Goal: Task Accomplishment & Management: Manage account settings

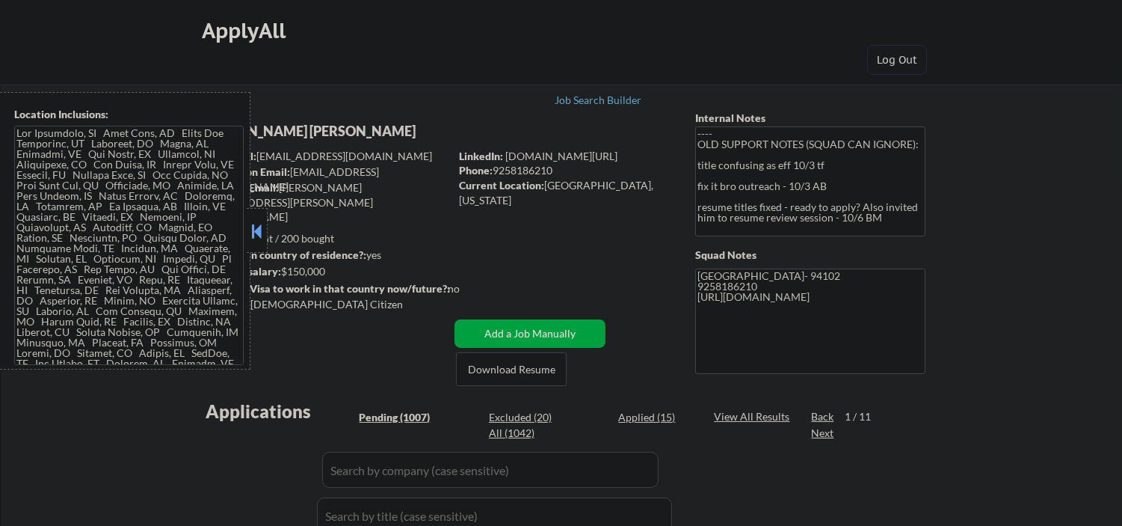
click at [258, 224] on button at bounding box center [256, 231] width 16 height 22
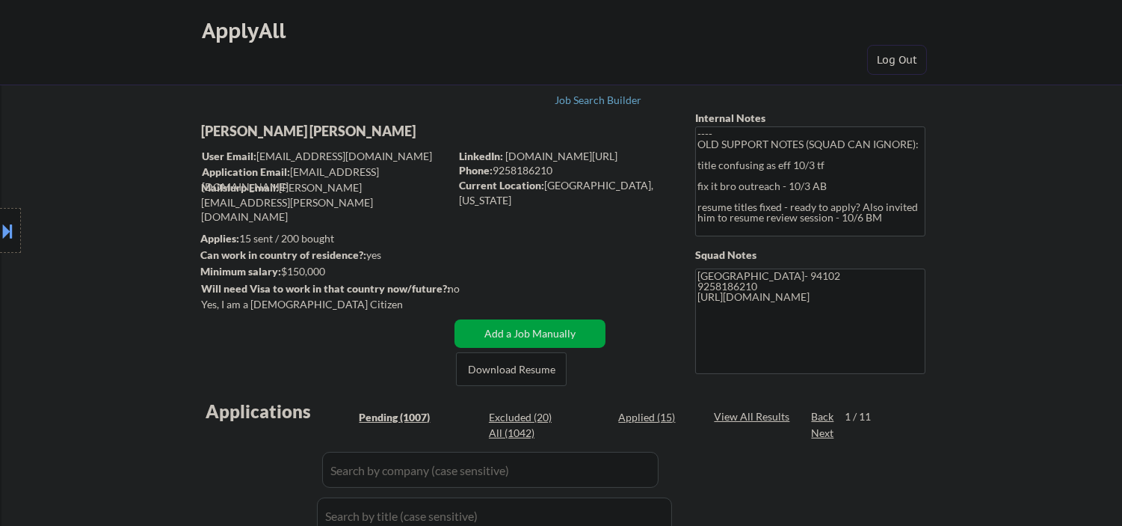
select select ""pending""
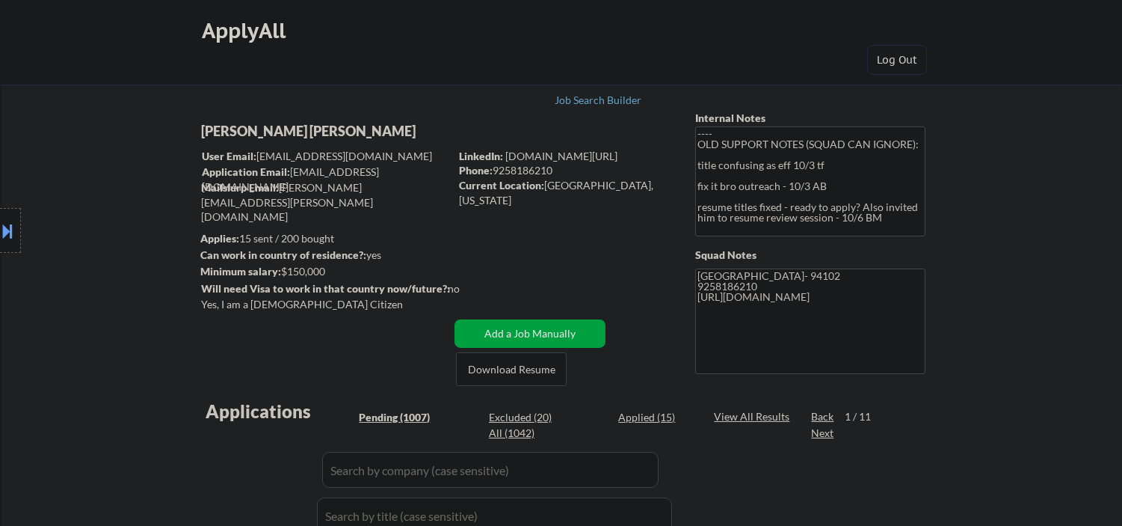
select select ""pending""
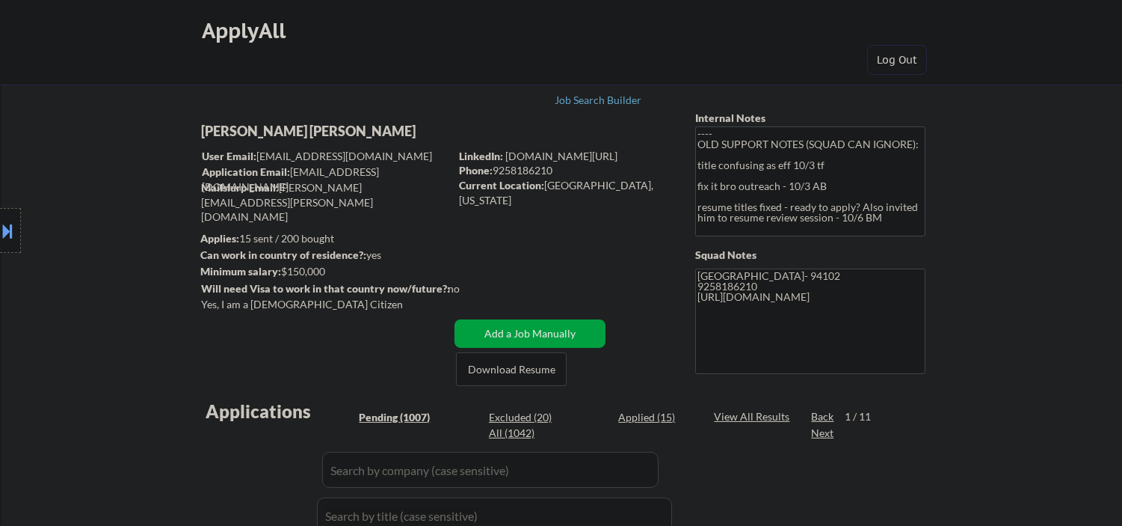
select select ""pending""
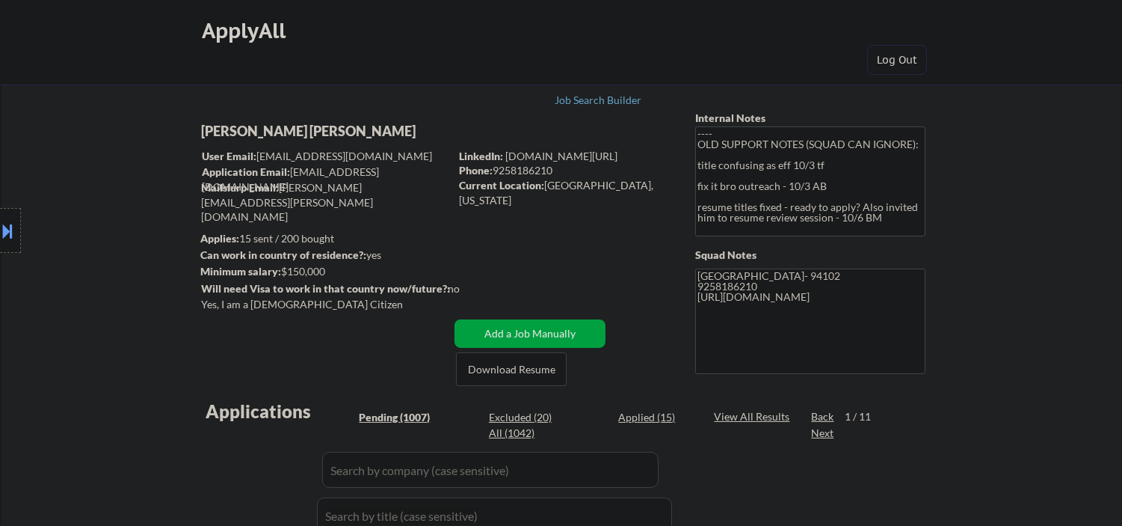
select select ""pending""
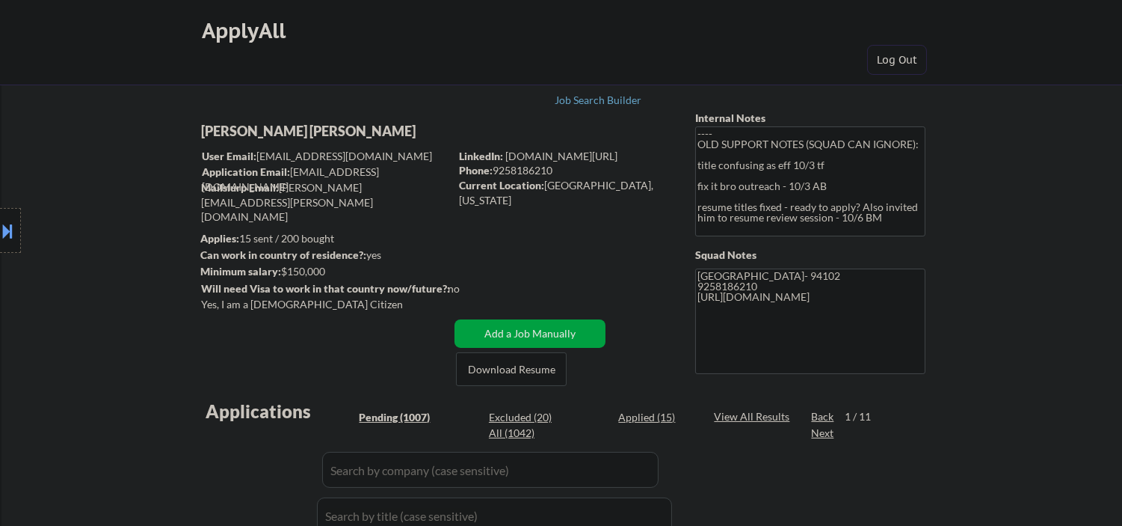
select select ""pending""
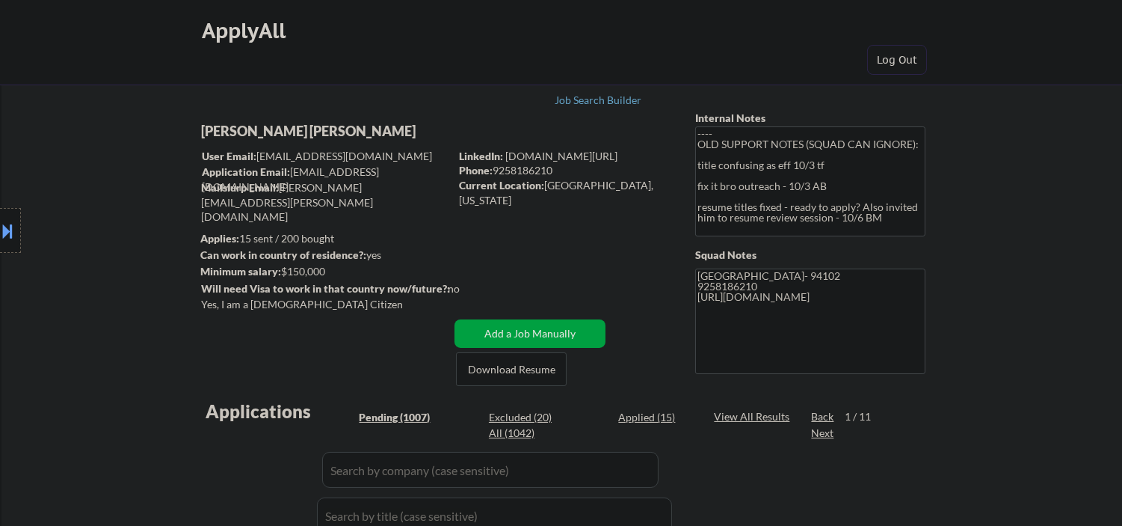
select select ""pending""
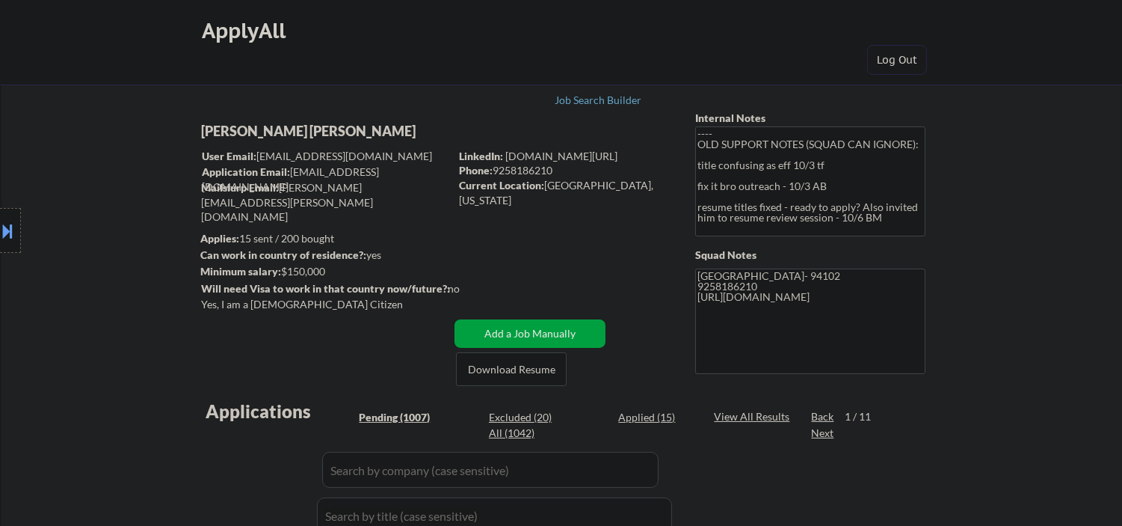
select select ""pending""
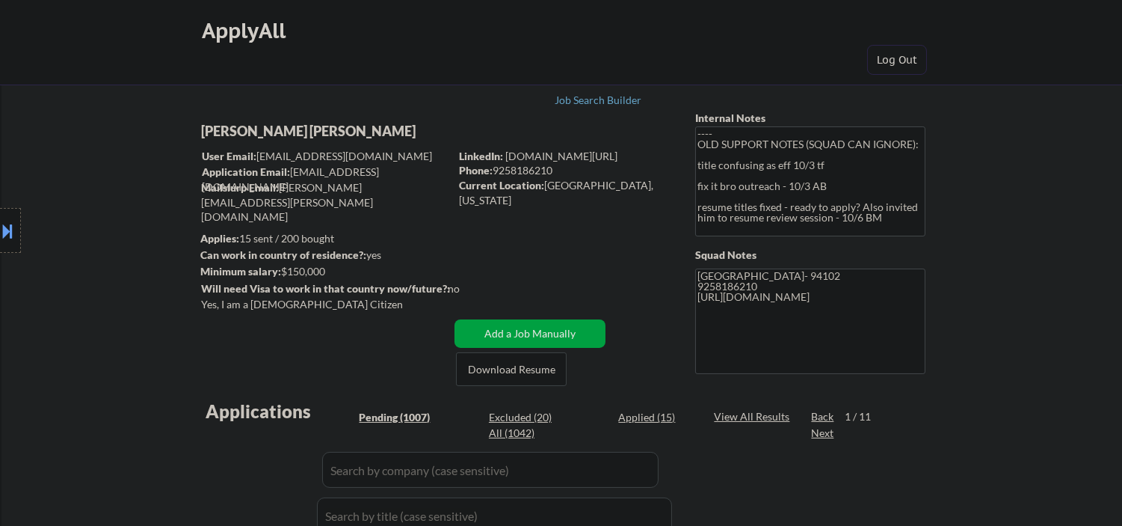
select select ""pending""
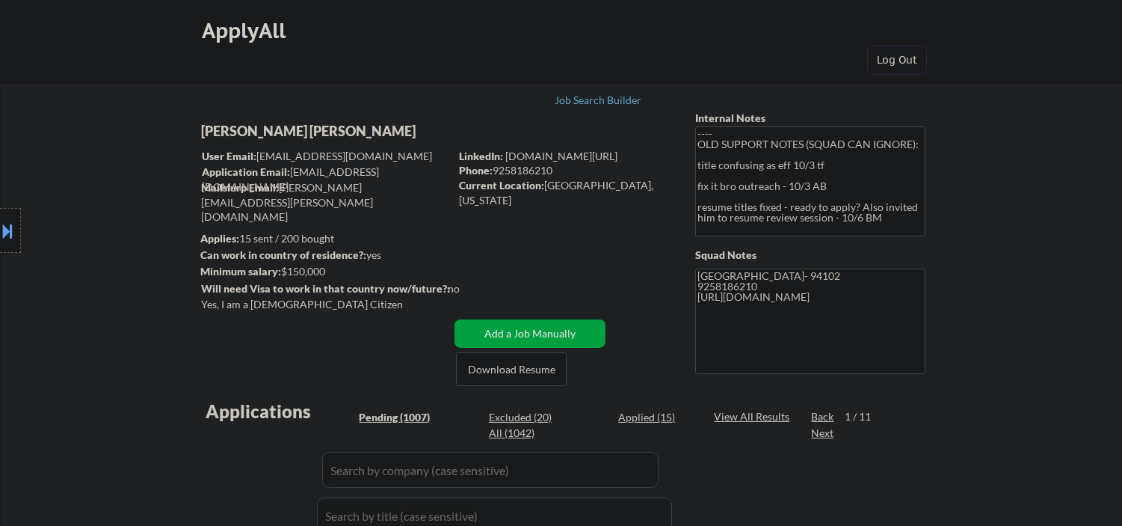
select select ""pending""
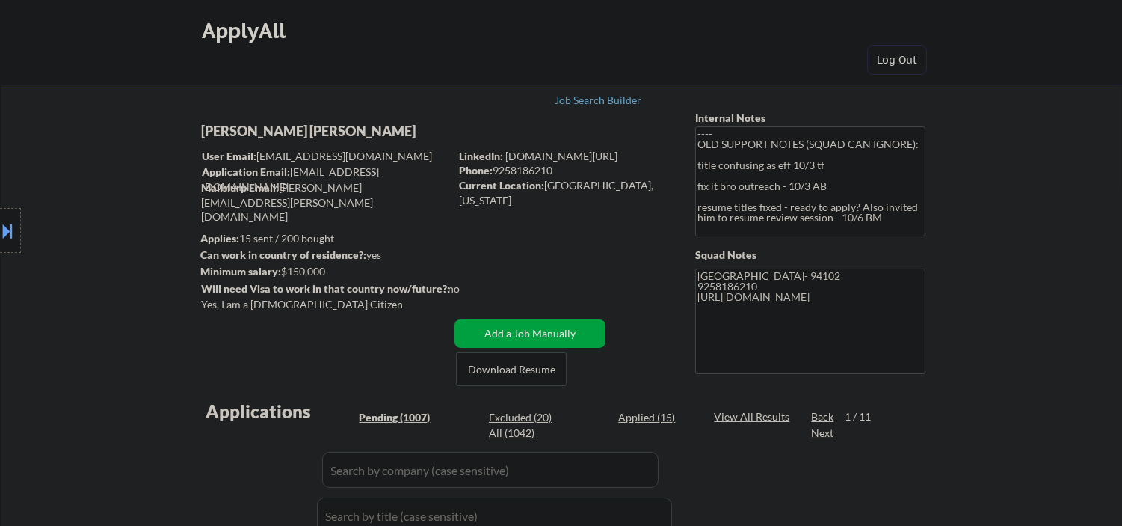
select select ""pending""
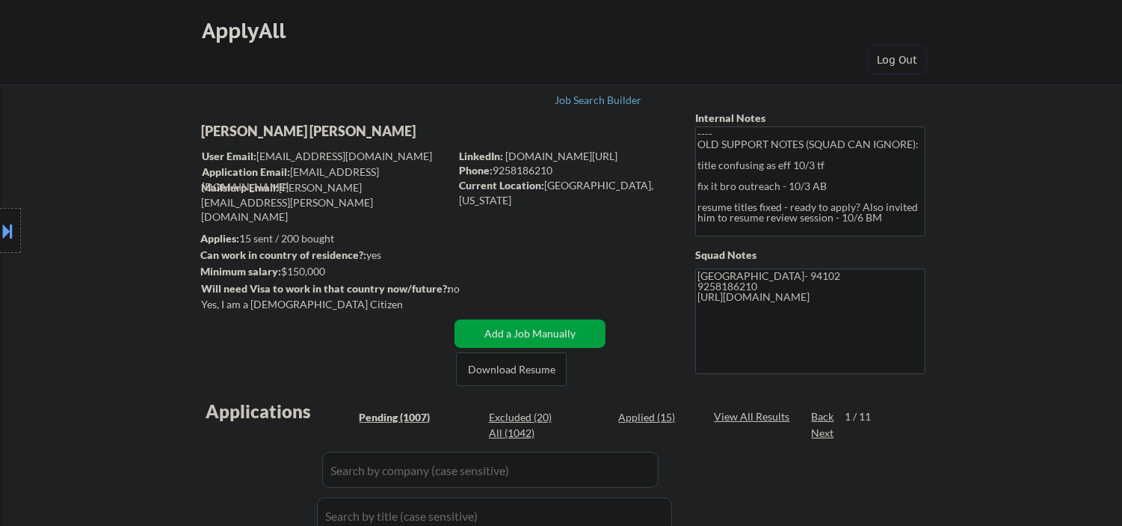
select select ""pending""
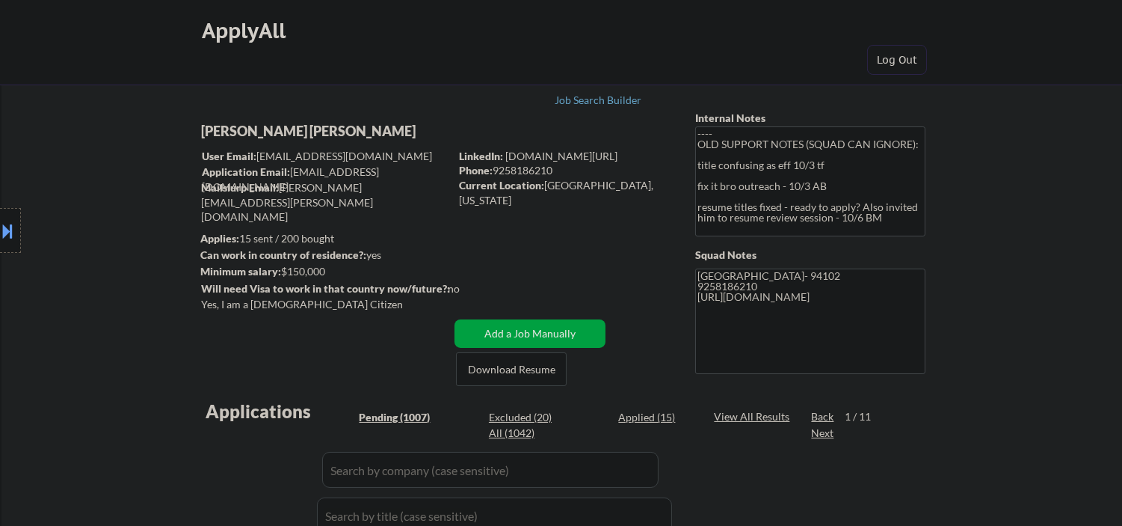
select select ""pending""
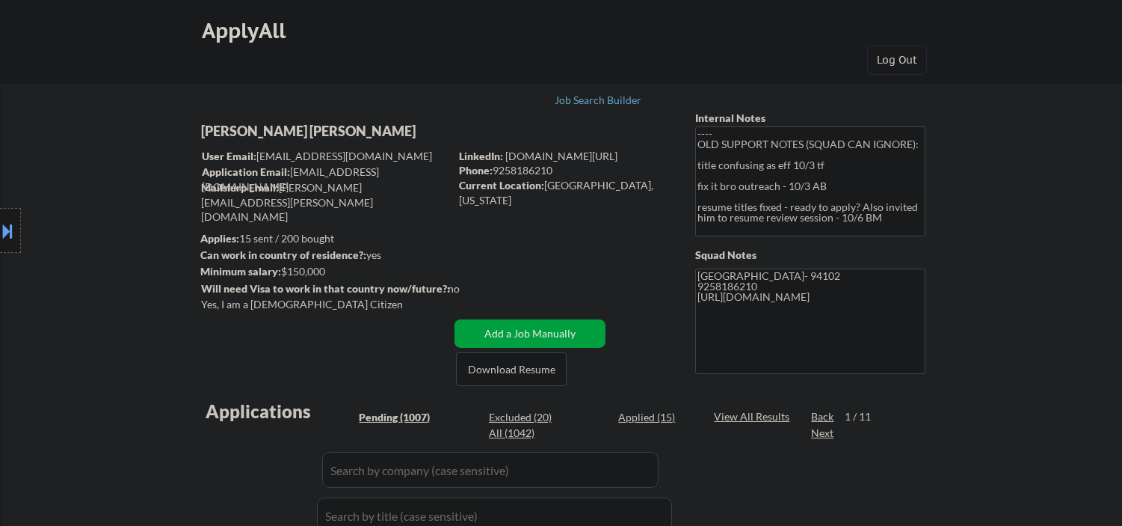
select select ""pending""
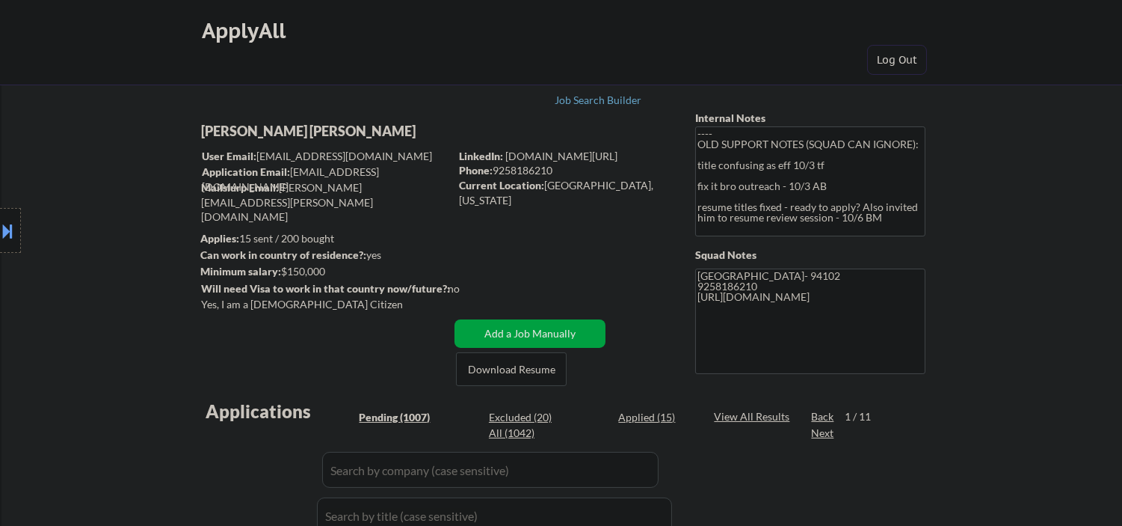
select select ""pending""
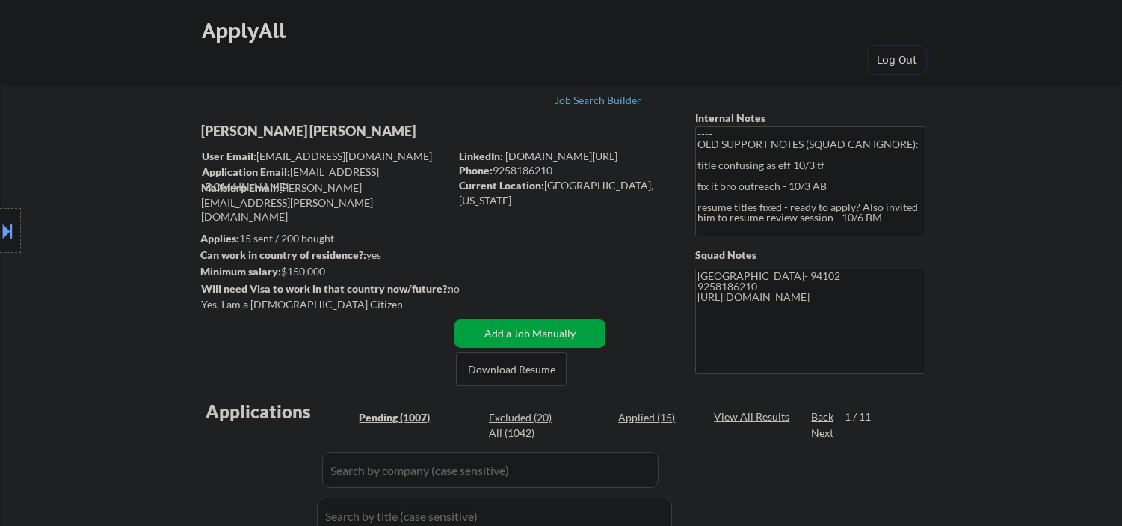
select select ""pending""
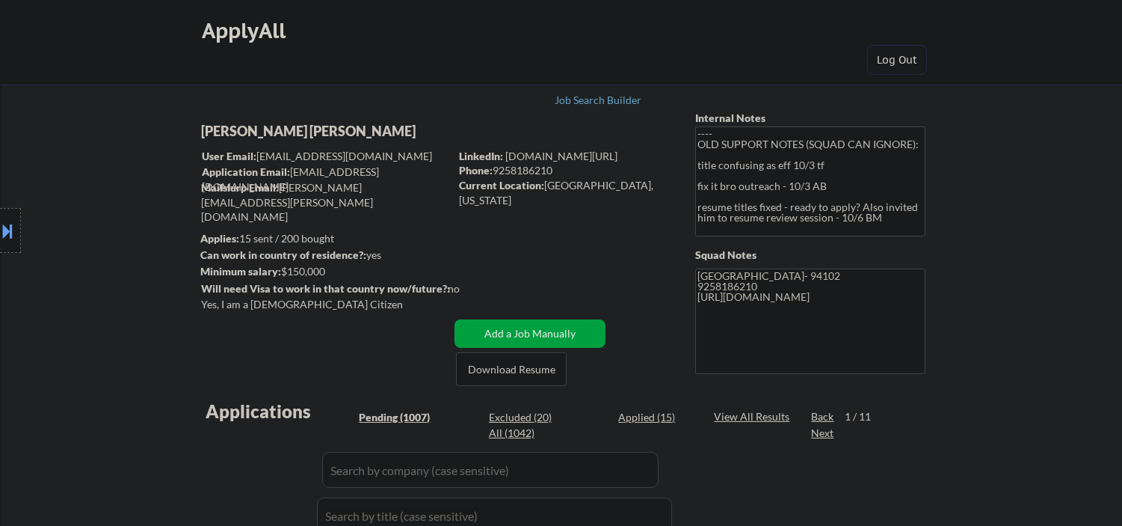
select select ""pending""
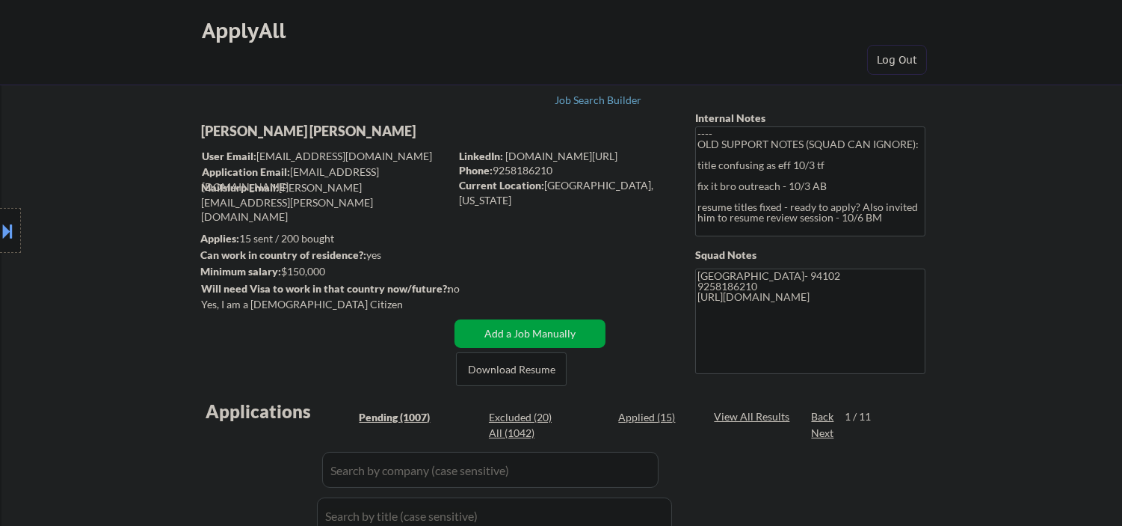
select select ""pending""
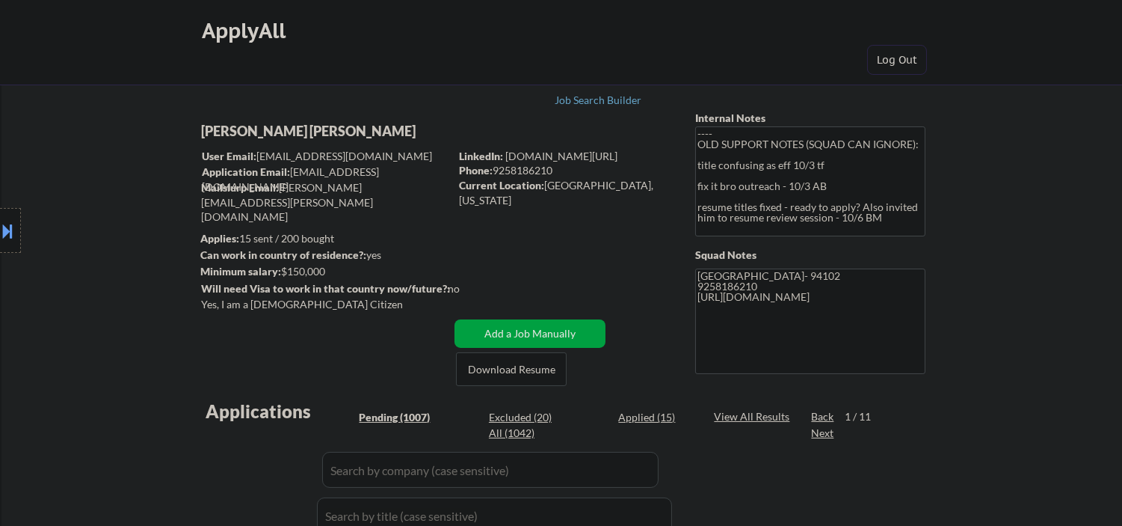
select select ""pending""
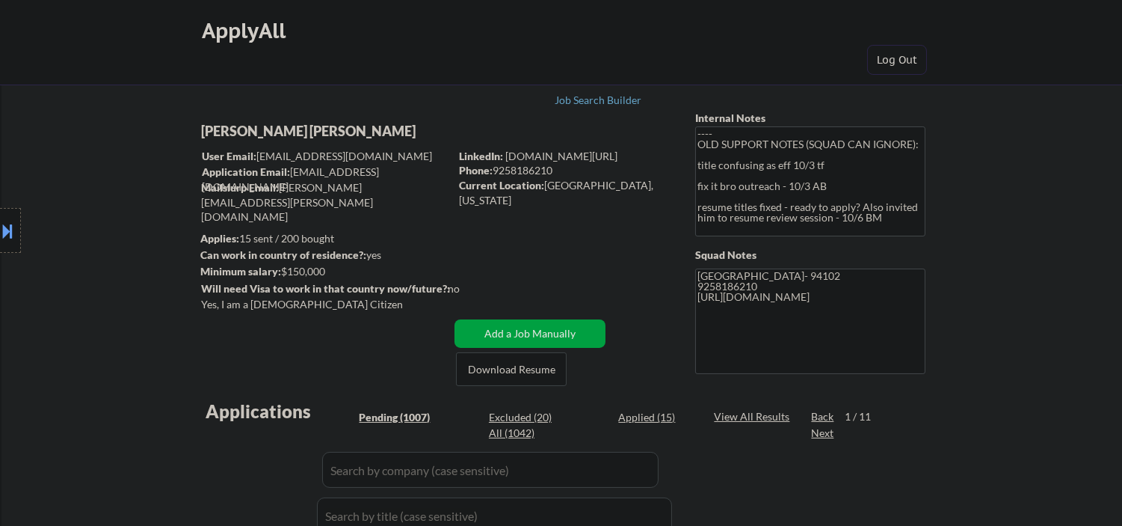
select select ""pending""
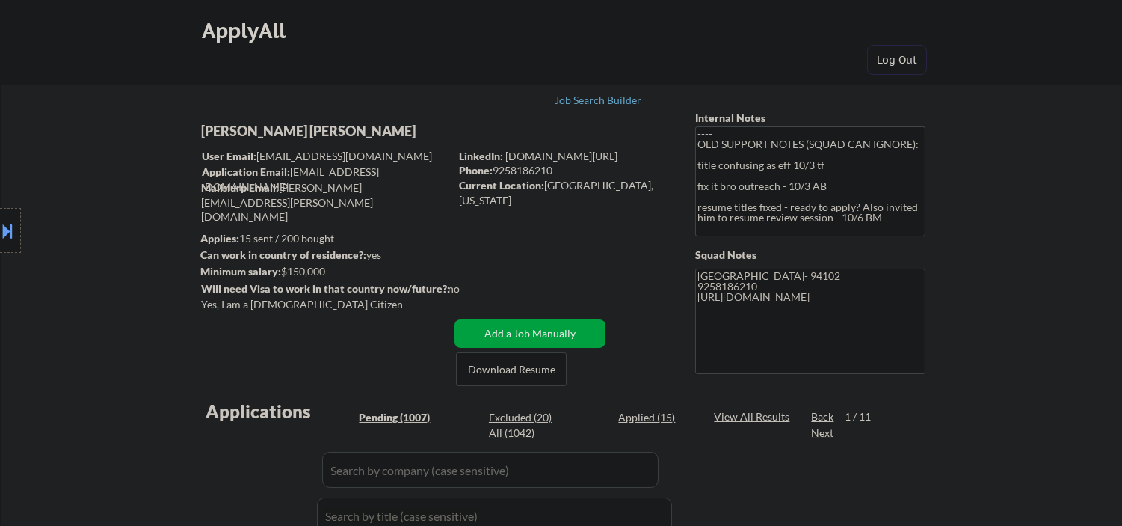
select select ""pending""
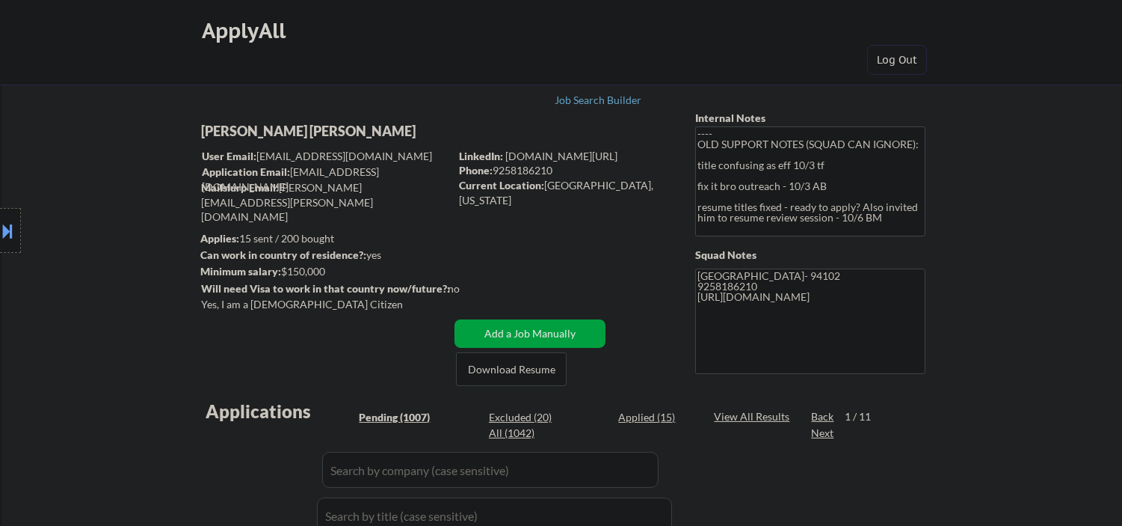
scroll to position [332, 0]
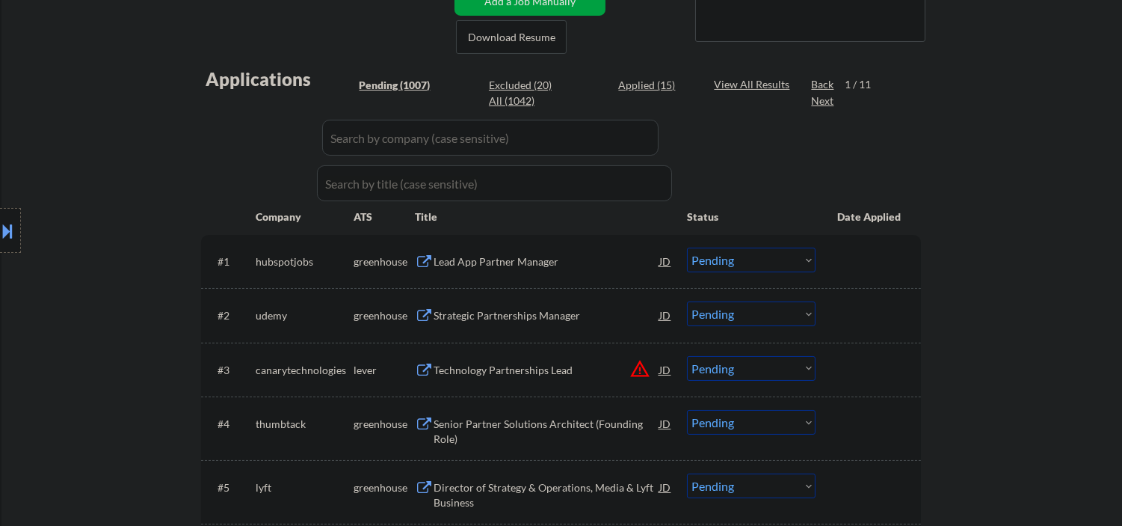
click at [464, 260] on div "Lead App Partner Manager" at bounding box center [547, 261] width 226 height 15
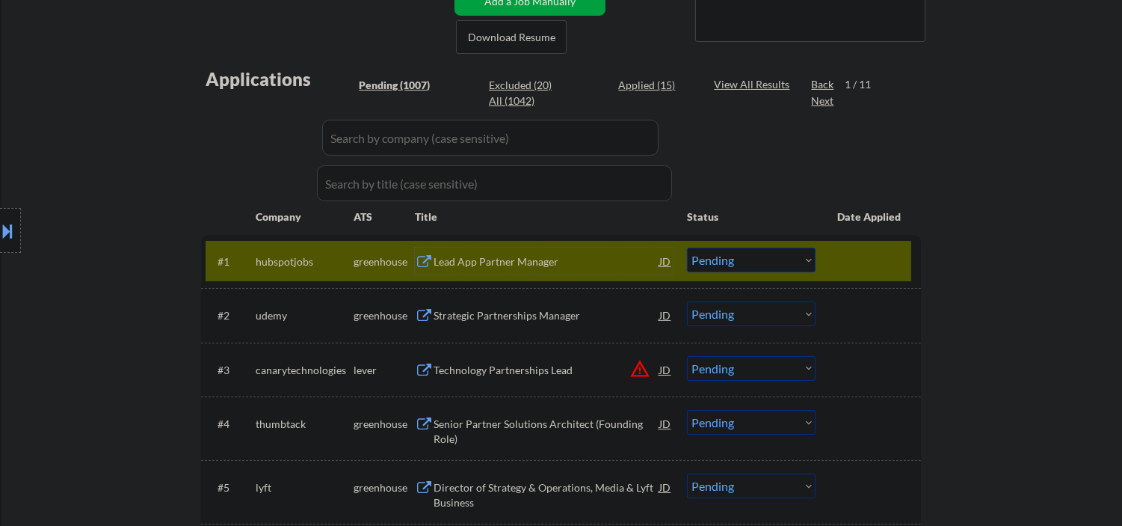
click at [491, 260] on div "Lead App Partner Manager" at bounding box center [547, 261] width 226 height 15
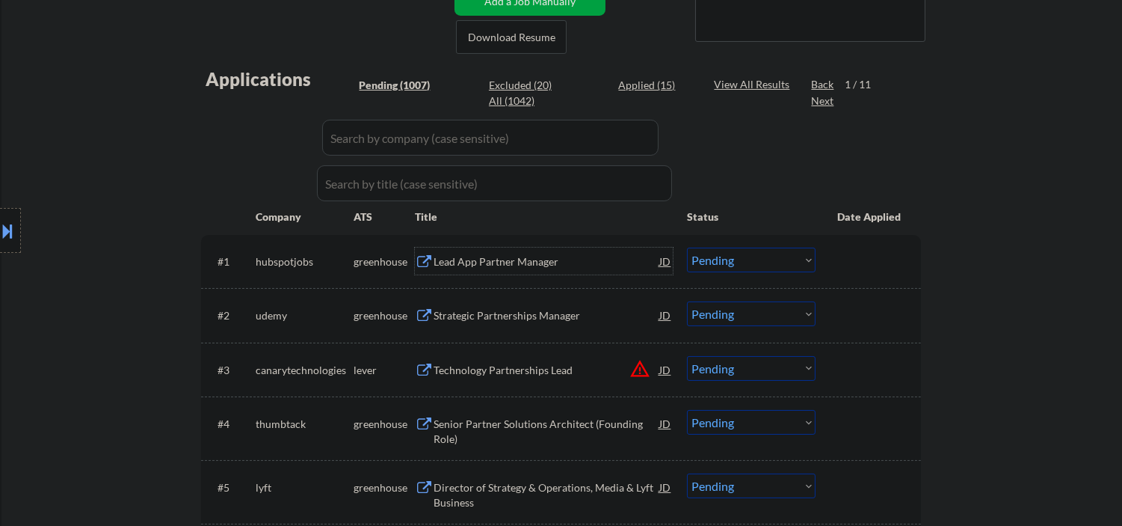
drag, startPoint x: 756, startPoint y: 255, endPoint x: 737, endPoint y: 266, distance: 21.8
click at [756, 255] on select "Choose an option... Pending Applied Excluded (Questions) Excluded (Expired) Exc…" at bounding box center [751, 259] width 129 height 25
click at [687, 247] on select "Choose an option... Pending Applied Excluded (Questions) Excluded (Expired) Exc…" at bounding box center [751, 259] width 129 height 25
select select ""pending""
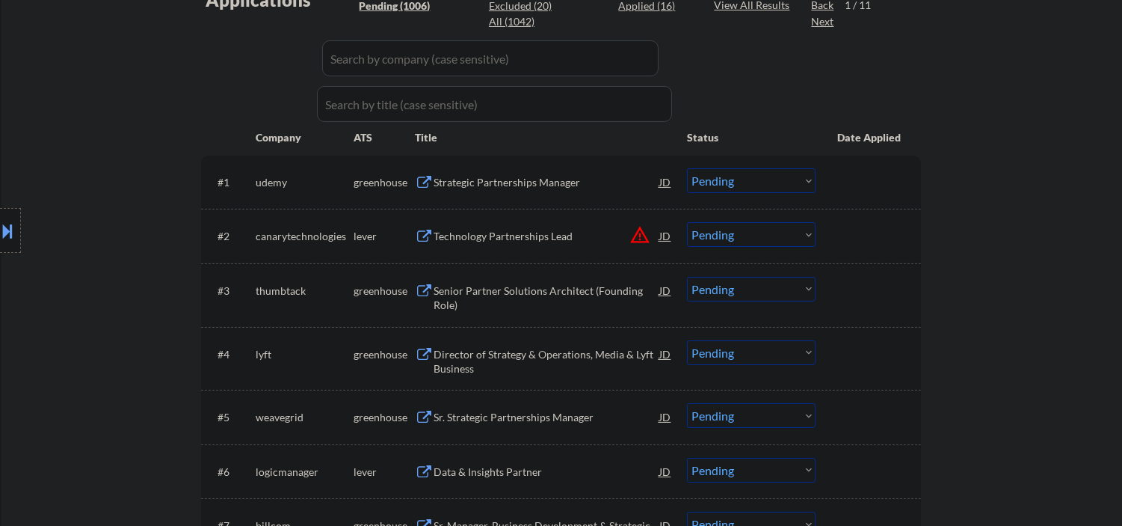
scroll to position [443, 0]
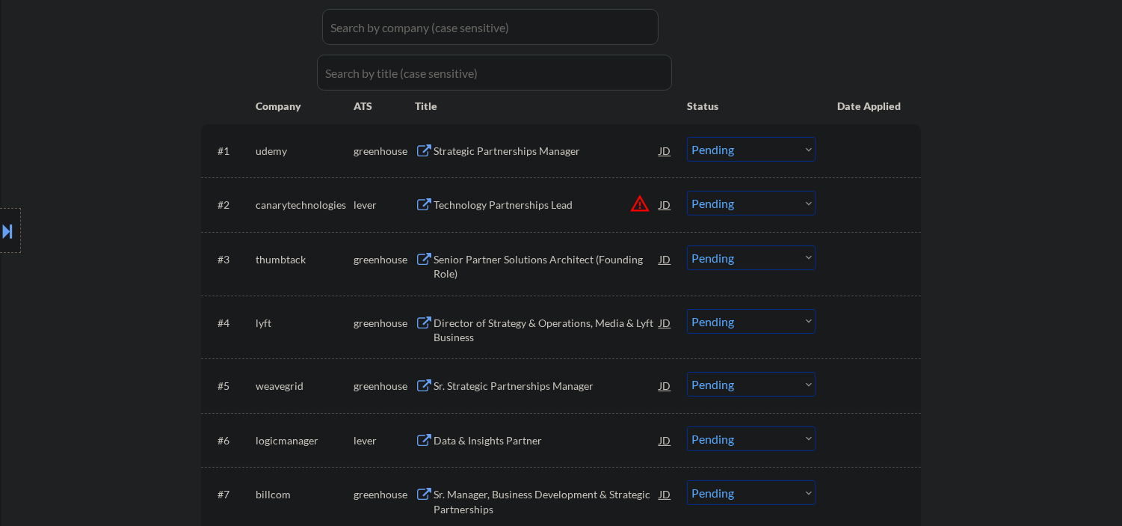
click at [538, 262] on div "Senior Partner Solutions Architect (Founding Role)" at bounding box center [547, 266] width 226 height 29
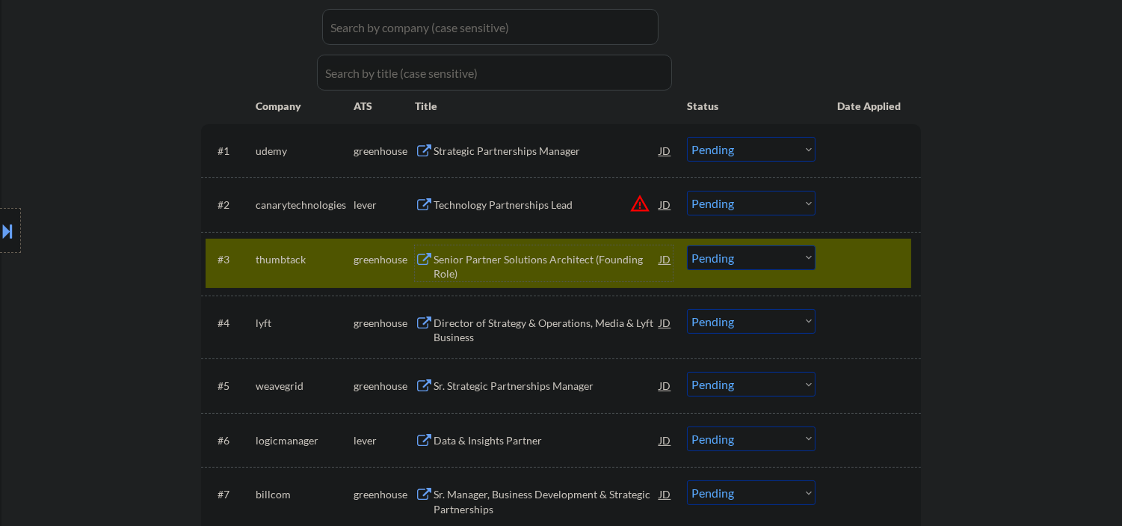
drag, startPoint x: 869, startPoint y: 265, endPoint x: 878, endPoint y: 264, distance: 8.3
click at [871, 265] on div at bounding box center [870, 258] width 66 height 27
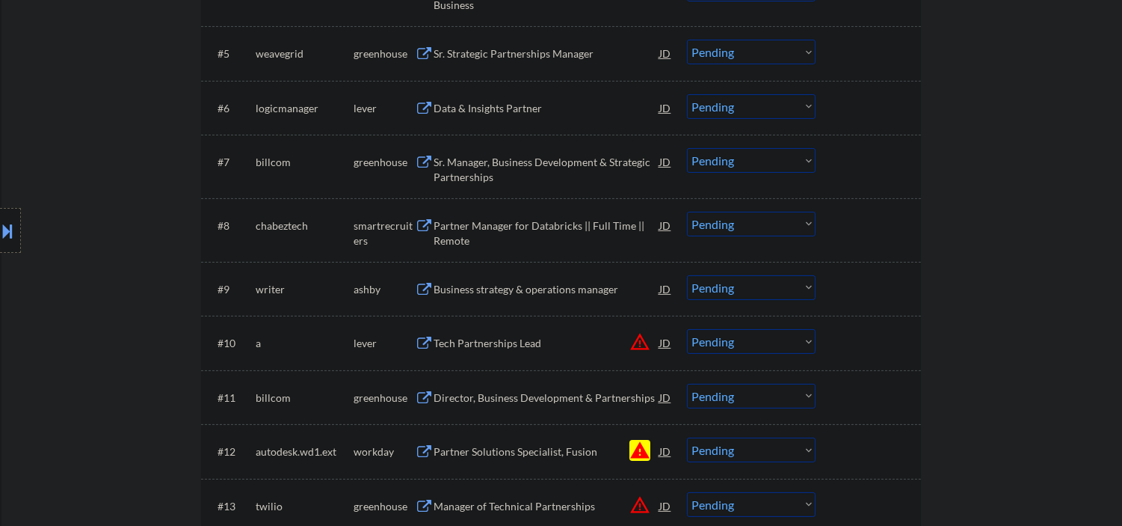
scroll to position [886, 0]
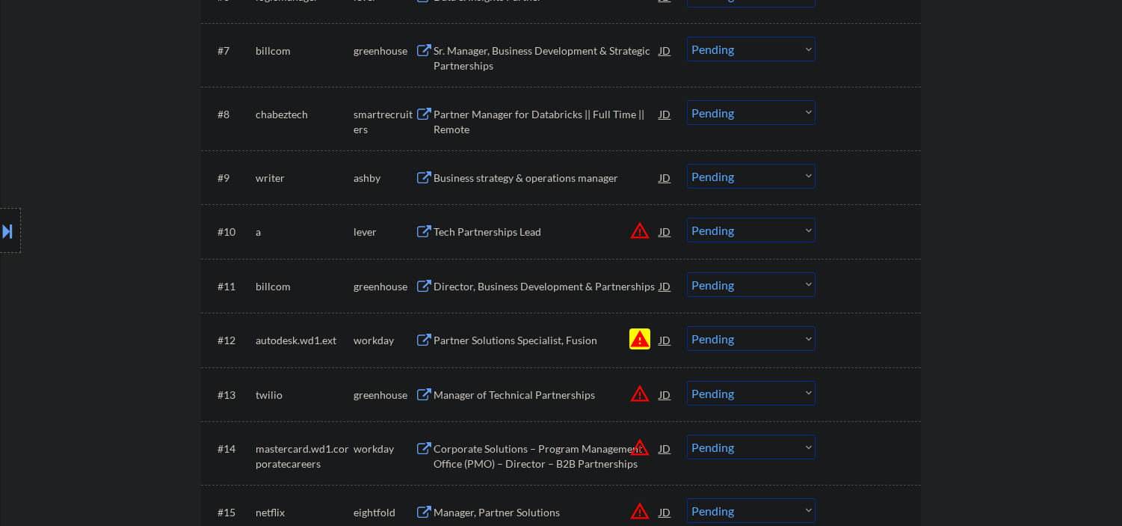
click at [480, 118] on div "Partner Manager for Databricks || Full Time || Remote" at bounding box center [547, 121] width 226 height 29
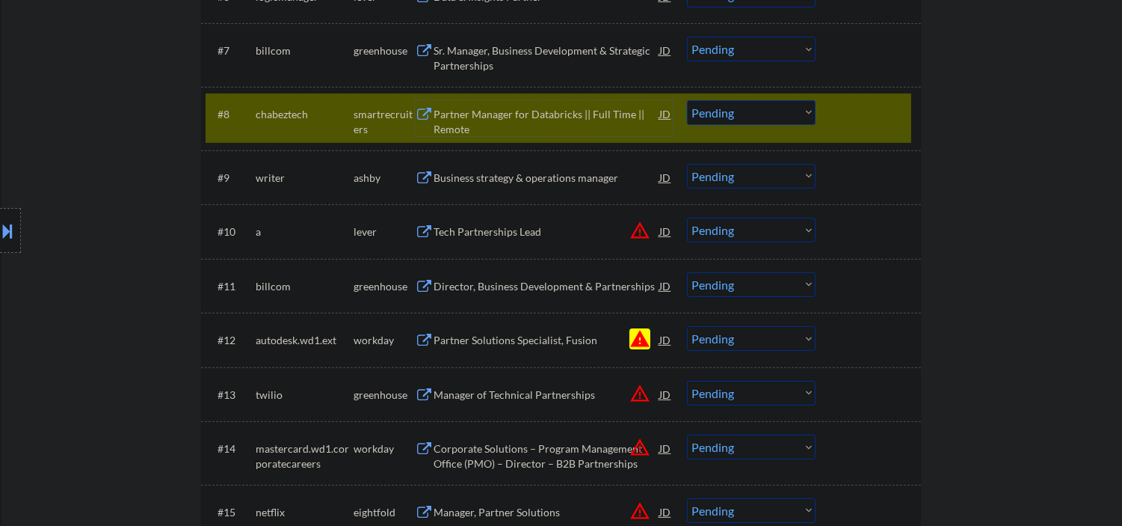
click at [767, 118] on select "Choose an option... Pending Applied Excluded (Questions) Excluded (Expired) Exc…" at bounding box center [751, 112] width 129 height 25
click at [687, 100] on select "Choose an option... Pending Applied Excluded (Questions) Excluded (Expired) Exc…" at bounding box center [751, 112] width 129 height 25
click at [511, 176] on div "Business strategy & operations manager" at bounding box center [547, 177] width 226 height 15
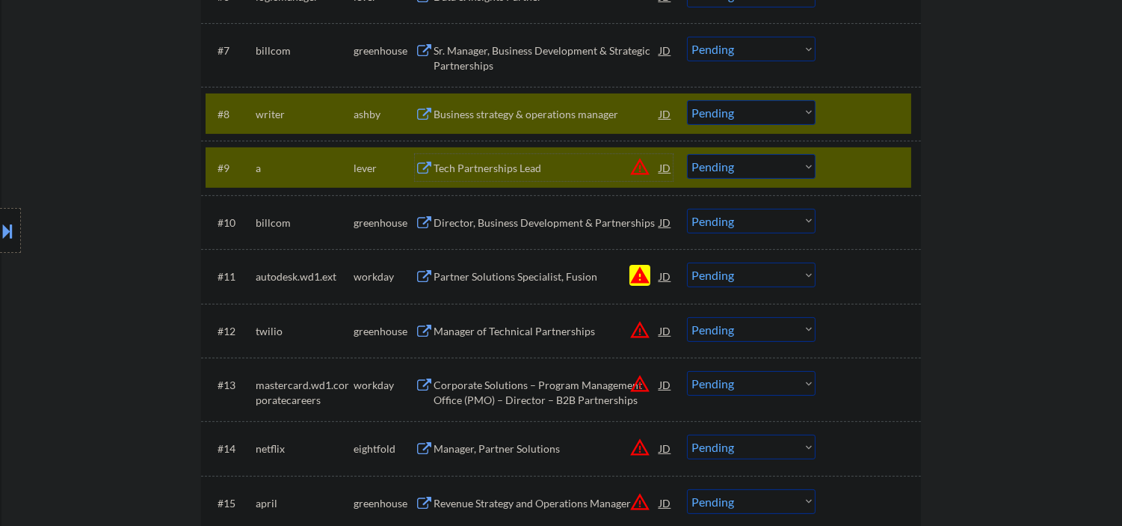
click at [862, 161] on div at bounding box center [870, 167] width 66 height 27
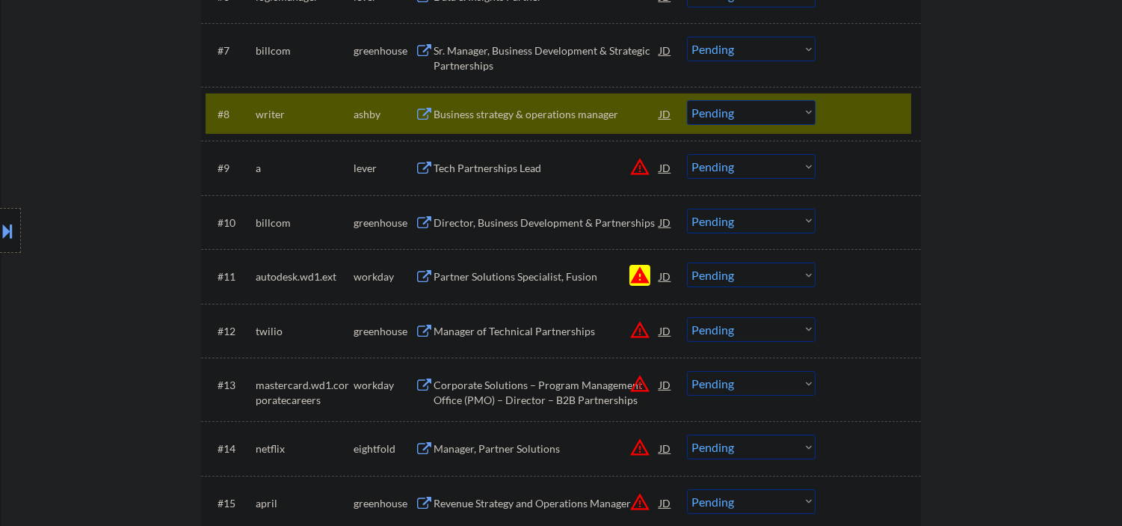
click at [727, 106] on select "Choose an option... Pending Applied Excluded (Questions) Excluded (Expired) Exc…" at bounding box center [751, 112] width 129 height 25
click at [687, 100] on select "Choose an option... Pending Applied Excluded (Questions) Excluded (Expired) Exc…" at bounding box center [751, 112] width 129 height 25
click at [499, 167] on div "Tech Partnerships Lead" at bounding box center [547, 168] width 226 height 15
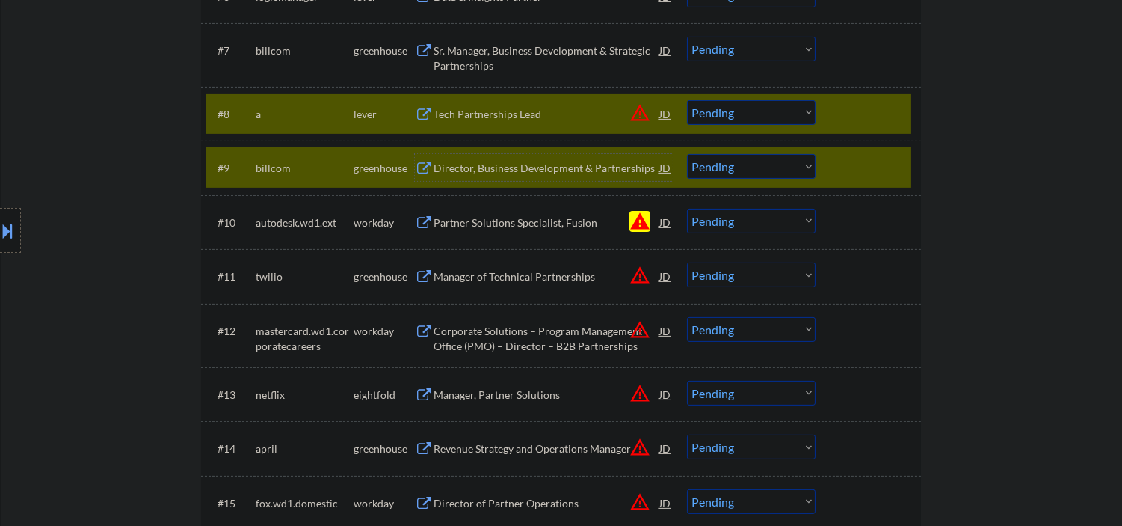
click at [853, 169] on div at bounding box center [870, 167] width 66 height 27
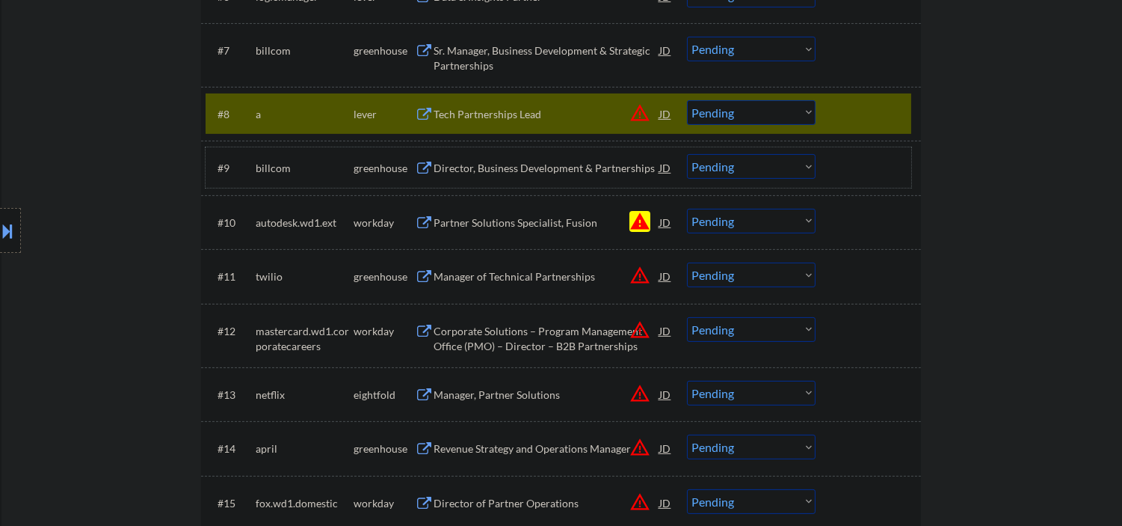
click at [517, 117] on div "Tech Partnerships Lead" at bounding box center [547, 114] width 226 height 15
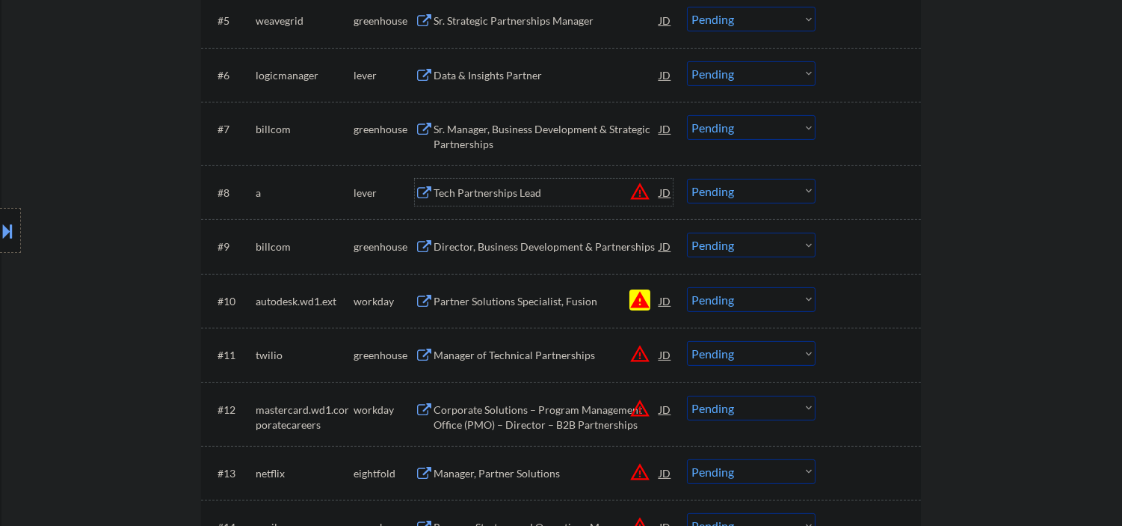
scroll to position [774, 0]
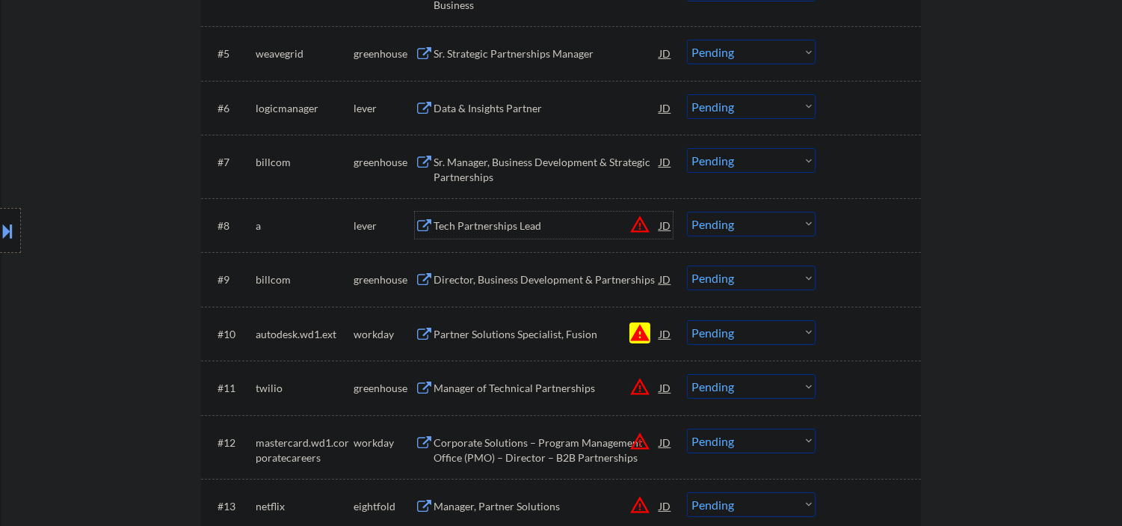
click at [739, 226] on select "Choose an option... Pending Applied Excluded (Questions) Excluded (Expired) Exc…" at bounding box center [751, 224] width 129 height 25
click at [664, 228] on div "JD" at bounding box center [665, 225] width 15 height 27
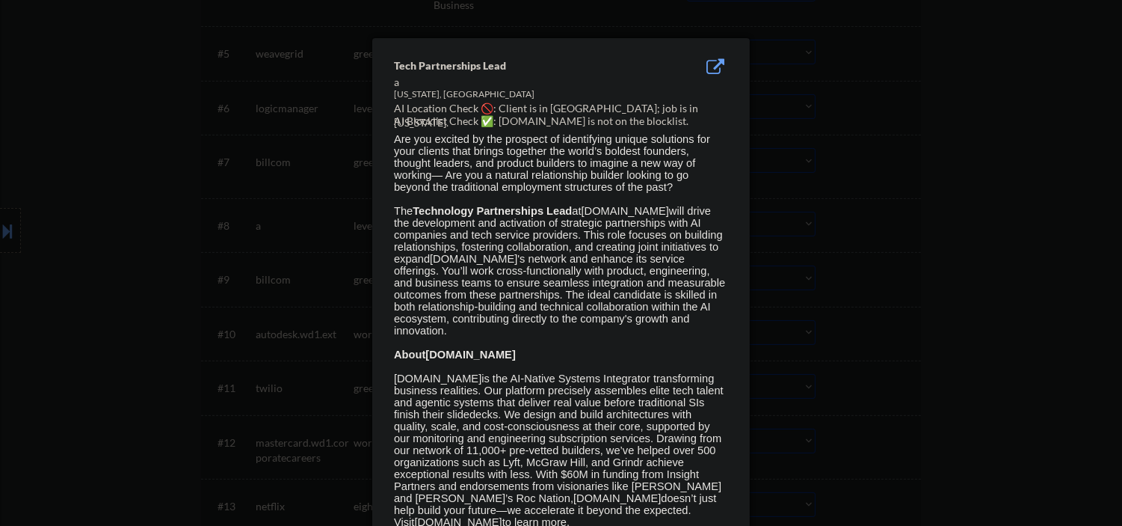
click at [974, 265] on div at bounding box center [561, 263] width 1122 height 526
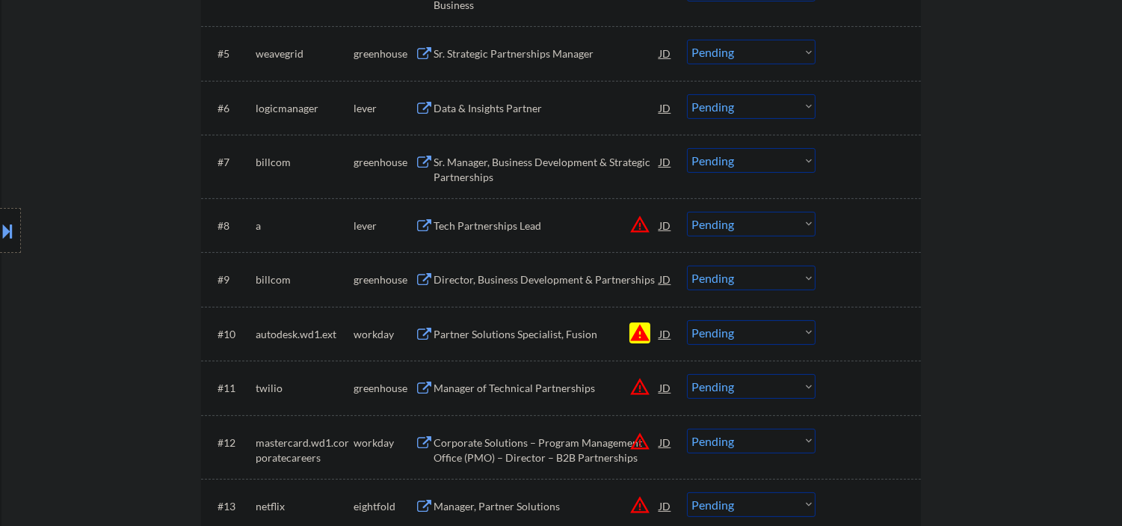
click at [697, 230] on select "Choose an option... Pending Applied Excluded (Questions) Excluded (Expired) Exc…" at bounding box center [751, 224] width 129 height 25
click at [687, 212] on select "Choose an option... Pending Applied Excluded (Questions) Excluded (Expired) Exc…" at bounding box center [751, 224] width 129 height 25
select select ""pending""
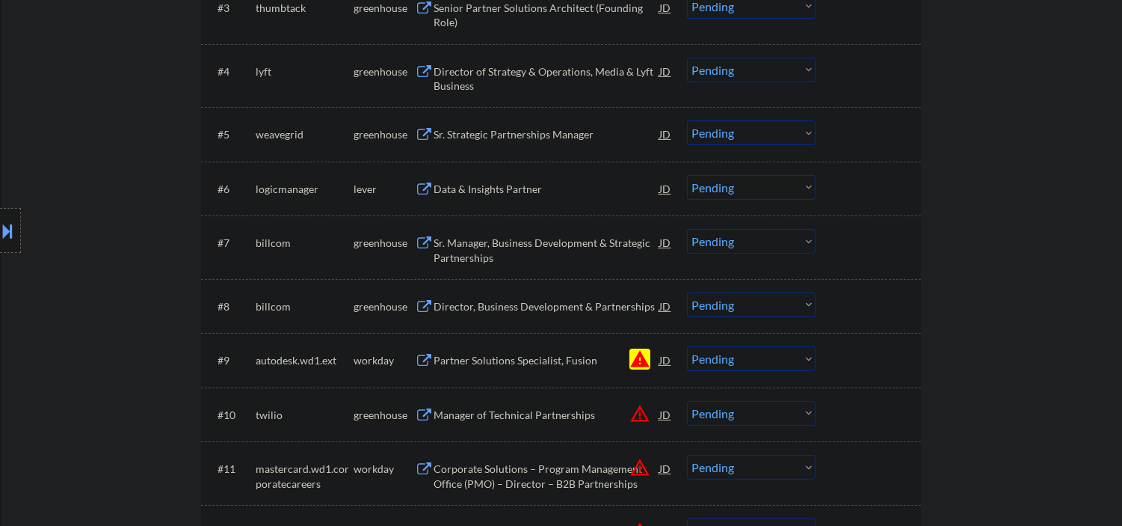
scroll to position [664, 0]
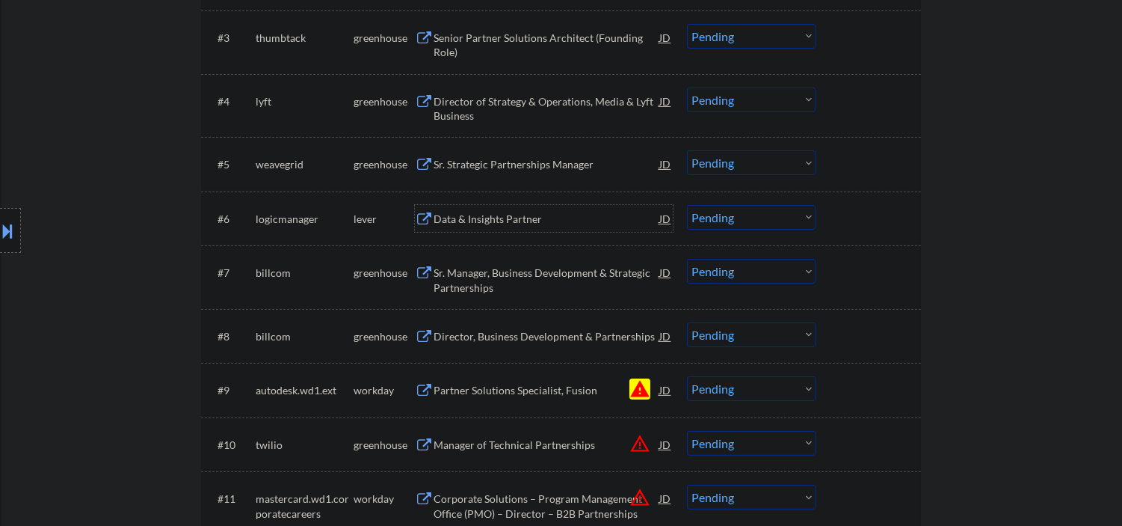
click at [481, 224] on div "Data & Insights Partner" at bounding box center [547, 219] width 226 height 15
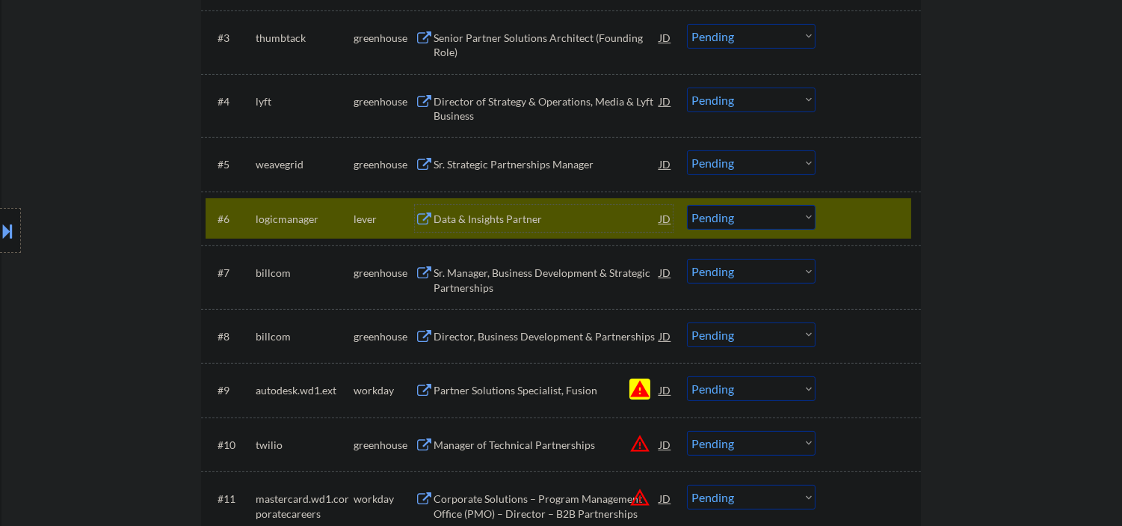
click at [725, 215] on select "Choose an option... Pending Applied Excluded (Questions) Excluded (Expired) Exc…" at bounding box center [751, 217] width 129 height 25
click at [687, 205] on select "Choose an option... Pending Applied Excluded (Questions) Excluded (Expired) Exc…" at bounding box center [751, 217] width 129 height 25
click at [492, 274] on div "Sr. Manager, Business Development & Strategic Partnerships" at bounding box center [547, 279] width 226 height 29
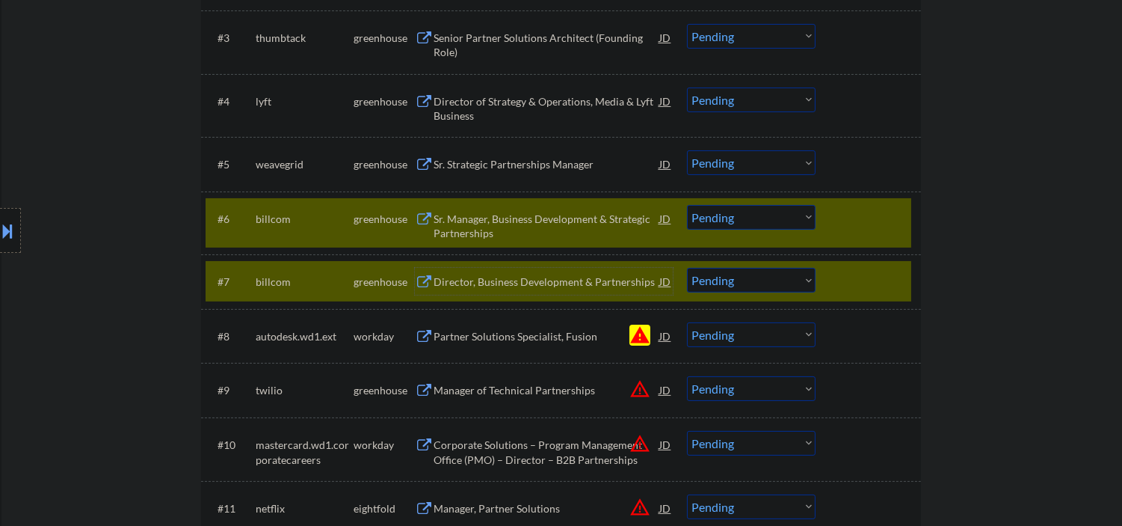
click at [857, 278] on div at bounding box center [870, 281] width 66 height 27
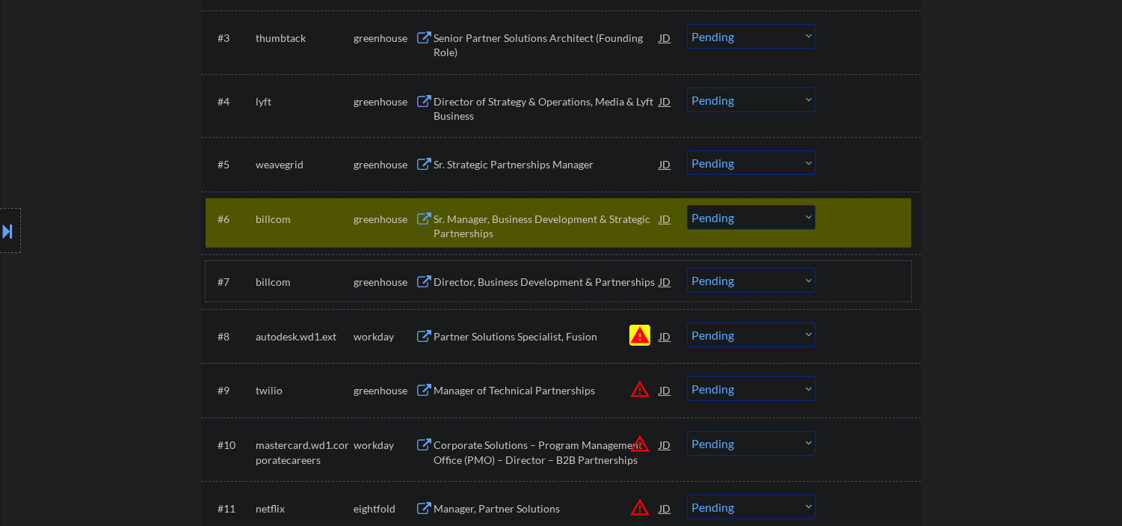
click at [736, 223] on select "Choose an option... Pending Applied Excluded (Questions) Excluded (Expired) Exc…" at bounding box center [751, 217] width 129 height 25
click at [687, 205] on select "Choose an option... Pending Applied Excluded (Questions) Excluded (Expired) Exc…" at bounding box center [751, 217] width 129 height 25
select select ""pending""
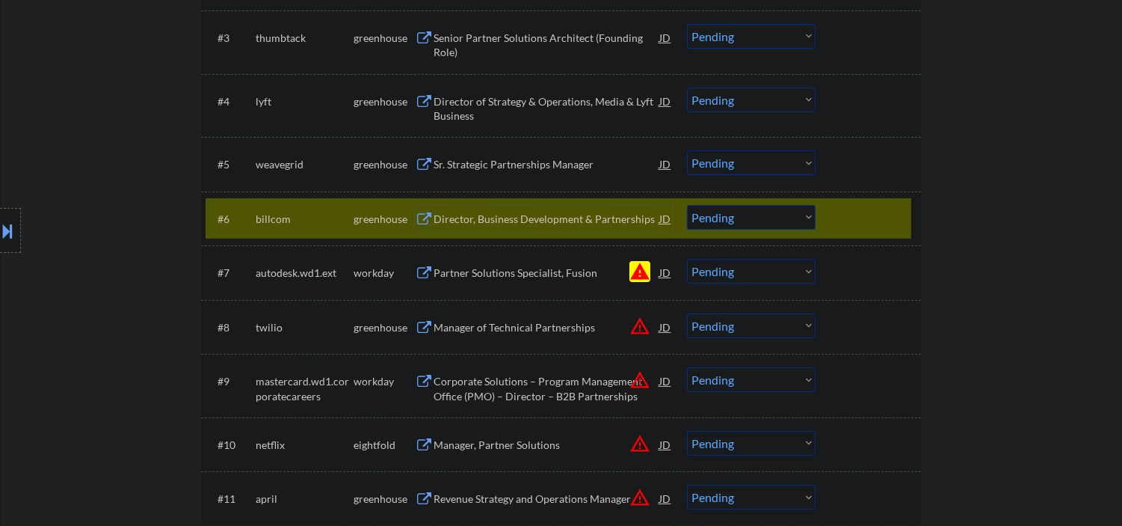
click at [511, 219] on div "Director, Business Development & Partnerships" at bounding box center [547, 219] width 226 height 15
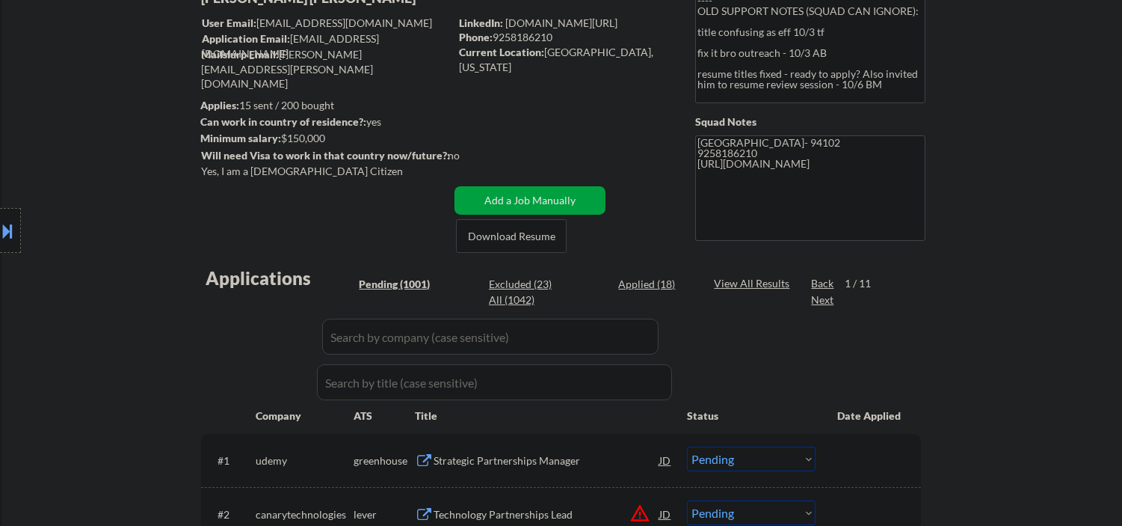
scroll to position [221, 0]
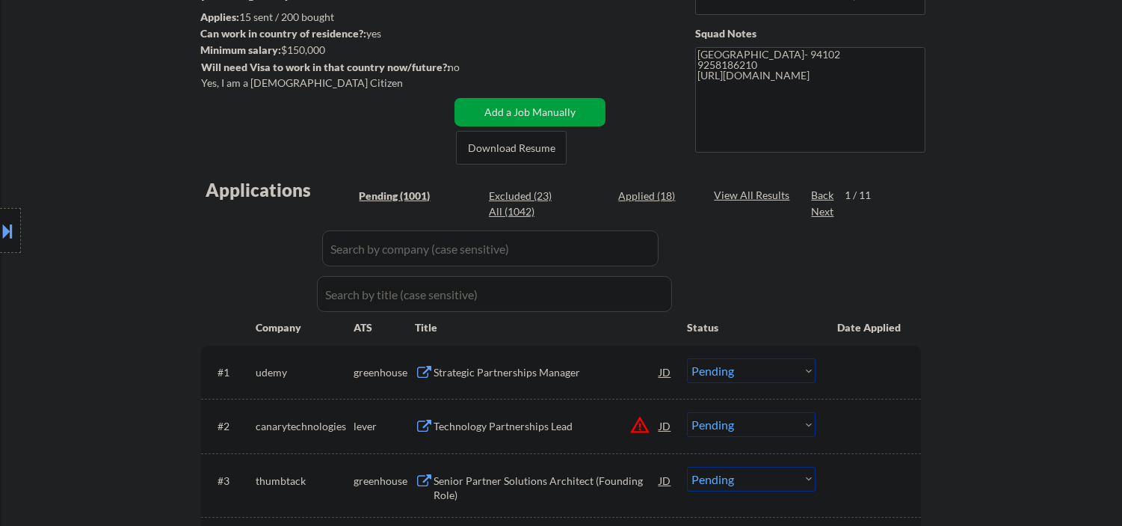
click at [651, 200] on div "Applied (18)" at bounding box center [655, 195] width 75 height 15
select select ""applied""
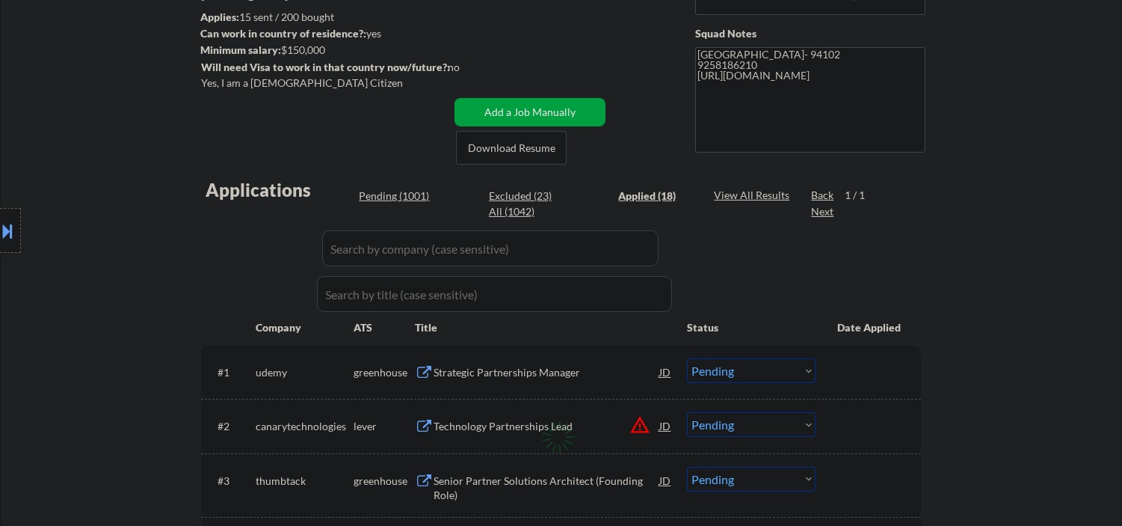
select select ""applied""
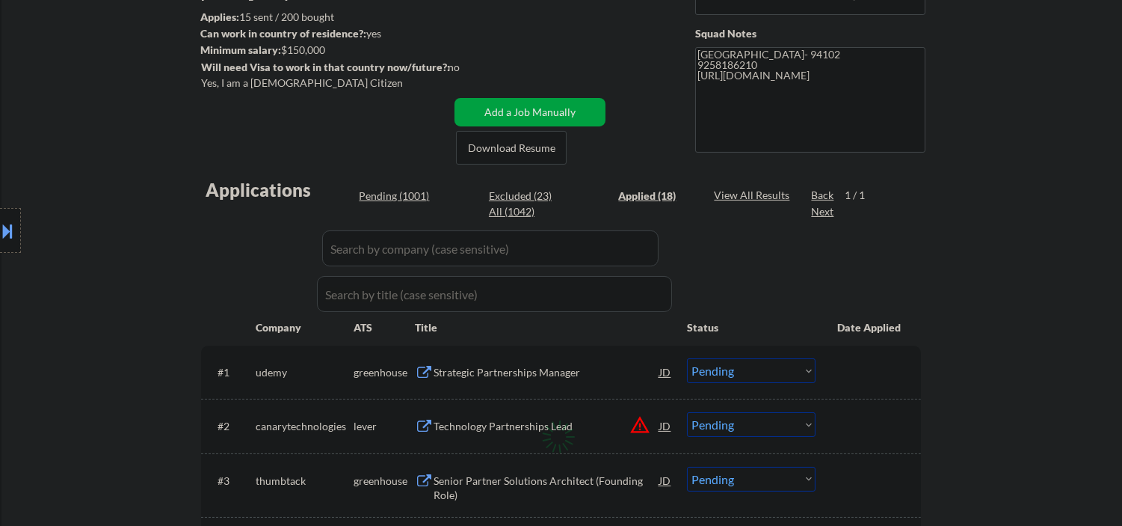
select select ""applied""
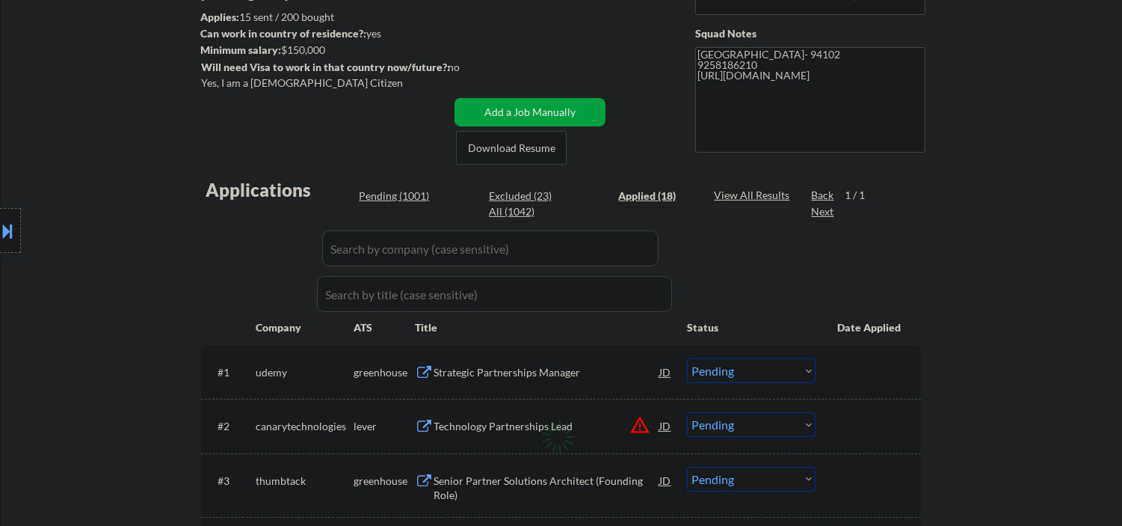
select select ""applied""
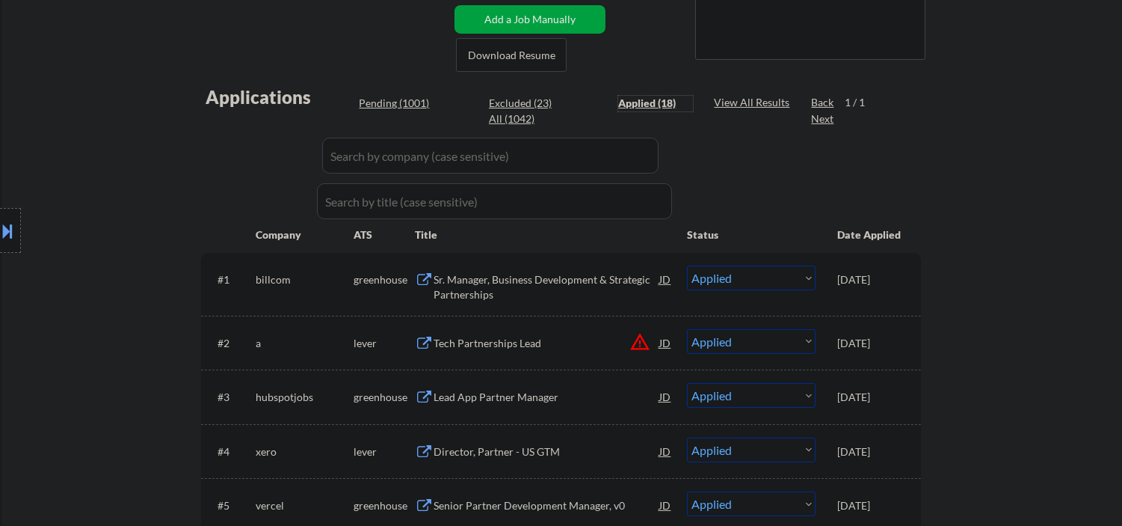
scroll to position [332, 0]
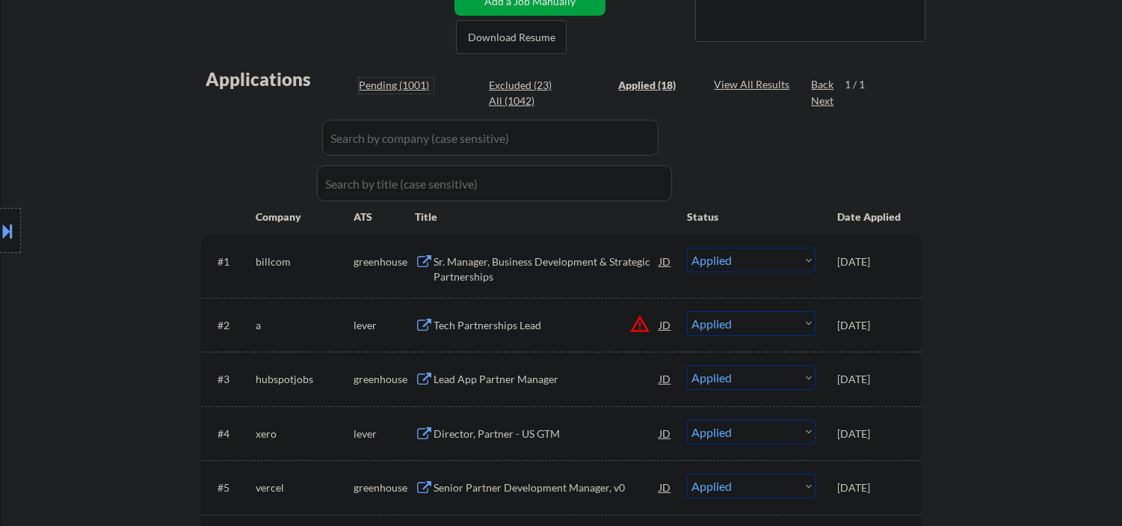
click at [414, 83] on div "Pending (1001)" at bounding box center [396, 85] width 75 height 15
select select ""pending""
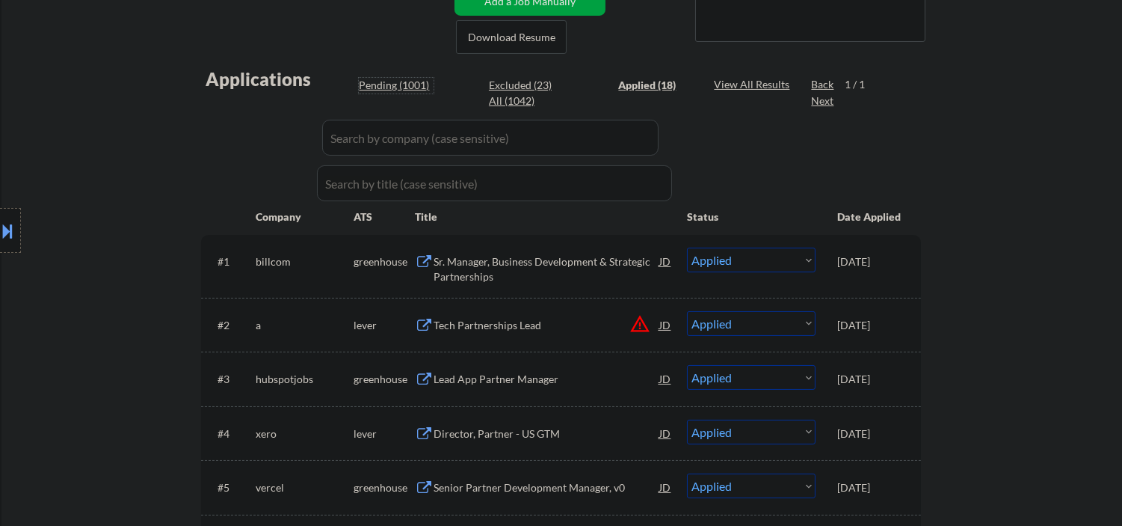
select select ""pending""
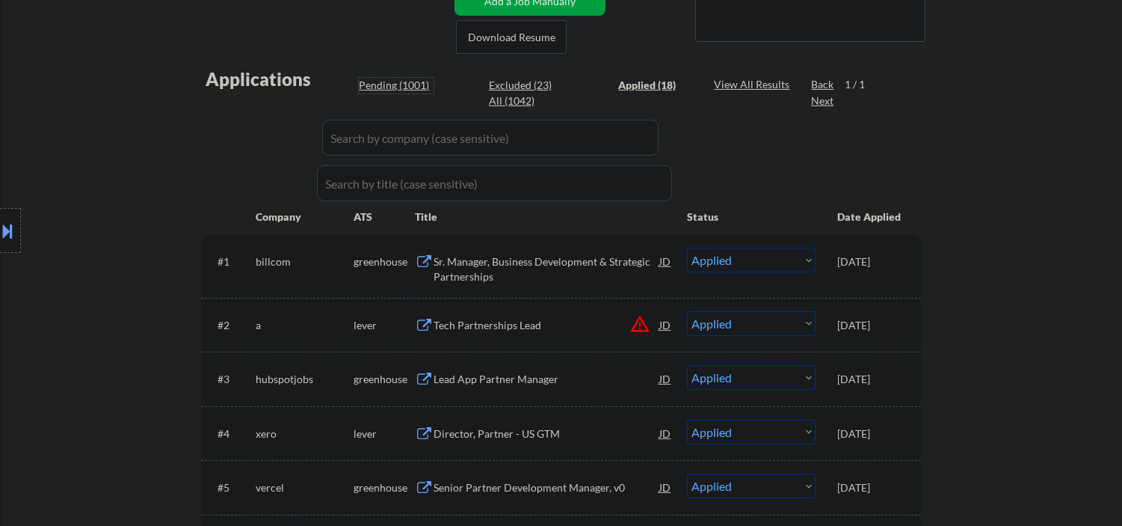
select select ""pending""
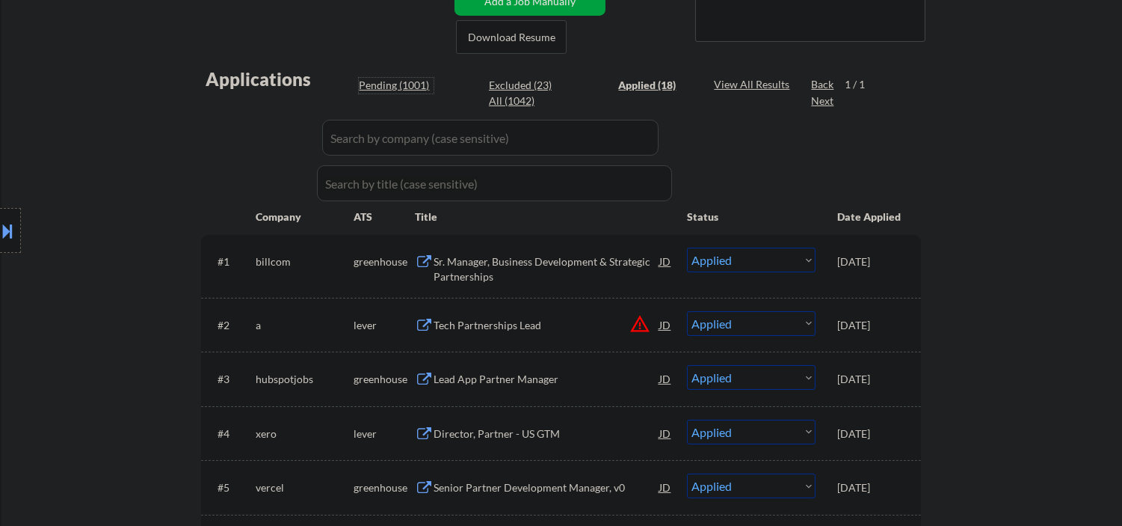
select select ""pending""
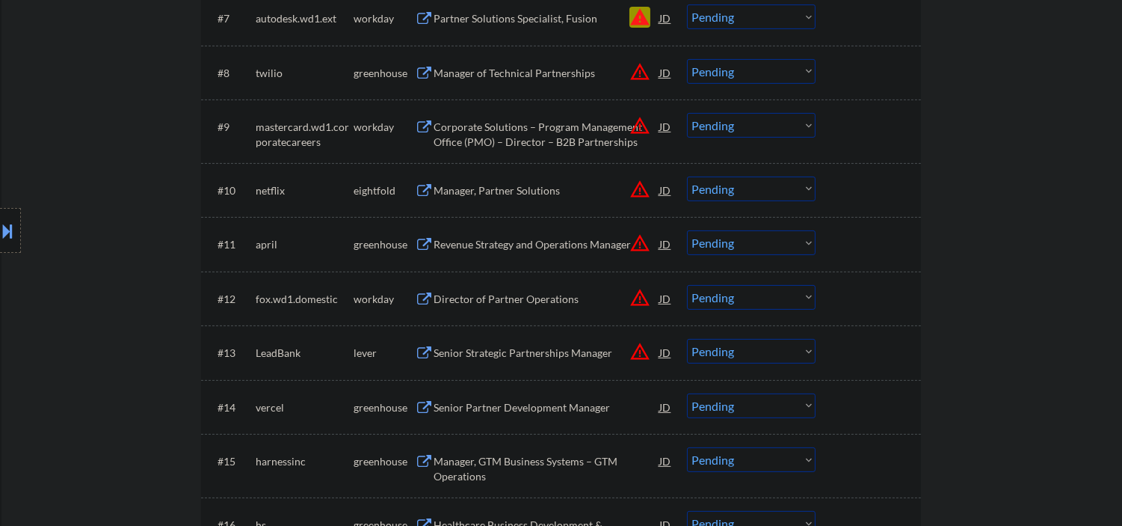
scroll to position [886, 0]
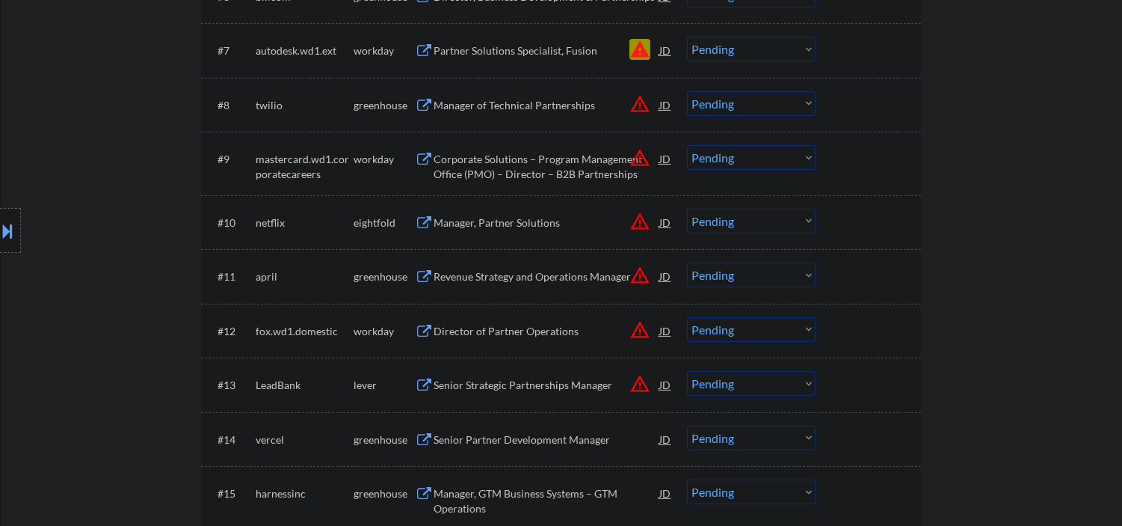
click at [582, 389] on div "Senior Strategic Partnerships Manager" at bounding box center [547, 385] width 226 height 15
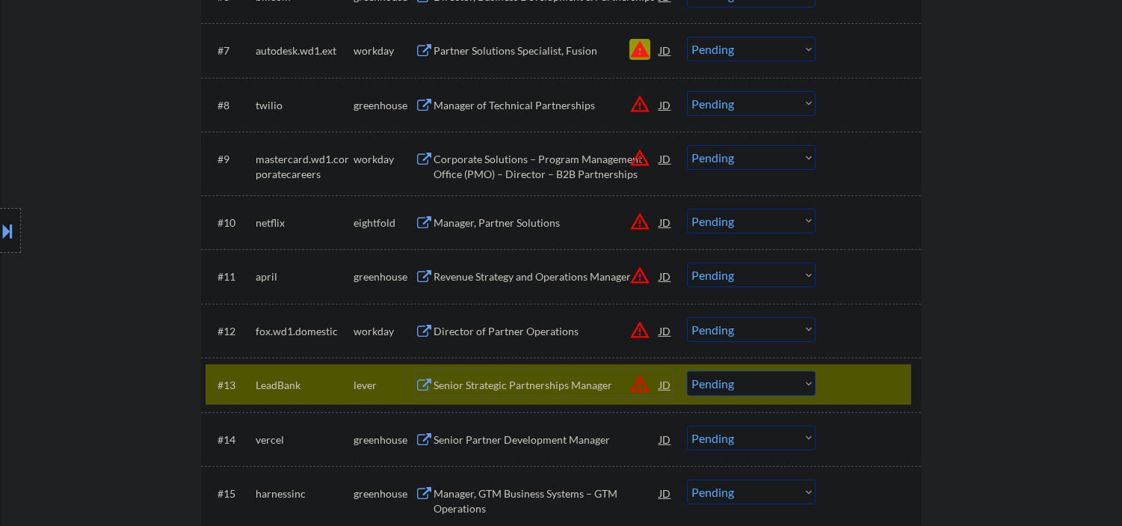
click at [4, 213] on div at bounding box center [10, 230] width 21 height 45
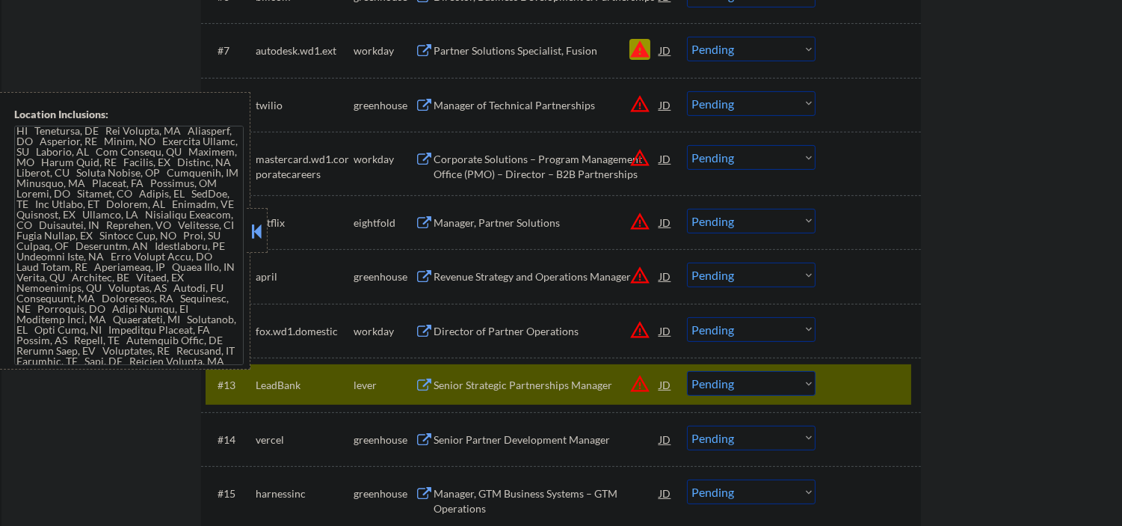
scroll to position [1592, 0]
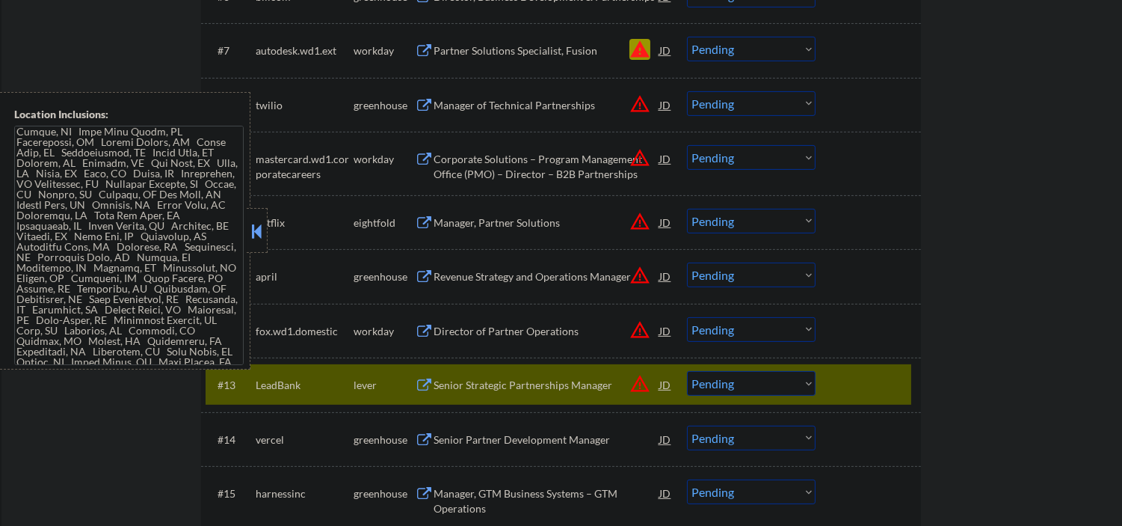
click at [255, 229] on button at bounding box center [256, 231] width 16 height 22
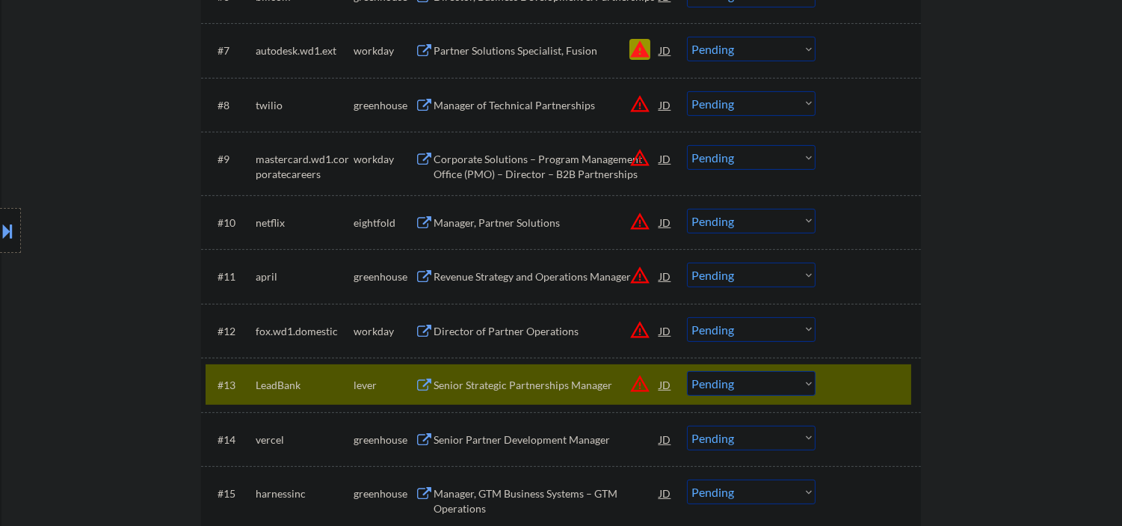
click at [477, 390] on div "Senior Strategic Partnerships Manager" at bounding box center [547, 385] width 226 height 15
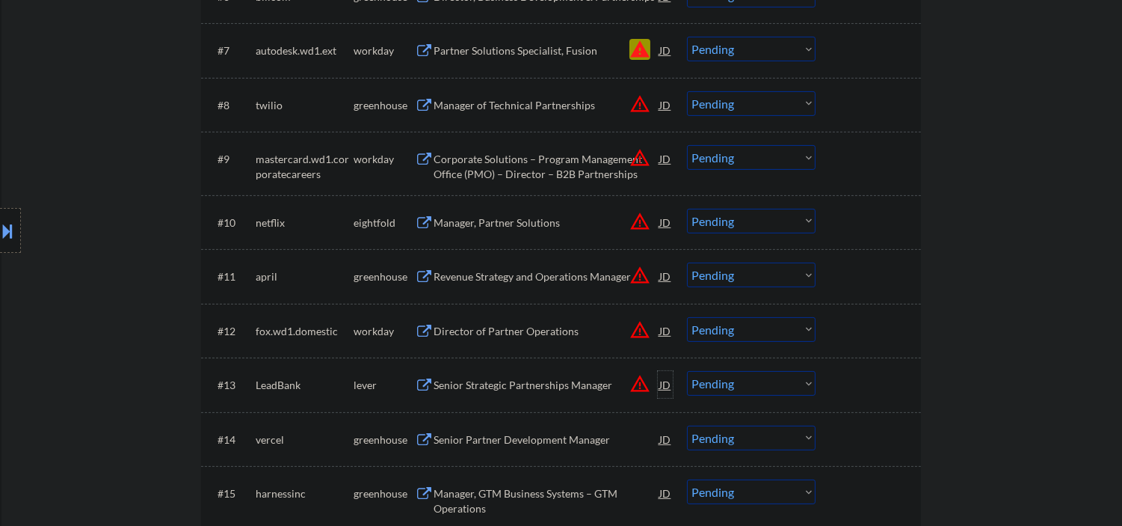
click at [661, 380] on div "JD" at bounding box center [665, 384] width 15 height 27
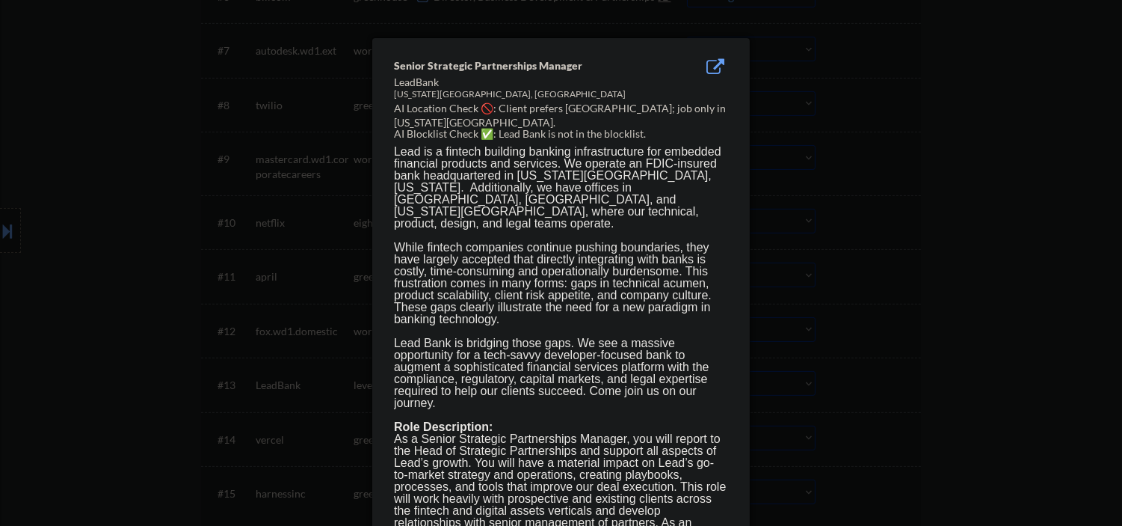
click at [867, 392] on div at bounding box center [561, 263] width 1122 height 526
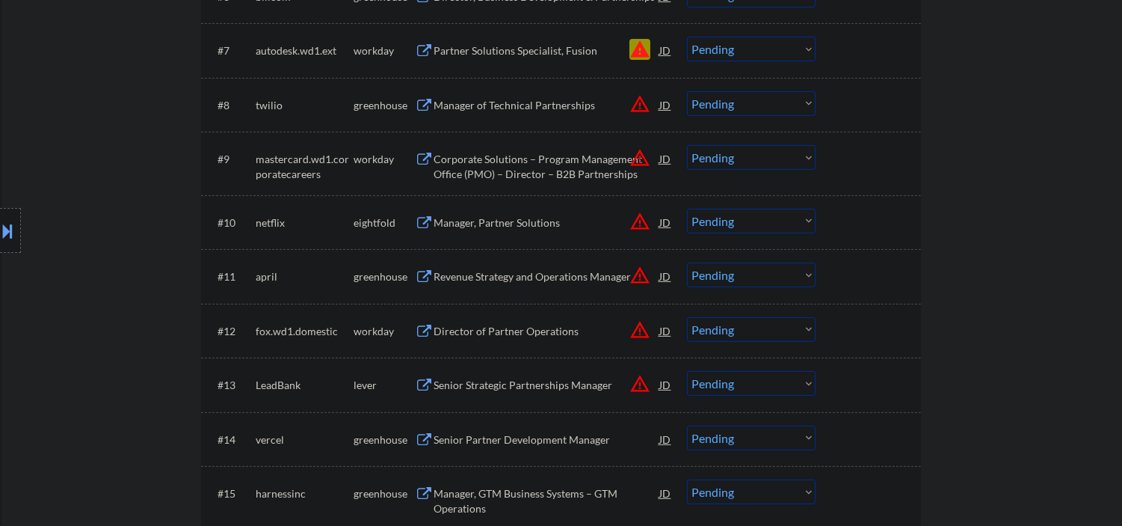
click at [745, 384] on select "Choose an option... Pending Applied Excluded (Questions) Excluded (Expired) Exc…" at bounding box center [751, 383] width 129 height 25
click at [775, 384] on select "Choose an option... Pending Applied Excluded (Questions) Excluded (Expired) Exc…" at bounding box center [751, 383] width 129 height 25
click at [687, 371] on select "Choose an option... Pending Applied Excluded (Questions) Excluded (Expired) Exc…" at bounding box center [751, 383] width 129 height 25
select select ""pending""
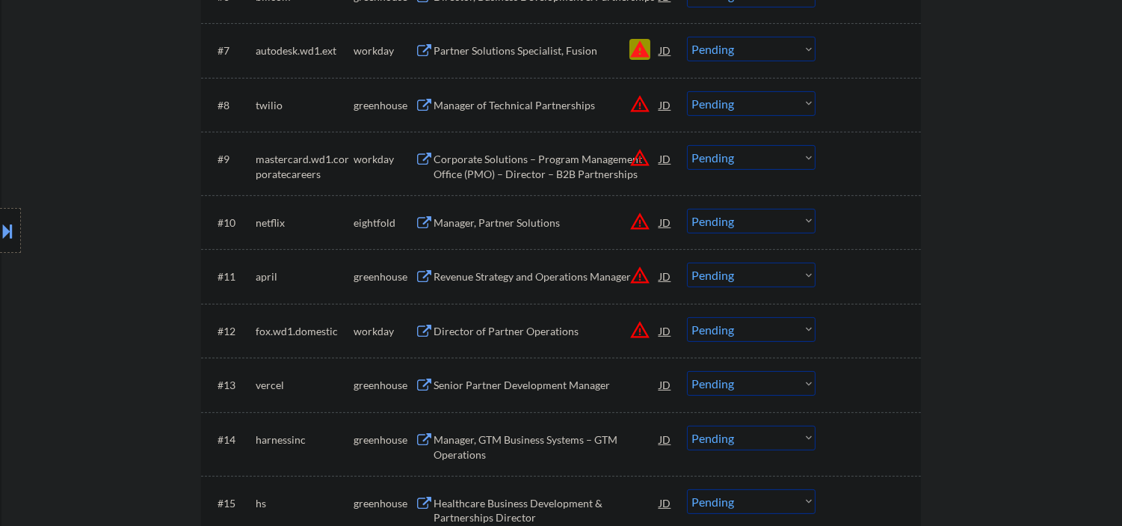
click at [6, 220] on button at bounding box center [8, 230] width 16 height 25
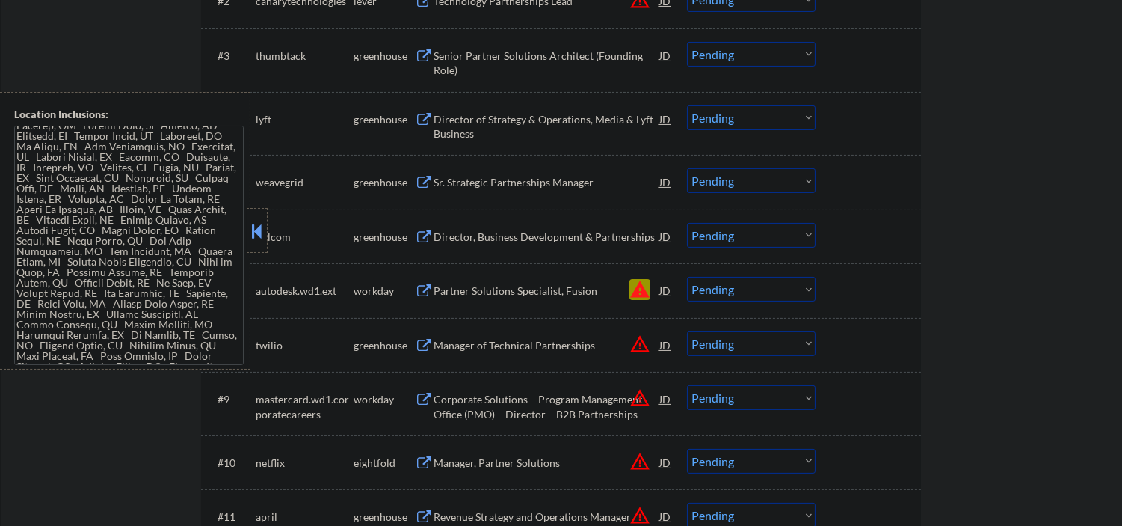
scroll to position [664, 0]
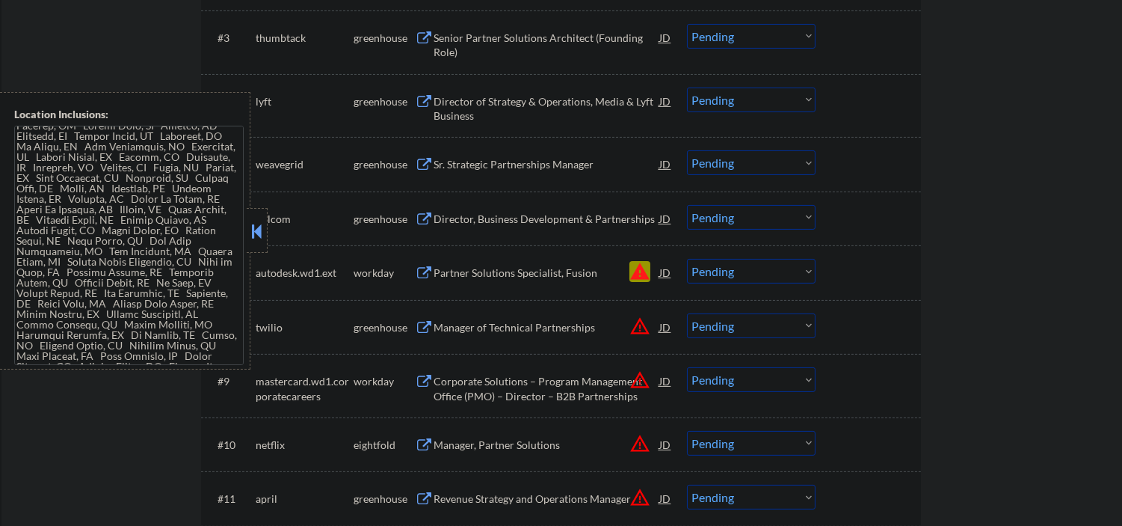
click at [256, 230] on button at bounding box center [256, 231] width 16 height 22
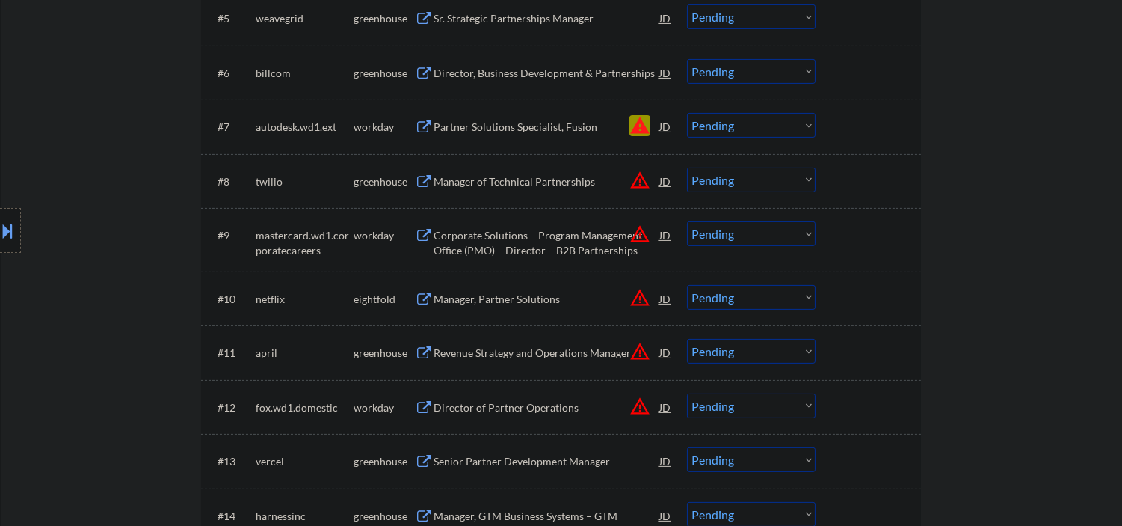
scroll to position [774, 0]
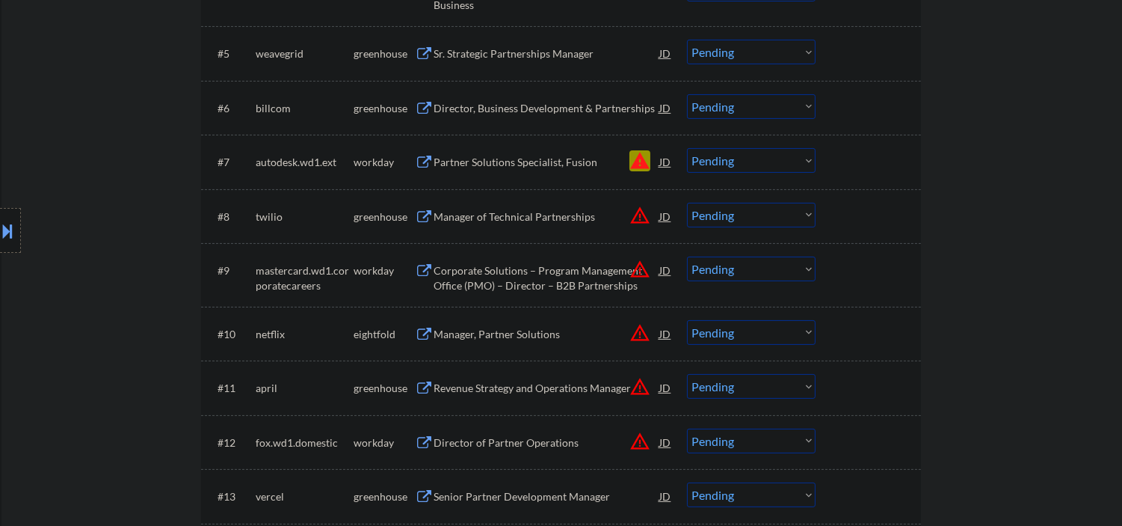
click at [718, 161] on select "Choose an option... Pending Applied Excluded (Questions) Excluded (Expired) Exc…" at bounding box center [751, 160] width 129 height 25
click at [687, 148] on select "Choose an option... Pending Applied Excluded (Questions) Excluded (Expired) Exc…" at bounding box center [751, 160] width 129 height 25
select select ""pending""
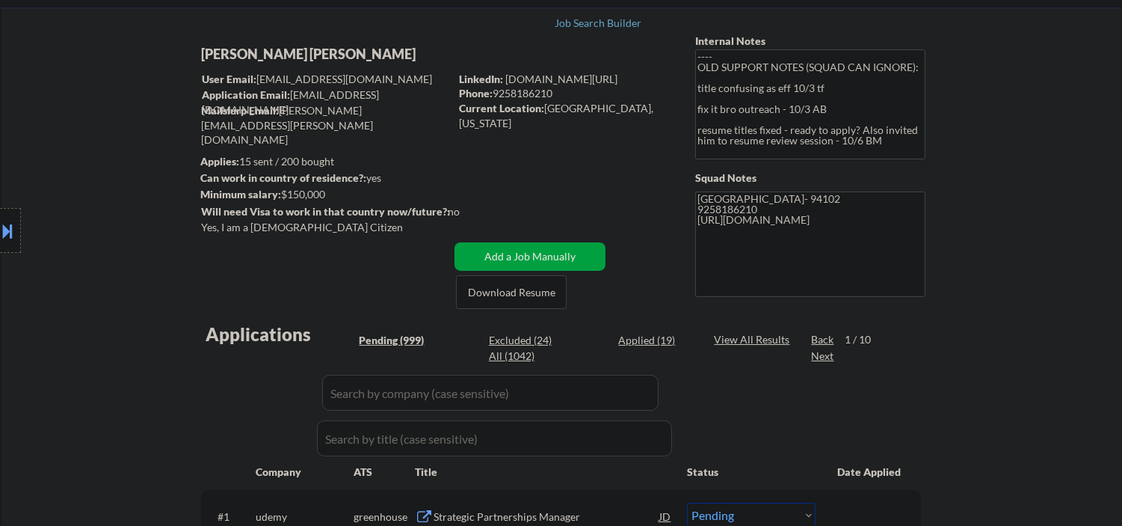
scroll to position [110, 0]
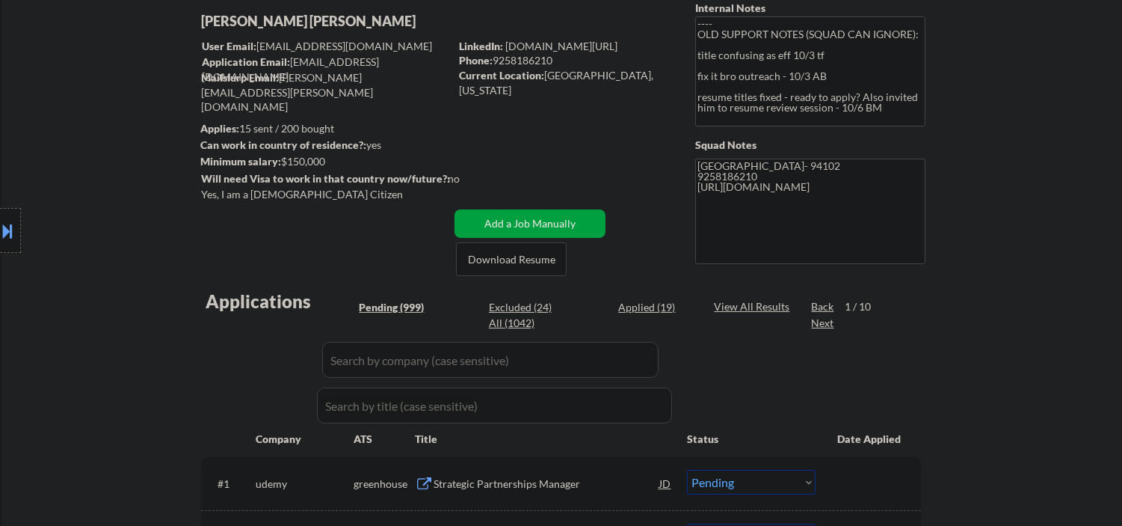
click at [656, 301] on div "Applied (19)" at bounding box center [655, 307] width 75 height 15
select select ""applied""
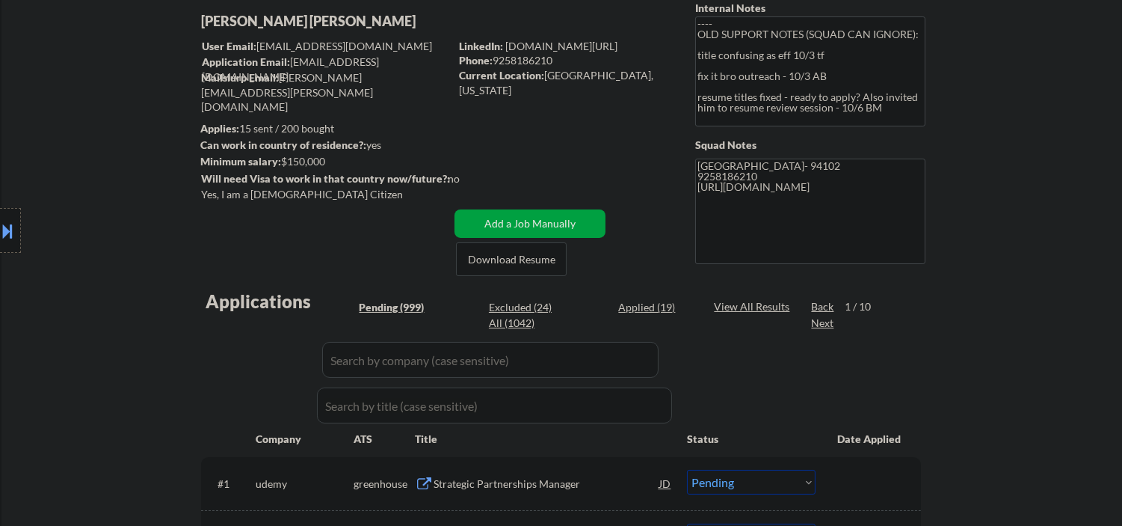
select select ""applied""
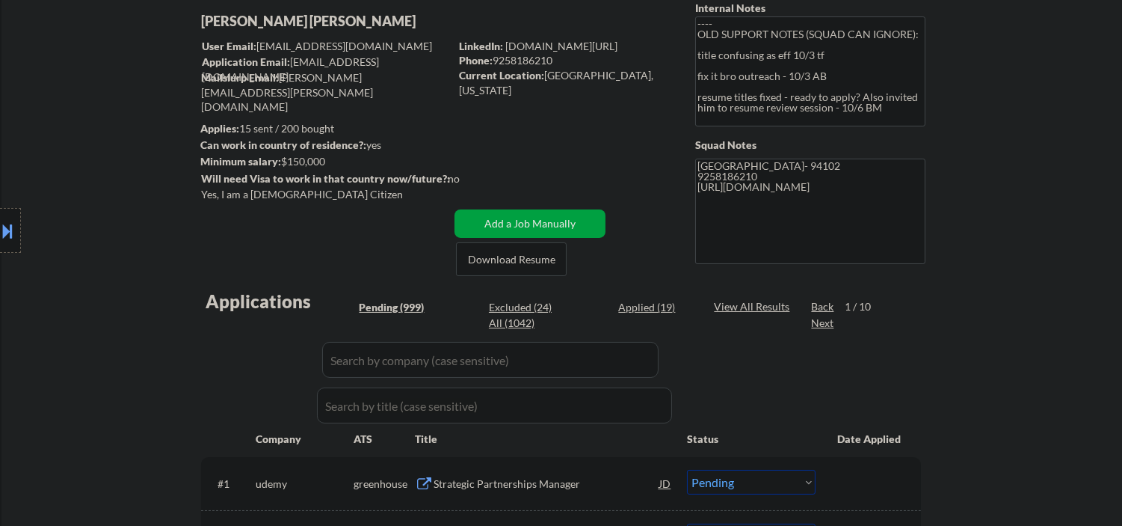
select select ""applied""
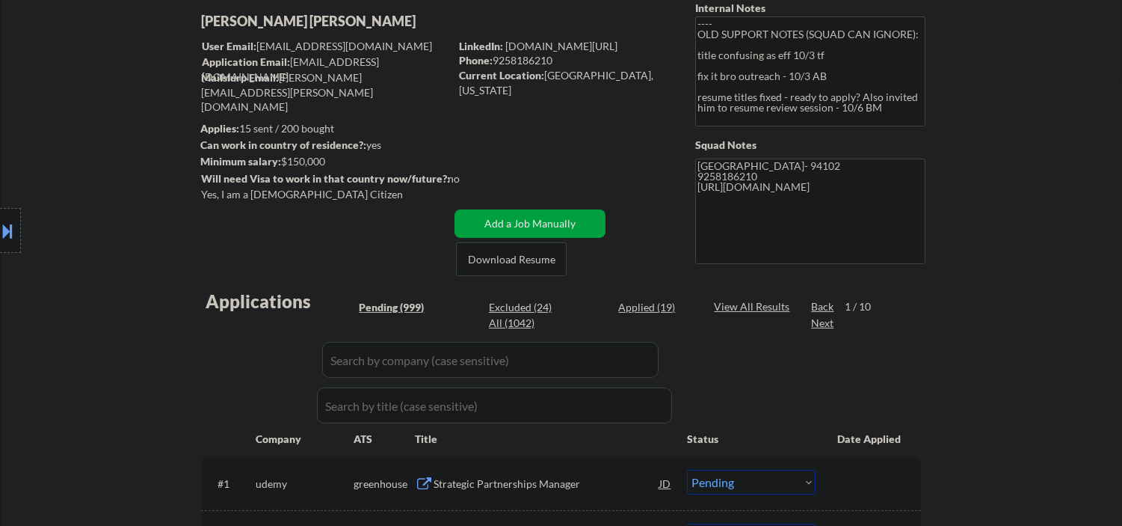
select select ""applied""
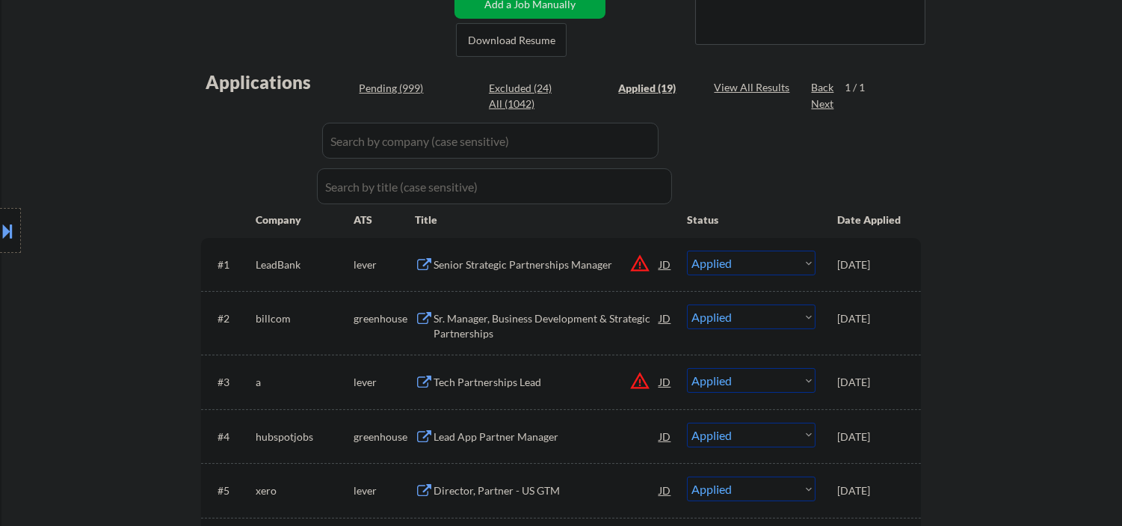
scroll to position [332, 0]
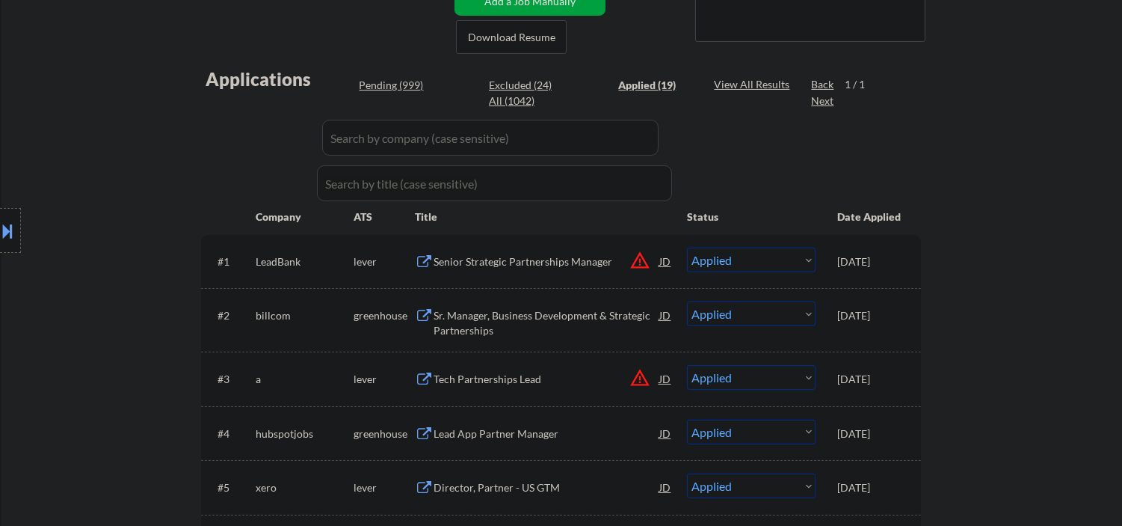
click at [557, 262] on div "Senior Strategic Partnerships Manager" at bounding box center [547, 261] width 226 height 15
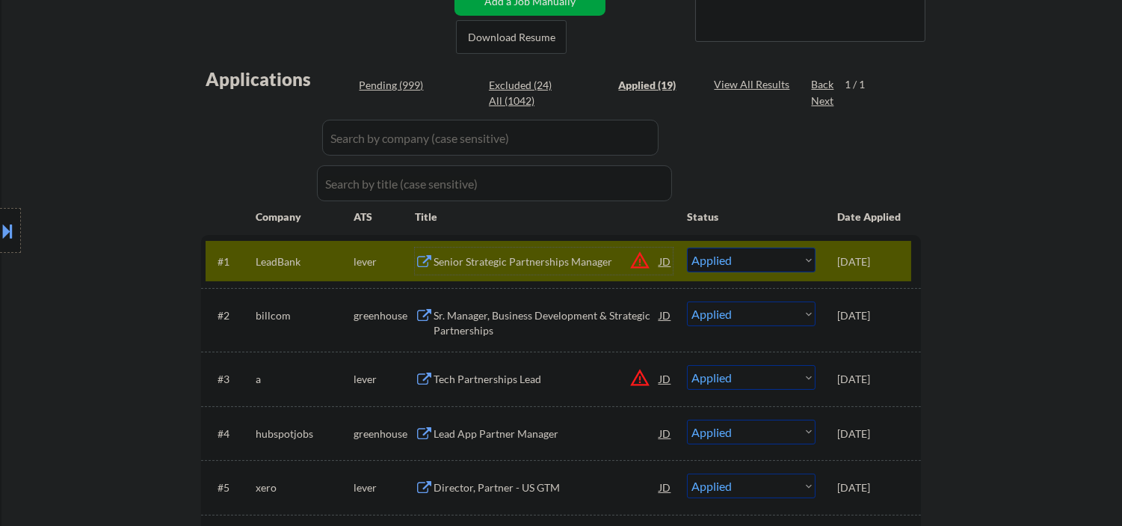
click at [404, 84] on div "Pending (999)" at bounding box center [396, 85] width 75 height 15
select select ""pending""
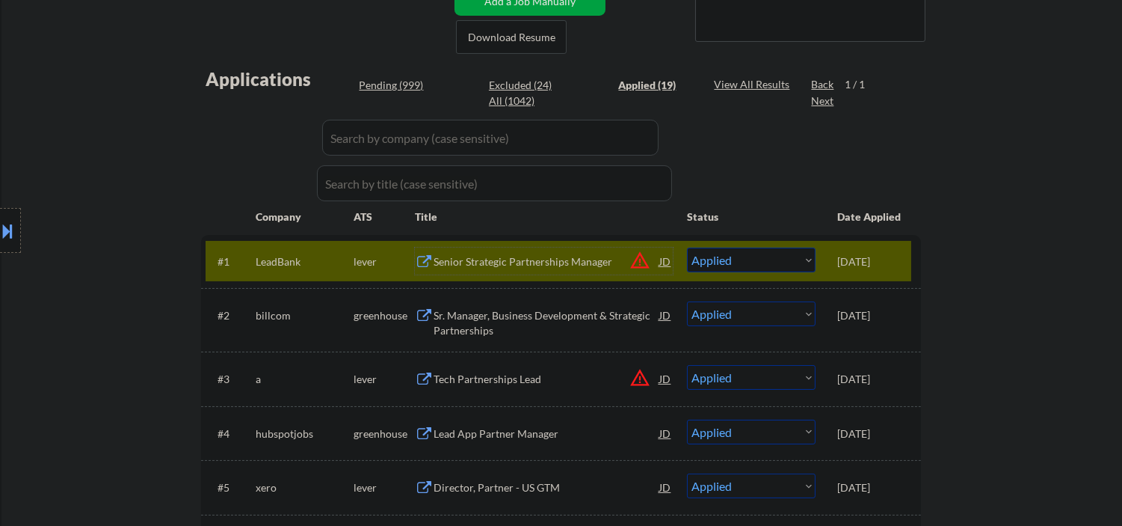
select select ""pending""
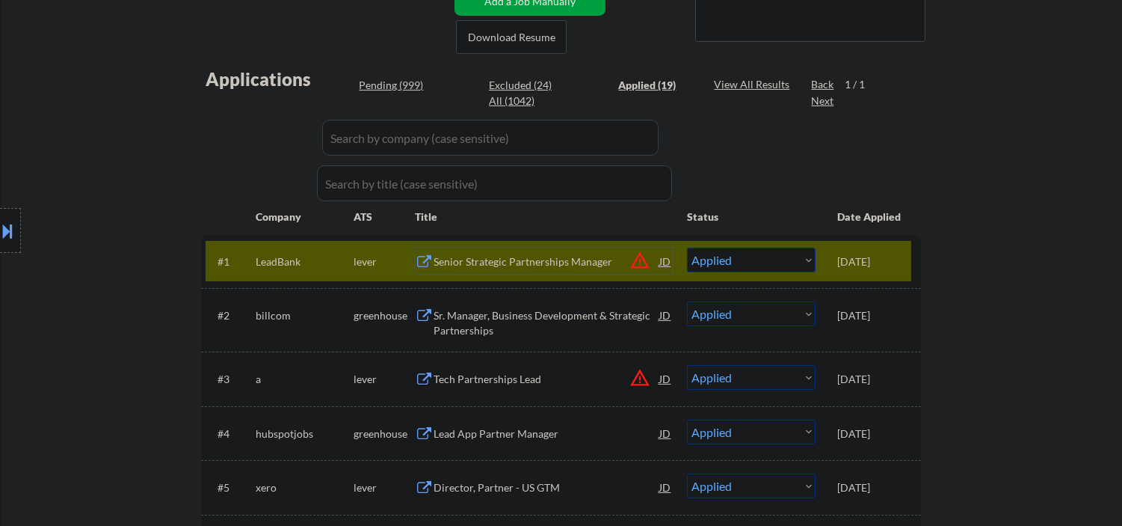
select select ""pending""
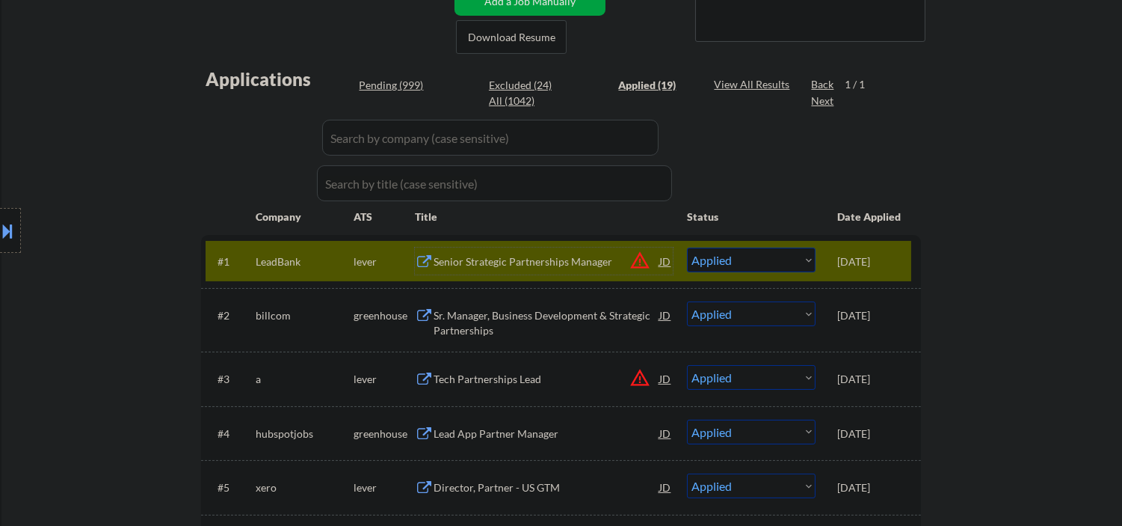
select select ""pending""
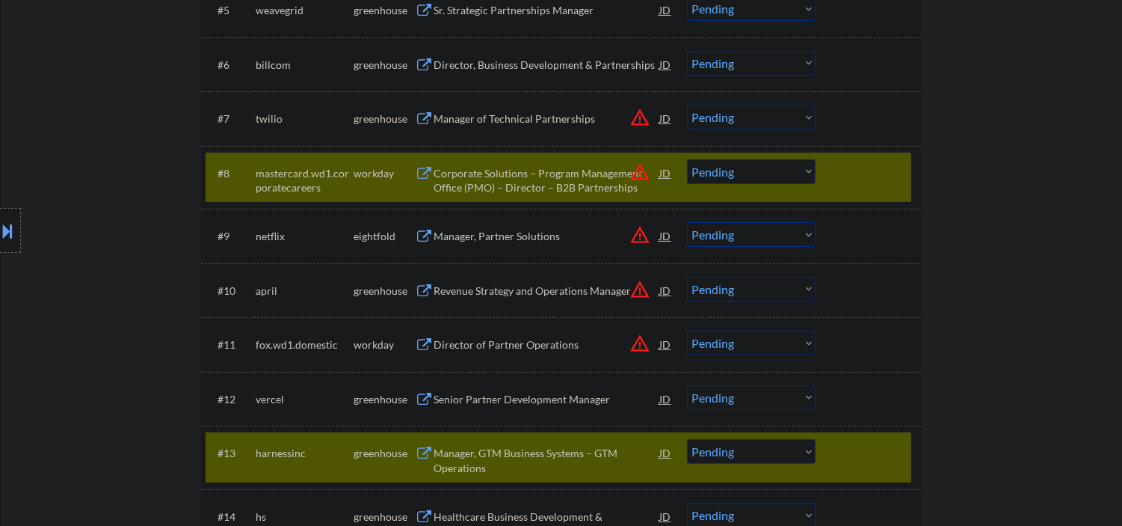
scroll to position [886, 0]
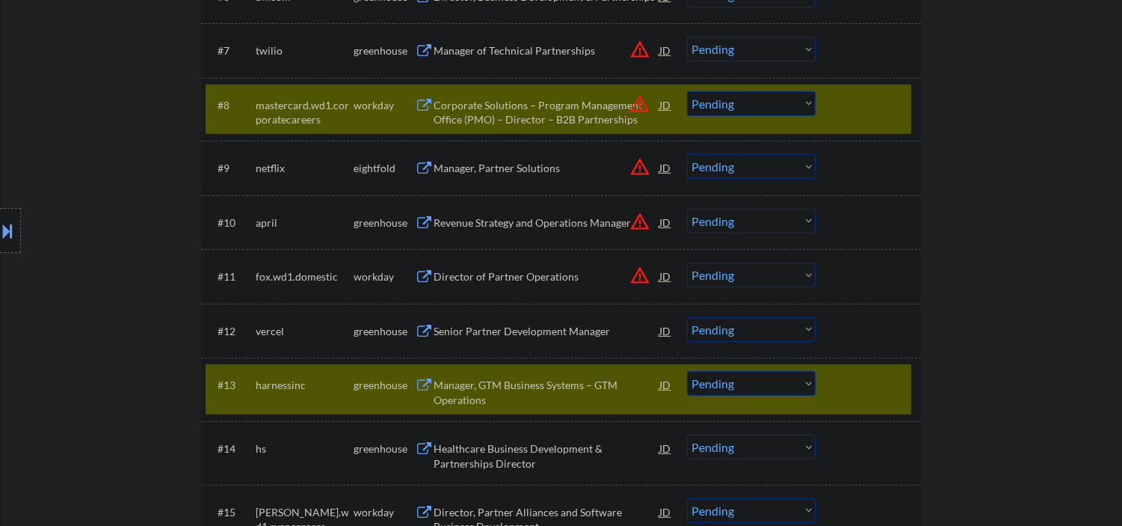
click at [458, 220] on div "Revenue Strategy and Operations Manager" at bounding box center [547, 222] width 226 height 15
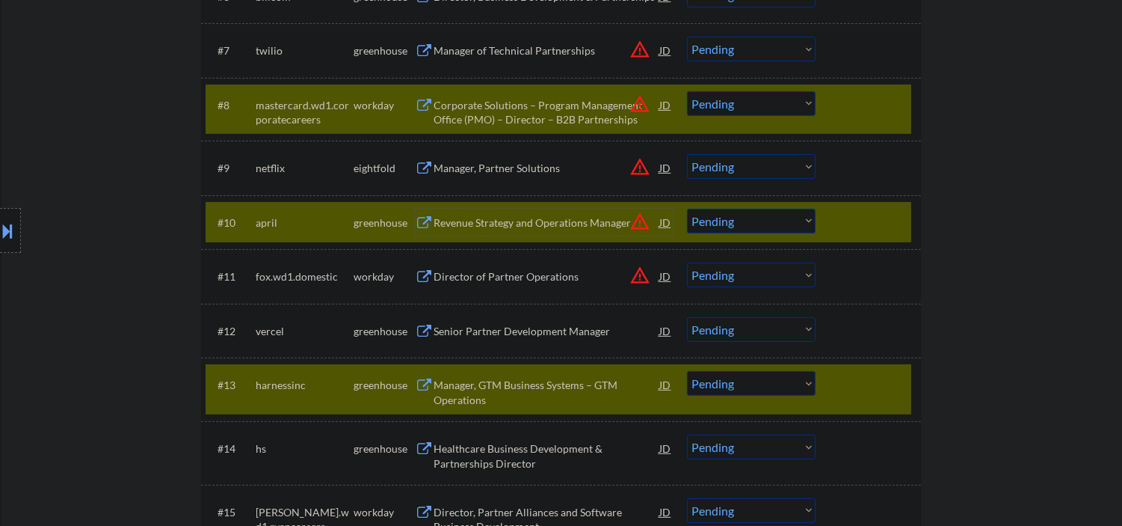
click at [850, 212] on div at bounding box center [870, 222] width 66 height 27
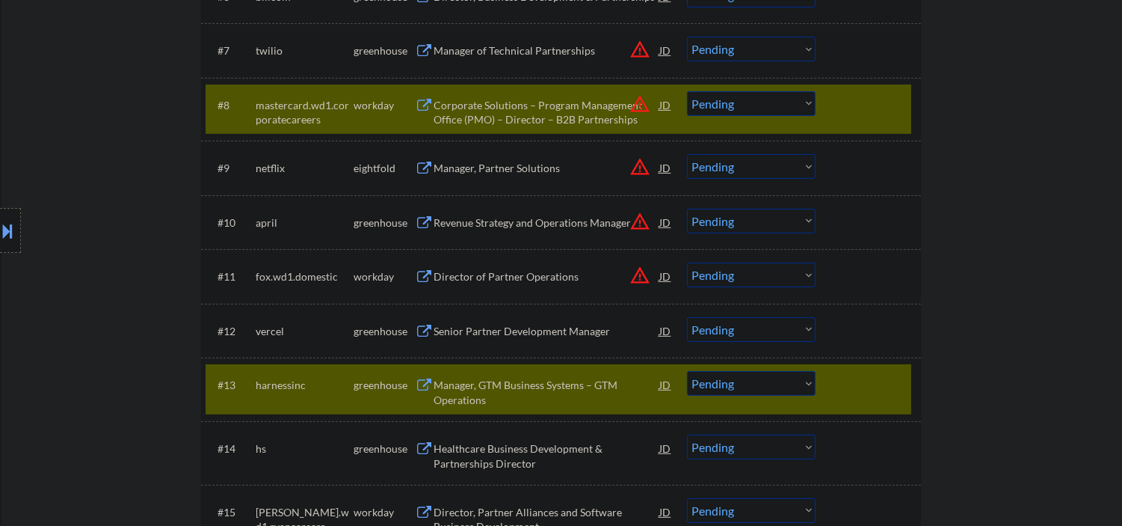
drag, startPoint x: 840, startPoint y: 383, endPoint x: 840, endPoint y: 255, distance: 127.8
click at [841, 382] on div at bounding box center [870, 384] width 66 height 27
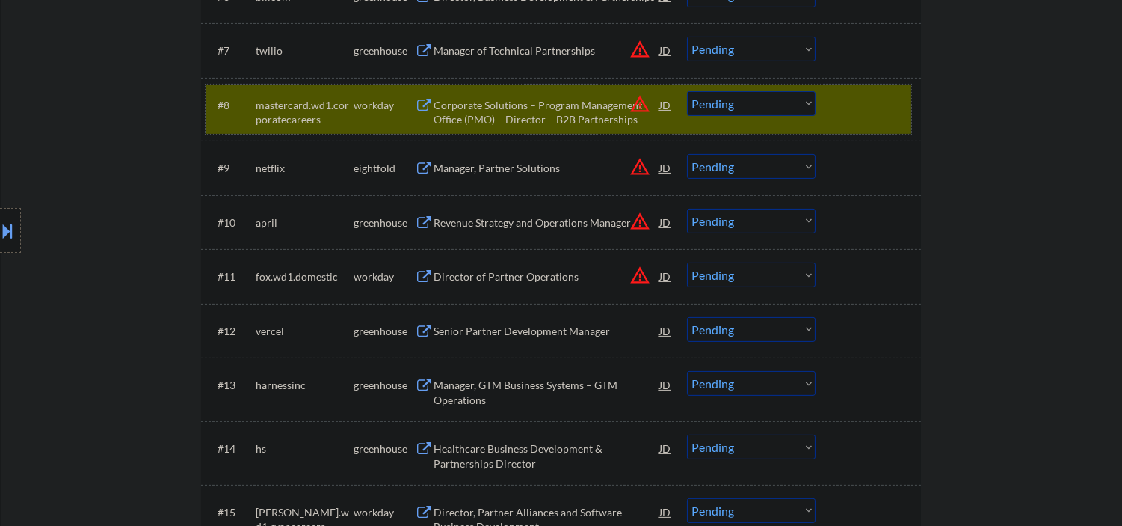
click at [826, 102] on div "#8 mastercard.wd1.corporatecareers workday Corporate Solutions – Program Manage…" at bounding box center [559, 108] width 706 height 49
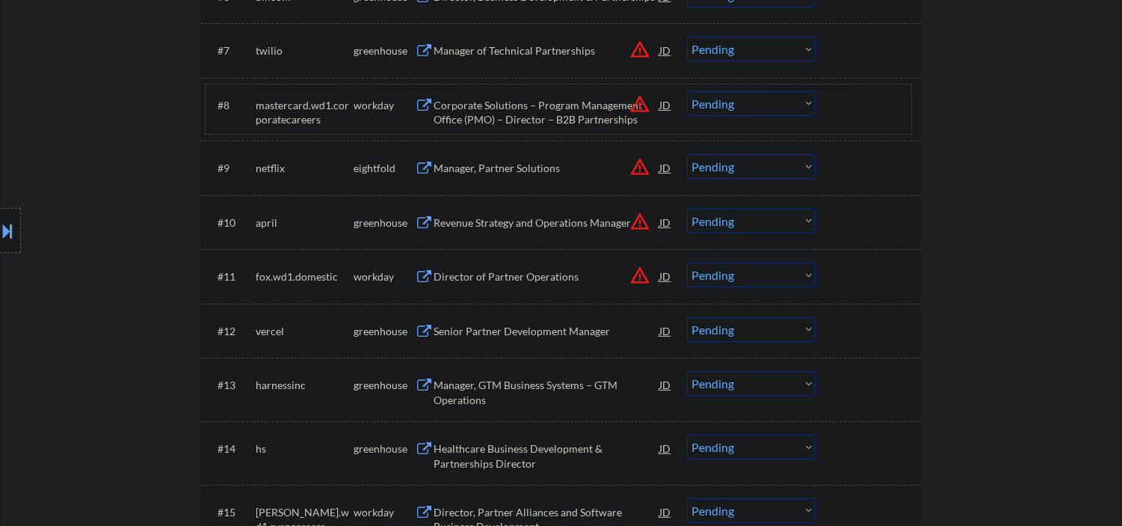
click at [562, 222] on div "Revenue Strategy and Operations Manager" at bounding box center [547, 222] width 226 height 15
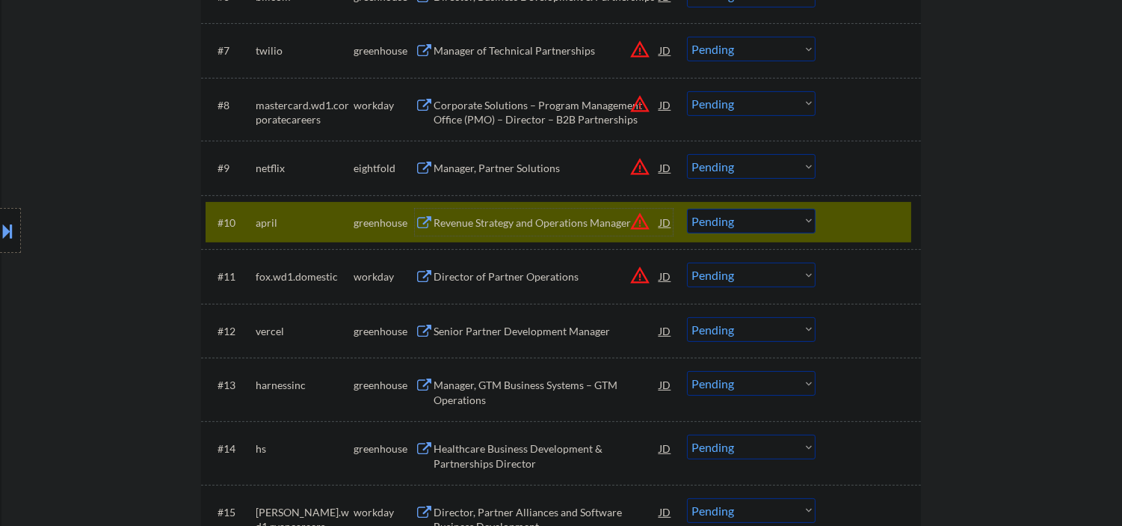
click at [514, 230] on div "Revenue Strategy and Operations Manager" at bounding box center [547, 222] width 226 height 27
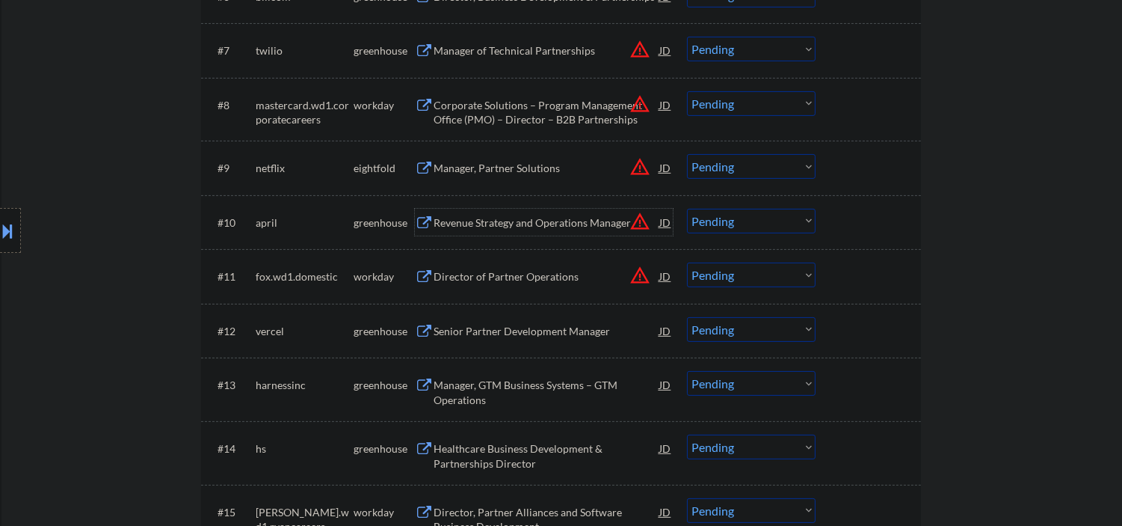
click at [745, 232] on select "Choose an option... Pending Applied Excluded (Questions) Excluded (Expired) Exc…" at bounding box center [751, 221] width 129 height 25
click at [687, 209] on select "Choose an option... Pending Applied Excluded (Questions) Excluded (Expired) Exc…" at bounding box center [751, 221] width 129 height 25
select select ""pending""
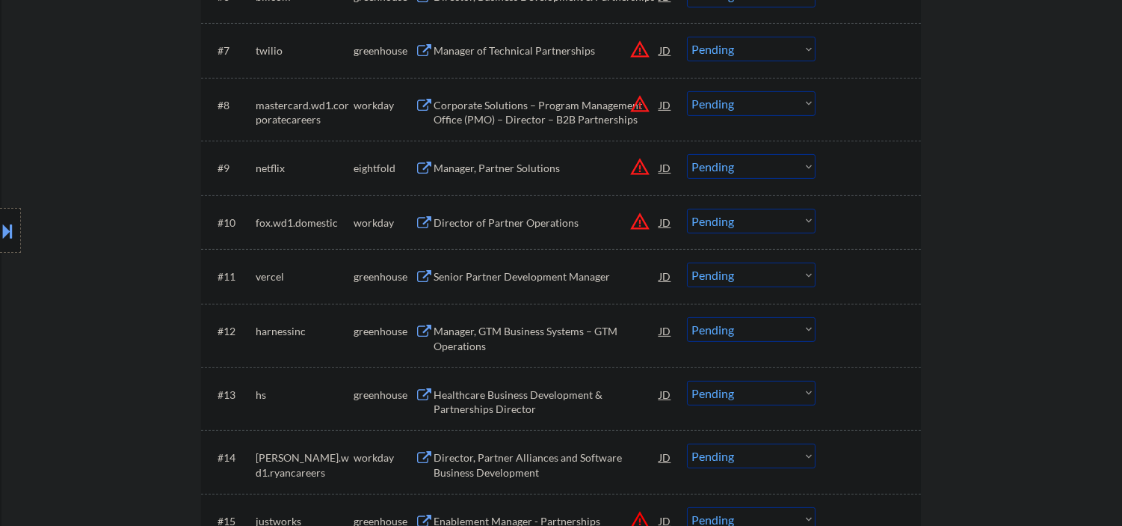
click at [519, 280] on div "Senior Partner Development Manager" at bounding box center [547, 276] width 226 height 15
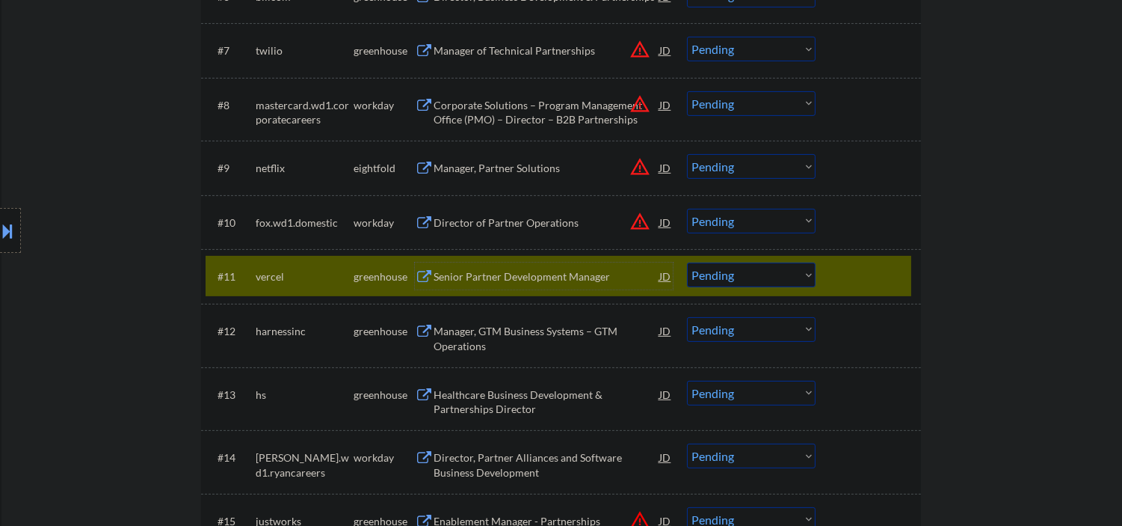
click at [507, 259] on div "#11 vercel greenhouse Senior Partner Development Manager JD warning_amber Choos…" at bounding box center [559, 276] width 706 height 40
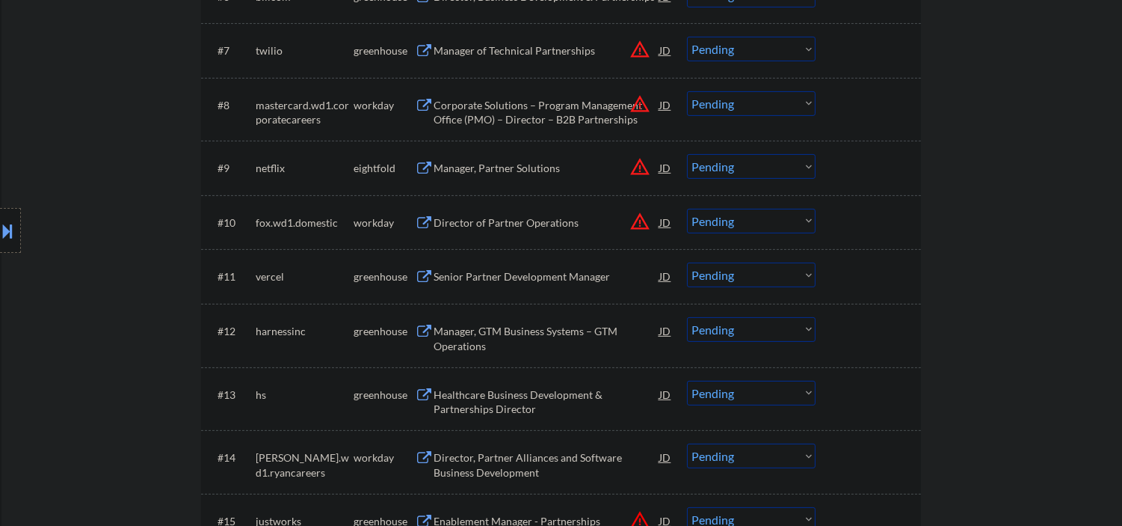
click at [482, 284] on div "Senior Partner Development Manager" at bounding box center [547, 275] width 226 height 27
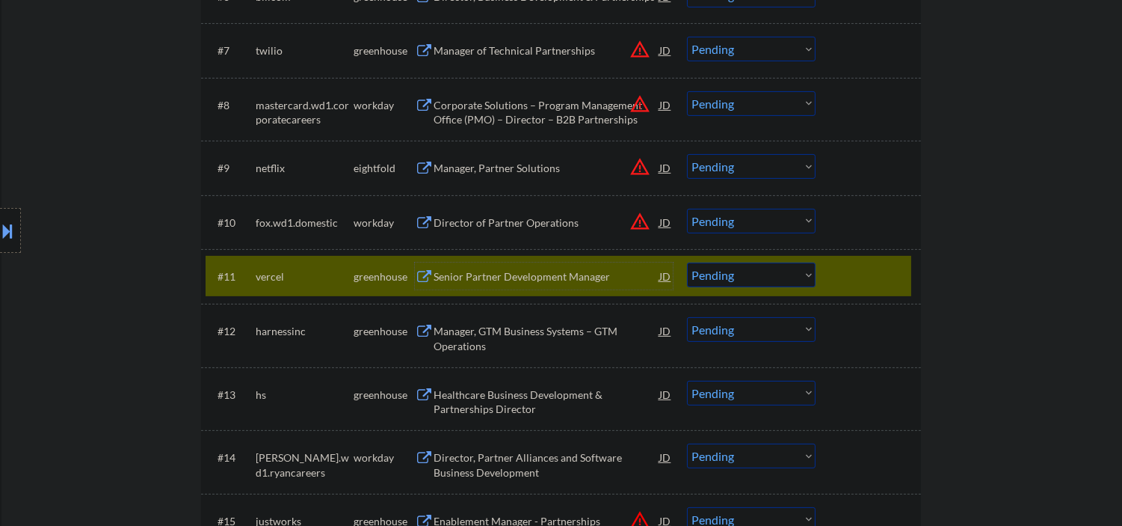
click at [723, 275] on select "Choose an option... Pending Applied Excluded (Questions) Excluded (Expired) Exc…" at bounding box center [751, 274] width 129 height 25
click at [687, 262] on select "Choose an option... Pending Applied Excluded (Questions) Excluded (Expired) Exc…" at bounding box center [751, 274] width 129 height 25
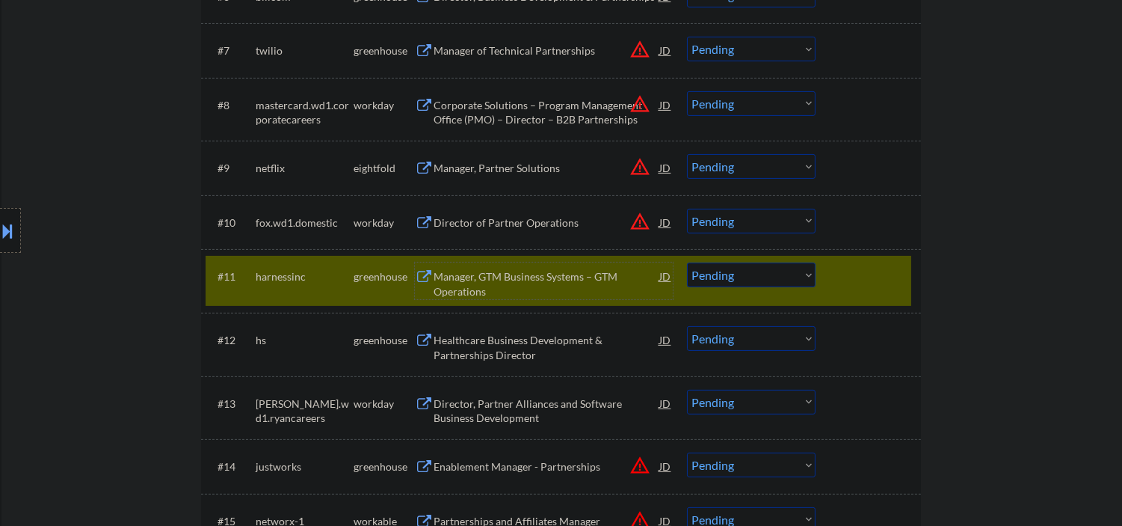
click at [524, 295] on div "Manager, GTM Business Systems – GTM Operations" at bounding box center [547, 283] width 226 height 29
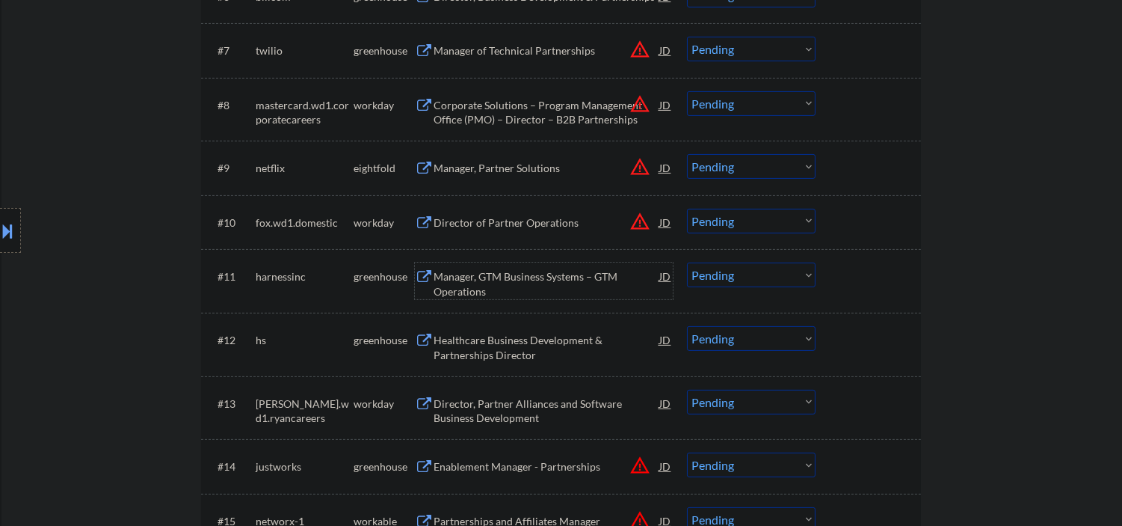
click at [706, 275] on select "Choose an option... Pending Applied Excluded (Questions) Excluded (Expired) Exc…" at bounding box center [751, 274] width 129 height 25
click at [687, 262] on select "Choose an option... Pending Applied Excluded (Questions) Excluded (Expired) Exc…" at bounding box center [751, 274] width 129 height 25
click at [481, 355] on div "Healthcare Business Development & Partnerships Director" at bounding box center [547, 347] width 226 height 29
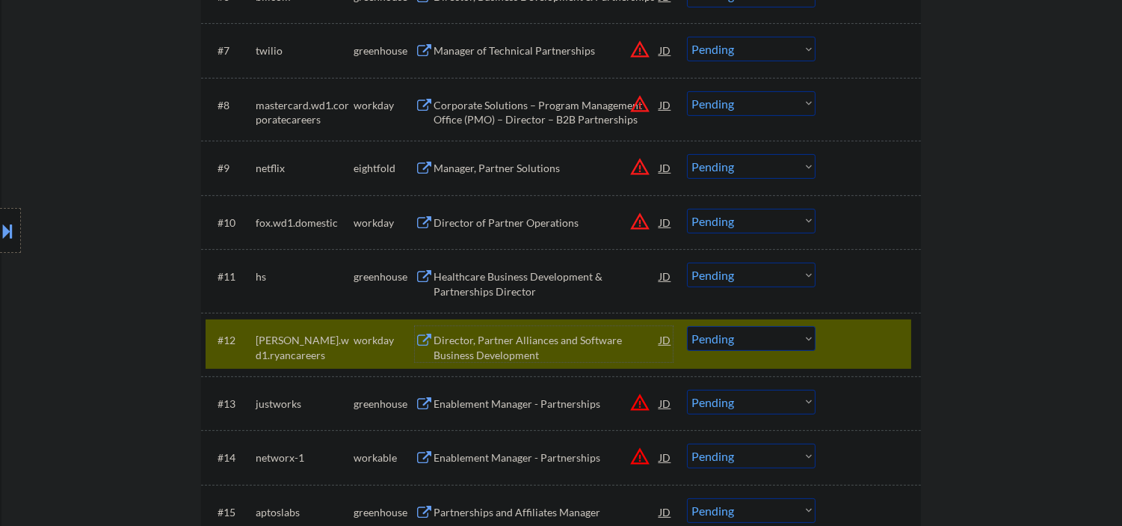
click at [727, 339] on select "Choose an option... Pending Applied Excluded (Questions) Excluded (Expired) Exc…" at bounding box center [751, 338] width 129 height 25
drag, startPoint x: 862, startPoint y: 355, endPoint x: 857, endPoint y: 202, distance: 153.3
click at [862, 355] on div "#12 [PERSON_NAME].wd1.ryancareers workday Director, Partner Alliances and Softw…" at bounding box center [559, 343] width 706 height 49
click at [857, 348] on div at bounding box center [870, 339] width 66 height 27
click at [722, 266] on select "Choose an option... Pending Applied Excluded (Questions) Excluded (Expired) Exc…" at bounding box center [751, 274] width 129 height 25
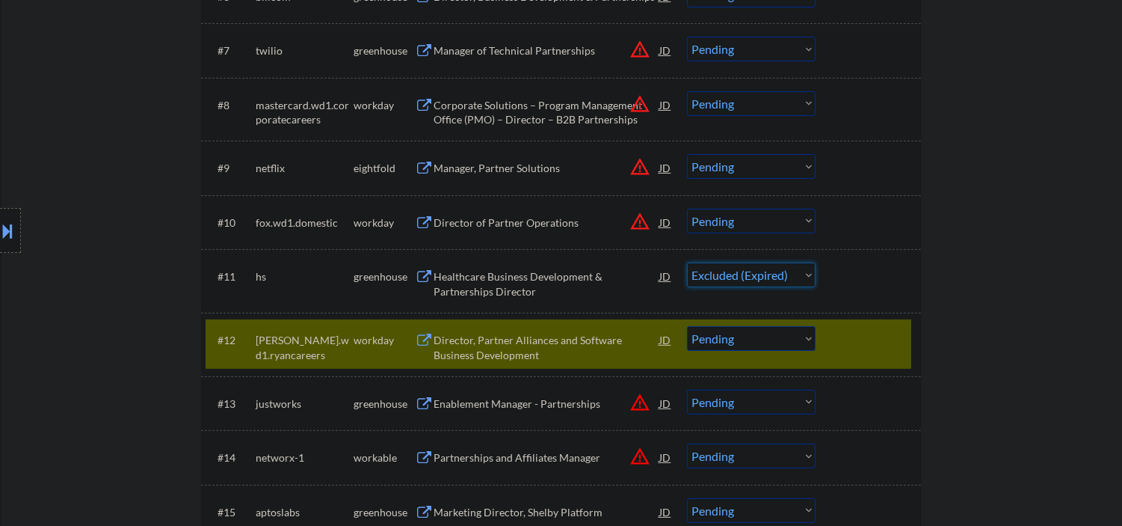
click at [687, 262] on select "Choose an option... Pending Applied Excluded (Questions) Excluded (Expired) Exc…" at bounding box center [751, 274] width 129 height 25
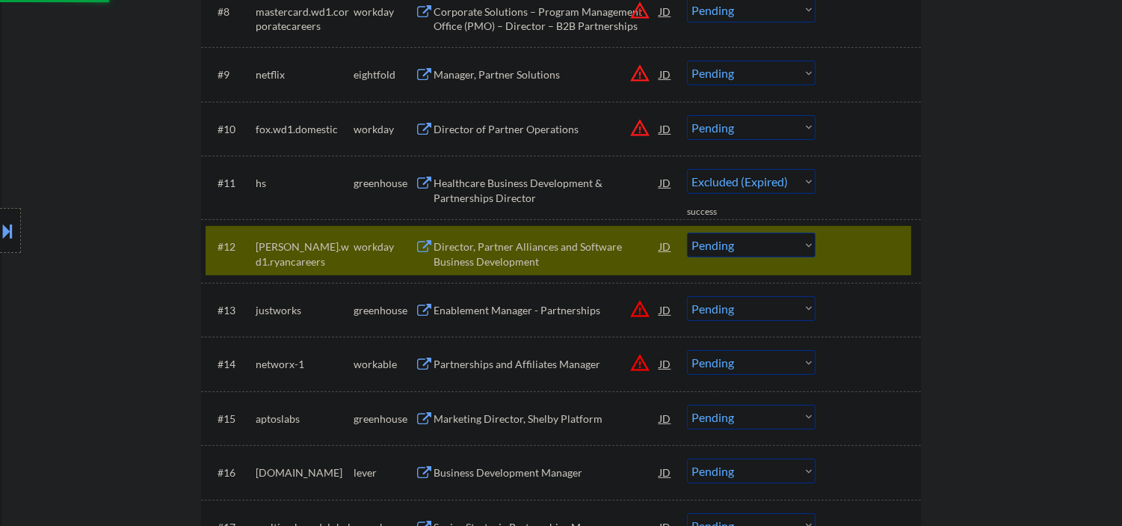
scroll to position [997, 0]
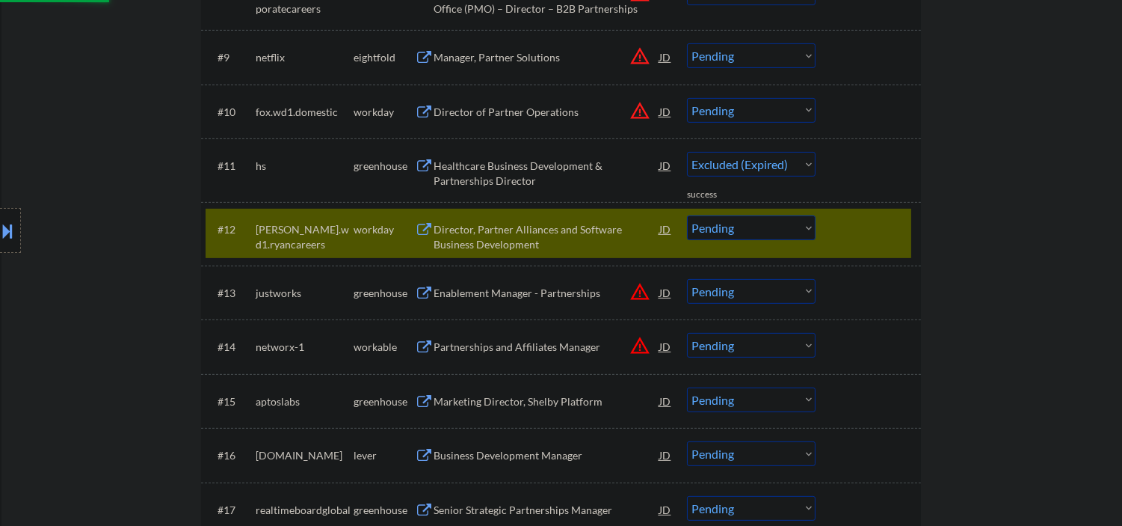
select select ""pending""
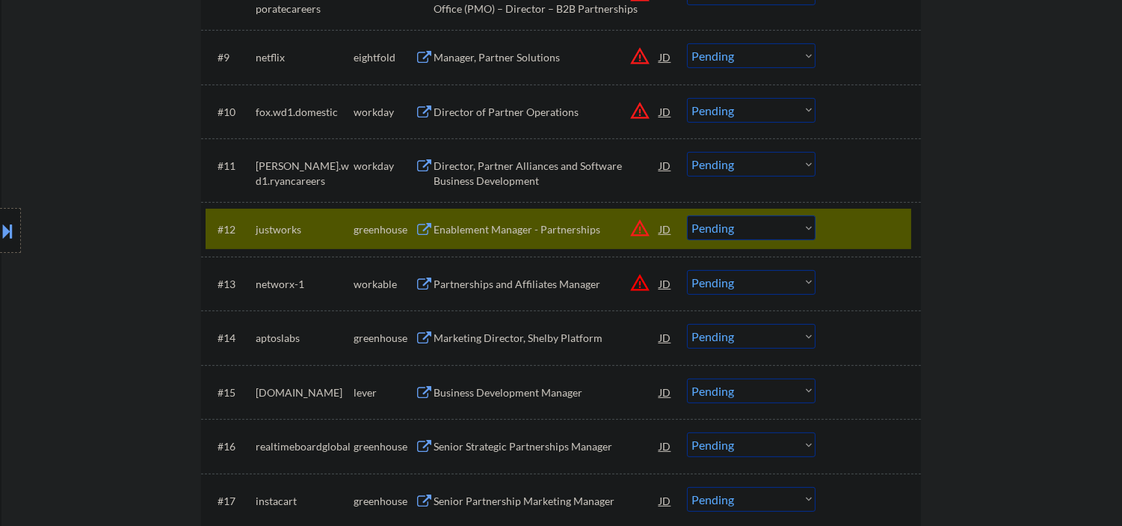
click at [542, 233] on div "Enablement Manager - Partnerships" at bounding box center [547, 229] width 226 height 15
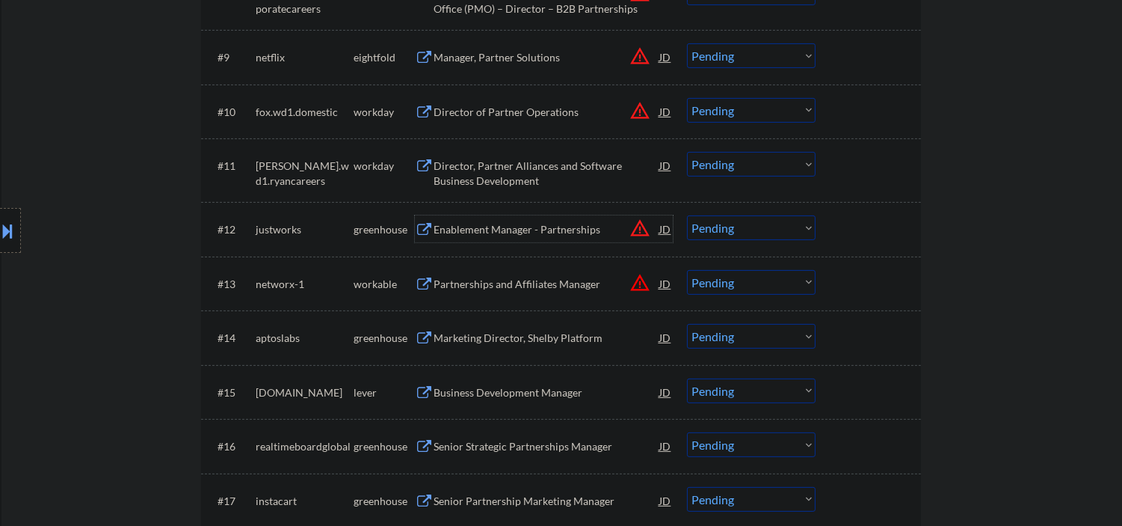
click at [730, 228] on select "Choose an option... Pending Applied Excluded (Questions) Excluded (Expired) Exc…" at bounding box center [751, 227] width 129 height 25
click at [687, 215] on select "Choose an option... Pending Applied Excluded (Questions) Excluded (Expired) Exc…" at bounding box center [751, 227] width 129 height 25
click at [533, 234] on div "Partnerships and Affiliates Manager" at bounding box center [547, 229] width 226 height 15
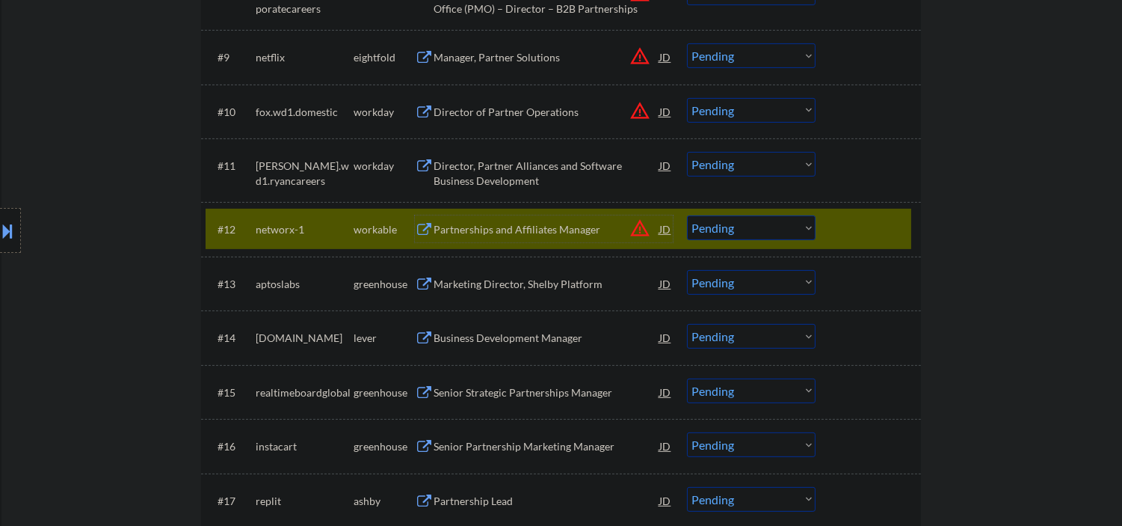
click at [525, 227] on div "Partnerships and Affiliates Manager" at bounding box center [547, 229] width 226 height 15
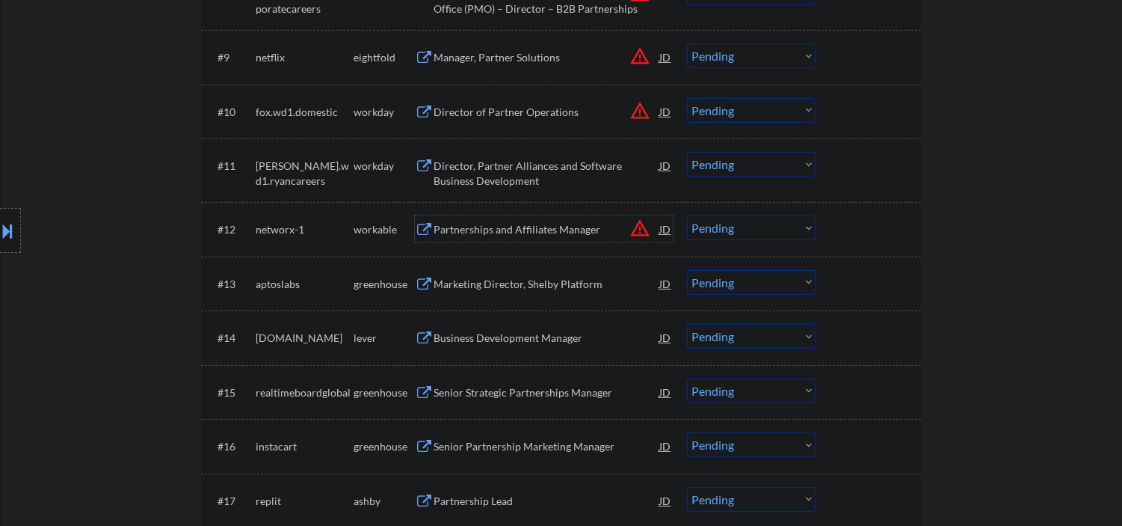
click at [737, 228] on select "Choose an option... Pending Applied Excluded (Questions) Excluded (Expired) Exc…" at bounding box center [751, 227] width 129 height 25
click at [687, 215] on select "Choose an option... Pending Applied Excluded (Questions) Excluded (Expired) Exc…" at bounding box center [751, 227] width 129 height 25
click at [468, 280] on div "Marketing Director, Shelby Platform" at bounding box center [547, 284] width 226 height 15
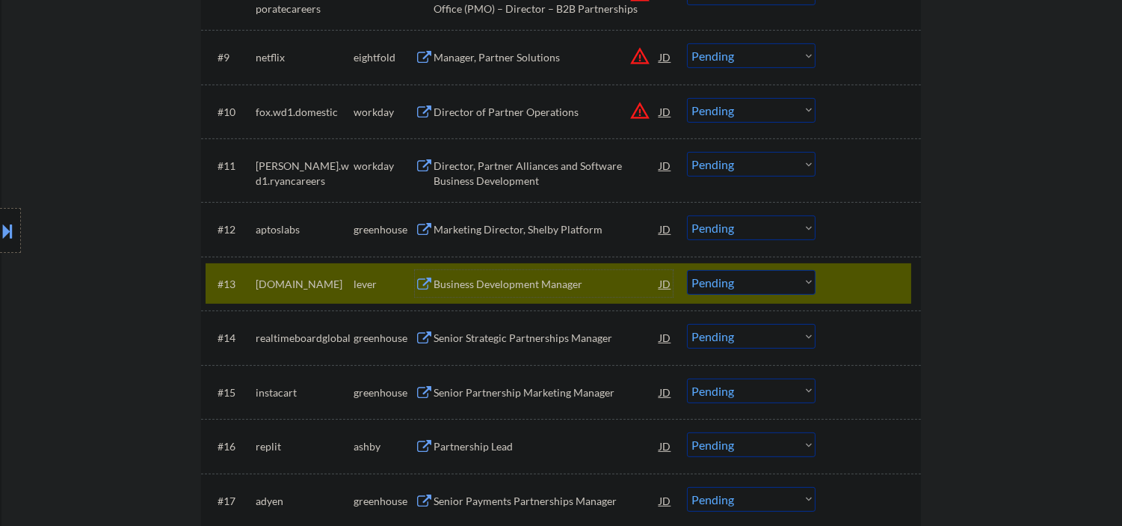
click at [857, 277] on div at bounding box center [870, 283] width 66 height 27
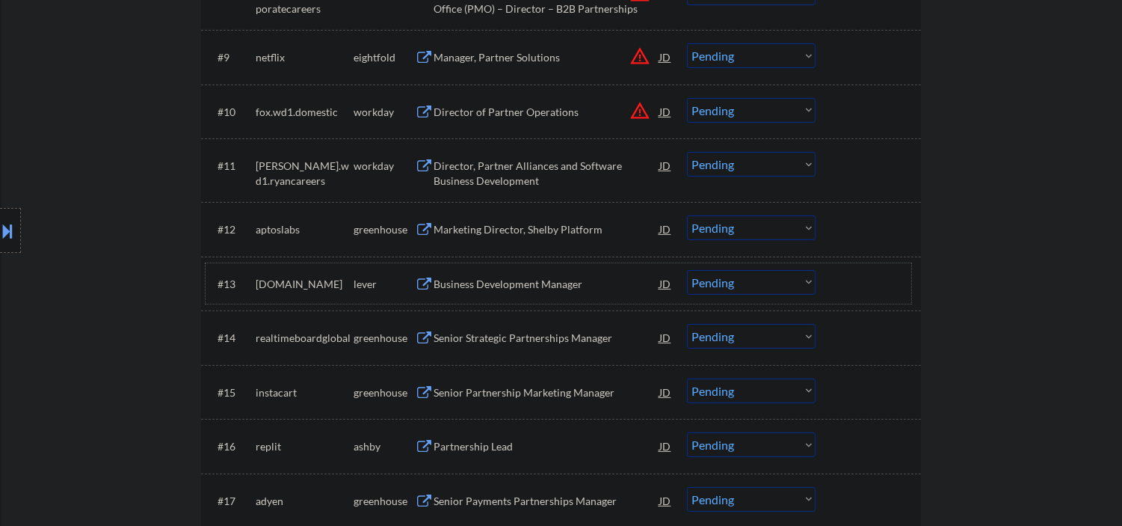
click at [565, 227] on div "Marketing Director, Shelby Platform" at bounding box center [547, 229] width 226 height 15
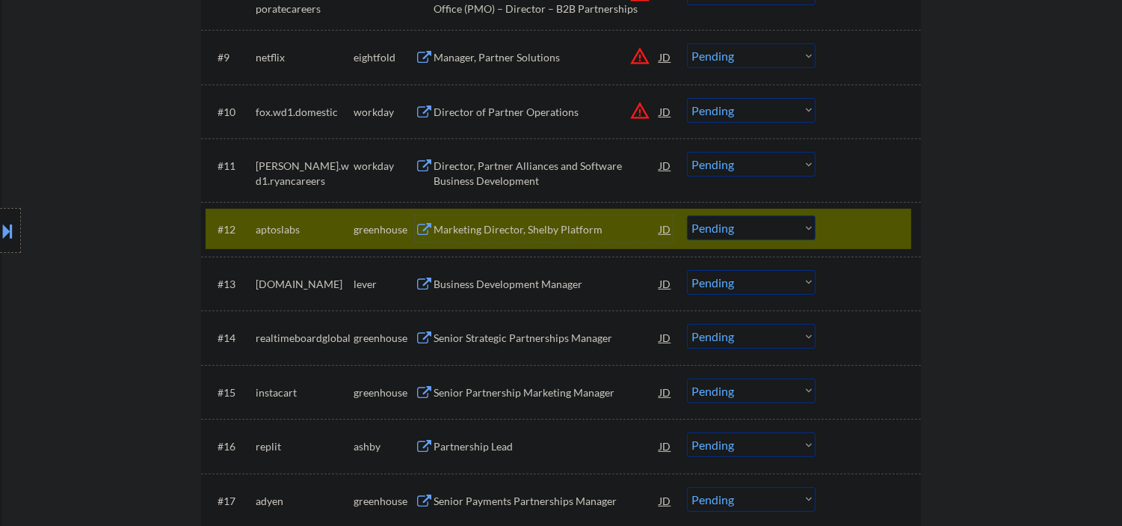
click at [711, 232] on select "Choose an option... Pending Applied Excluded (Questions) Excluded (Expired) Exc…" at bounding box center [751, 227] width 129 height 25
click at [687, 215] on select "Choose an option... Pending Applied Excluded (Questions) Excluded (Expired) Exc…" at bounding box center [751, 227] width 129 height 25
click at [505, 283] on div "Business Development Manager" at bounding box center [547, 284] width 226 height 15
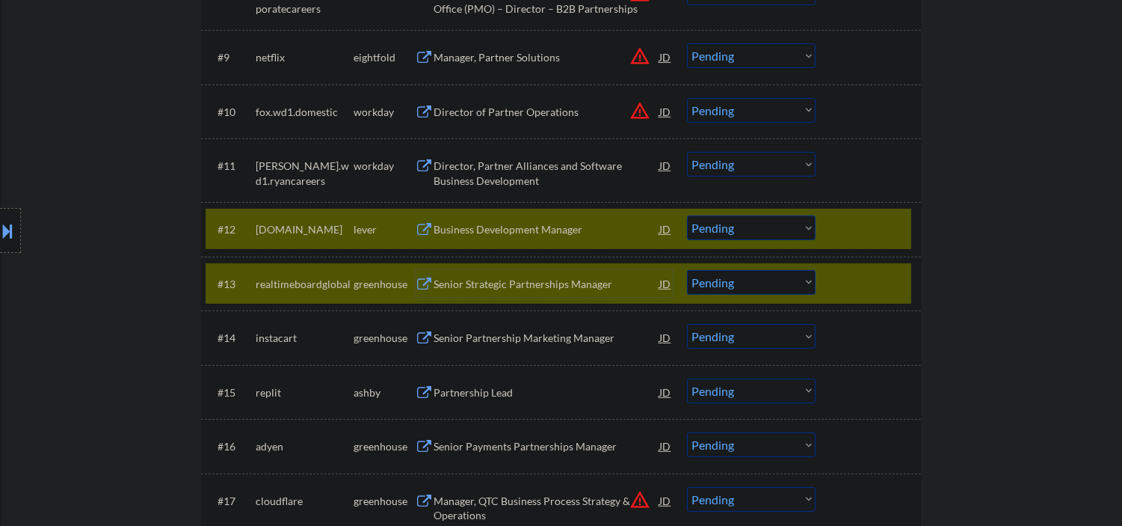
drag, startPoint x: 834, startPoint y: 277, endPoint x: 746, endPoint y: 227, distance: 101.2
click at [834, 277] on div "#13 realtimeboardglobal greenhouse Senior Strategic Partnerships Manager JD war…" at bounding box center [559, 283] width 706 height 40
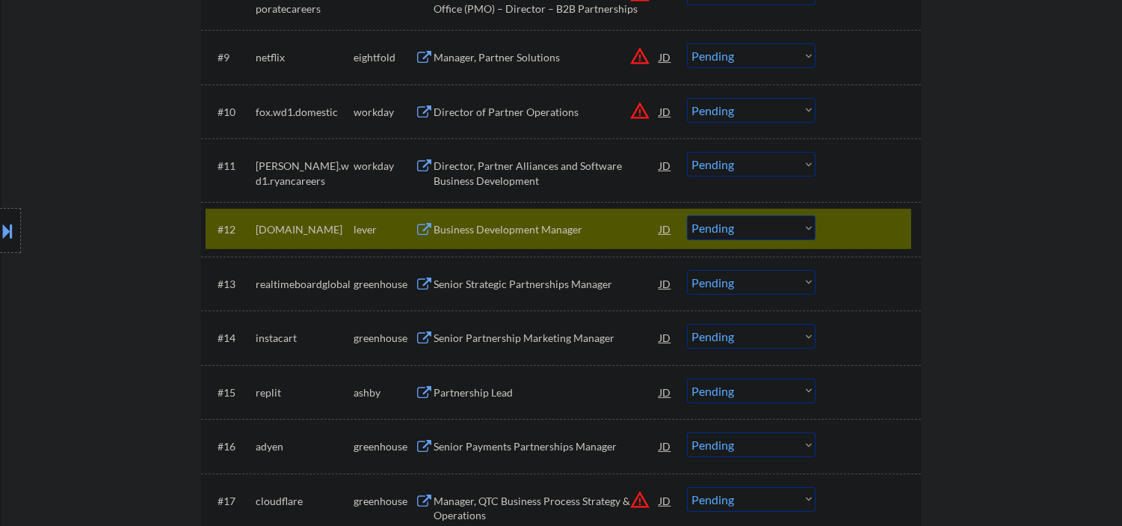
click at [719, 221] on select "Choose an option... Pending Applied Excluded (Questions) Excluded (Expired) Exc…" at bounding box center [751, 227] width 129 height 25
click at [687, 215] on select "Choose an option... Pending Applied Excluded (Questions) Excluded (Expired) Exc…" at bounding box center [751, 227] width 129 height 25
click at [573, 289] on div "Senior Strategic Partnerships Manager" at bounding box center [547, 283] width 226 height 27
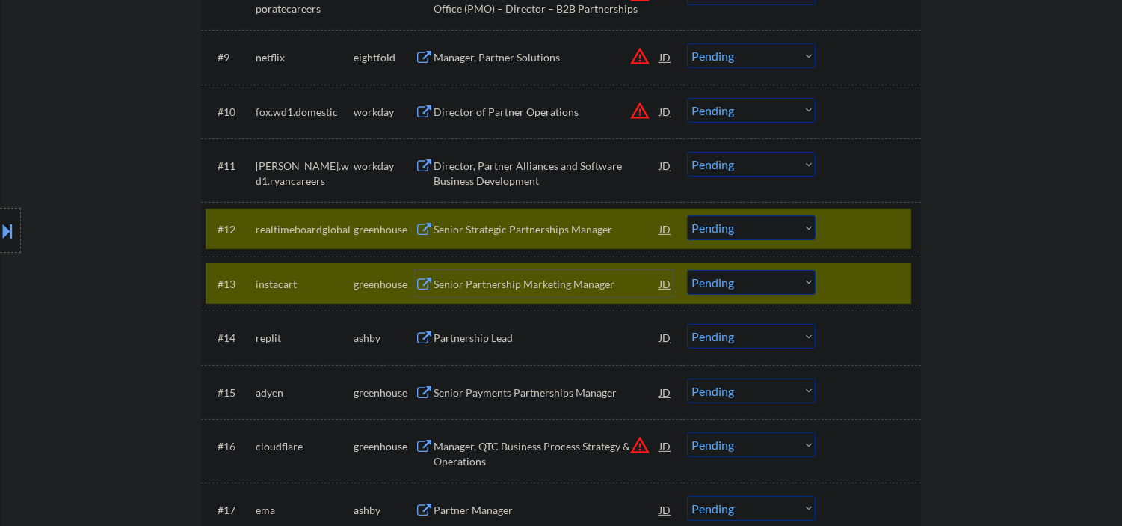
click at [871, 270] on div at bounding box center [870, 283] width 66 height 27
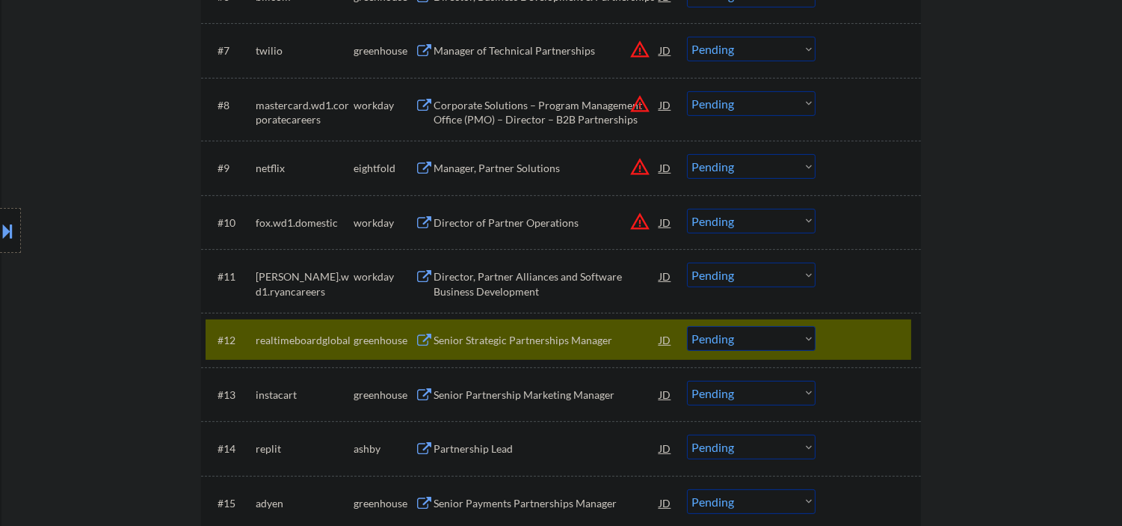
scroll to position [774, 0]
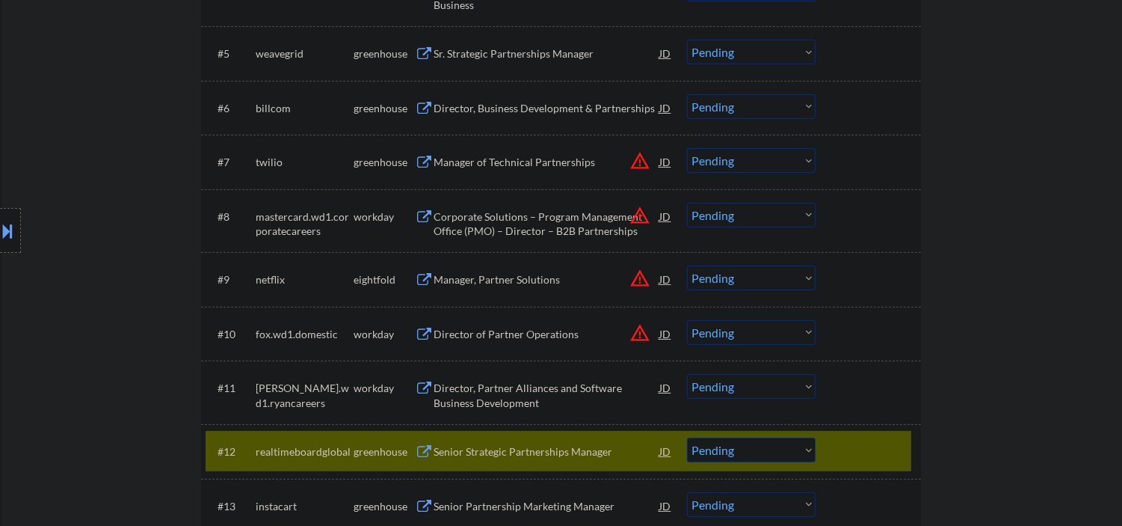
click at [893, 452] on div at bounding box center [870, 450] width 66 height 27
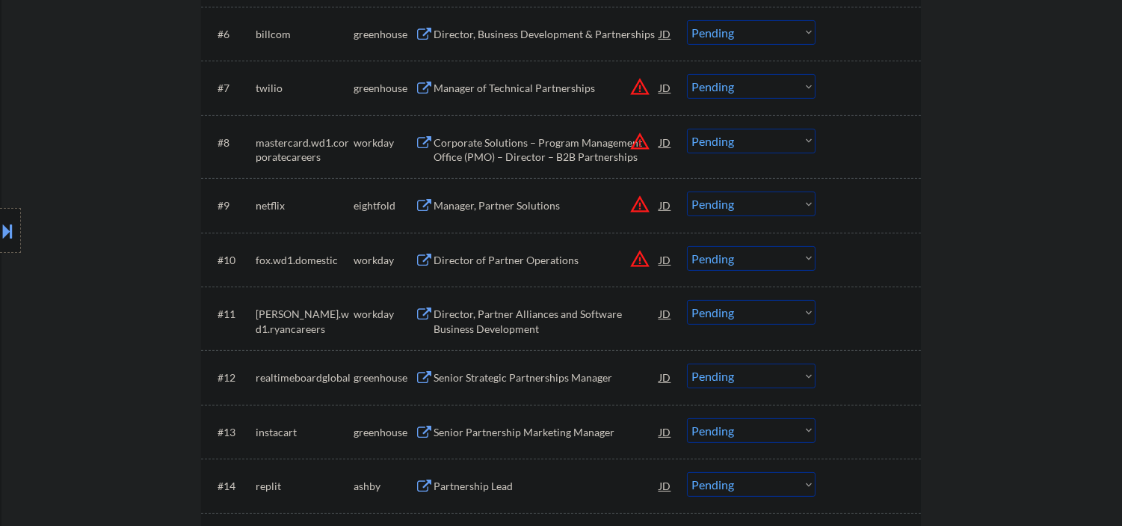
scroll to position [886, 0]
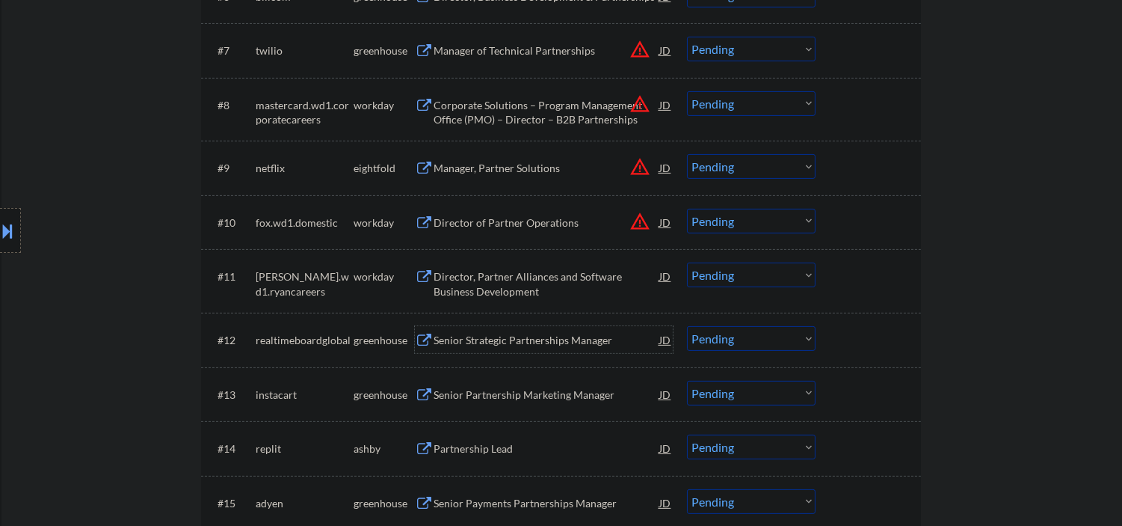
click at [486, 341] on div "Senior Strategic Partnerships Manager" at bounding box center [547, 340] width 226 height 15
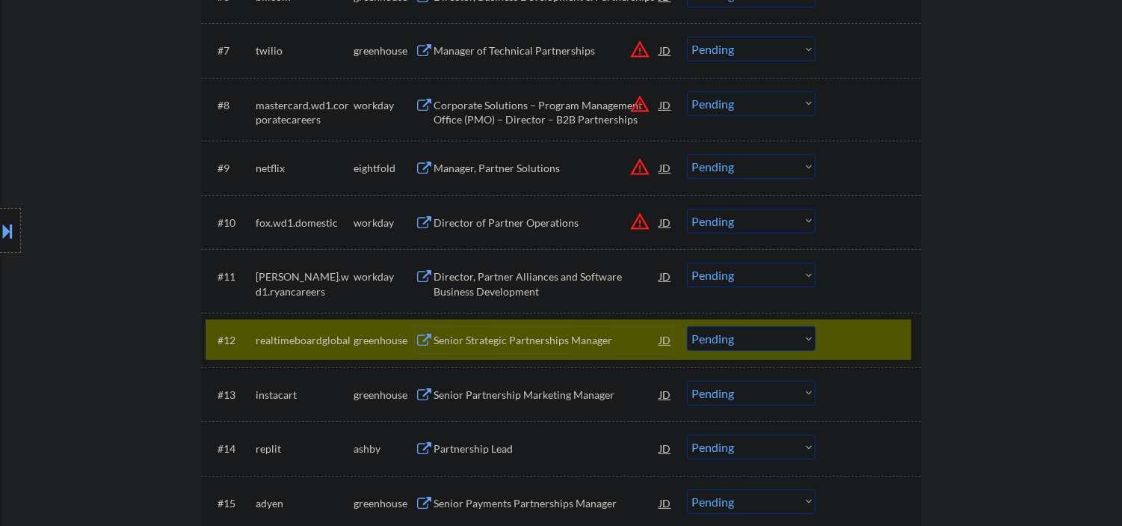
click at [800, 342] on select "Choose an option... Pending Applied Excluded (Questions) Excluded (Expired) Exc…" at bounding box center [751, 338] width 129 height 25
click at [687, 326] on select "Choose an option... Pending Applied Excluded (Questions) Excluded (Expired) Exc…" at bounding box center [751, 338] width 129 height 25
click at [505, 345] on div "Senior Partnership Marketing Manager" at bounding box center [547, 340] width 226 height 15
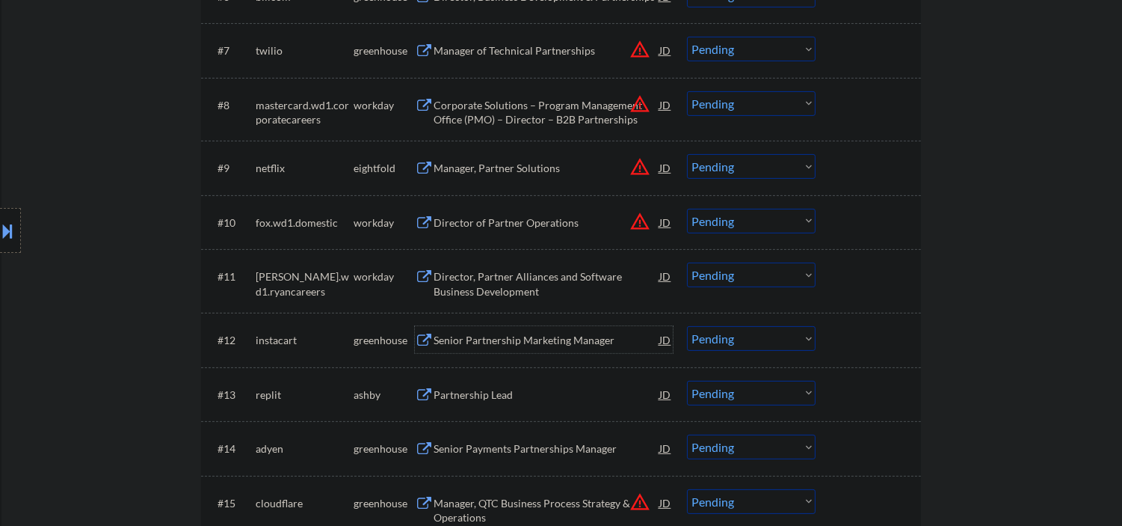
click at [481, 395] on div "Partnership Lead" at bounding box center [547, 394] width 226 height 15
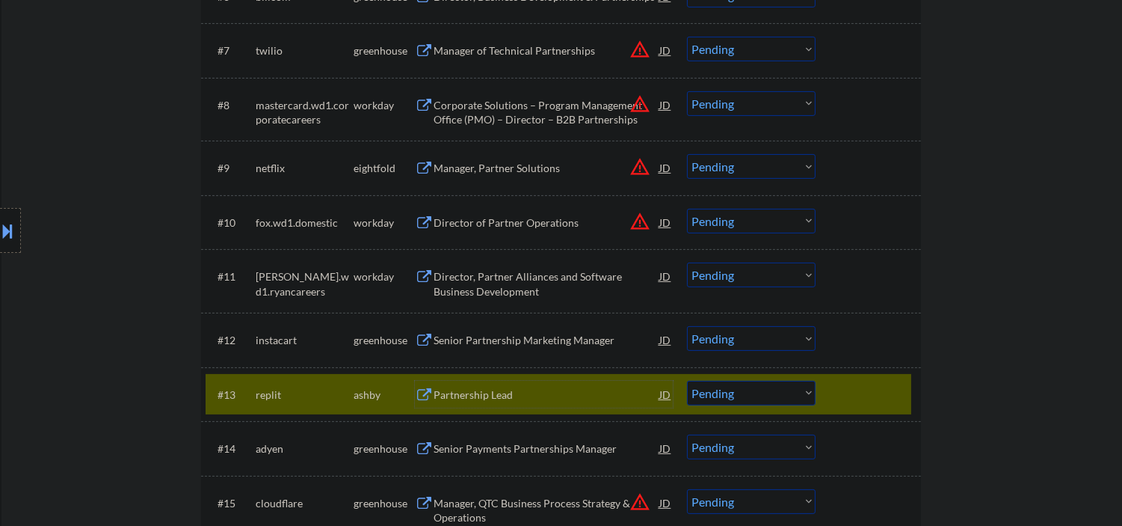
click at [735, 332] on select "Choose an option... Pending Applied Excluded (Questions) Excluded (Expired) Exc…" at bounding box center [751, 338] width 129 height 25
click at [687, 326] on select "Choose an option... Pending Applied Excluded (Questions) Excluded (Expired) Exc…" at bounding box center [751, 338] width 129 height 25
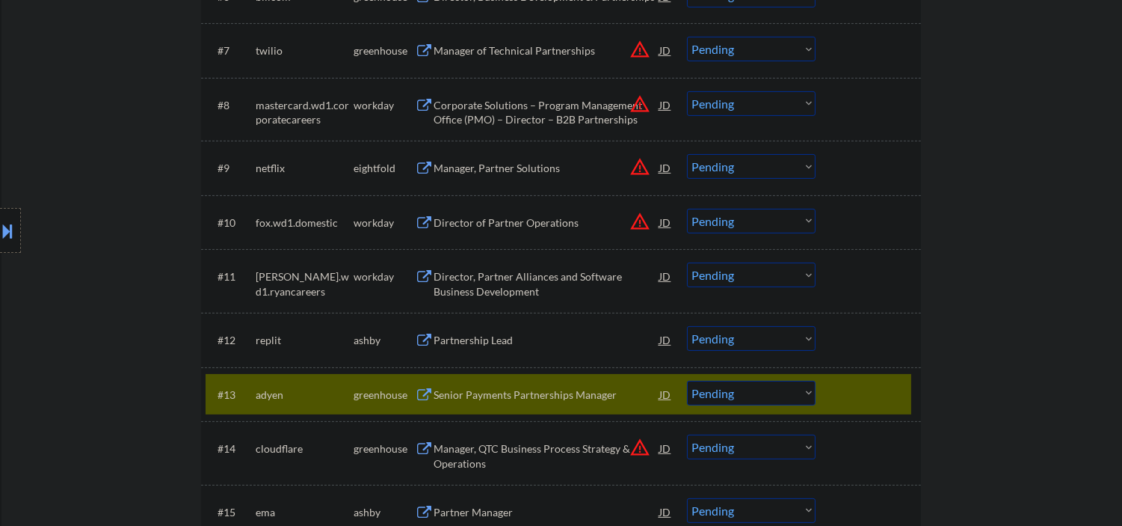
drag, startPoint x: 915, startPoint y: 389, endPoint x: 866, endPoint y: 382, distance: 49.8
click at [914, 389] on div "#13 adyen greenhouse Senior Payments Partnerships Manager JD warning_amber Choo…" at bounding box center [561, 394] width 720 height 55
click at [865, 385] on div at bounding box center [870, 394] width 66 height 27
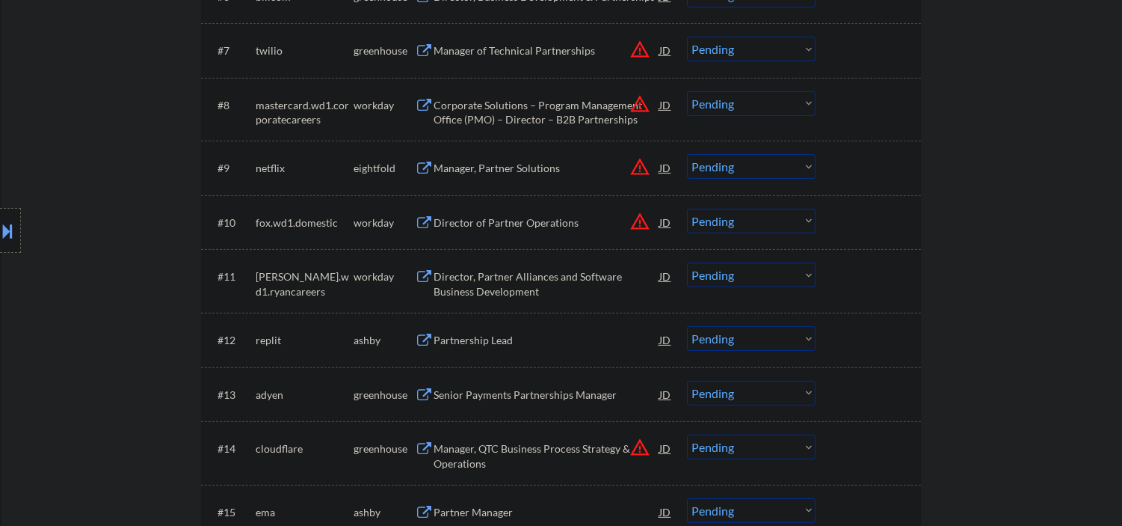
click at [705, 335] on select "Choose an option... Pending Applied Excluded (Questions) Excluded (Expired) Exc…" at bounding box center [751, 338] width 129 height 25
click at [687, 326] on select "Choose an option... Pending Applied Excluded (Questions) Excluded (Expired) Exc…" at bounding box center [751, 338] width 129 height 25
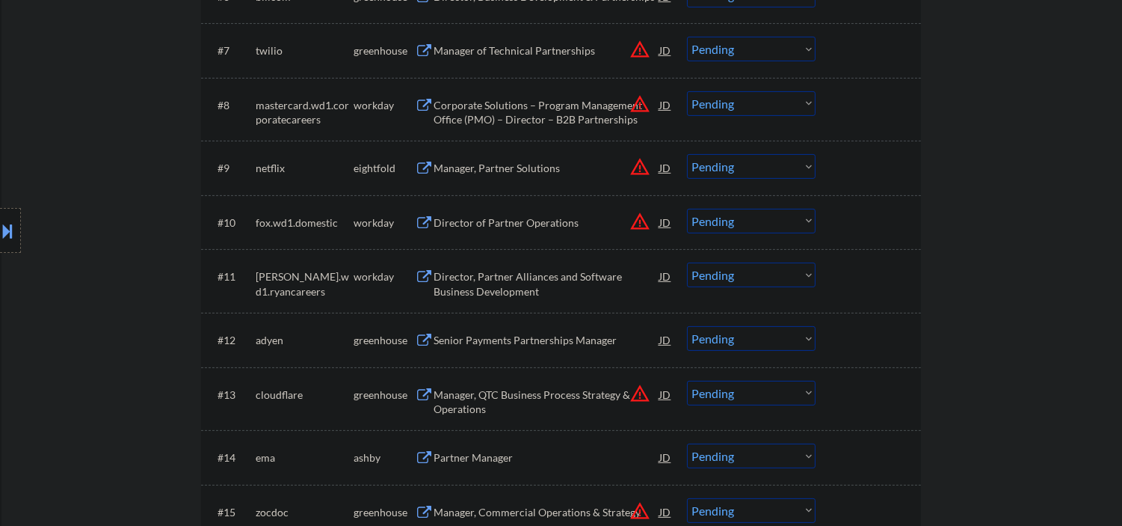
click at [517, 341] on div "Senior Payments Partnerships Manager" at bounding box center [547, 340] width 226 height 15
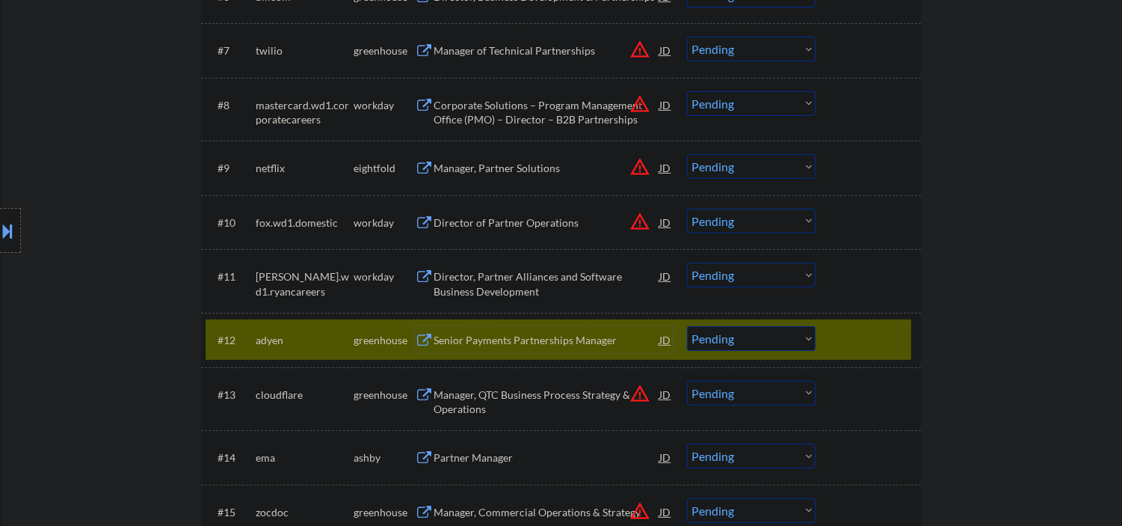
click at [540, 346] on div "Senior Payments Partnerships Manager" at bounding box center [547, 340] width 226 height 15
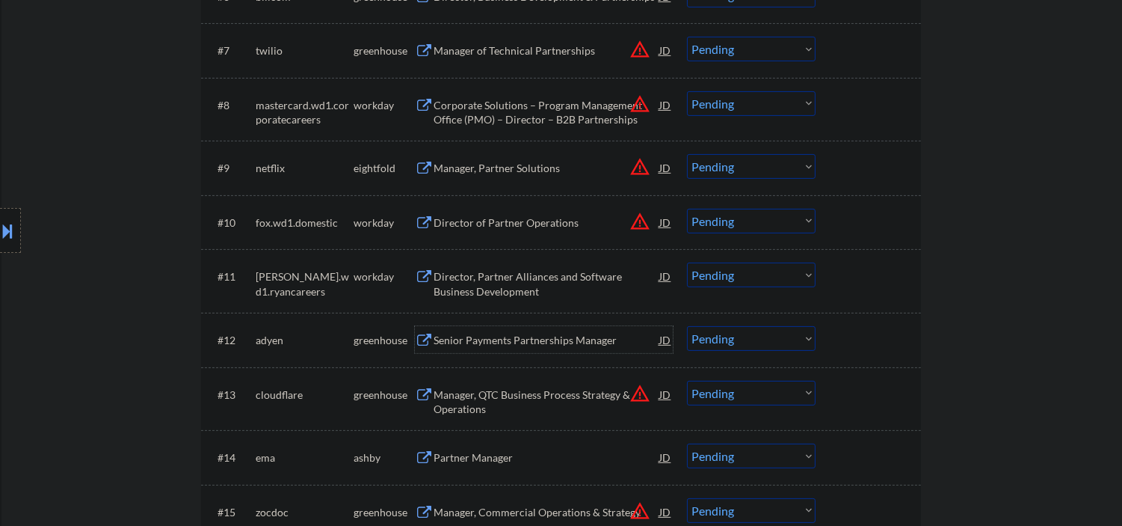
click at [708, 351] on div "#12 adyen greenhouse Senior Payments Partnerships Manager JD warning_amber Choo…" at bounding box center [559, 339] width 706 height 40
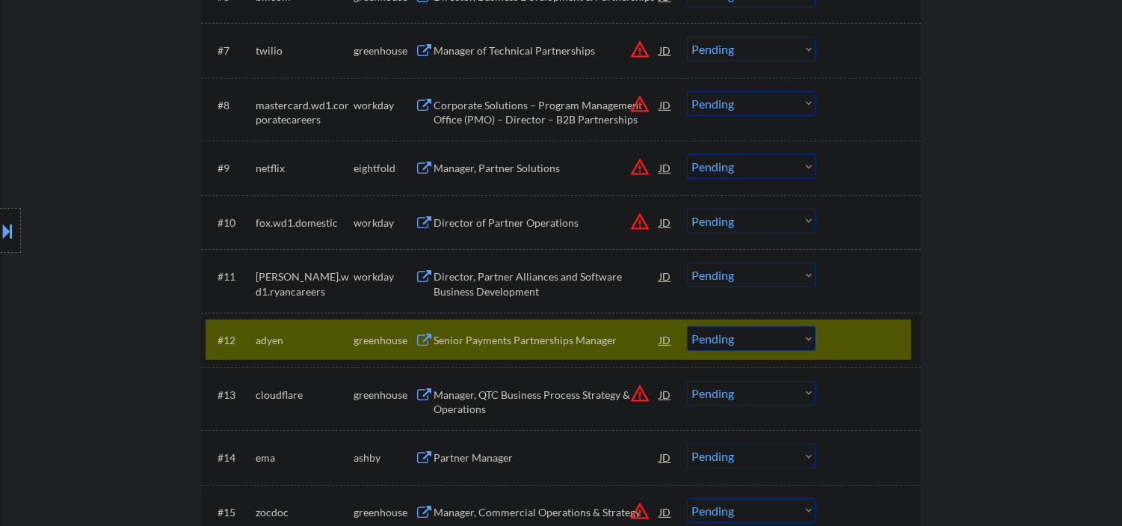
click at [736, 339] on select "Choose an option... Pending Applied Excluded (Questions) Excluded (Expired) Exc…" at bounding box center [751, 338] width 129 height 25
click at [687, 326] on select "Choose an option... Pending Applied Excluded (Questions) Excluded (Expired) Exc…" at bounding box center [751, 338] width 129 height 25
click at [517, 408] on div "Manager, QTC Business Process Strategy & Operations" at bounding box center [547, 401] width 226 height 29
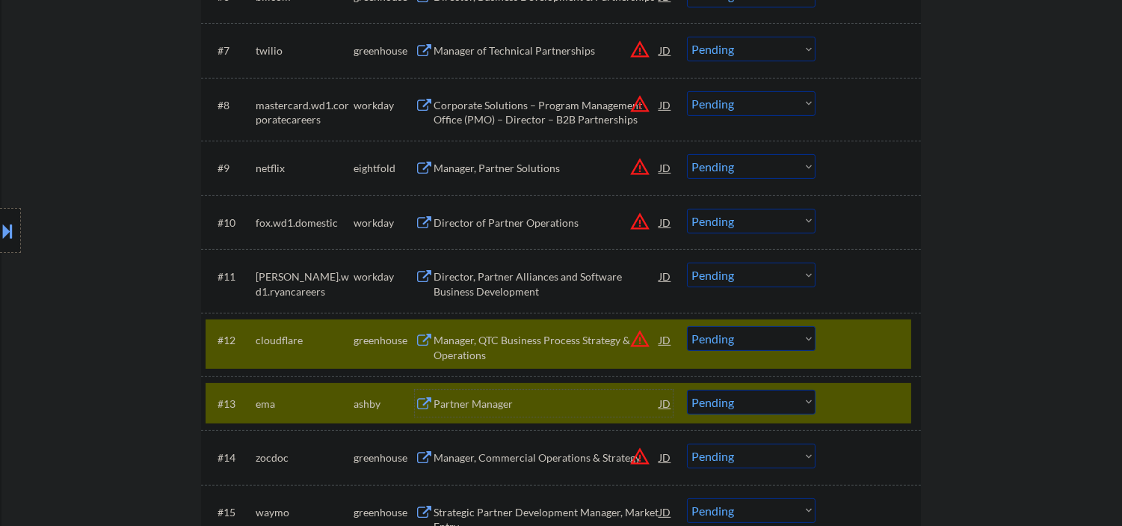
drag, startPoint x: 879, startPoint y: 409, endPoint x: 1017, endPoint y: 55, distance: 380.1
click at [882, 407] on div at bounding box center [870, 402] width 66 height 27
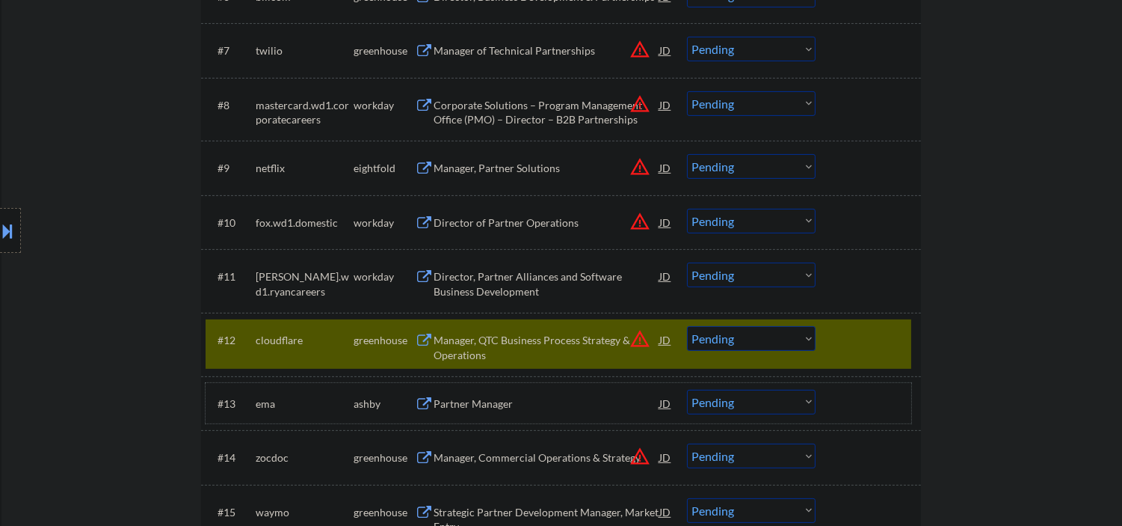
click at [514, 338] on div "Manager, QTC Business Process Strategy & Operations" at bounding box center [547, 347] width 226 height 29
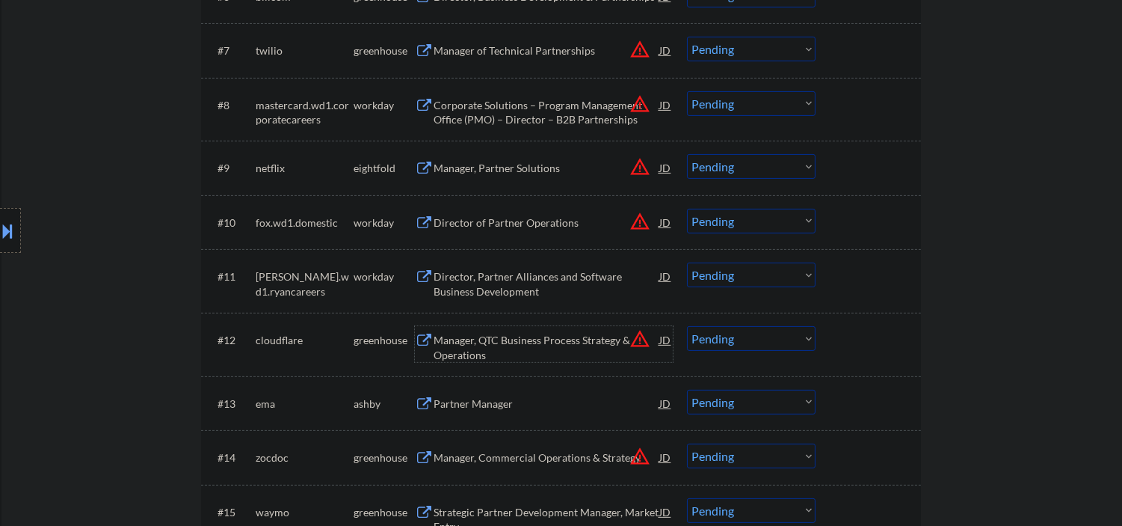
click at [552, 342] on div "Manager, QTC Business Process Strategy & Operations" at bounding box center [547, 347] width 226 height 29
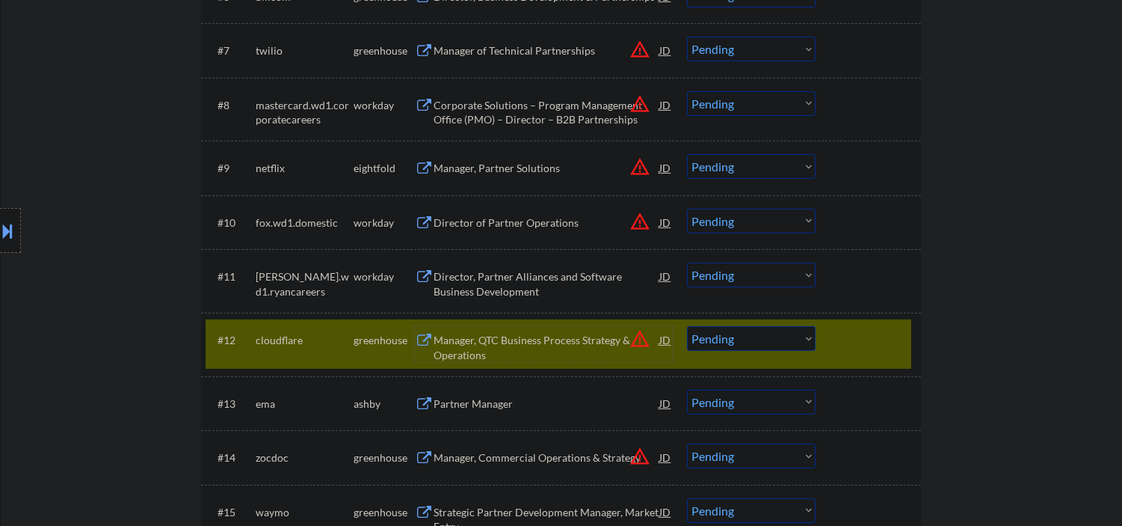
click at [740, 337] on select "Choose an option... Pending Applied Excluded (Questions) Excluded (Expired) Exc…" at bounding box center [751, 338] width 129 height 25
click at [687, 326] on select "Choose an option... Pending Applied Excluded (Questions) Excluded (Expired) Exc…" at bounding box center [751, 338] width 129 height 25
click at [499, 405] on div "Partner Manager" at bounding box center [547, 403] width 226 height 15
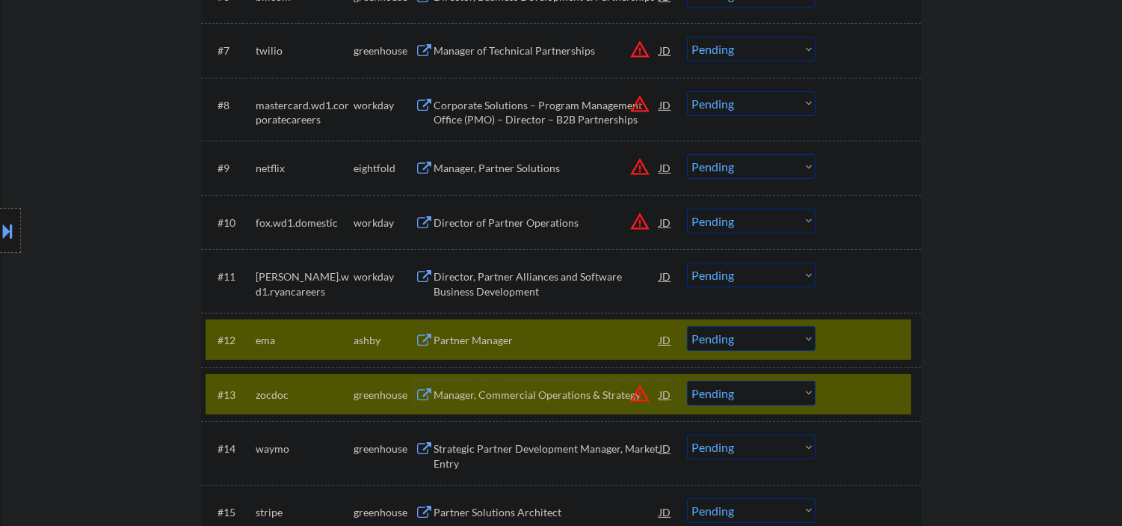
click at [858, 393] on div at bounding box center [870, 394] width 66 height 27
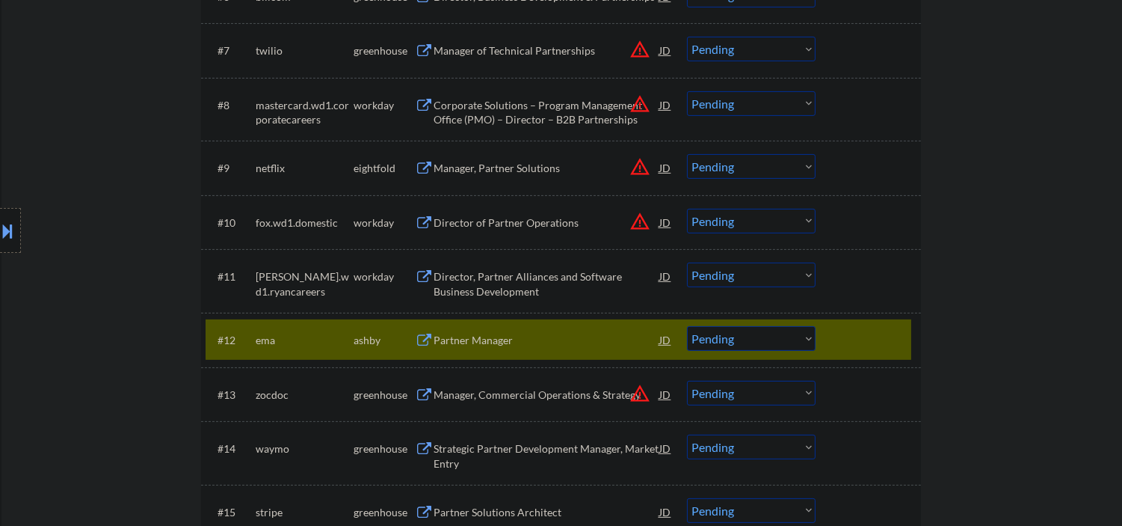
click at [464, 339] on div "Partner Manager" at bounding box center [547, 340] width 226 height 15
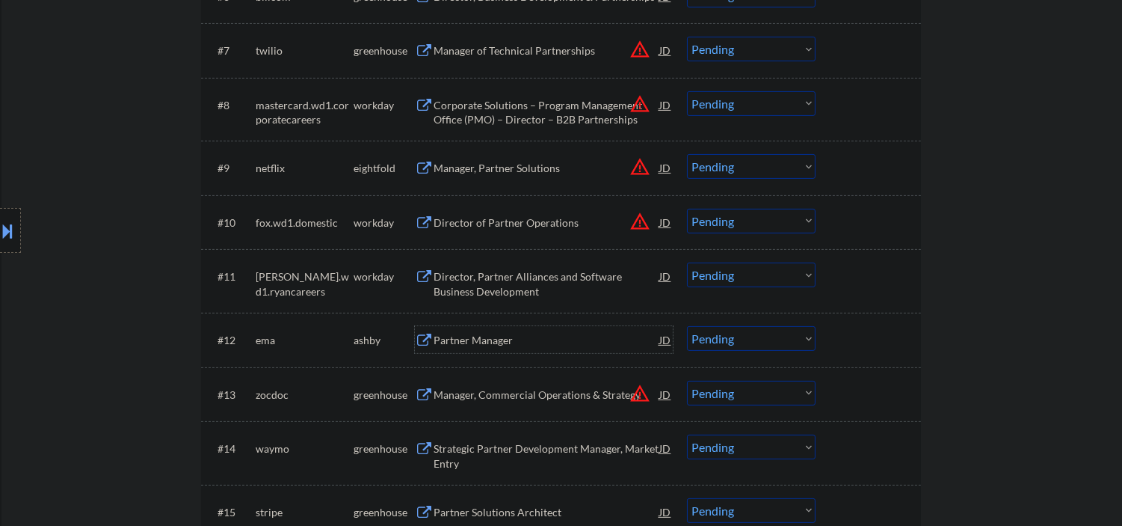
click at [509, 344] on div "Partner Manager" at bounding box center [547, 340] width 226 height 15
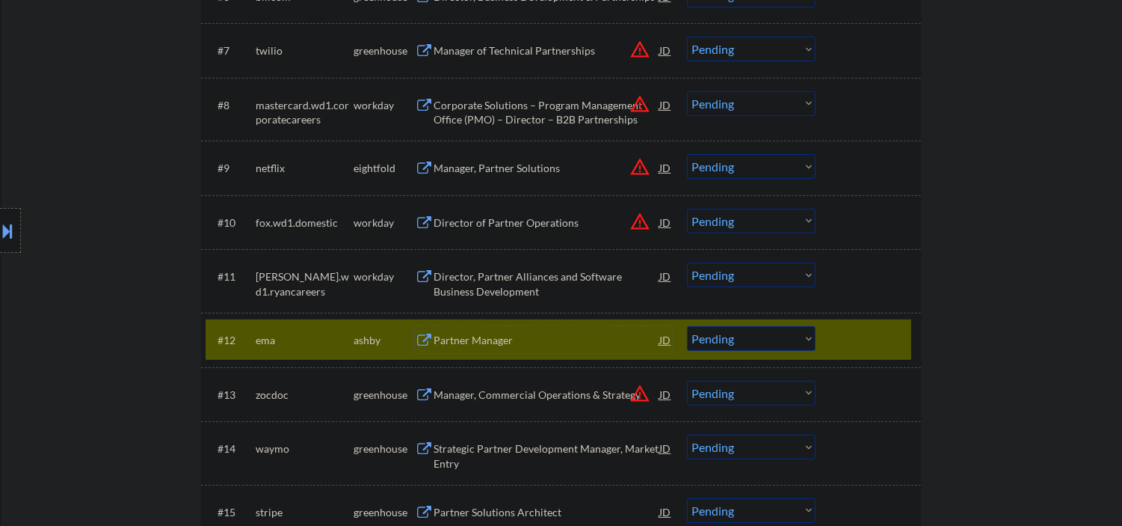
click at [764, 337] on select "Choose an option... Pending Applied Excluded (Questions) Excluded (Expired) Exc…" at bounding box center [751, 338] width 129 height 25
click at [687, 326] on select "Choose an option... Pending Applied Excluded (Questions) Excluded (Expired) Exc…" at bounding box center [751, 338] width 129 height 25
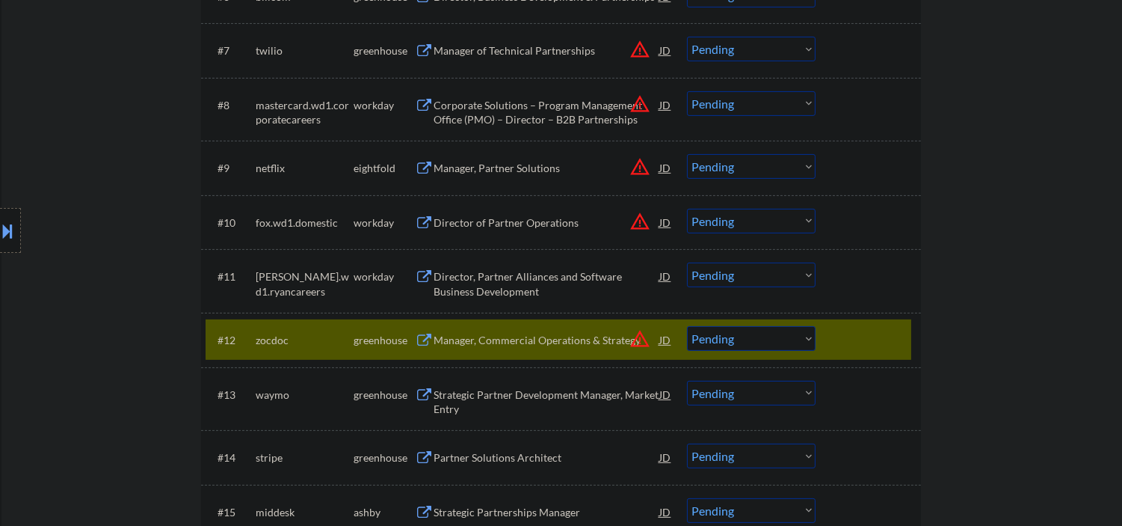
click at [558, 337] on div "Manager, Commercial Operations & Strategy" at bounding box center [547, 340] width 226 height 15
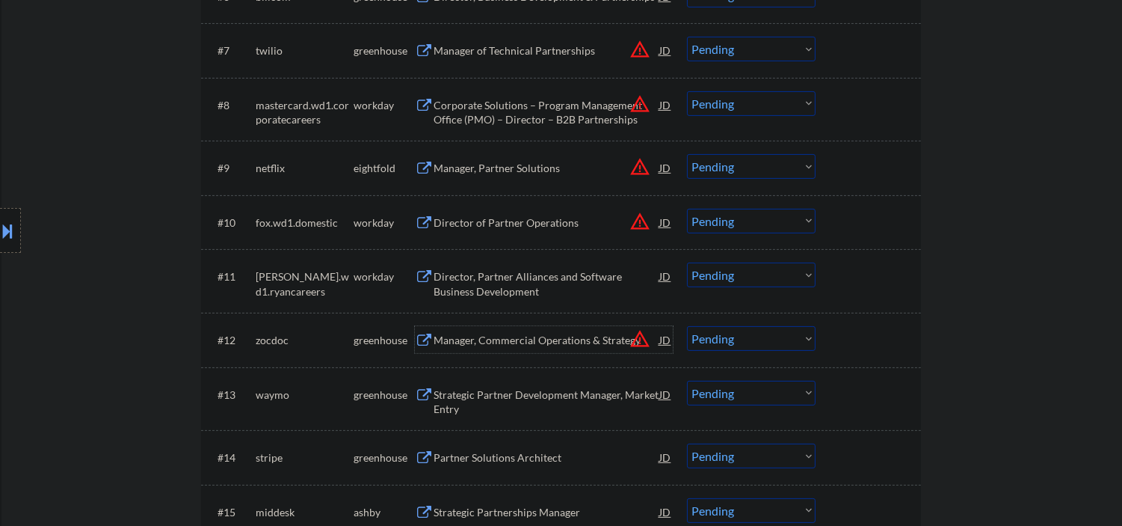
click at [733, 339] on select "Choose an option... Pending Applied Excluded (Questions) Excluded (Expired) Exc…" at bounding box center [751, 338] width 129 height 25
click at [687, 326] on select "Choose an option... Pending Applied Excluded (Questions) Excluded (Expired) Exc…" at bounding box center [751, 338] width 129 height 25
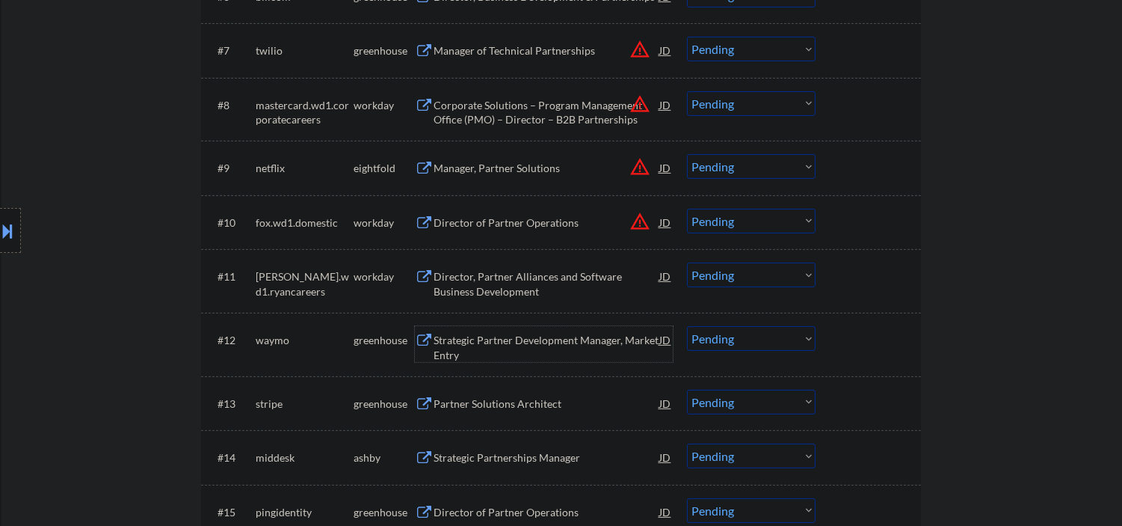
click at [535, 334] on div "Strategic Partner Development Manager, Market Entry" at bounding box center [547, 347] width 226 height 29
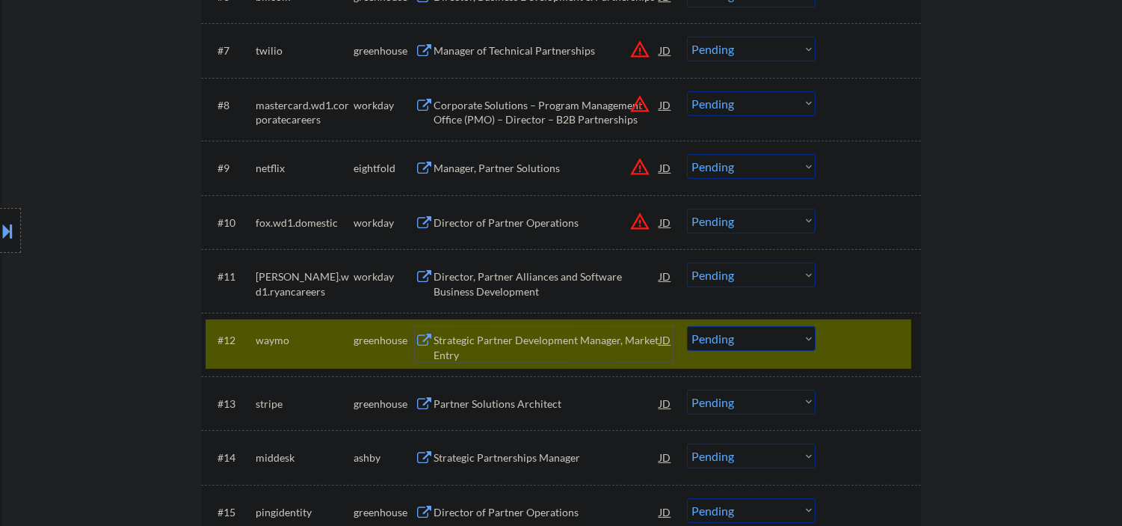
click at [475, 342] on div "Strategic Partner Development Manager, Market Entry" at bounding box center [547, 347] width 226 height 29
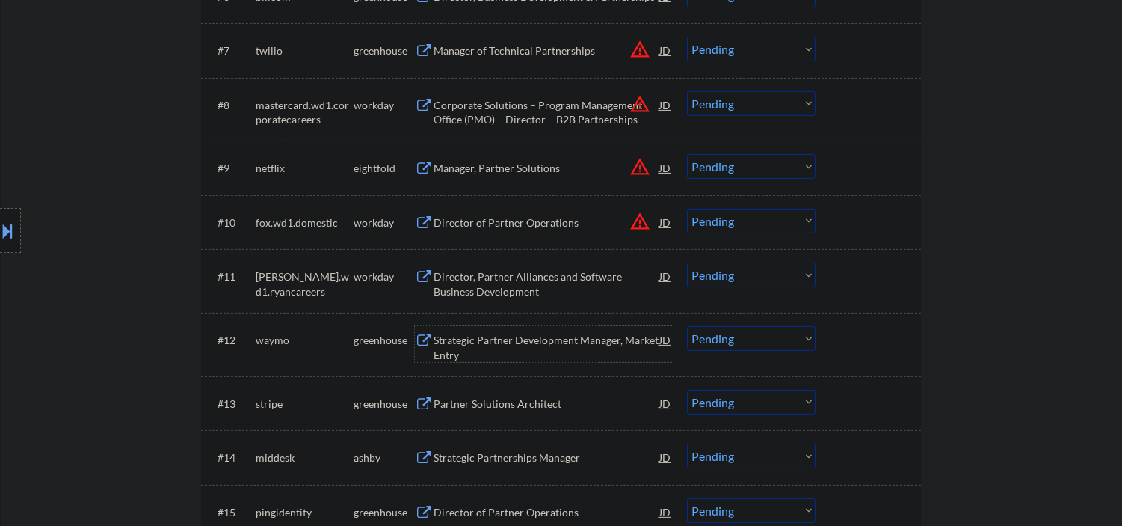
click at [518, 348] on div "Strategic Partner Development Manager, Market Entry" at bounding box center [547, 347] width 226 height 29
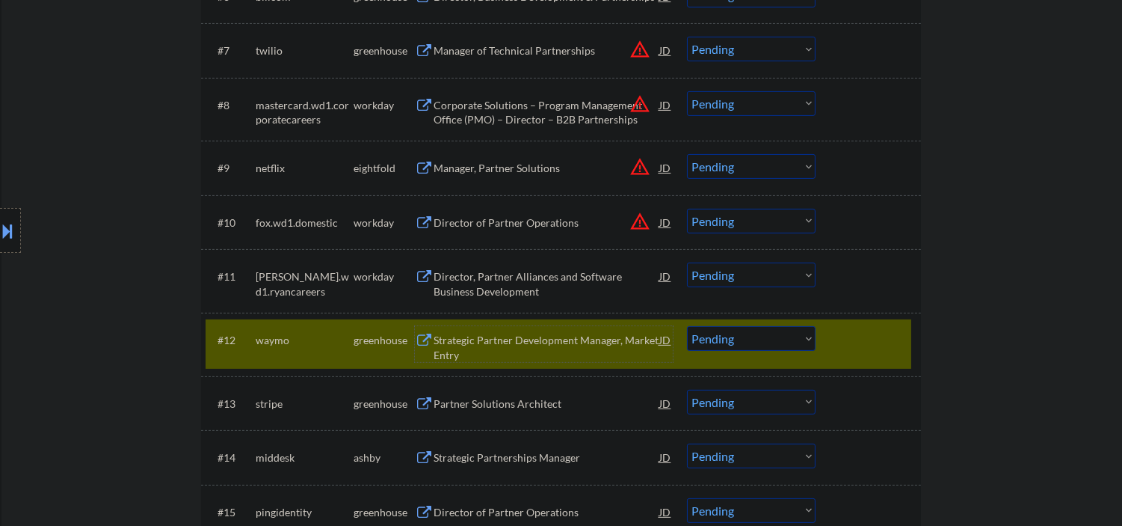
click at [716, 342] on select "Choose an option... Pending Applied Excluded (Questions) Excluded (Expired) Exc…" at bounding box center [751, 338] width 129 height 25
click at [687, 326] on select "Choose an option... Pending Applied Excluded (Questions) Excluded (Expired) Exc…" at bounding box center [751, 338] width 129 height 25
select select ""pending""
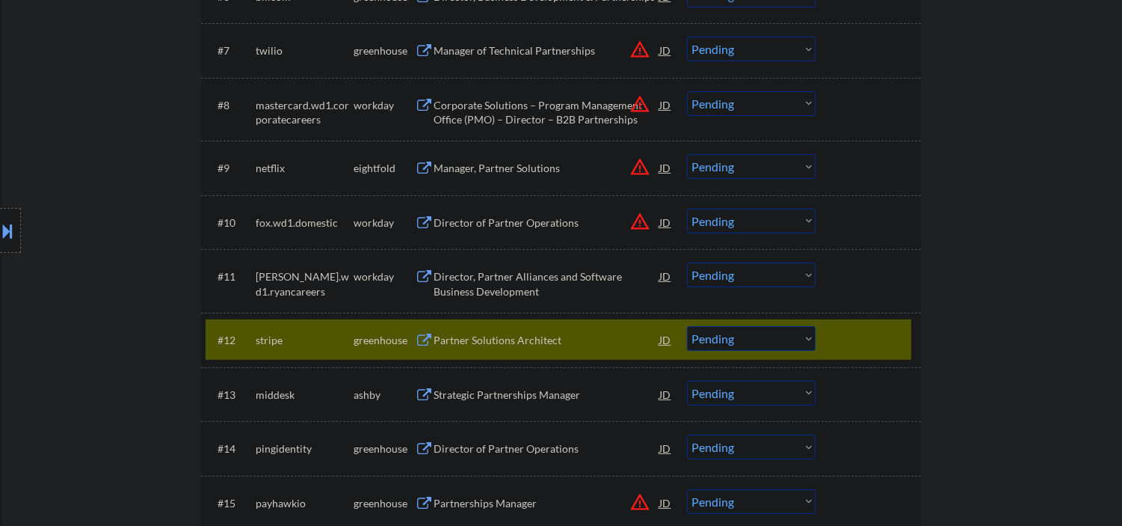
click at [497, 331] on div "Partner Solutions Architect" at bounding box center [547, 339] width 226 height 27
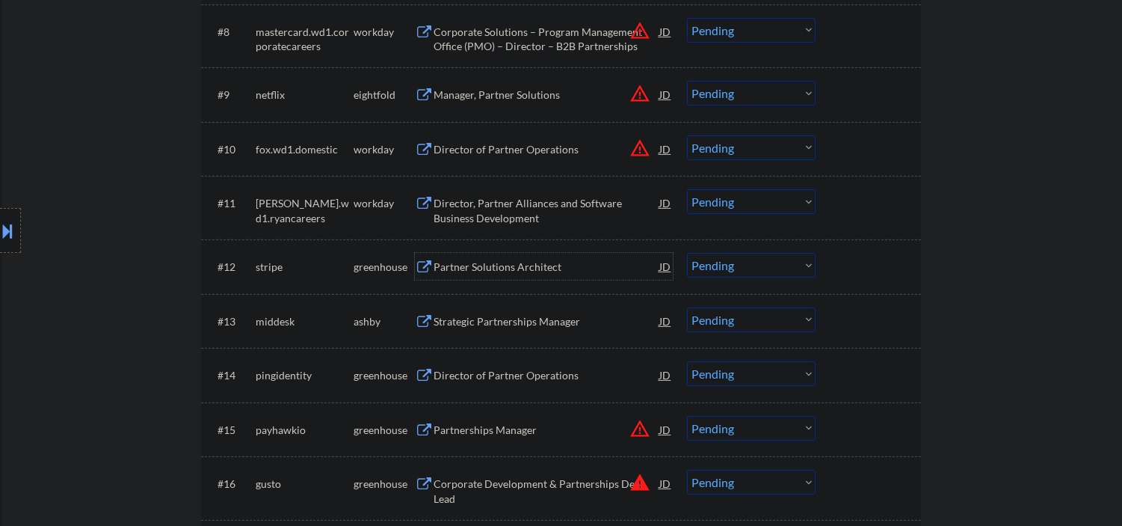
scroll to position [997, 0]
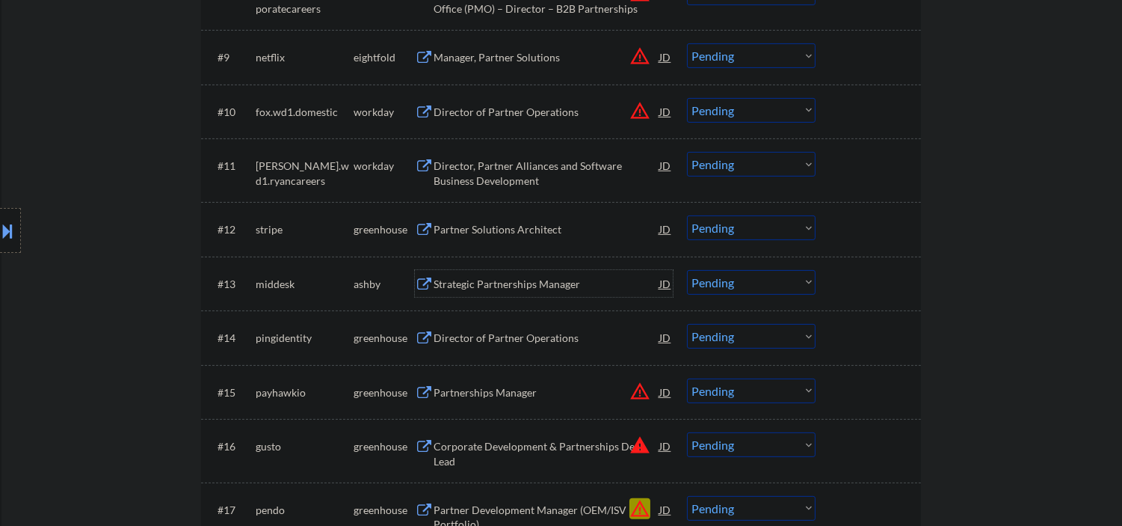
click at [488, 284] on div "Strategic Partnerships Manager" at bounding box center [547, 284] width 226 height 15
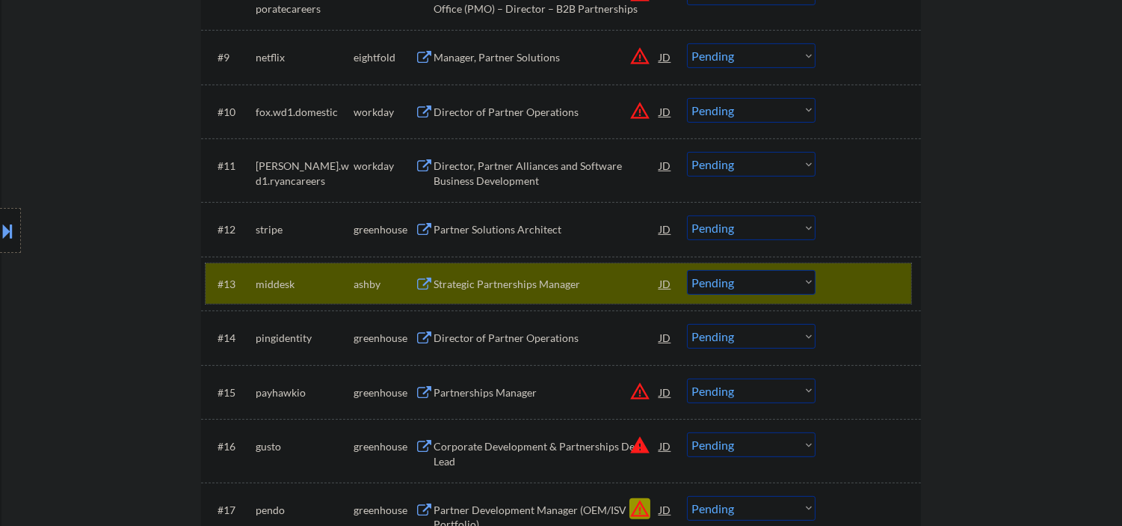
click at [833, 285] on div "#13 middesk [PERSON_NAME] Strategic Partnerships Manager JD warning_amber Choos…" at bounding box center [559, 283] width 706 height 40
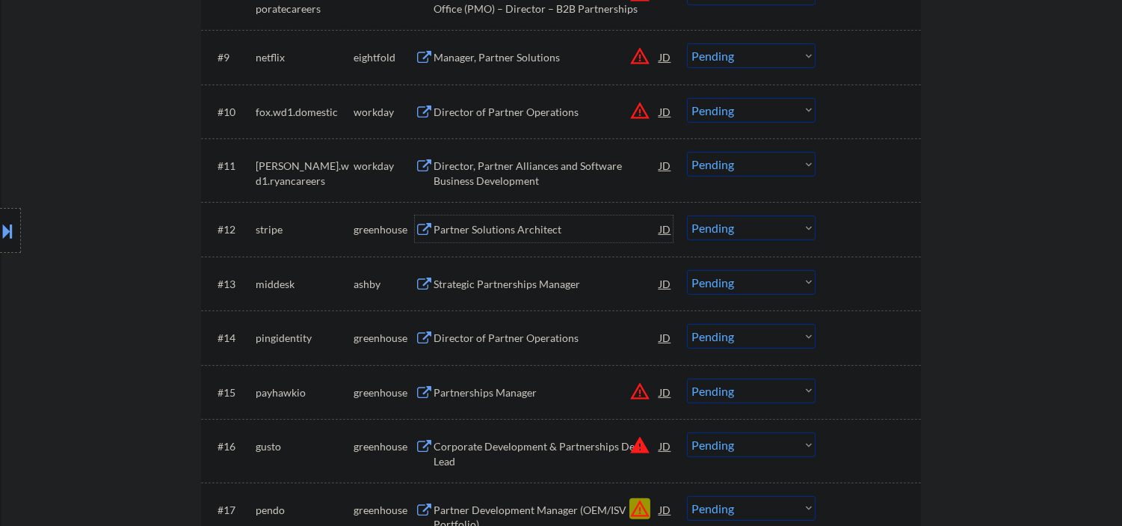
click at [497, 225] on div "Partner Solutions Architect" at bounding box center [547, 229] width 226 height 15
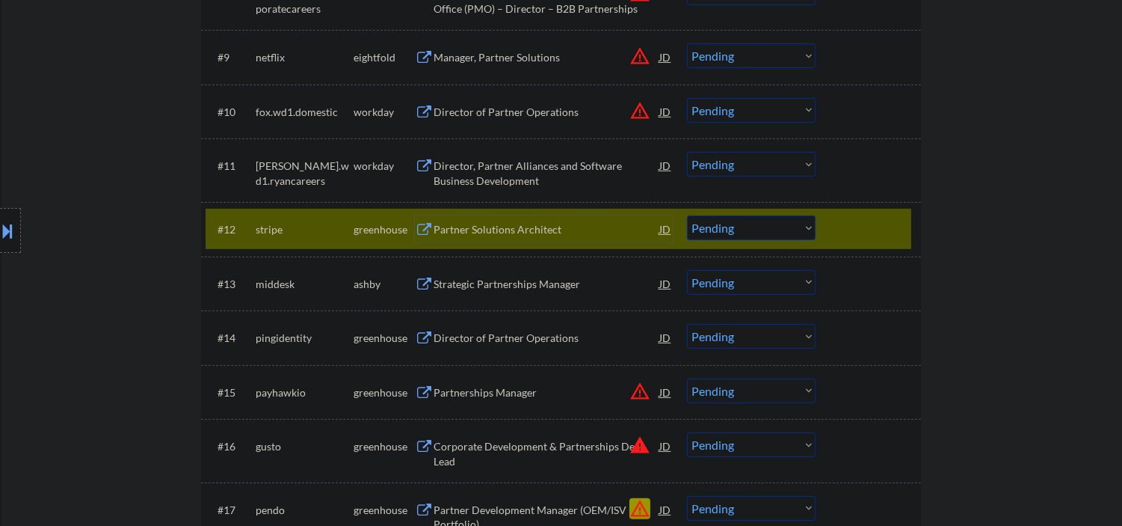
click at [836, 233] on div "#12 stripe greenhouse Partner Solutions Architect JD warning_amber Choose an op…" at bounding box center [559, 229] width 706 height 40
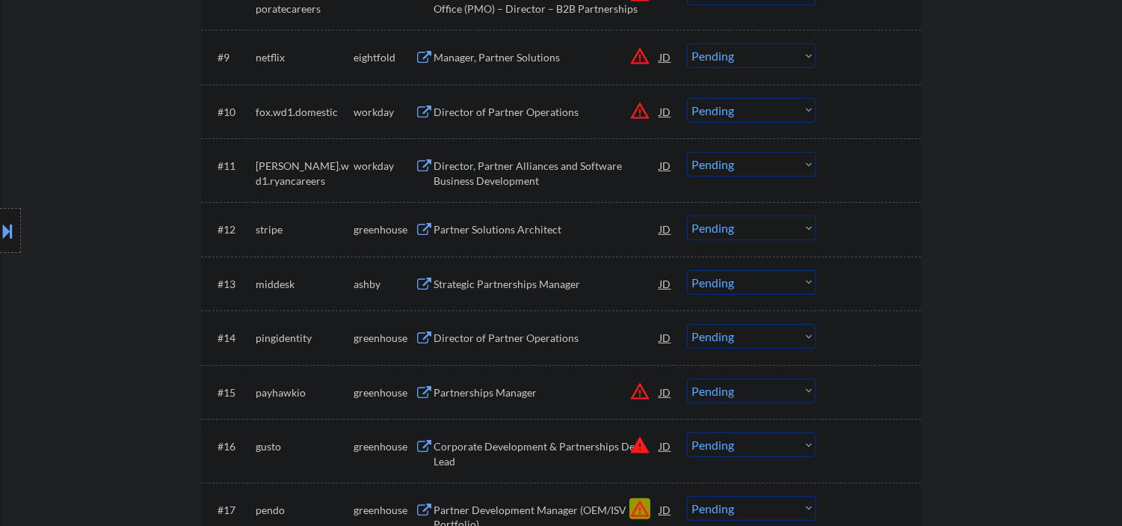
click at [516, 283] on div "Strategic Partnerships Manager" at bounding box center [547, 284] width 226 height 15
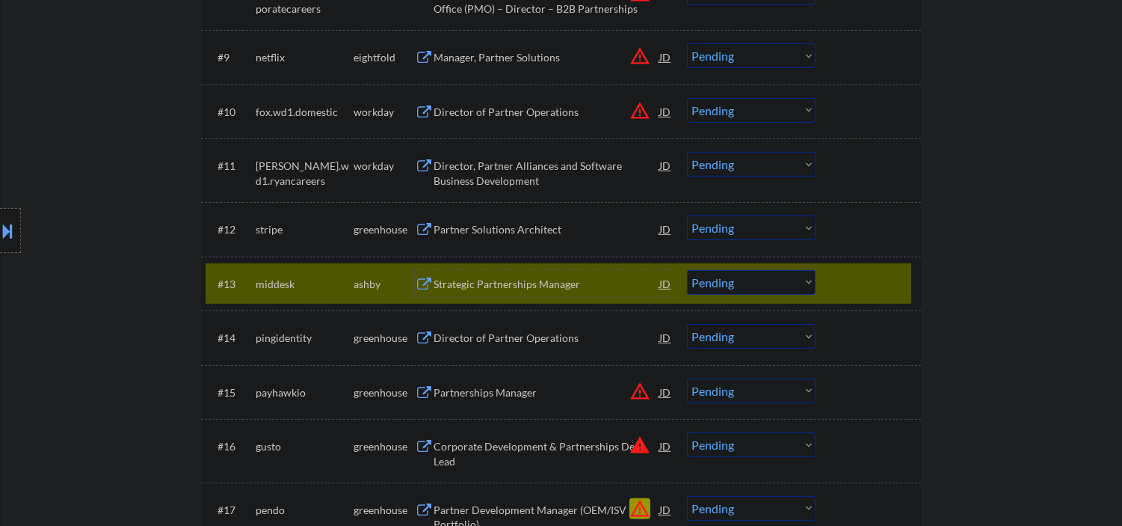
click at [713, 280] on select "Choose an option... Pending Applied Excluded (Questions) Excluded (Expired) Exc…" at bounding box center [751, 282] width 129 height 25
click at [687, 270] on select "Choose an option... Pending Applied Excluded (Questions) Excluded (Expired) Exc…" at bounding box center [751, 282] width 129 height 25
click at [423, 337] on button at bounding box center [424, 338] width 19 height 14
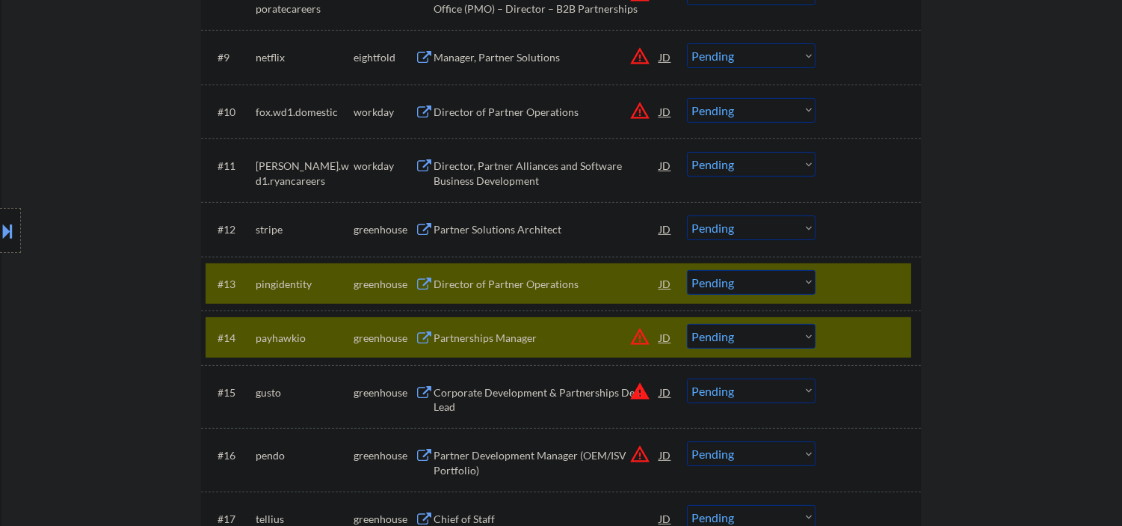
click at [864, 337] on div at bounding box center [870, 337] width 66 height 27
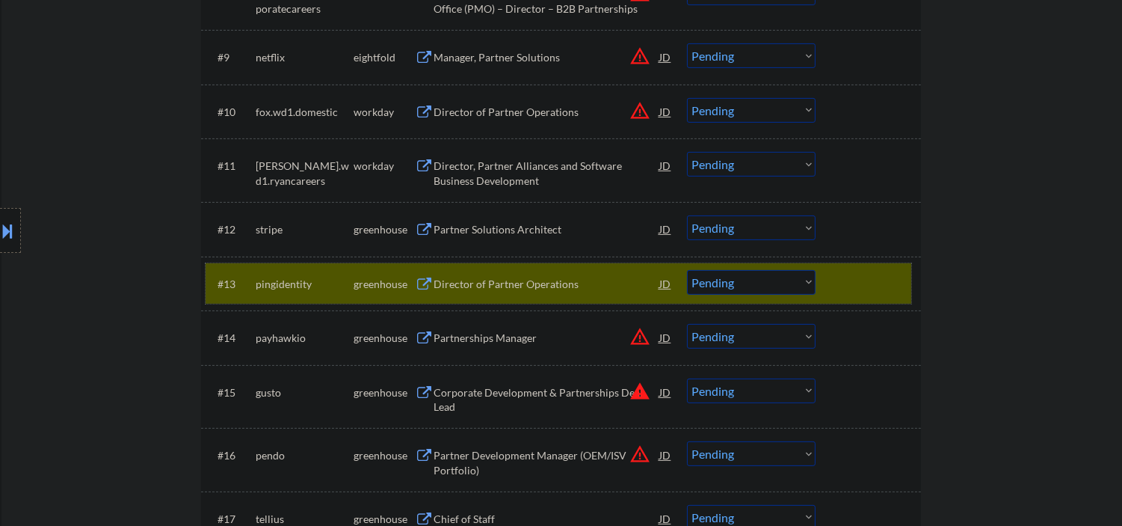
click at [745, 294] on div "#13 pingidentity greenhouse Director of Partner Operations JD warning_amber Cho…" at bounding box center [559, 283] width 706 height 40
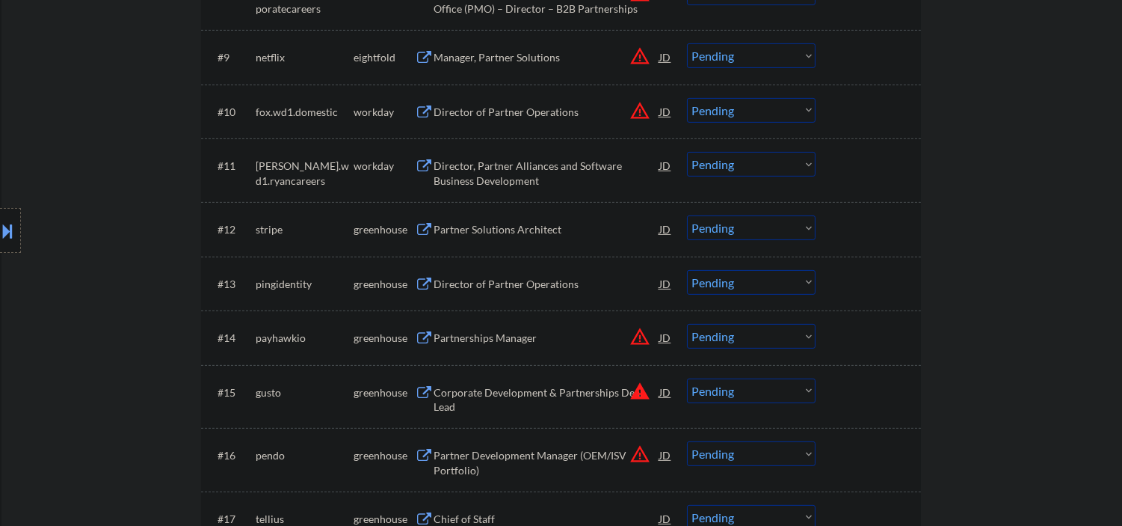
click at [745, 285] on select "Choose an option... Pending Applied Excluded (Questions) Excluded (Expired) Exc…" at bounding box center [751, 282] width 129 height 25
click at [687, 270] on select "Choose an option... Pending Applied Excluded (Questions) Excluded (Expired) Exc…" at bounding box center [751, 282] width 129 height 25
select select ""pending""
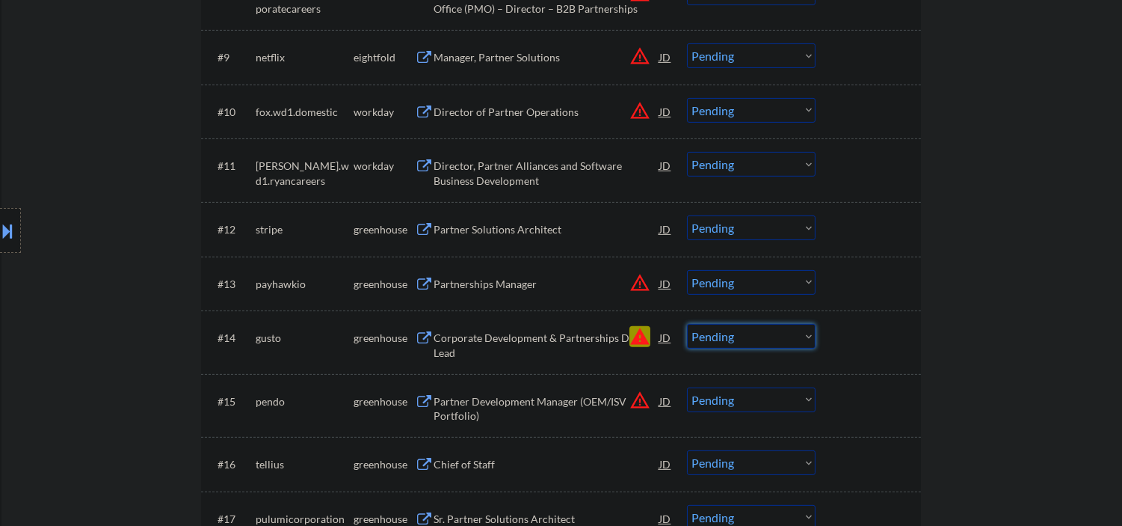
click at [718, 342] on select "Choose an option... Pending Applied Excluded (Questions) Excluded (Expired) Exc…" at bounding box center [751, 336] width 129 height 25
click at [687, 324] on select "Choose an option... Pending Applied Excluded (Questions) Excluded (Expired) Exc…" at bounding box center [751, 336] width 129 height 25
click at [477, 288] on div "Partnerships Manager" at bounding box center [547, 284] width 226 height 15
select select ""pending""
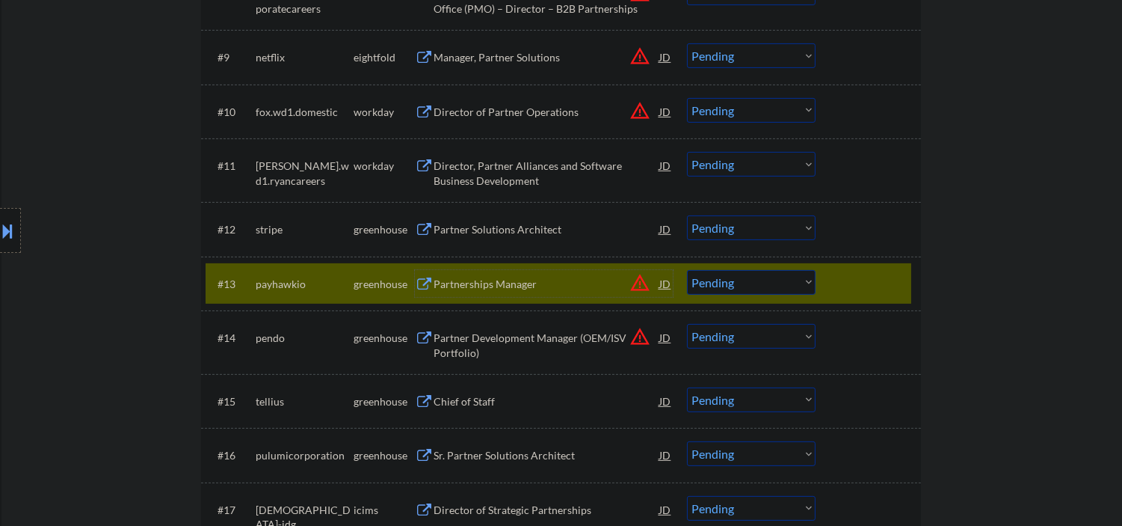
click at [441, 282] on div "Partnerships Manager" at bounding box center [547, 284] width 226 height 15
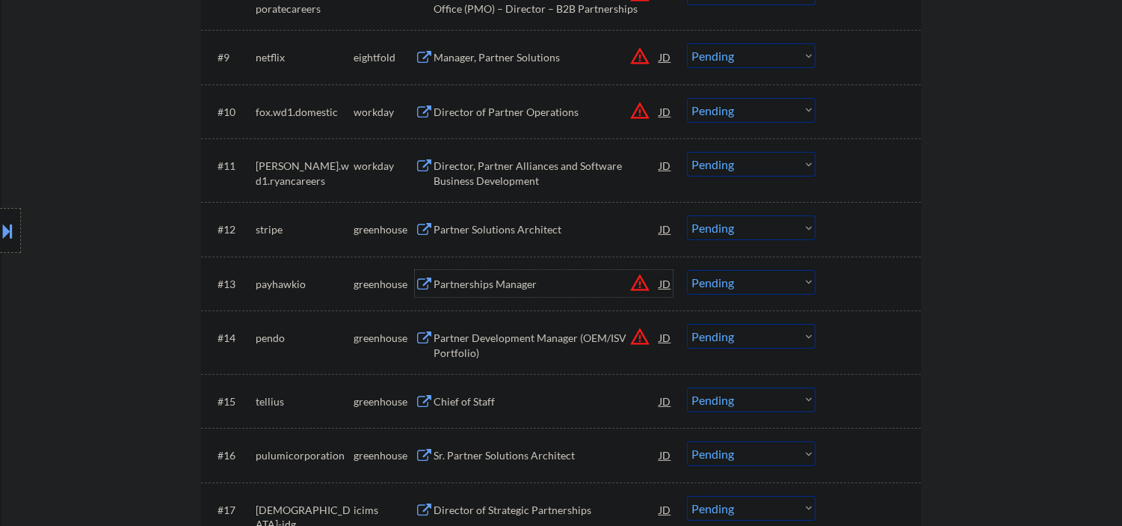
click at [746, 282] on select "Choose an option... Pending Applied Excluded (Questions) Excluded (Expired) Exc…" at bounding box center [751, 282] width 129 height 25
click at [687, 270] on select "Choose an option... Pending Applied Excluded (Questions) Excluded (Expired) Exc…" at bounding box center [751, 282] width 129 height 25
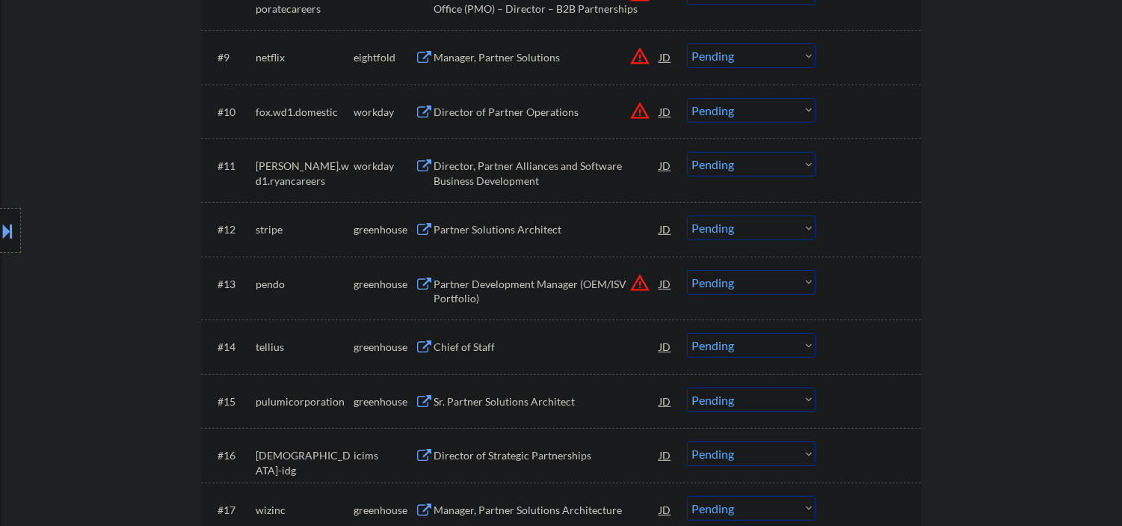
click at [525, 293] on div "Partner Development Manager (OEM/ISV Portfolio)" at bounding box center [547, 291] width 226 height 29
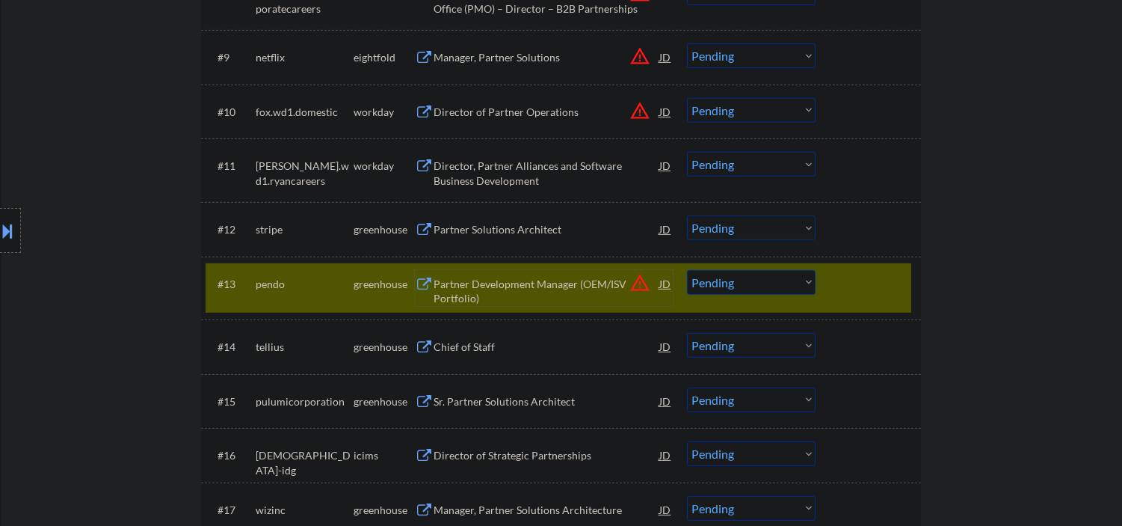
click at [730, 290] on select "Choose an option... Pending Applied Excluded (Questions) Excluded (Expired) Exc…" at bounding box center [751, 282] width 129 height 25
click at [687, 270] on select "Choose an option... Pending Applied Excluded (Questions) Excluded (Expired) Exc…" at bounding box center [751, 282] width 129 height 25
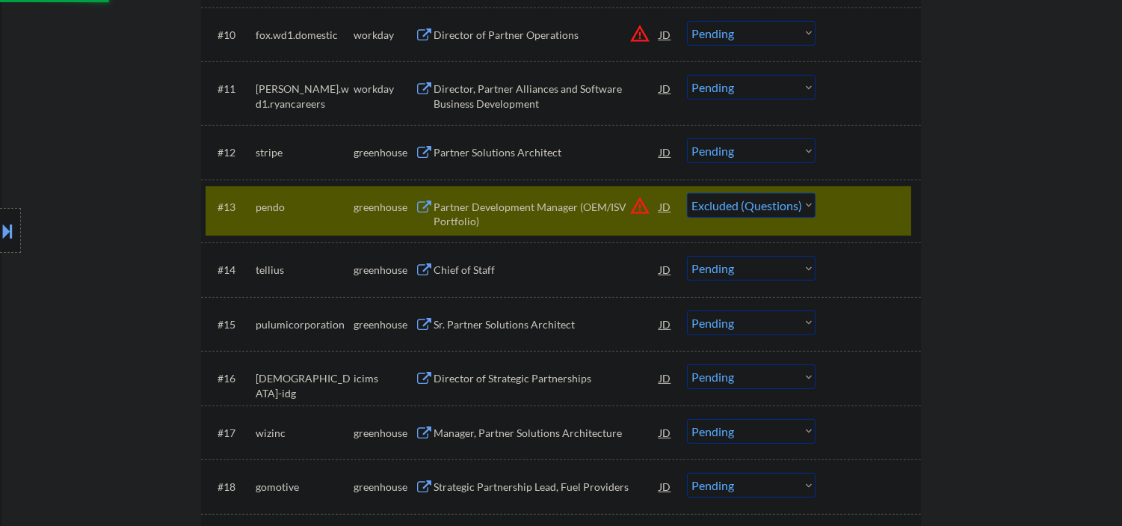
scroll to position [1107, 0]
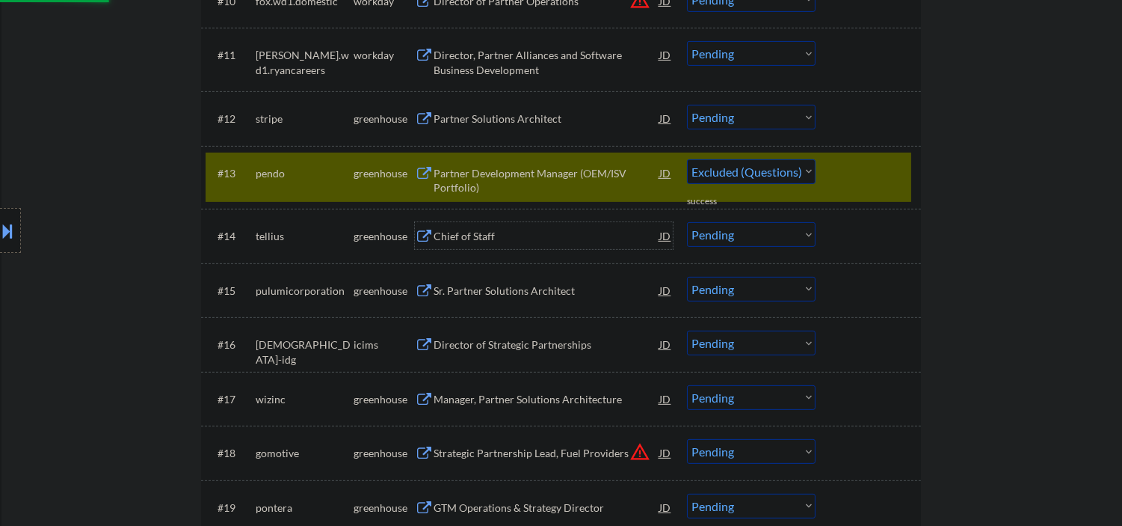
select select ""pending""
click at [465, 243] on div "Chief of Staff" at bounding box center [547, 236] width 226 height 15
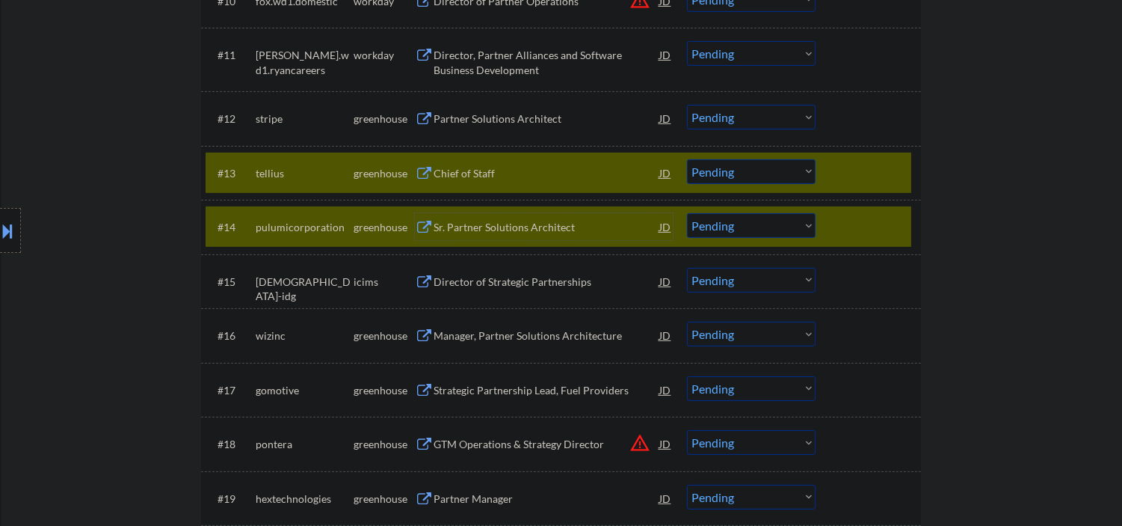
click at [848, 169] on div at bounding box center [870, 172] width 66 height 27
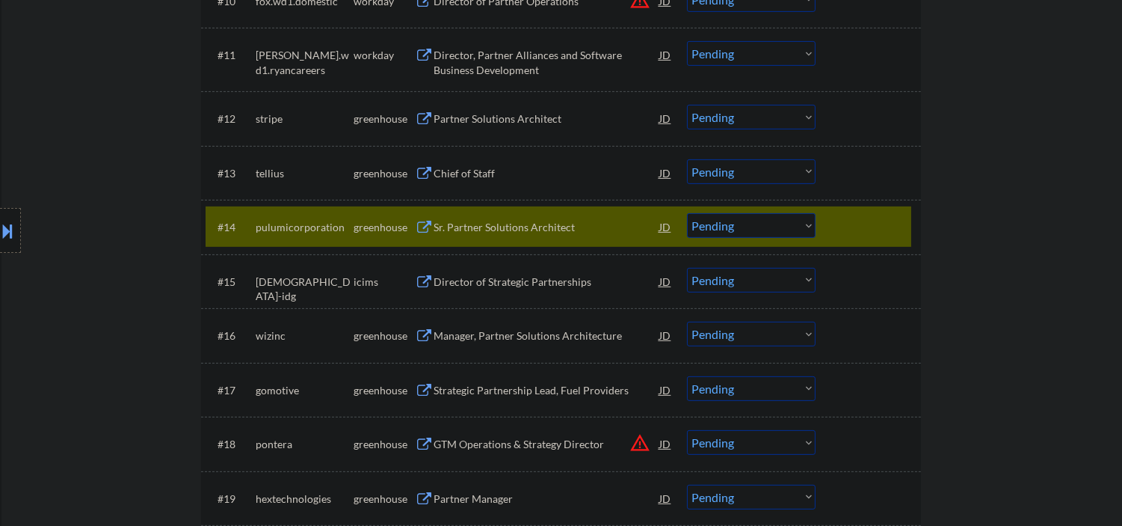
click at [461, 230] on div "Sr. Partner Solutions Architect" at bounding box center [547, 227] width 226 height 15
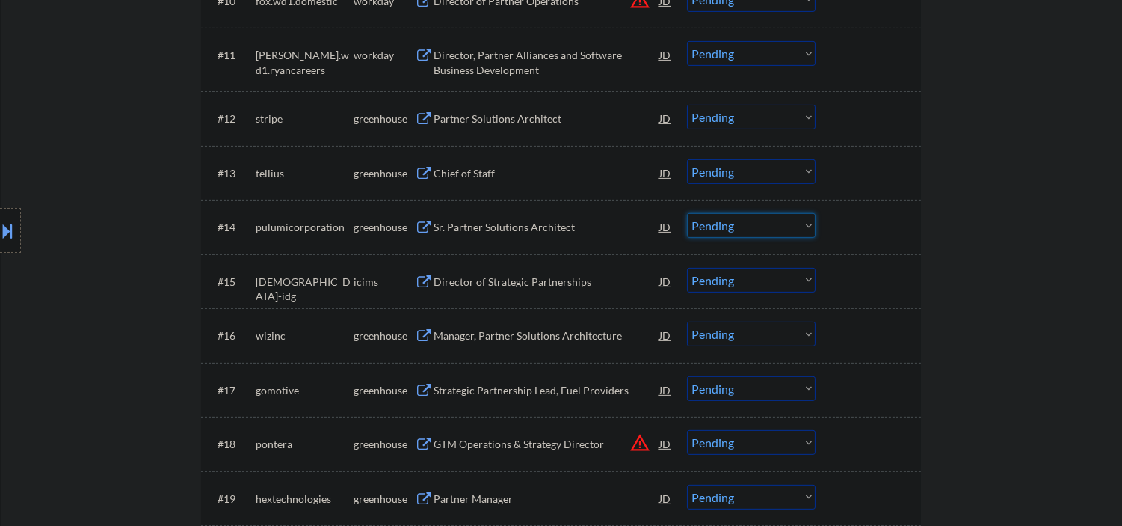
click at [730, 230] on select "Choose an option... Pending Applied Excluded (Questions) Excluded (Expired) Exc…" at bounding box center [751, 225] width 129 height 25
click at [687, 213] on select "Choose an option... Pending Applied Excluded (Questions) Excluded (Expired) Exc…" at bounding box center [751, 225] width 129 height 25
select select ""pending""
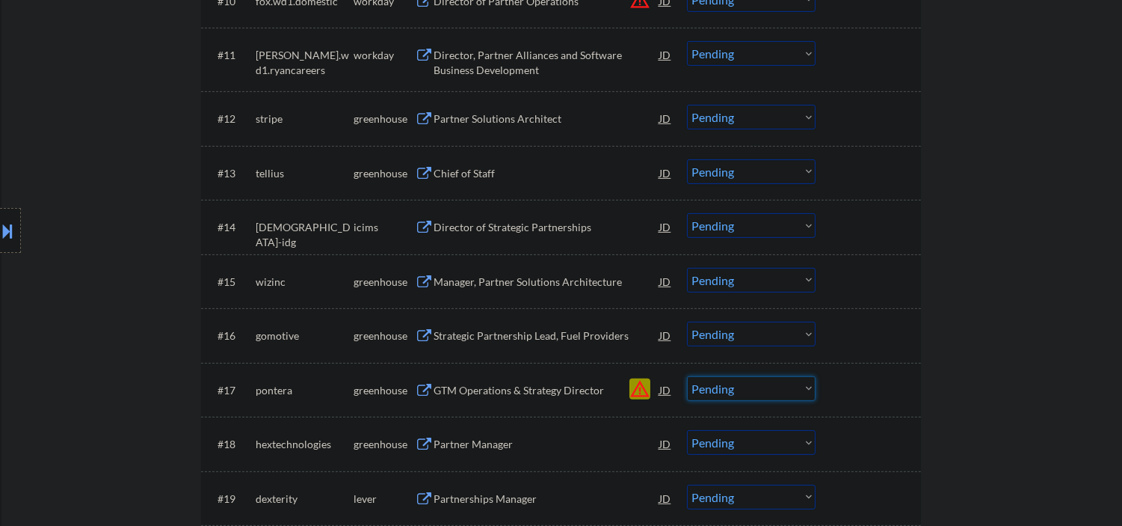
click at [743, 389] on select "Choose an option... Pending Applied Excluded (Questions) Excluded (Expired) Exc…" at bounding box center [751, 388] width 129 height 25
click at [687, 376] on select "Choose an option... Pending Applied Excluded (Questions) Excluded (Expired) Exc…" at bounding box center [751, 388] width 129 height 25
select select ""pending""
click at [483, 166] on div "Chief of Staff" at bounding box center [547, 173] width 226 height 15
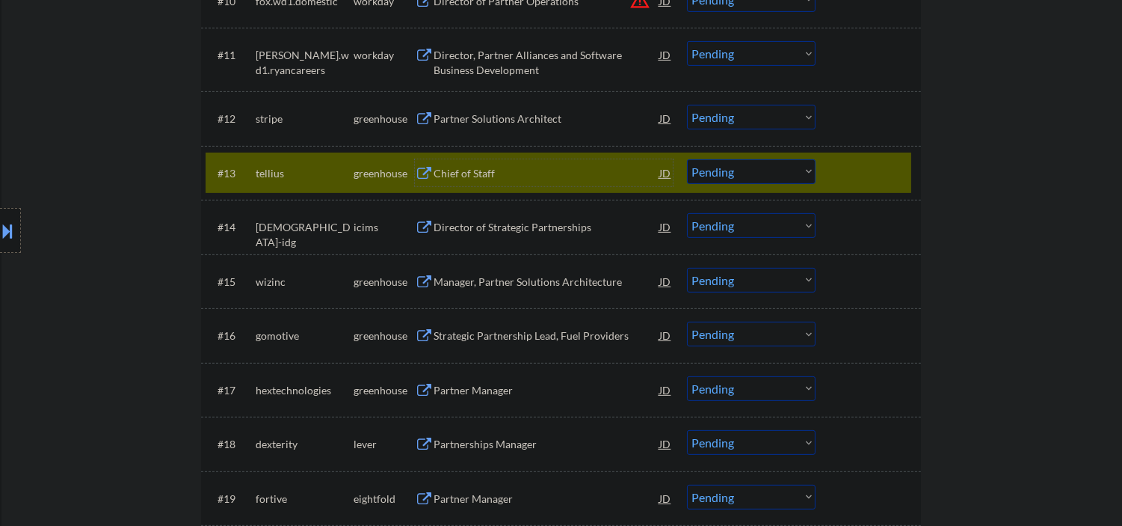
click at [437, 176] on div "Chief of Staff" at bounding box center [547, 173] width 226 height 15
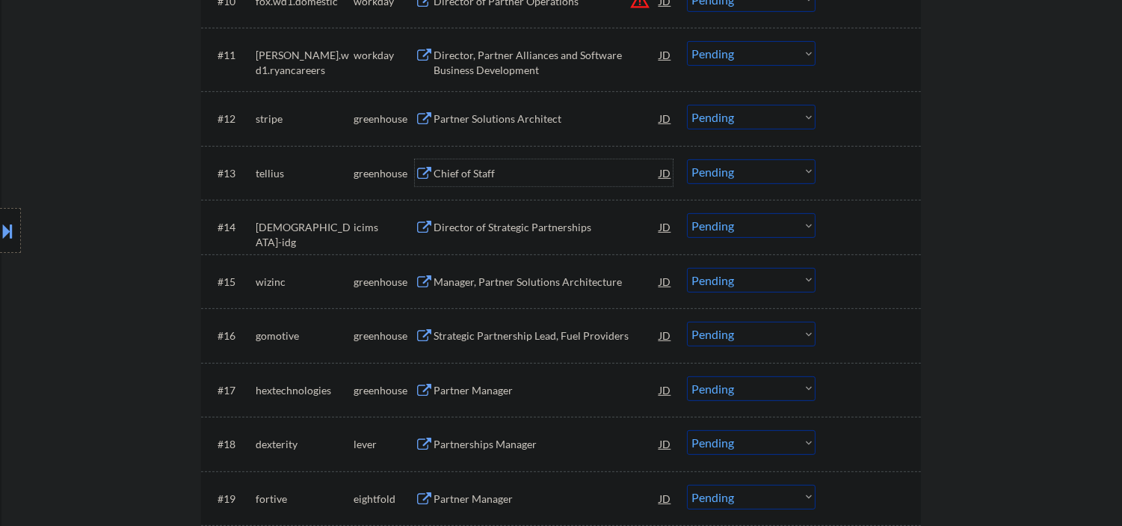
click at [469, 164] on div "Chief of Staff" at bounding box center [547, 172] width 226 height 27
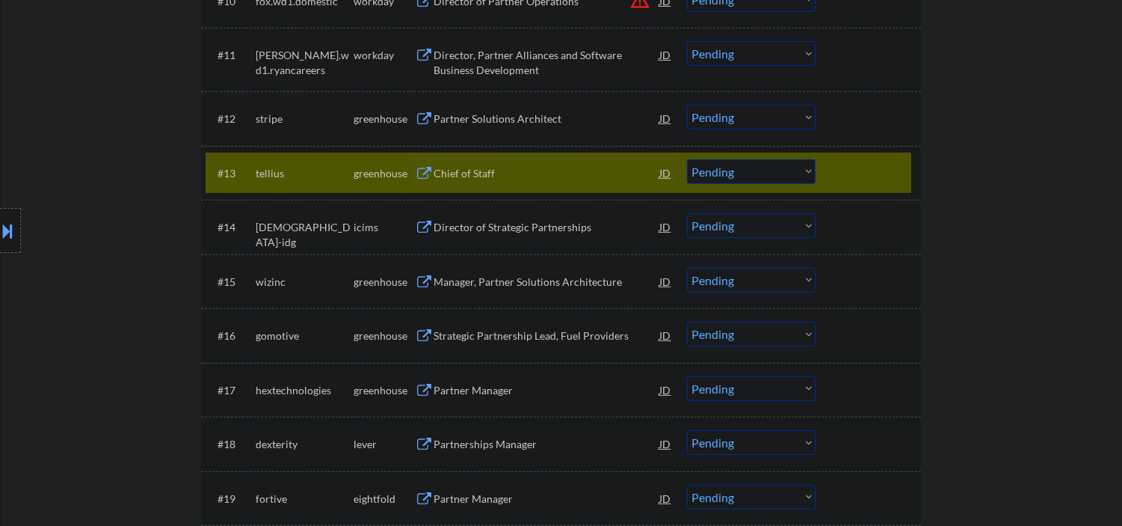
click at [712, 170] on select "Choose an option... Pending Applied Excluded (Questions) Excluded (Expired) Exc…" at bounding box center [751, 171] width 129 height 25
click at [687, 159] on select "Choose an option... Pending Applied Excluded (Questions) Excluded (Expired) Exc…" at bounding box center [751, 171] width 129 height 25
click at [503, 290] on div "Manager, Partner Solutions Architecture" at bounding box center [547, 281] width 226 height 27
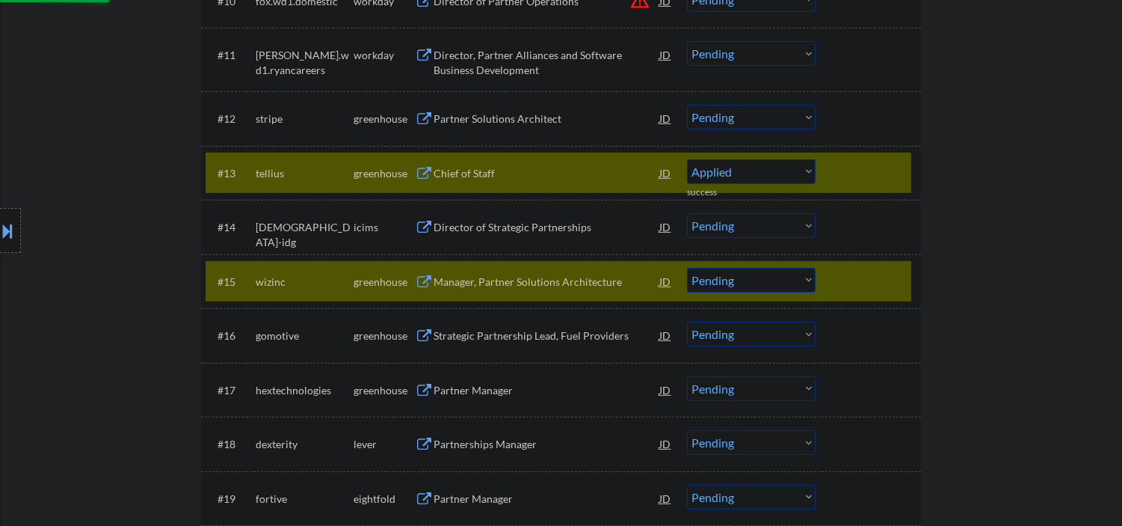
select select ""pending""
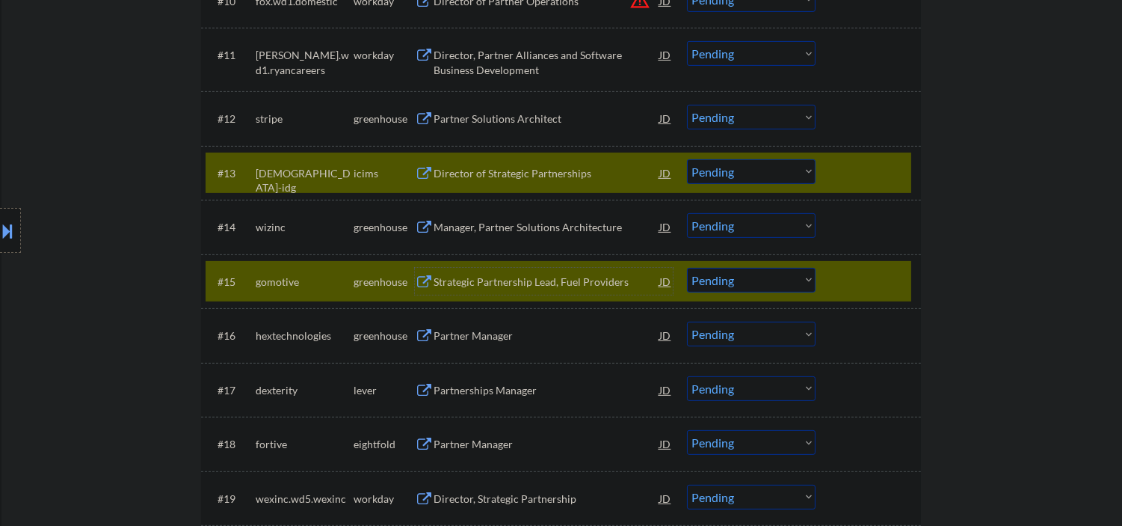
click at [848, 165] on div at bounding box center [870, 172] width 66 height 27
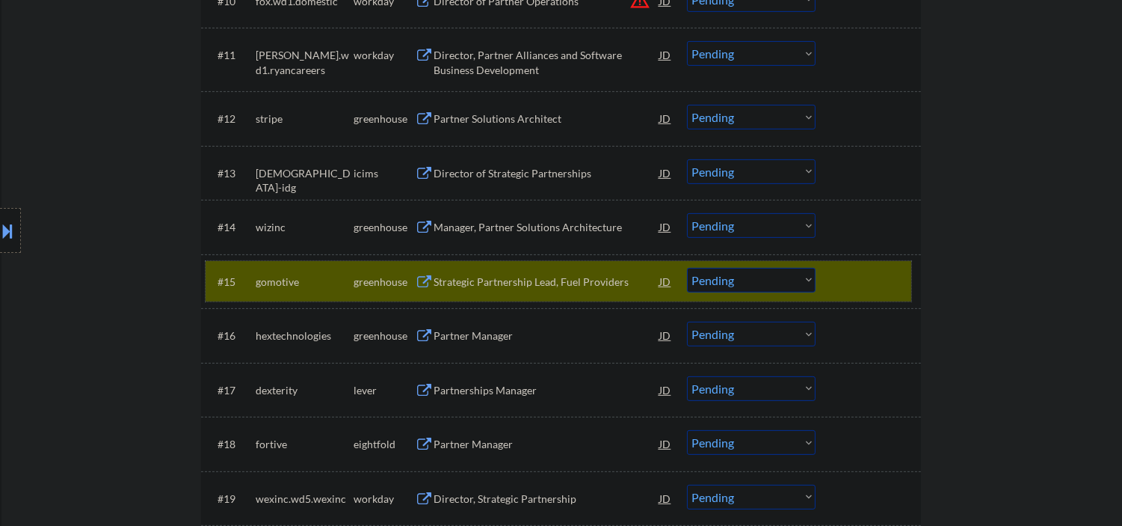
drag, startPoint x: 905, startPoint y: 285, endPoint x: 880, endPoint y: 281, distance: 25.0
click at [903, 285] on div "#15 gomotive greenhouse Strategic Partnership Lead, Fuel Providers JD warning_a…" at bounding box center [559, 281] width 706 height 40
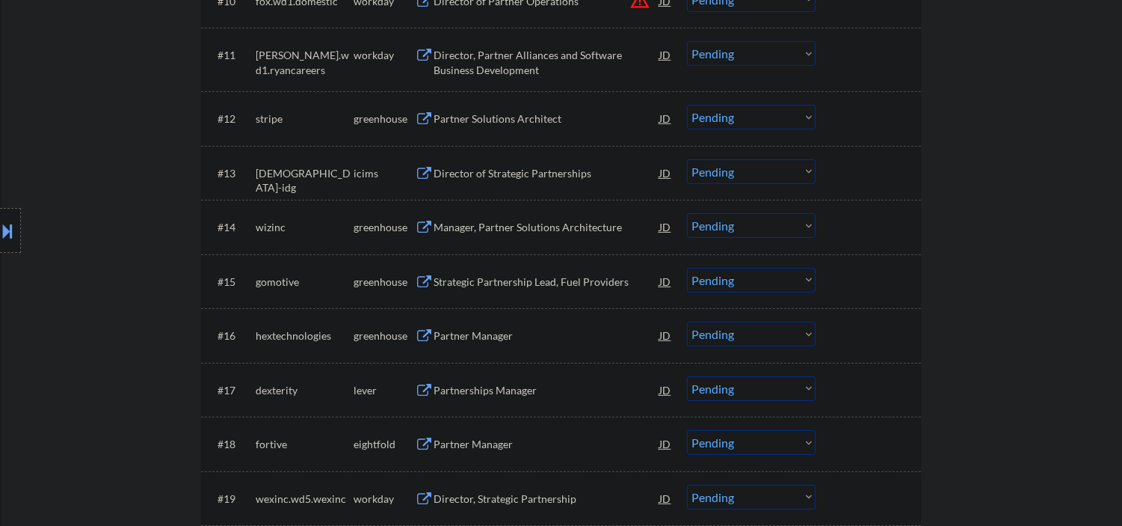
click at [496, 242] on div "#14 wizinc greenhouse Manager, Partner Solutions Architecture JD warning_amber …" at bounding box center [559, 226] width 706 height 40
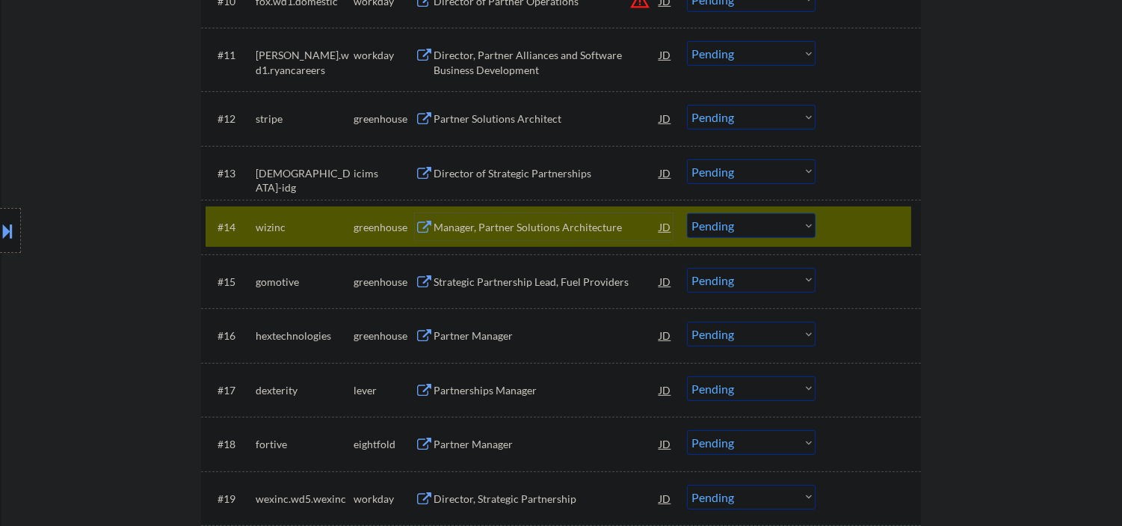
click at [487, 235] on div "Manager, Partner Solutions Architecture" at bounding box center [547, 226] width 226 height 27
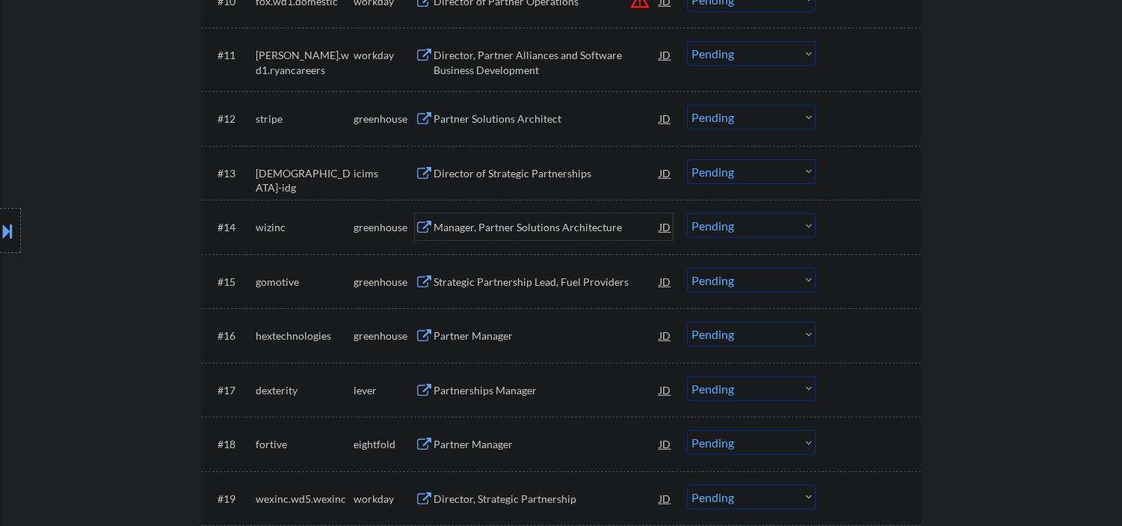
click at [481, 226] on div "Manager, Partner Solutions Architecture" at bounding box center [547, 227] width 226 height 15
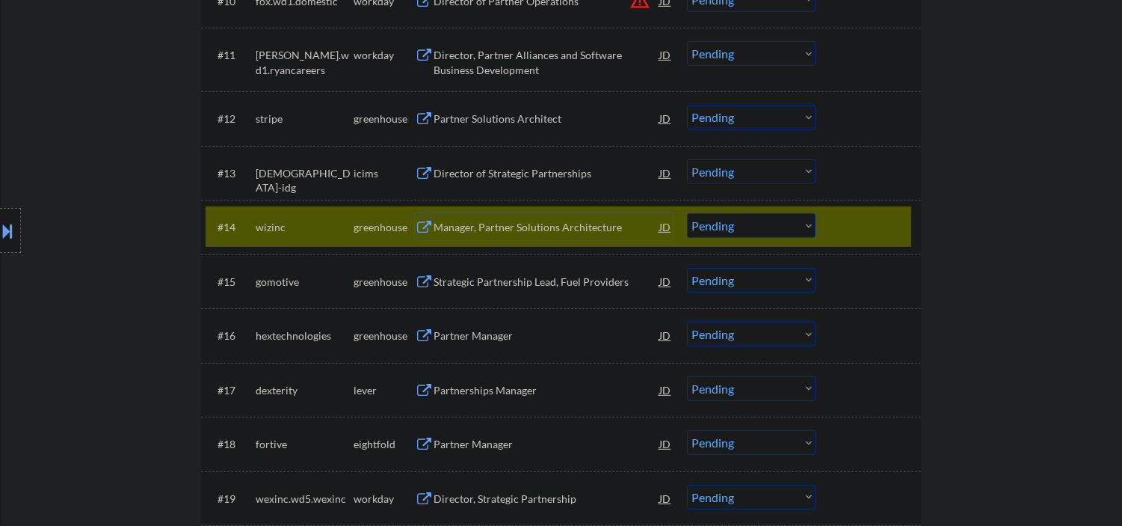
click at [727, 233] on select "Choose an option... Pending Applied Excluded (Questions) Excluded (Expired) Exc…" at bounding box center [751, 225] width 129 height 25
click at [687, 213] on select "Choose an option... Pending Applied Excluded (Questions) Excluded (Expired) Exc…" at bounding box center [751, 225] width 129 height 25
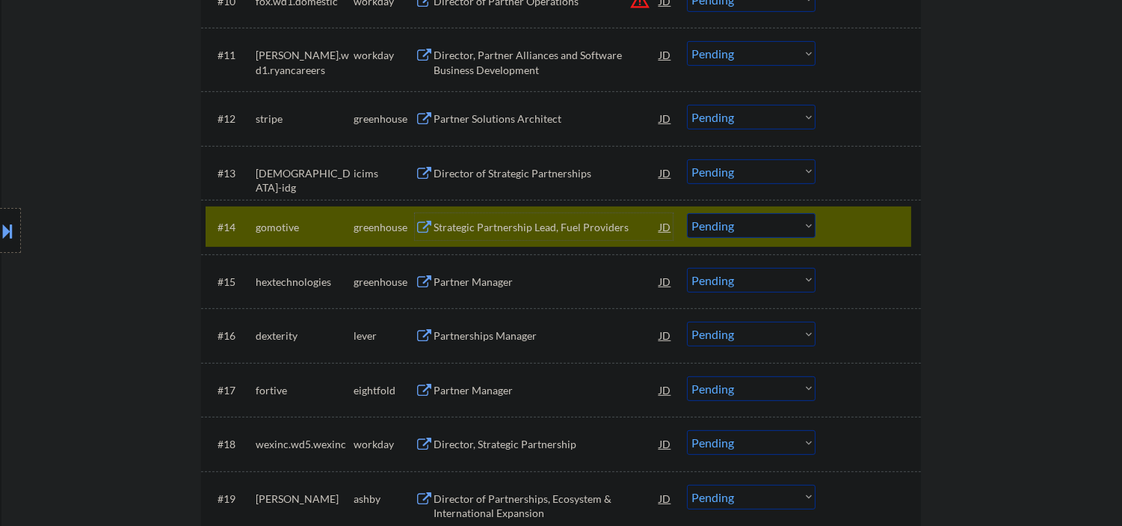
click at [535, 230] on div "Strategic Partnership Lead, Fuel Providers" at bounding box center [547, 227] width 226 height 15
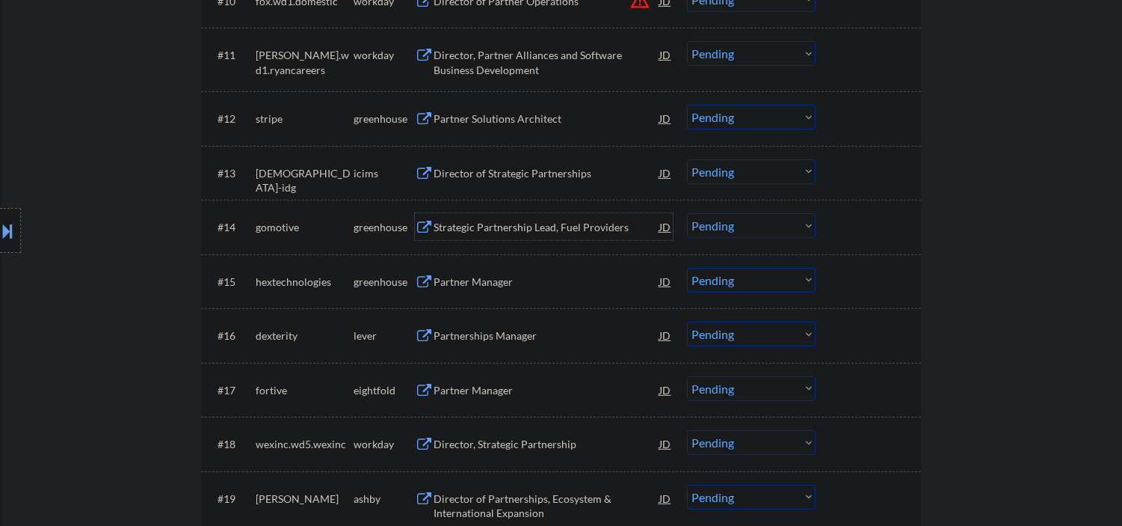
click at [768, 226] on select "Choose an option... Pending Applied Excluded (Questions) Excluded (Expired) Exc…" at bounding box center [751, 225] width 129 height 25
click at [687, 213] on select "Choose an option... Pending Applied Excluded (Questions) Excluded (Expired) Exc…" at bounding box center [751, 225] width 129 height 25
select select ""pending""
click at [459, 279] on div "Partner Manager" at bounding box center [547, 281] width 226 height 15
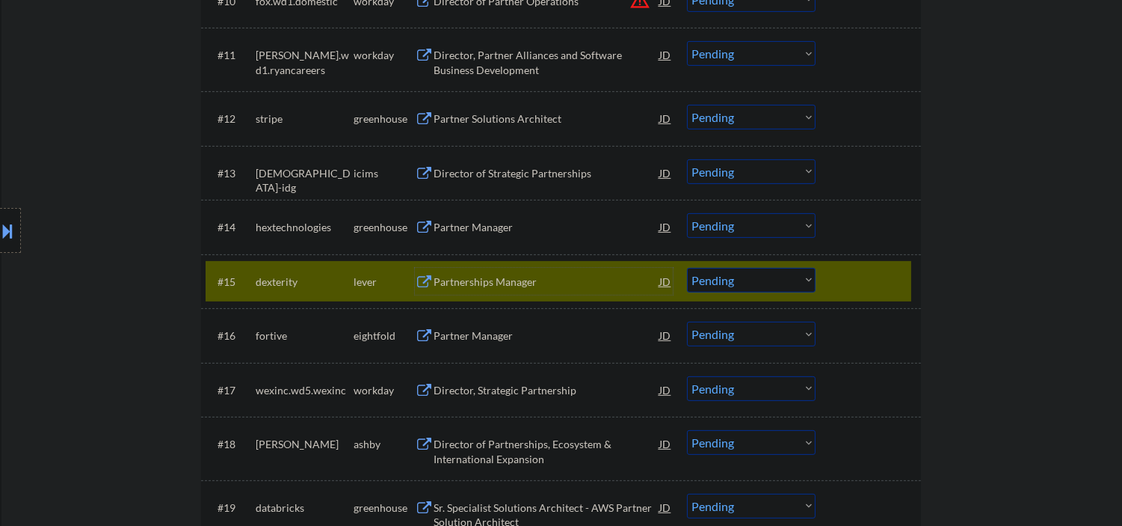
click at [745, 277] on select "Choose an option... Pending Applied Excluded (Questions) Excluded (Expired) Exc…" at bounding box center [751, 280] width 129 height 25
click at [687, 268] on select "Choose an option... Pending Applied Excluded (Questions) Excluded (Expired) Exc…" at bounding box center [751, 280] width 129 height 25
click at [459, 217] on div "Partner Manager" at bounding box center [547, 226] width 226 height 27
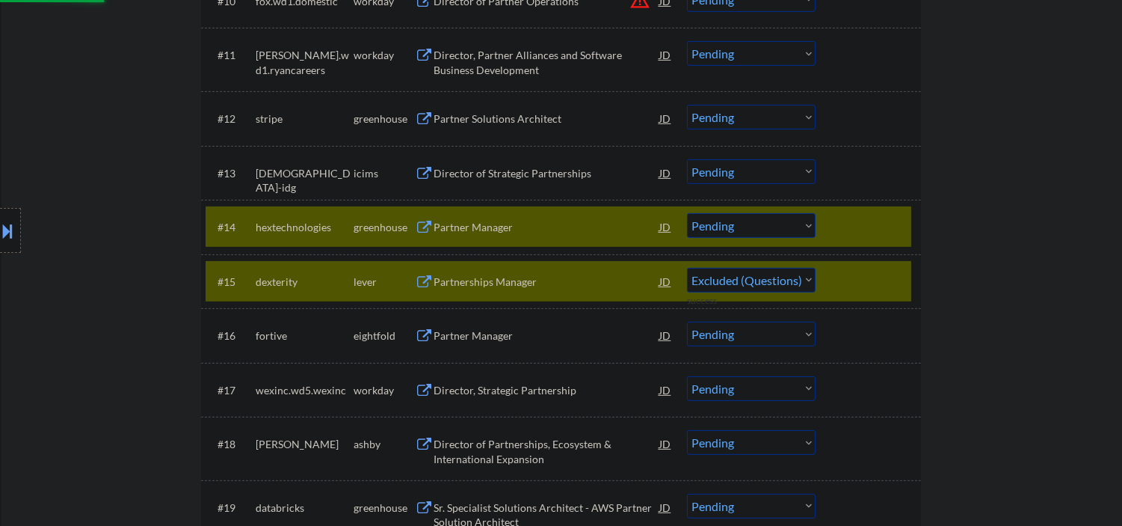
select select ""pending""
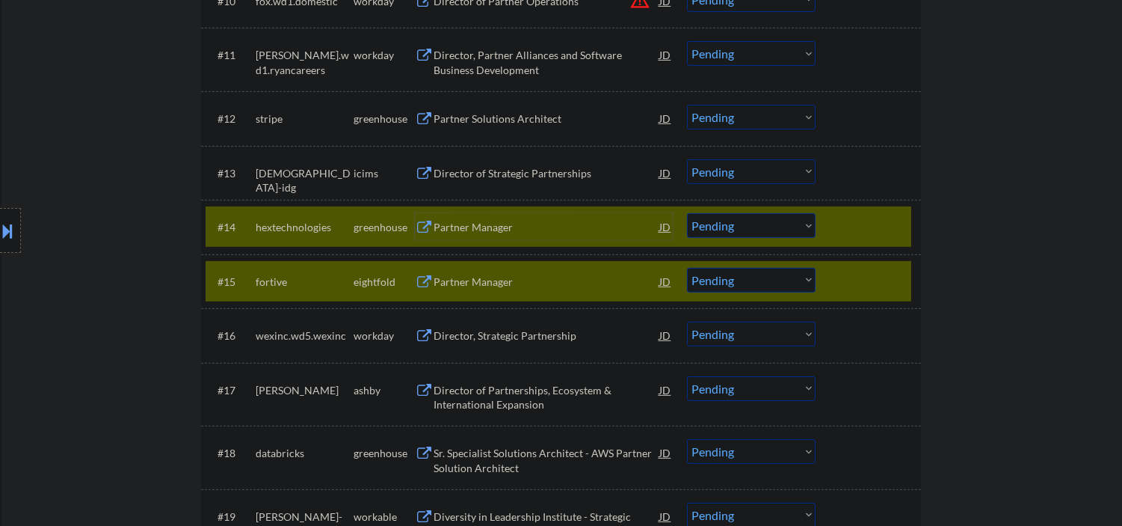
click at [843, 289] on div at bounding box center [870, 281] width 66 height 27
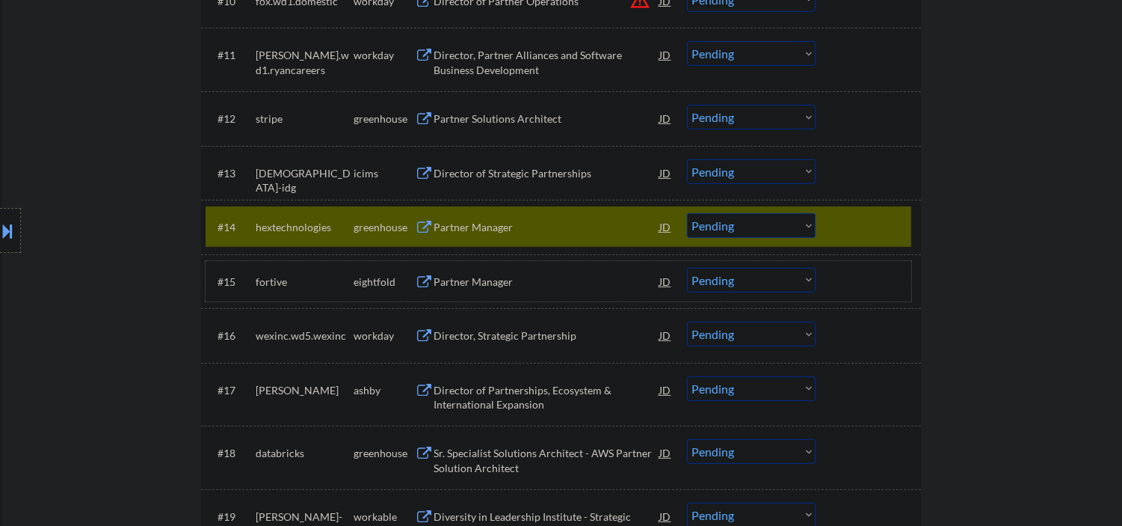
click at [736, 218] on select "Choose an option... Pending Applied Excluded (Questions) Excluded (Expired) Exc…" at bounding box center [751, 225] width 129 height 25
click at [687, 213] on select "Choose an option... Pending Applied Excluded (Questions) Excluded (Expired) Exc…" at bounding box center [751, 225] width 129 height 25
select select ""pending""
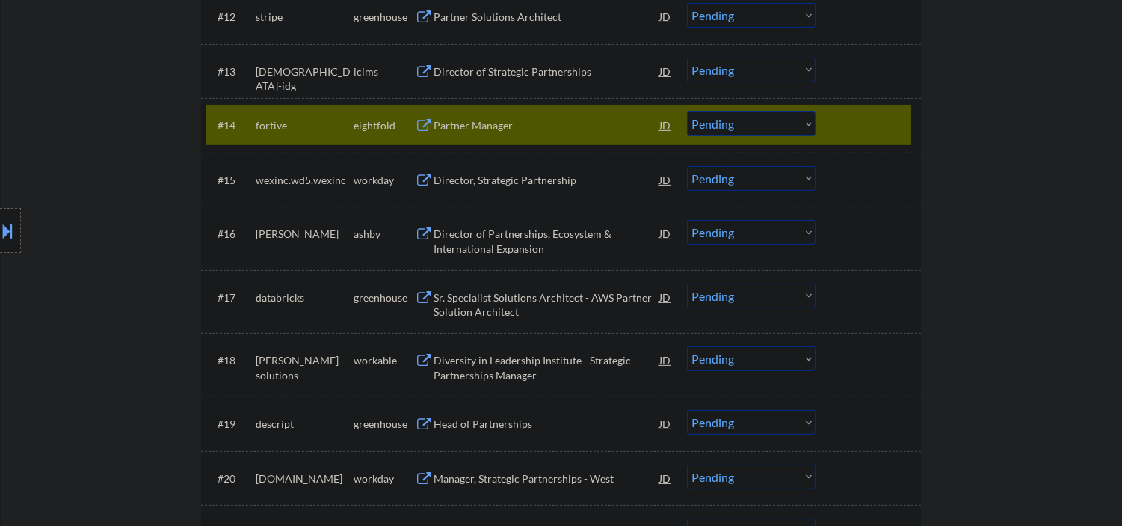
scroll to position [1219, 0]
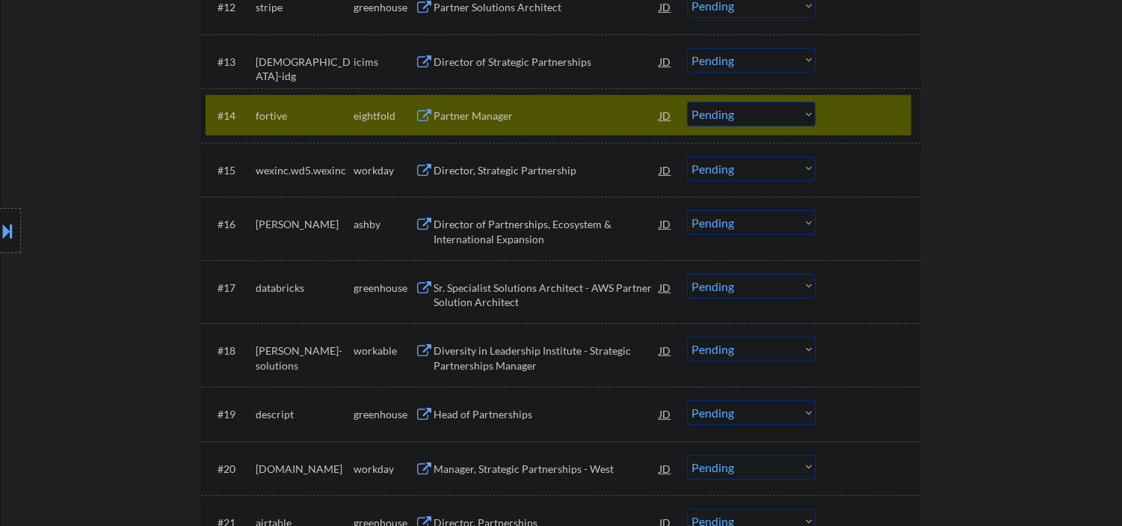
click at [877, 128] on div at bounding box center [870, 115] width 66 height 27
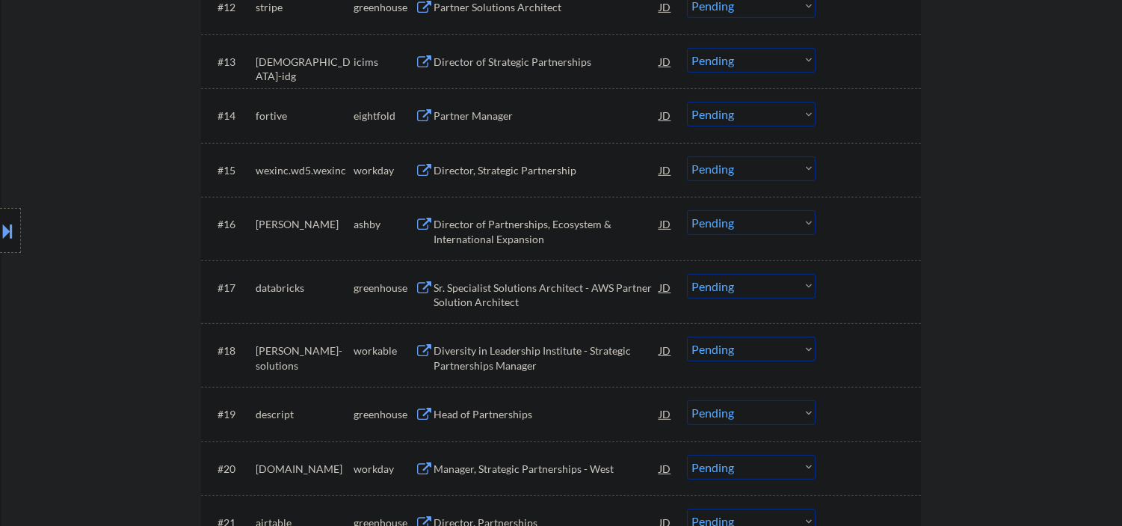
click at [501, 224] on div "Director of Partnerships, Ecosystem & International Expansion" at bounding box center [547, 231] width 226 height 29
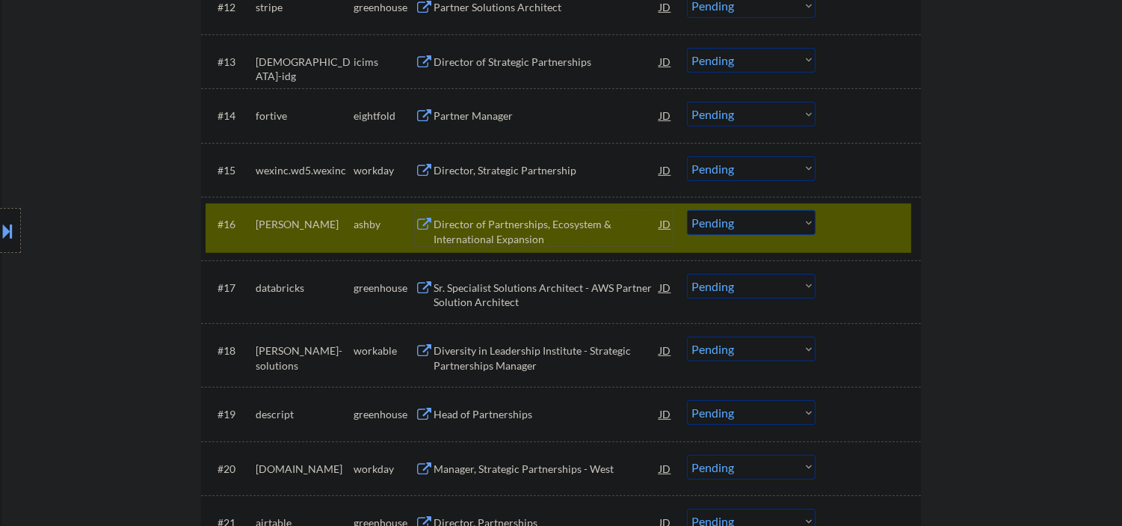
click at [708, 219] on select "Choose an option... Pending Applied Excluded (Questions) Excluded (Expired) Exc…" at bounding box center [751, 222] width 129 height 25
click at [687, 210] on select "Choose an option... Pending Applied Excluded (Questions) Excluded (Expired) Exc…" at bounding box center [751, 222] width 129 height 25
click at [554, 318] on div "#17 databricks greenhouse Sr. Specialist Solutions Architect - AWS Partner Solu…" at bounding box center [561, 292] width 720 height 64
click at [520, 294] on div "Sr. Specialist Solutions Architect - AWS Partner Solution Architect" at bounding box center [547, 294] width 226 height 29
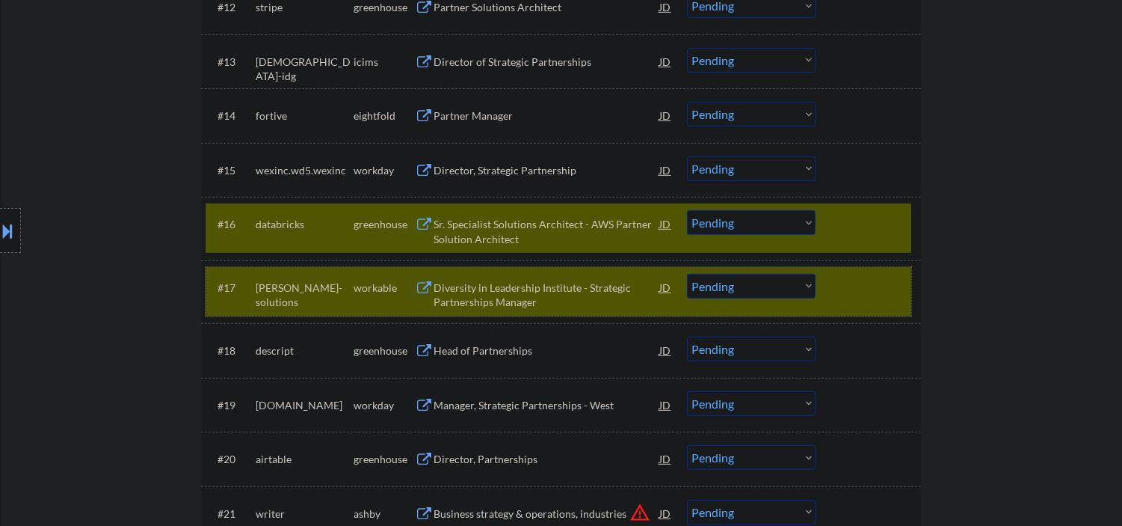
click at [881, 286] on div at bounding box center [870, 287] width 66 height 27
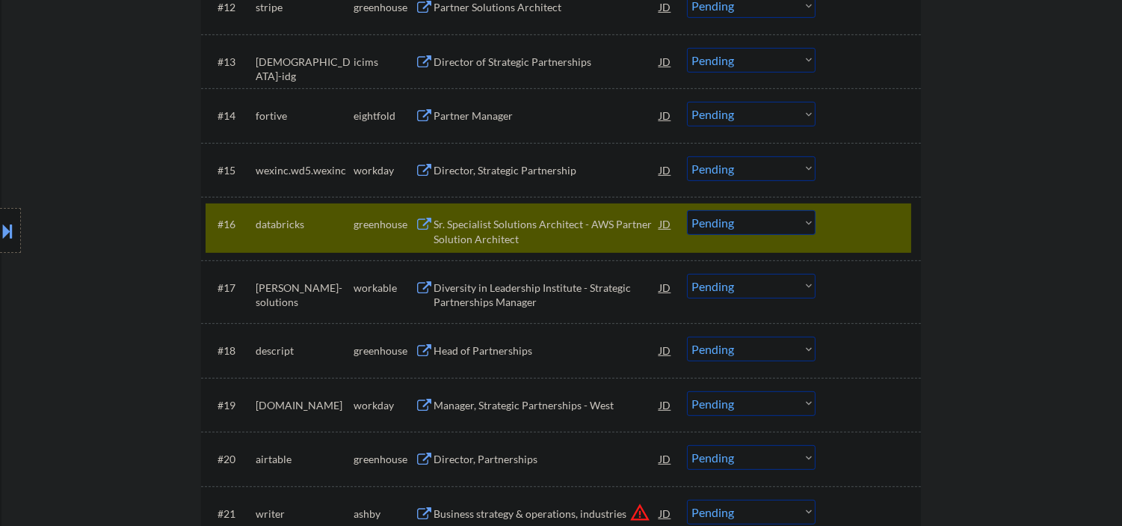
click at [570, 228] on div "Sr. Specialist Solutions Architect - AWS Partner Solution Architect" at bounding box center [547, 231] width 226 height 29
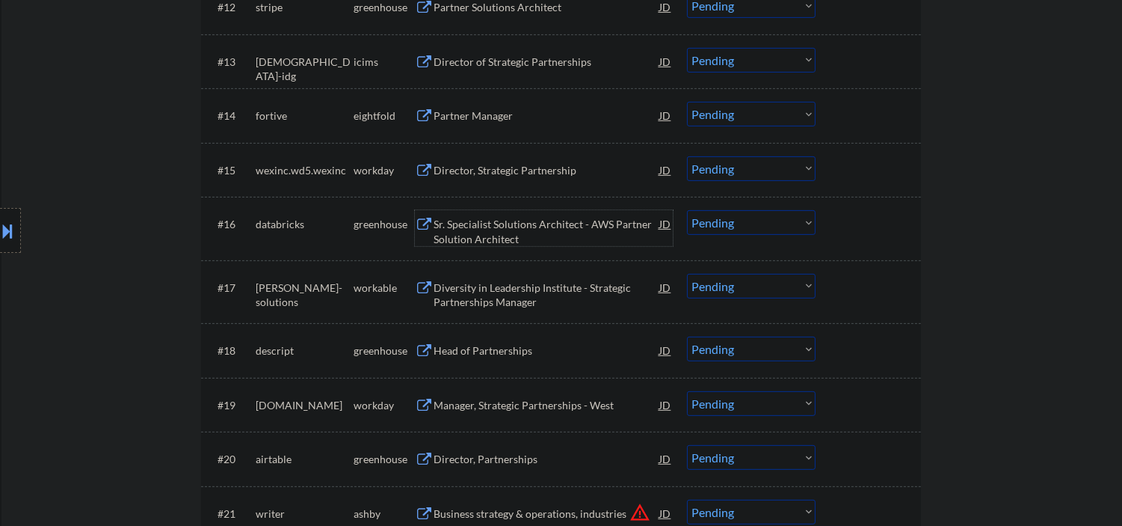
click at [718, 223] on select "Choose an option... Pending Applied Excluded (Questions) Excluded (Expired) Exc…" at bounding box center [751, 222] width 129 height 25
click at [687, 210] on select "Choose an option... Pending Applied Excluded (Questions) Excluded (Expired) Exc…" at bounding box center [751, 222] width 129 height 25
click at [490, 301] on div "Diversity in Leadership Institute - Strategic Partnerships Manager" at bounding box center [547, 294] width 226 height 29
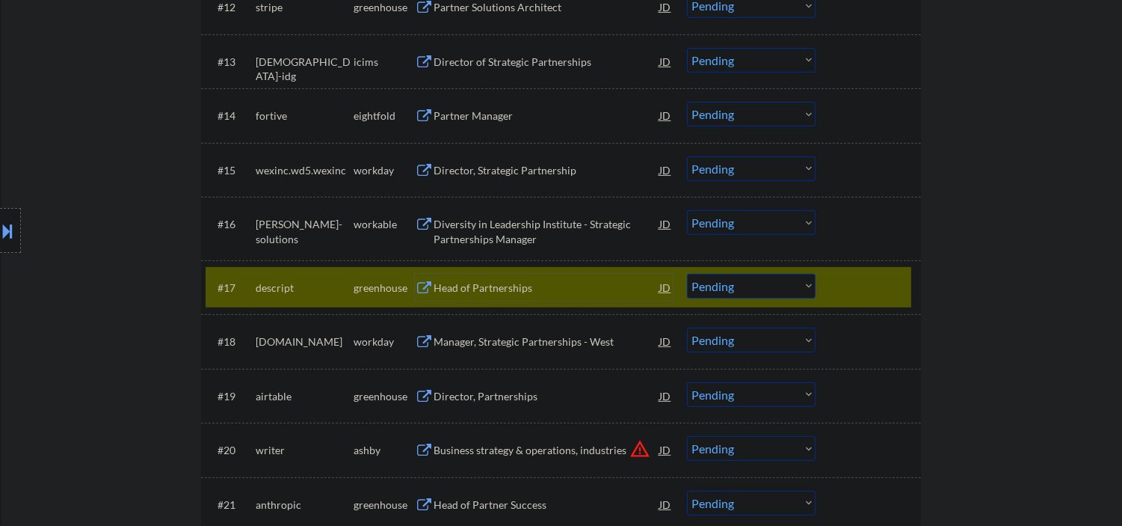
click at [512, 223] on div "Diversity in Leadership Institute - Strategic Partnerships Manager" at bounding box center [547, 231] width 226 height 29
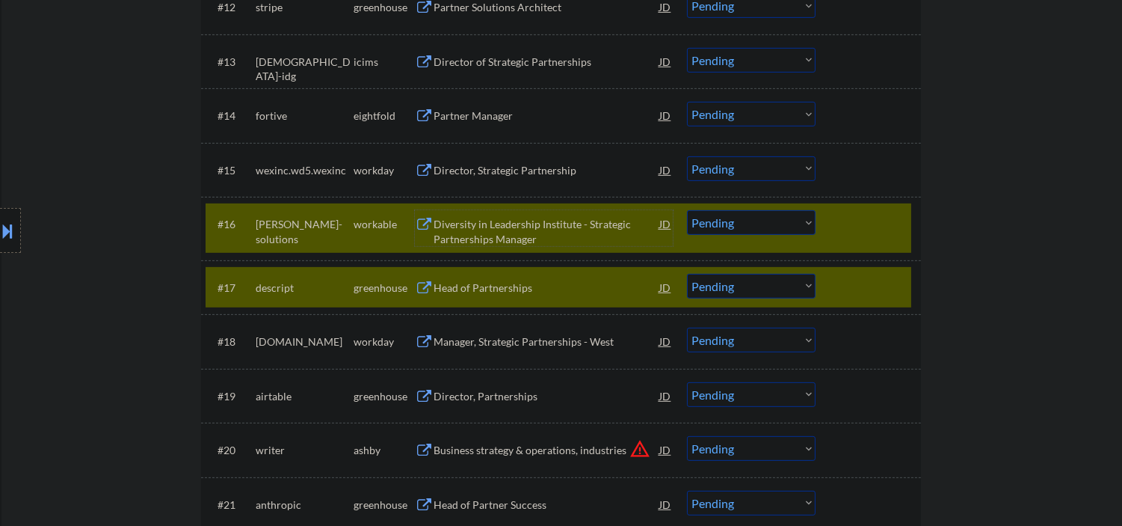
drag, startPoint x: 815, startPoint y: 282, endPoint x: 798, endPoint y: 270, distance: 20.9
click at [815, 282] on select "Choose an option... Pending Applied Excluded (Questions) Excluded (Expired) Exc…" at bounding box center [751, 286] width 129 height 25
click at [883, 290] on div at bounding box center [870, 287] width 66 height 27
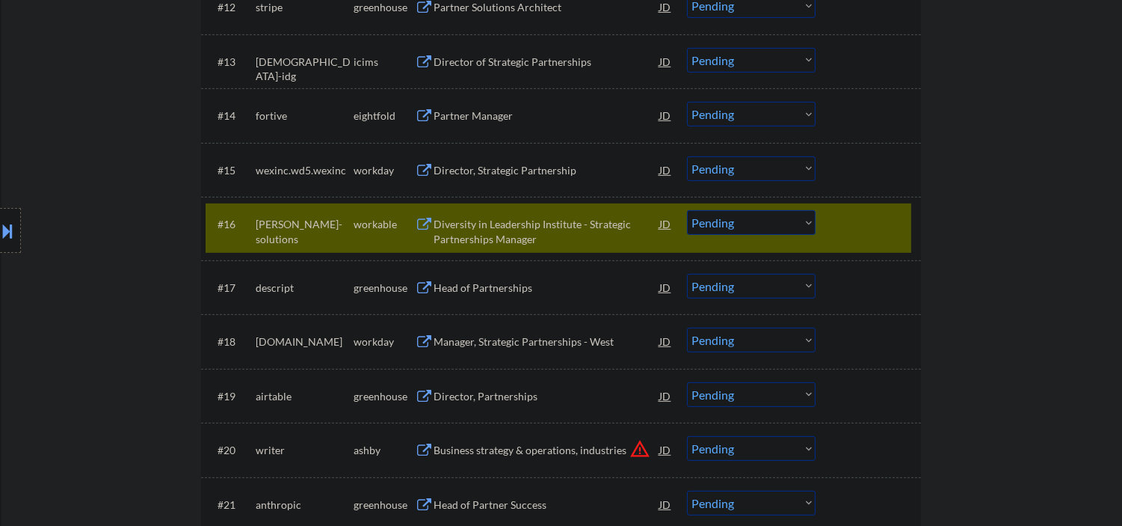
click at [774, 217] on select "Choose an option... Pending Applied Excluded (Questions) Excluded (Expired) Exc…" at bounding box center [751, 222] width 129 height 25
click at [687, 210] on select "Choose an option... Pending Applied Excluded (Questions) Excluded (Expired) Exc…" at bounding box center [751, 222] width 129 height 25
click at [466, 289] on div "Head of Partnerships" at bounding box center [547, 287] width 226 height 15
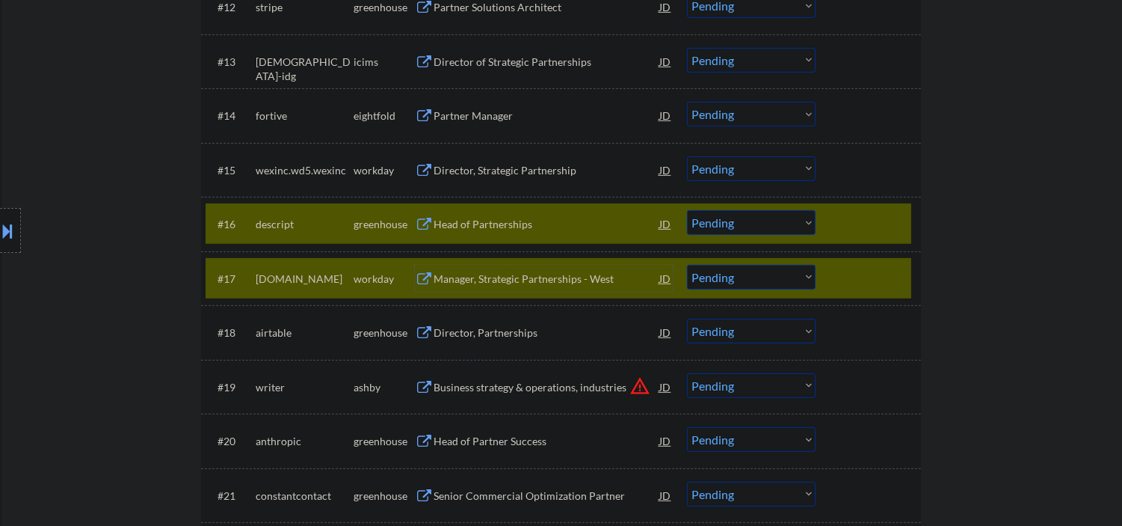
click at [845, 271] on div at bounding box center [870, 278] width 66 height 27
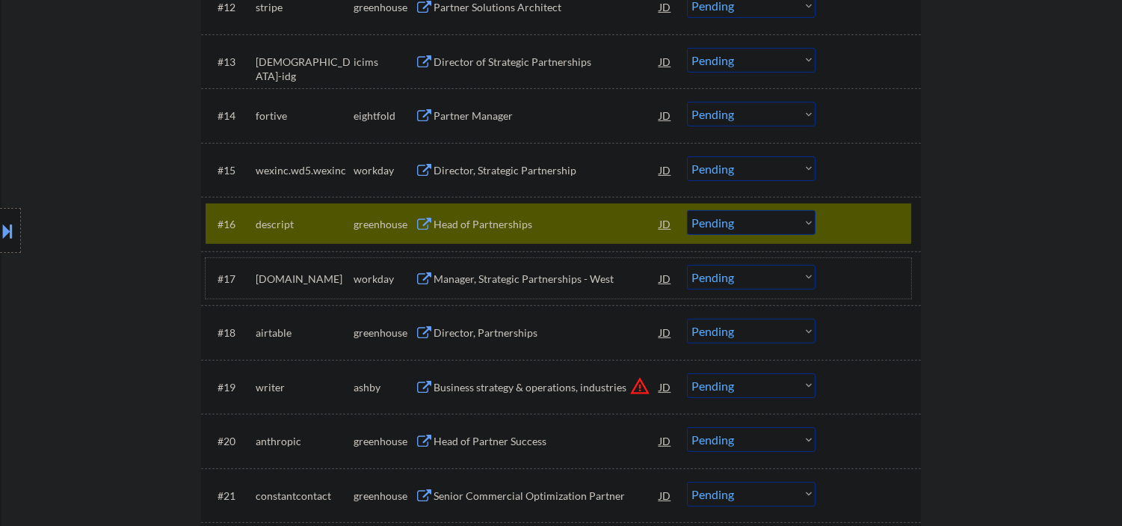
click at [518, 218] on div "Head of Partnerships" at bounding box center [547, 224] width 226 height 15
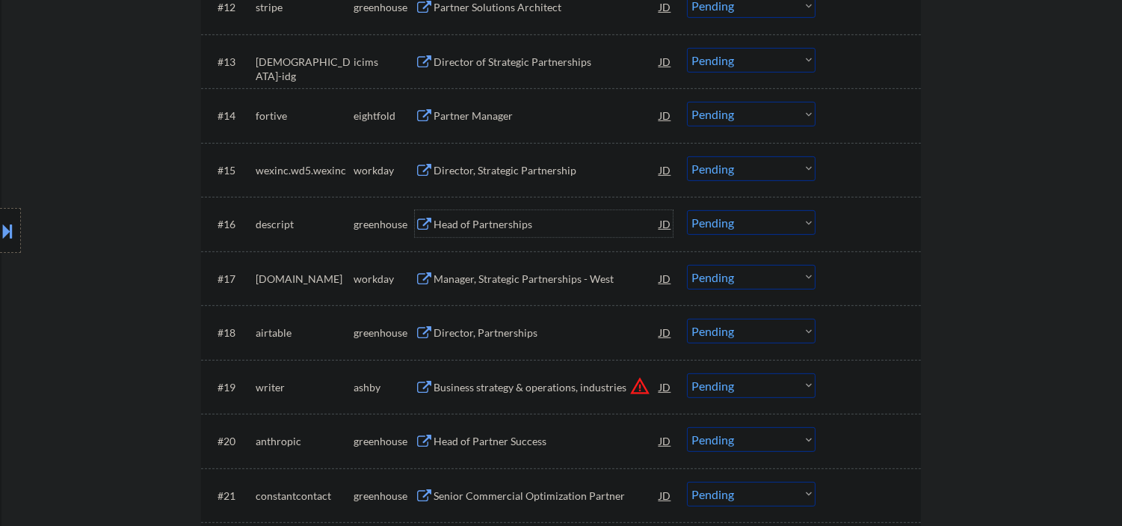
click at [720, 225] on select "Choose an option... Pending Applied Excluded (Questions) Excluded (Expired) Exc…" at bounding box center [751, 222] width 129 height 25
click at [687, 210] on select "Choose an option... Pending Applied Excluded (Questions) Excluded (Expired) Exc…" at bounding box center [751, 222] width 129 height 25
click at [493, 335] on div "Director, Partnerships" at bounding box center [547, 332] width 226 height 15
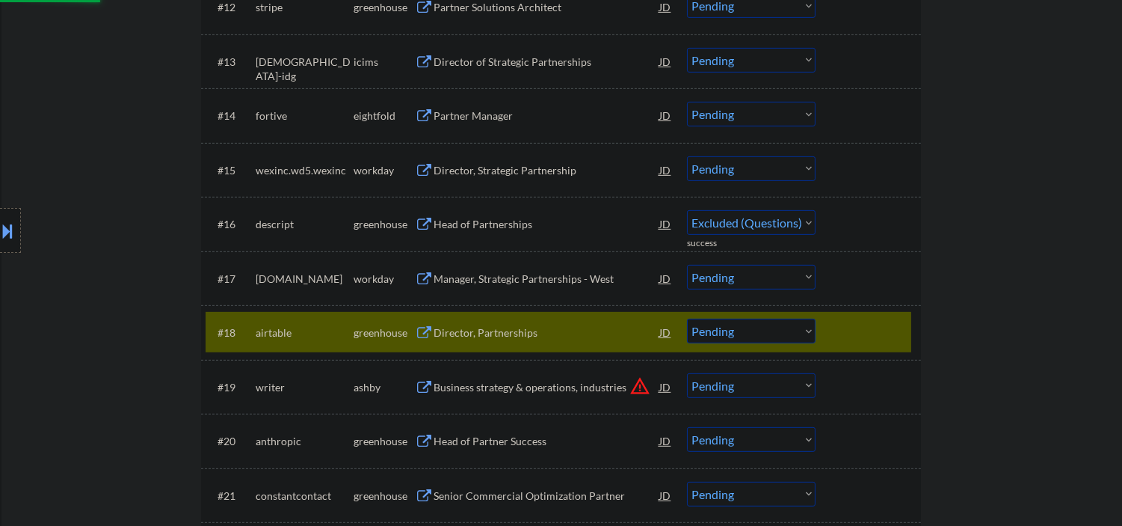
select select ""pending""
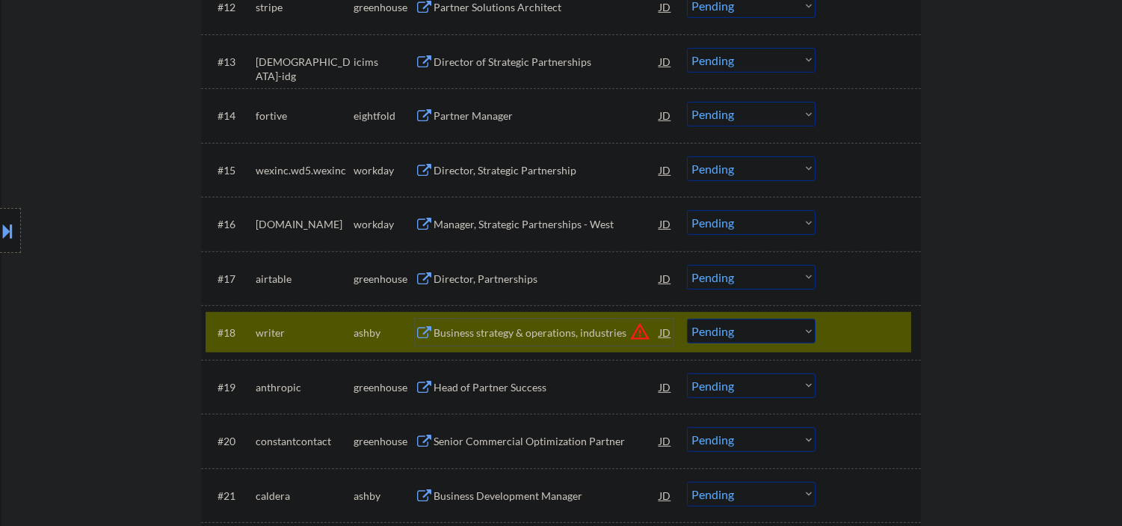
click at [849, 337] on div at bounding box center [870, 331] width 66 height 27
click at [854, 334] on div at bounding box center [870, 331] width 66 height 27
click at [777, 271] on select "Choose an option... Pending Applied Excluded (Questions) Excluded (Expired) Exc…" at bounding box center [751, 277] width 129 height 25
click at [687, 265] on select "Choose an option... Pending Applied Excluded (Questions) Excluded (Expired) Exc…" at bounding box center [751, 277] width 129 height 25
click at [508, 339] on div "Business strategy & operations, industries" at bounding box center [547, 332] width 226 height 15
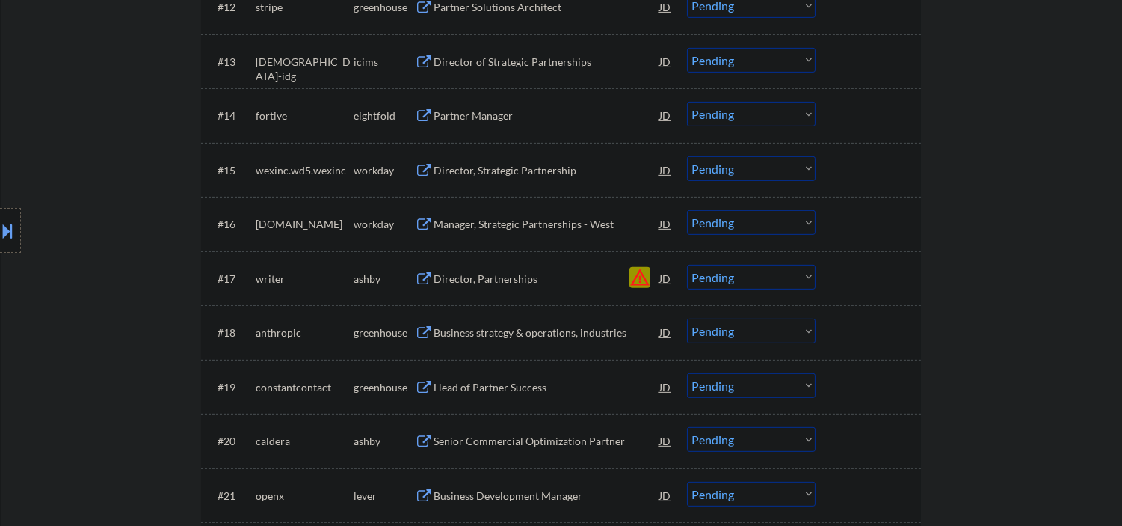
click at [733, 280] on select "Choose an option... Pending Applied Excluded (Questions) Excluded (Expired) Exc…" at bounding box center [751, 277] width 129 height 25
click at [687, 265] on select "Choose an option... Pending Applied Excluded (Questions) Excluded (Expired) Exc…" at bounding box center [751, 277] width 129 height 25
click at [476, 339] on div "Head of Partner Success" at bounding box center [547, 332] width 226 height 15
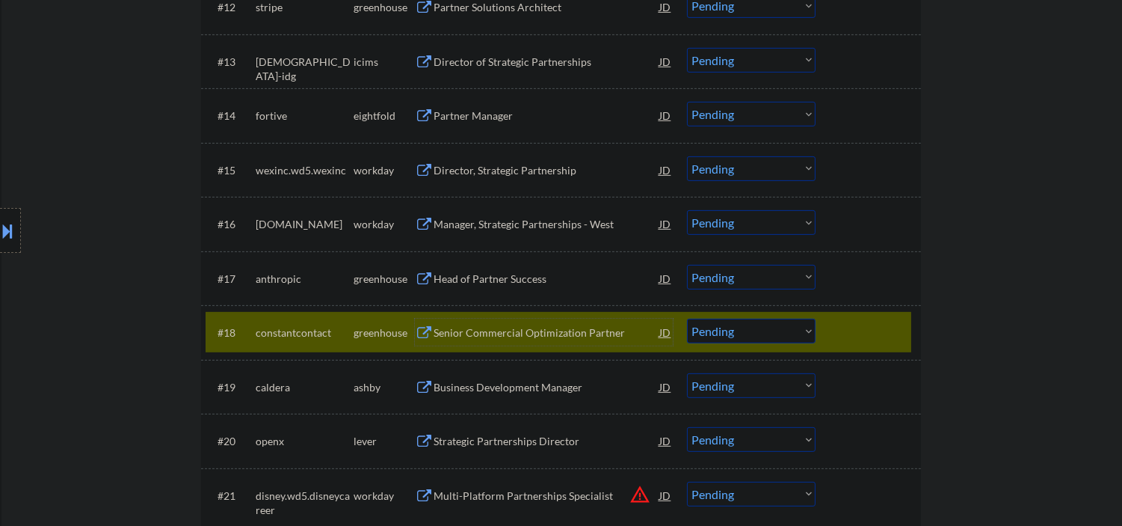
click at [869, 319] on div at bounding box center [870, 331] width 66 height 27
click at [841, 342] on div at bounding box center [870, 331] width 66 height 27
click at [840, 330] on div at bounding box center [870, 331] width 66 height 27
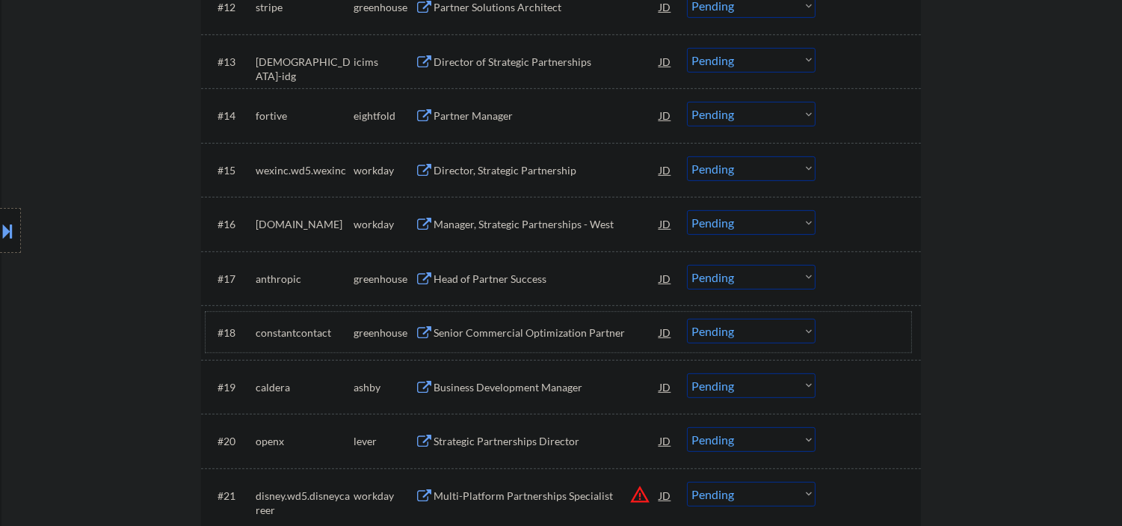
click at [875, 321] on div at bounding box center [870, 331] width 66 height 27
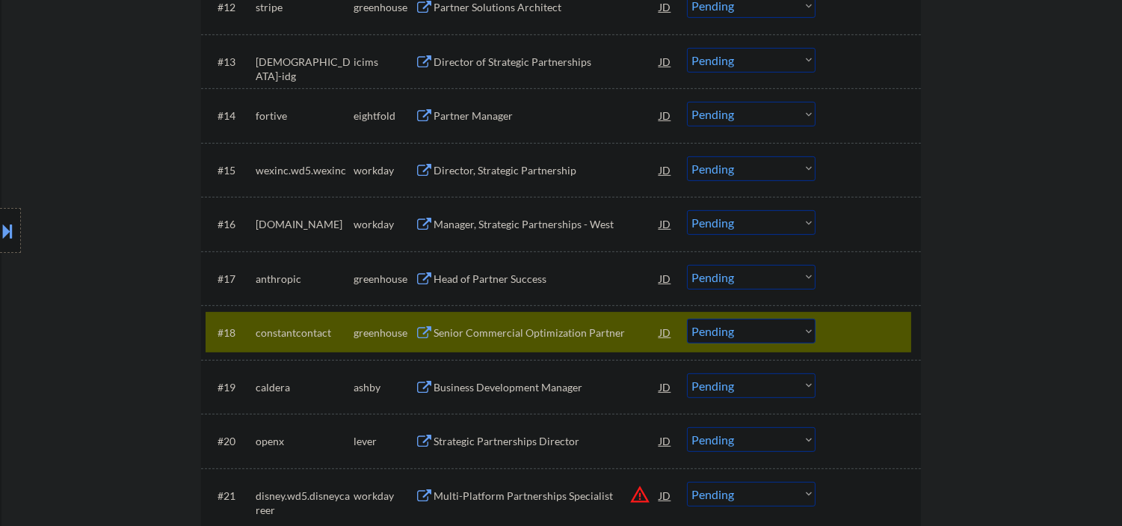
click at [875, 321] on div at bounding box center [870, 331] width 66 height 27
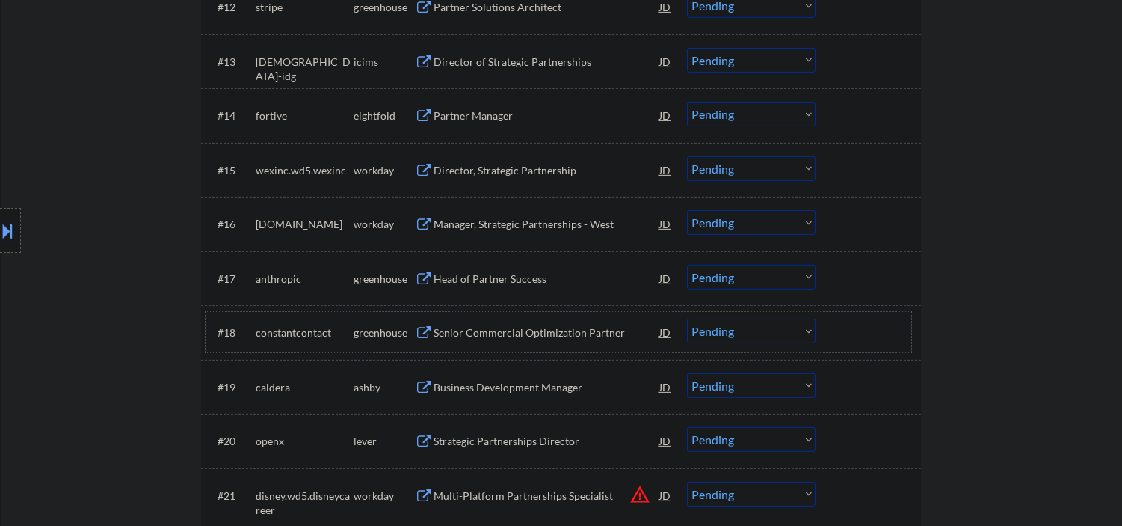
click at [800, 275] on select "Choose an option... Pending Applied Excluded (Questions) Excluded (Expired) Exc…" at bounding box center [751, 277] width 129 height 25
click at [460, 275] on div "Head of Partner Success" at bounding box center [547, 278] width 226 height 15
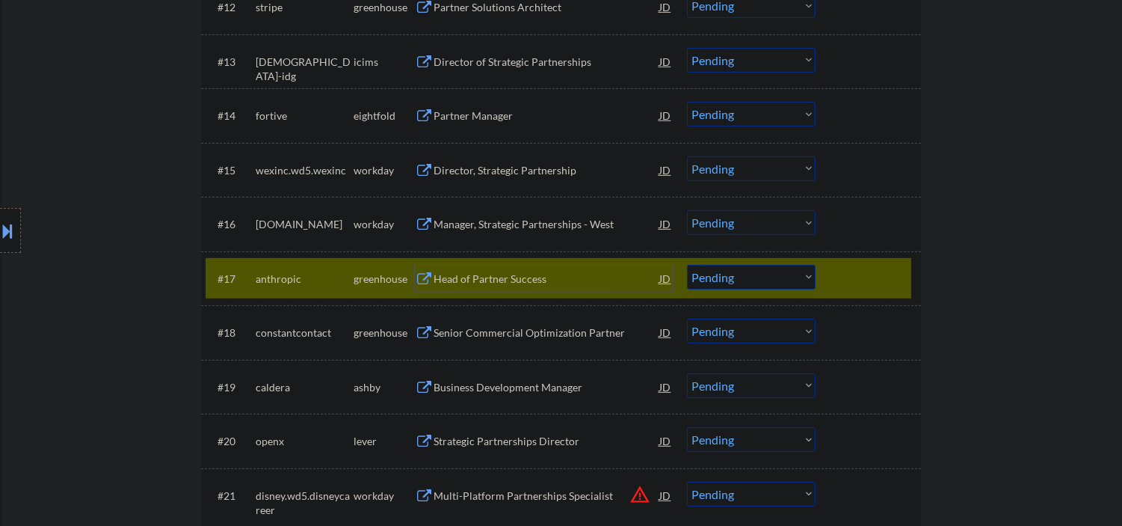
click at [746, 277] on select "Choose an option... Pending Applied Excluded (Questions) Excluded (Expired) Exc…" at bounding box center [751, 277] width 129 height 25
click at [708, 286] on select "Choose an option... Pending Applied Excluded (Questions) Excluded (Expired) Exc…" at bounding box center [751, 277] width 129 height 25
click at [687, 265] on select "Choose an option... Pending Applied Excluded (Questions) Excluded (Expired) Exc…" at bounding box center [751, 277] width 129 height 25
click at [466, 344] on div "Senior Commercial Optimization Partner" at bounding box center [547, 331] width 226 height 27
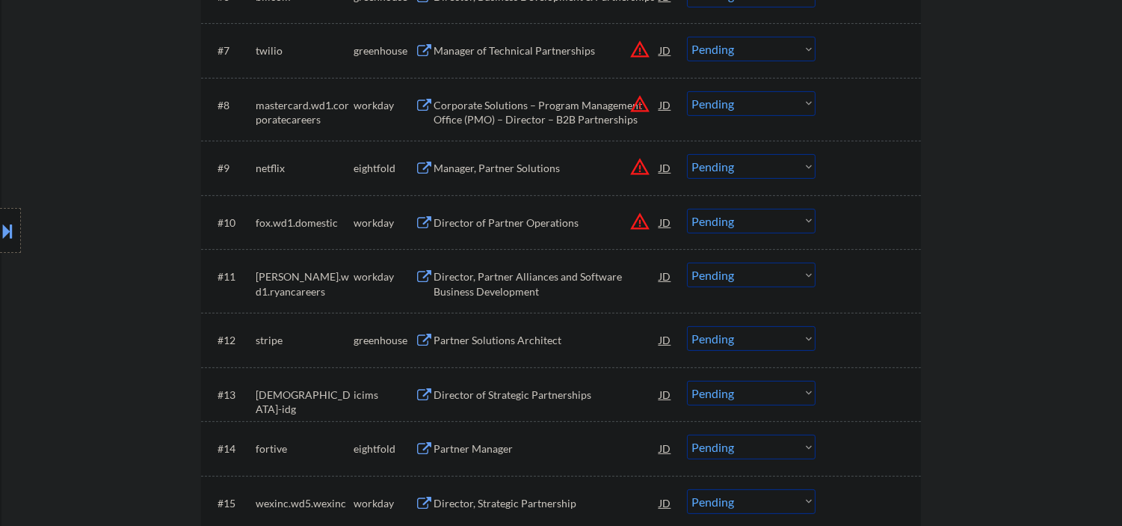
scroll to position [1234, 0]
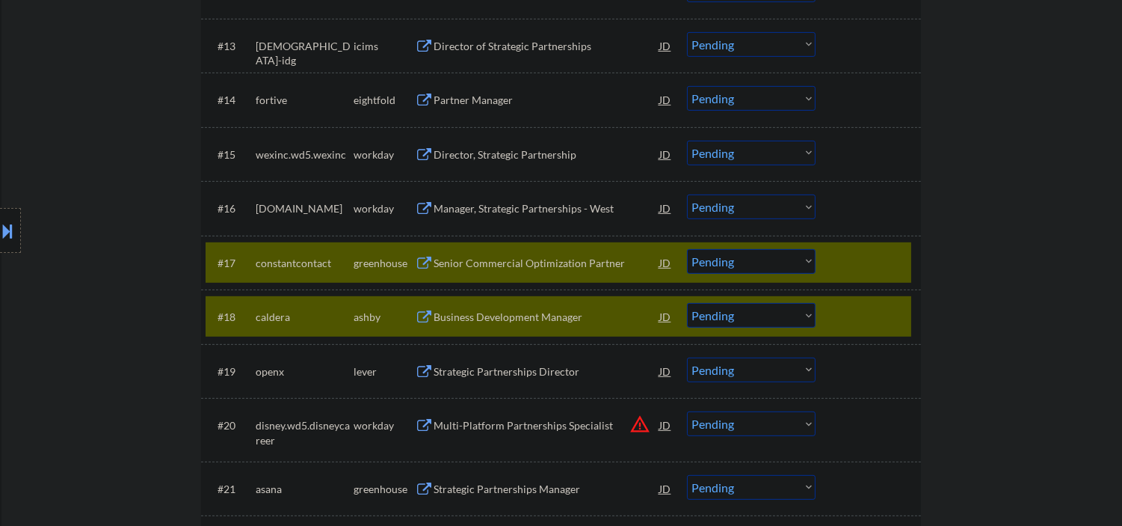
click at [846, 305] on div at bounding box center [870, 316] width 66 height 27
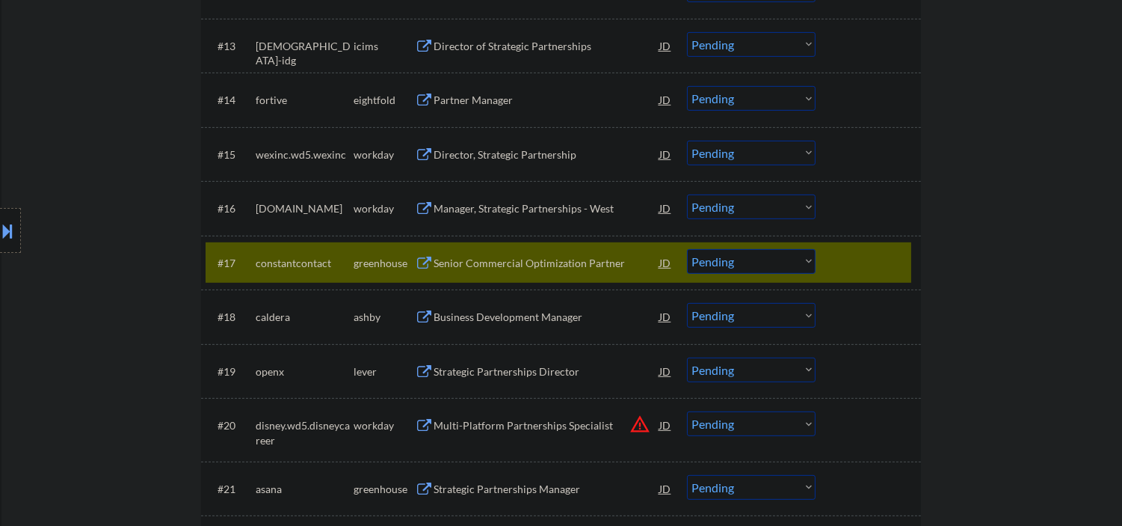
click at [727, 265] on select "Choose an option... Pending Applied Excluded (Questions) Excluded (Expired) Exc…" at bounding box center [751, 261] width 129 height 25
click at [687, 249] on select "Choose an option... Pending Applied Excluded (Questions) Excluded (Expired) Exc…" at bounding box center [751, 261] width 129 height 25
click at [544, 324] on div "Business Development Manager" at bounding box center [547, 316] width 226 height 15
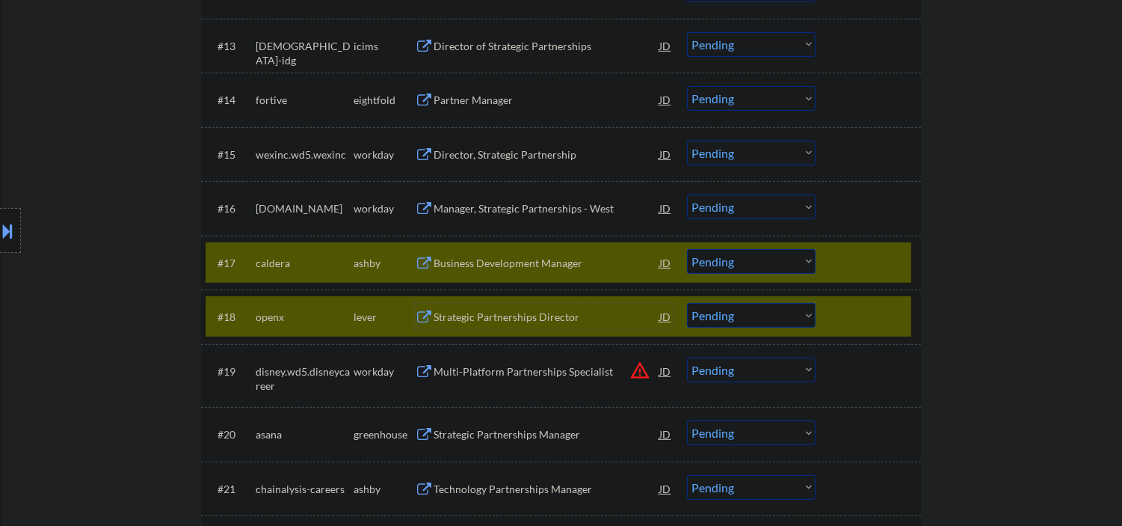
click at [891, 305] on div at bounding box center [870, 316] width 66 height 27
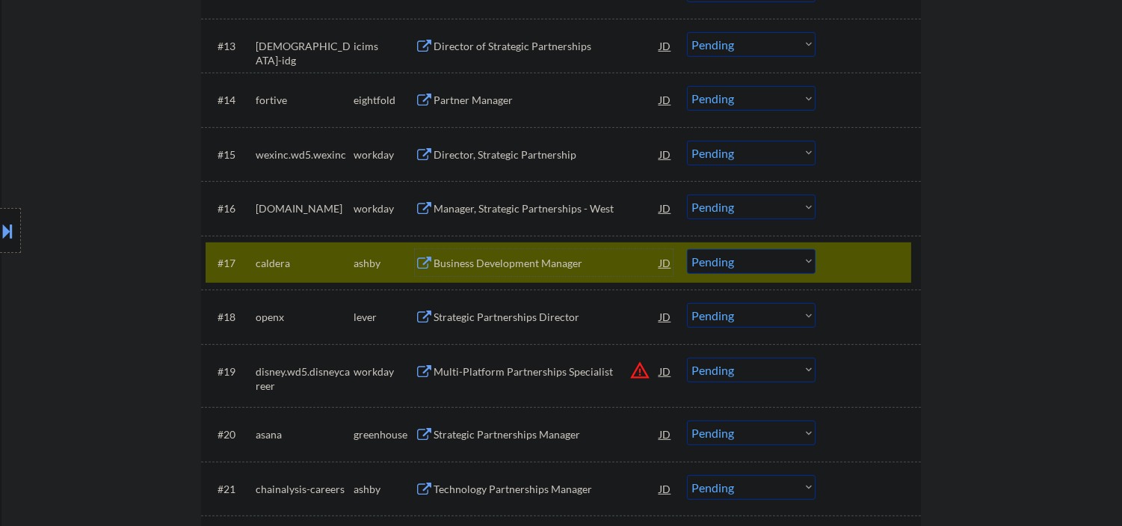
click at [565, 259] on div "Business Development Manager" at bounding box center [547, 263] width 226 height 15
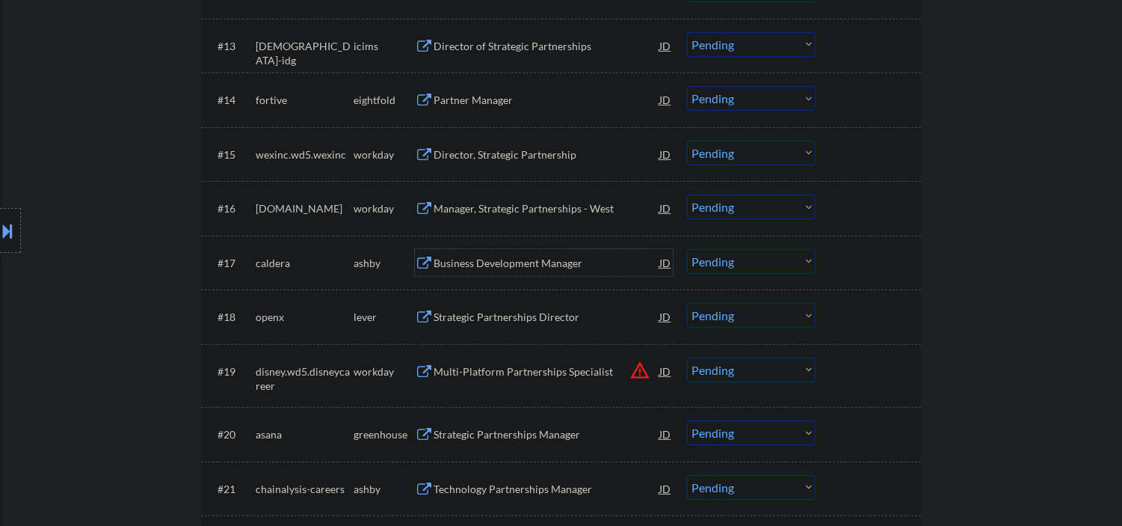
click at [742, 254] on select "Choose an option... Pending Applied Excluded (Questions) Excluded (Expired) Exc…" at bounding box center [751, 261] width 129 height 25
click at [687, 249] on select "Choose an option... Pending Applied Excluded (Questions) Excluded (Expired) Exc…" at bounding box center [751, 261] width 129 height 25
click at [526, 318] on div "Strategic Partnerships Director" at bounding box center [547, 316] width 226 height 15
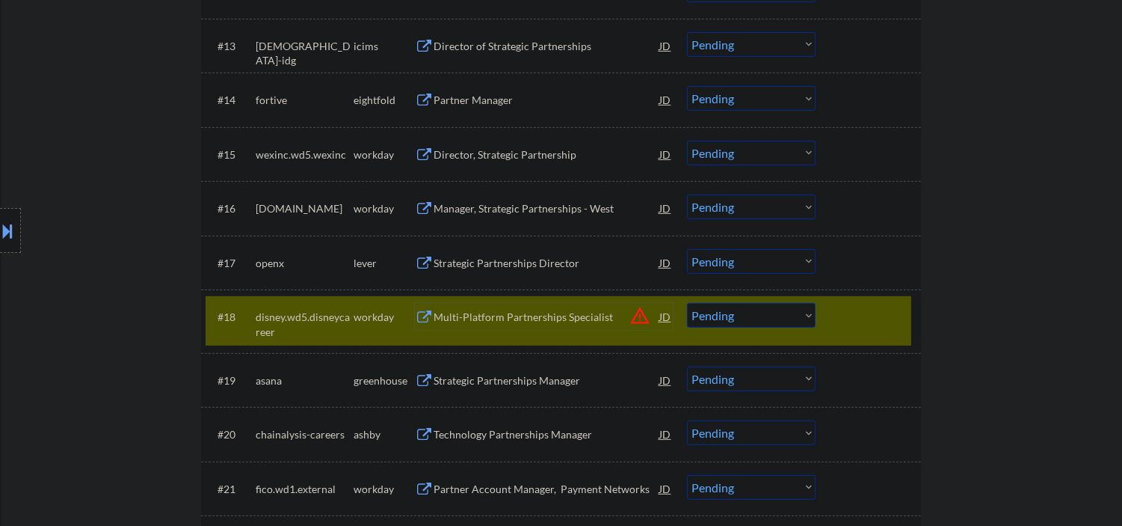
click at [840, 315] on div at bounding box center [870, 316] width 66 height 27
click at [834, 333] on div "#18 disney.wd5.disneycareer workday Multi-Platform Partnerships Specialist JD w…" at bounding box center [559, 320] width 706 height 49
click at [721, 262] on select "Choose an option... Pending Applied Excluded (Questions) Excluded (Expired) Exc…" at bounding box center [751, 261] width 129 height 25
click at [687, 249] on select "Choose an option... Pending Applied Excluded (Questions) Excluded (Expired) Exc…" at bounding box center [751, 261] width 129 height 25
click at [538, 318] on div "Multi-Platform Partnerships Specialist" at bounding box center [547, 316] width 226 height 15
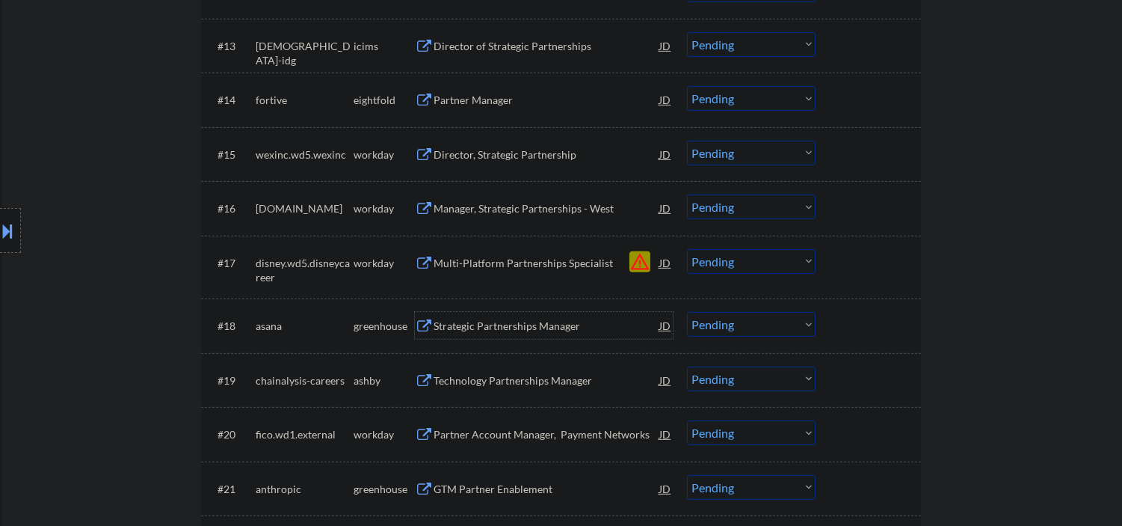
click at [734, 259] on select "Choose an option... Pending Applied Excluded (Questions) Excluded (Expired) Exc…" at bounding box center [751, 261] width 129 height 25
click at [687, 249] on select "Choose an option... Pending Applied Excluded (Questions) Excluded (Expired) Exc…" at bounding box center [751, 261] width 129 height 25
click at [484, 320] on div "Strategic Partnerships Manager" at bounding box center [547, 325] width 226 height 15
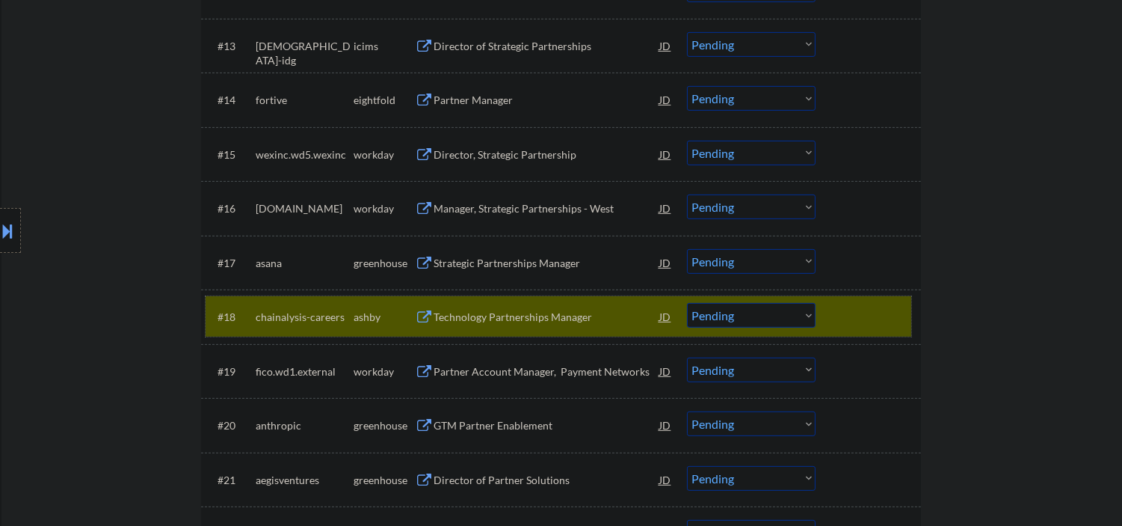
drag, startPoint x: 843, startPoint y: 315, endPoint x: 514, endPoint y: 257, distance: 333.2
click at [843, 315] on div at bounding box center [870, 316] width 66 height 27
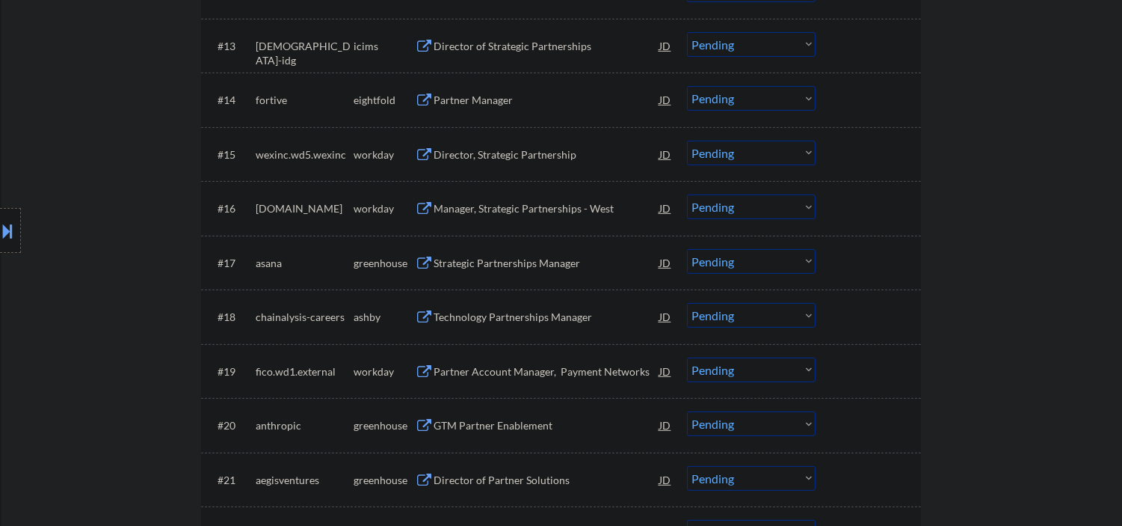
click at [478, 257] on div "Strategic Partnerships Manager" at bounding box center [547, 263] width 226 height 15
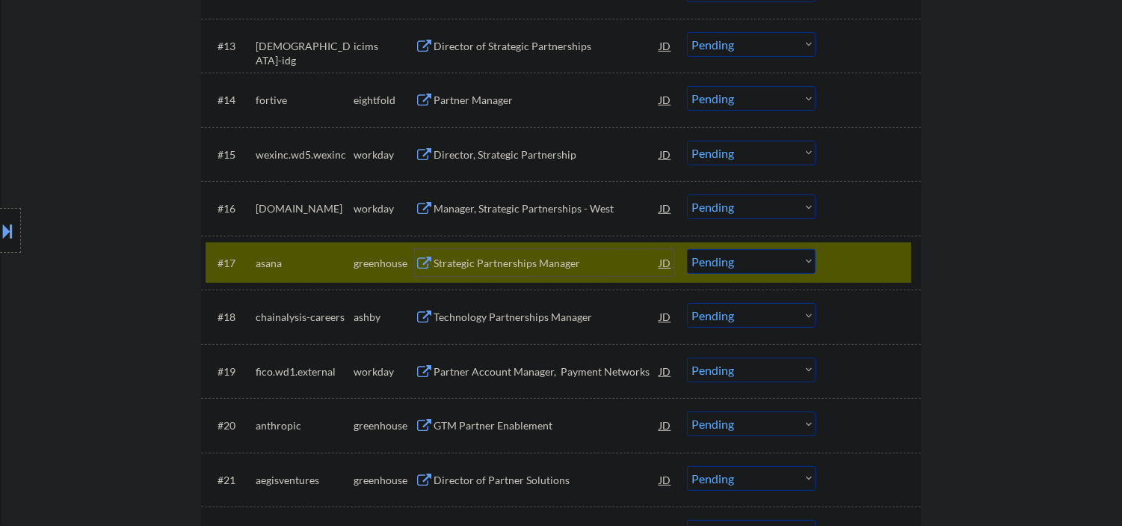
drag, startPoint x: 526, startPoint y: 270, endPoint x: 516, endPoint y: 268, distance: 10.0
click at [525, 270] on div "Strategic Partnerships Manager" at bounding box center [547, 262] width 226 height 27
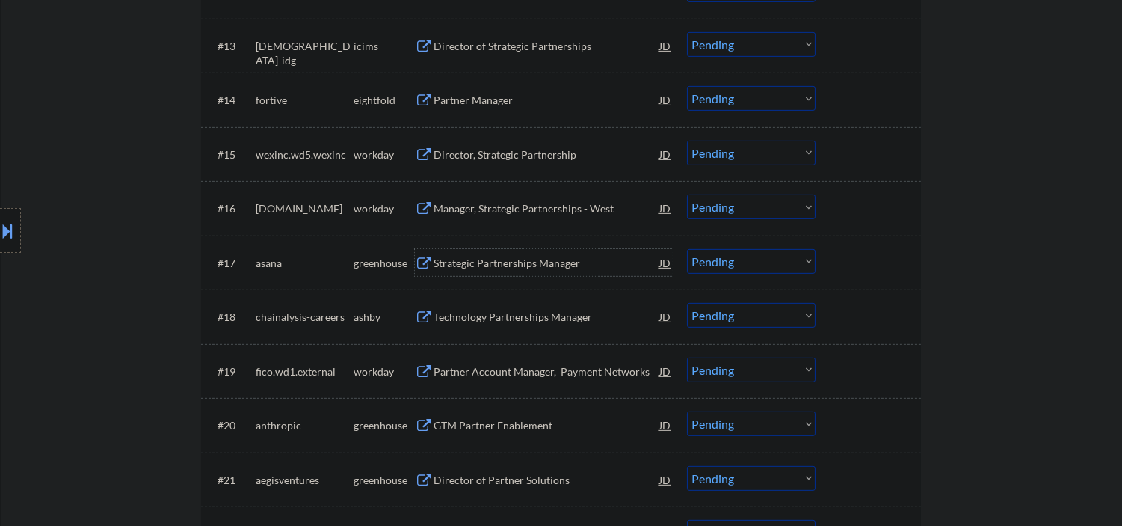
click at [512, 259] on div "Strategic Partnerships Manager" at bounding box center [547, 263] width 226 height 15
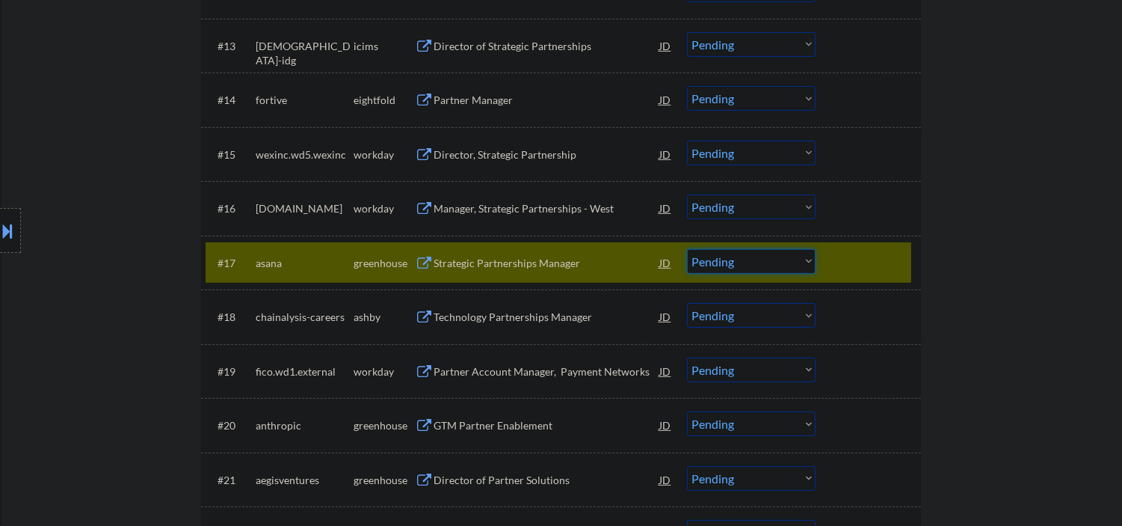
click at [726, 262] on select "Choose an option... Pending Applied Excluded (Questions) Excluded (Expired) Exc…" at bounding box center [751, 261] width 129 height 25
click at [687, 249] on select "Choose an option... Pending Applied Excluded (Questions) Excluded (Expired) Exc…" at bounding box center [751, 261] width 129 height 25
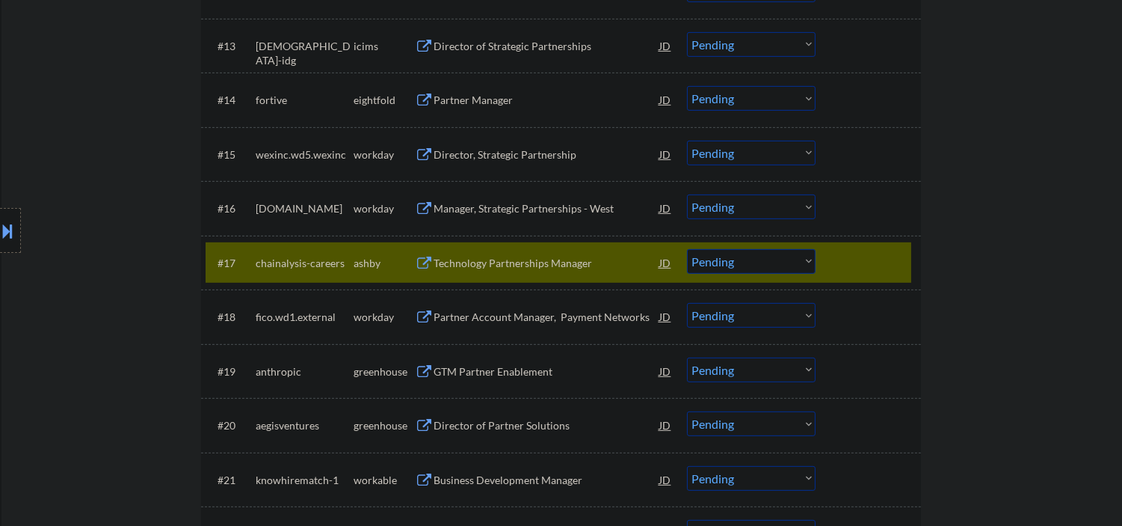
click at [537, 266] on div "Technology Partnerships Manager" at bounding box center [547, 263] width 226 height 15
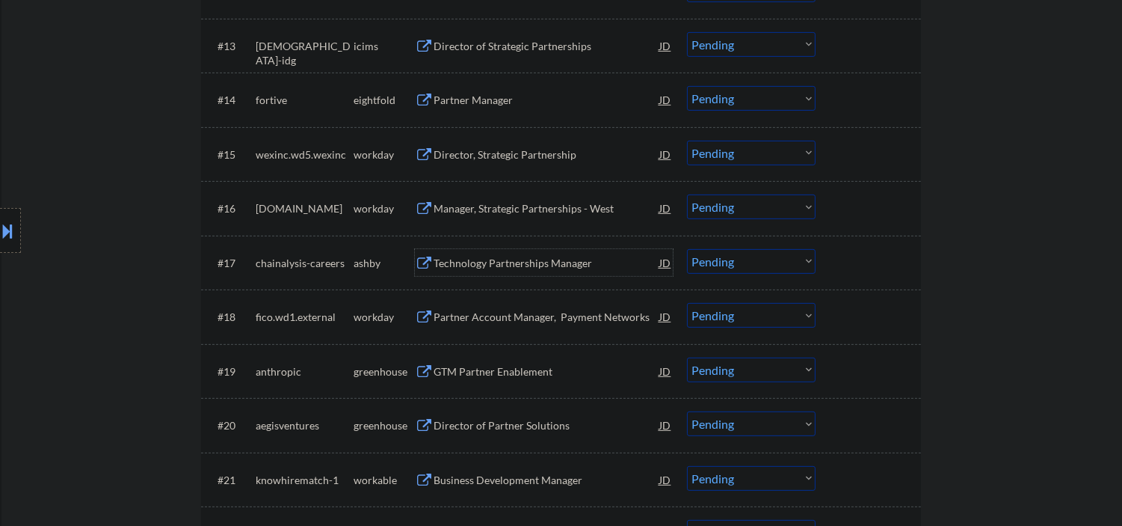
click at [532, 262] on div "Technology Partnerships Manager" at bounding box center [547, 263] width 226 height 15
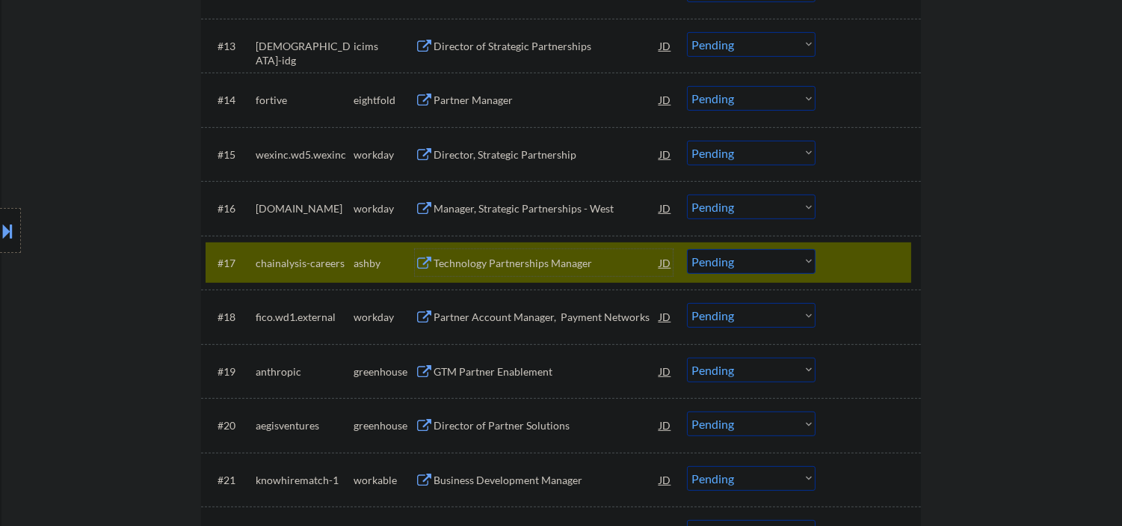
drag, startPoint x: 704, startPoint y: 262, endPoint x: 713, endPoint y: 260, distance: 9.1
click at [705, 262] on select "Choose an option... Pending Applied Excluded (Questions) Excluded (Expired) Exc…" at bounding box center [751, 261] width 129 height 25
drag, startPoint x: 498, startPoint y: 265, endPoint x: 505, endPoint y: 268, distance: 7.8
click at [499, 266] on div "Technology Partnerships Manager" at bounding box center [547, 263] width 226 height 15
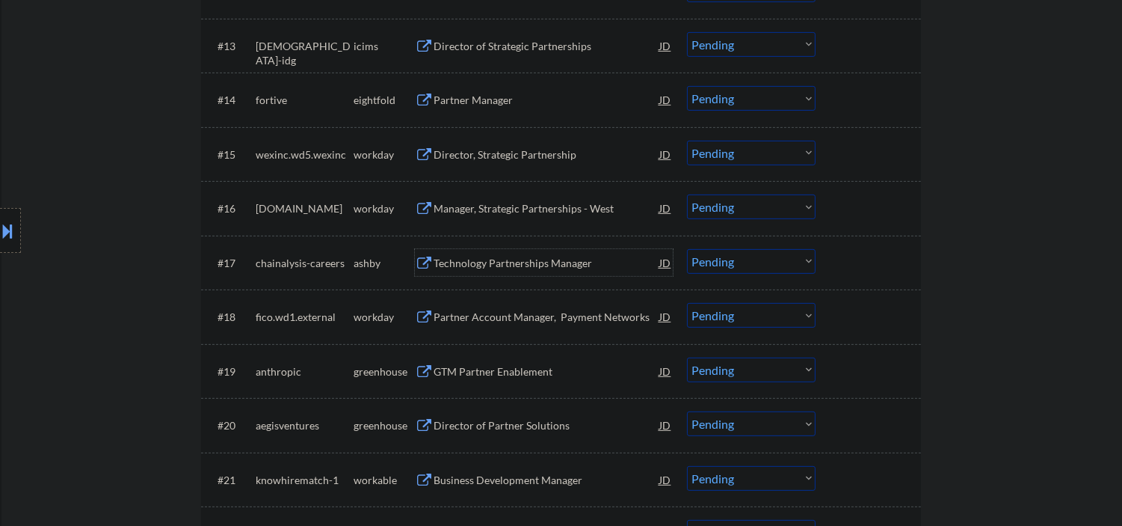
click at [736, 264] on select "Choose an option... Pending Applied Excluded (Questions) Excluded (Expired) Exc…" at bounding box center [751, 261] width 129 height 25
click at [687, 249] on select "Choose an option... Pending Applied Excluded (Questions) Excluded (Expired) Exc…" at bounding box center [751, 261] width 129 height 25
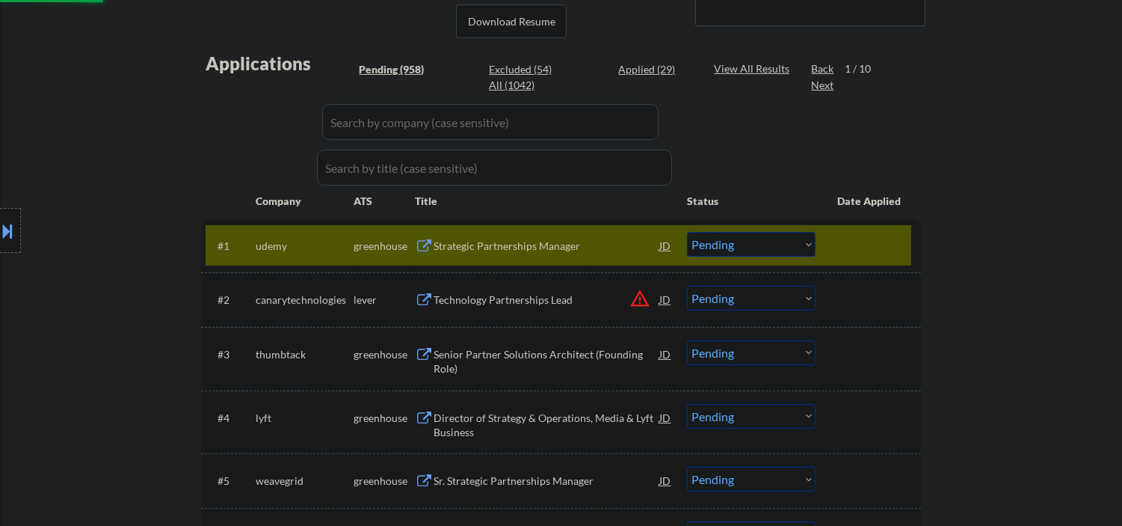
select select ""pending""
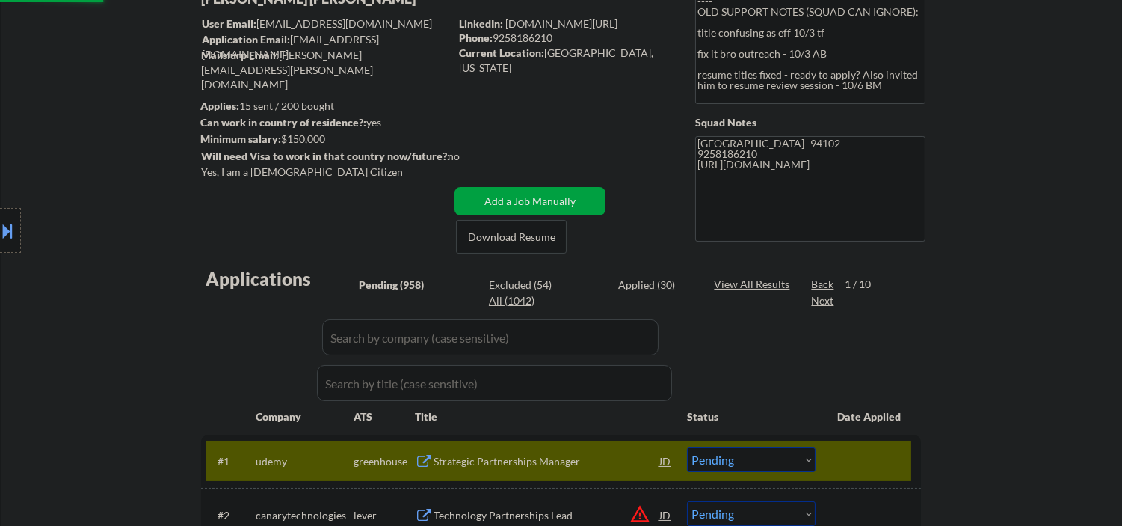
scroll to position [16, 0]
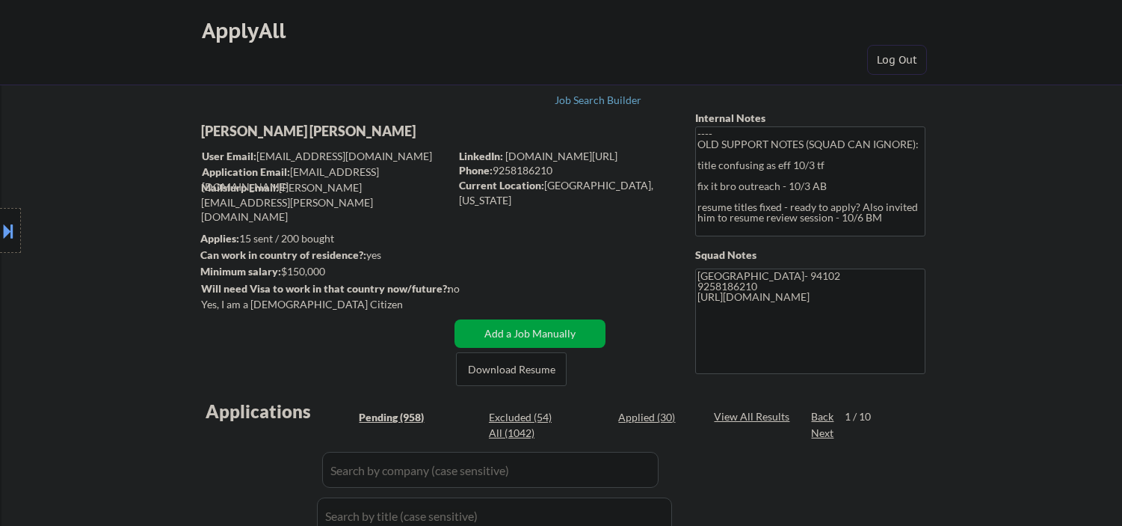
select select ""pending""
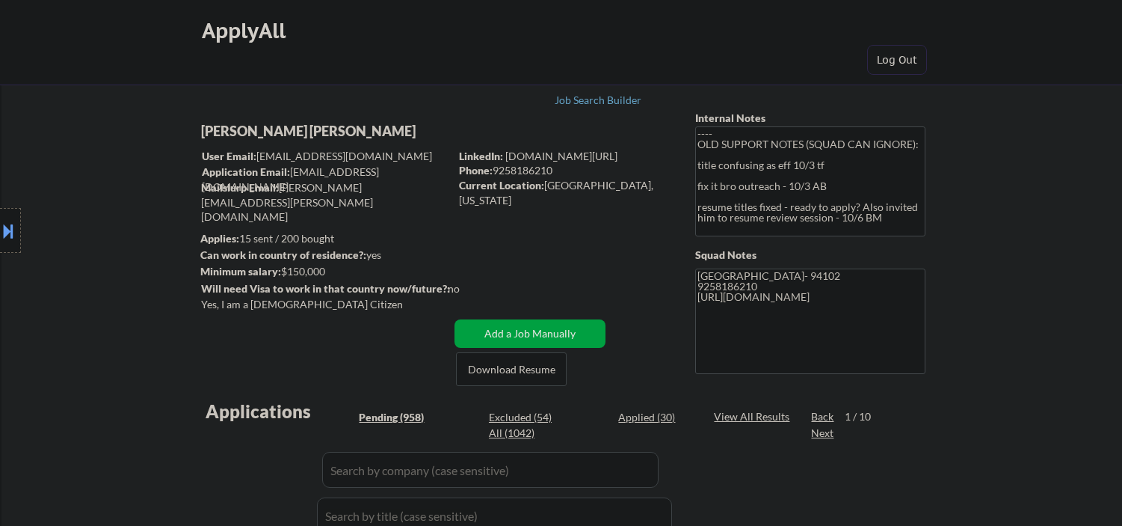
select select ""pending""
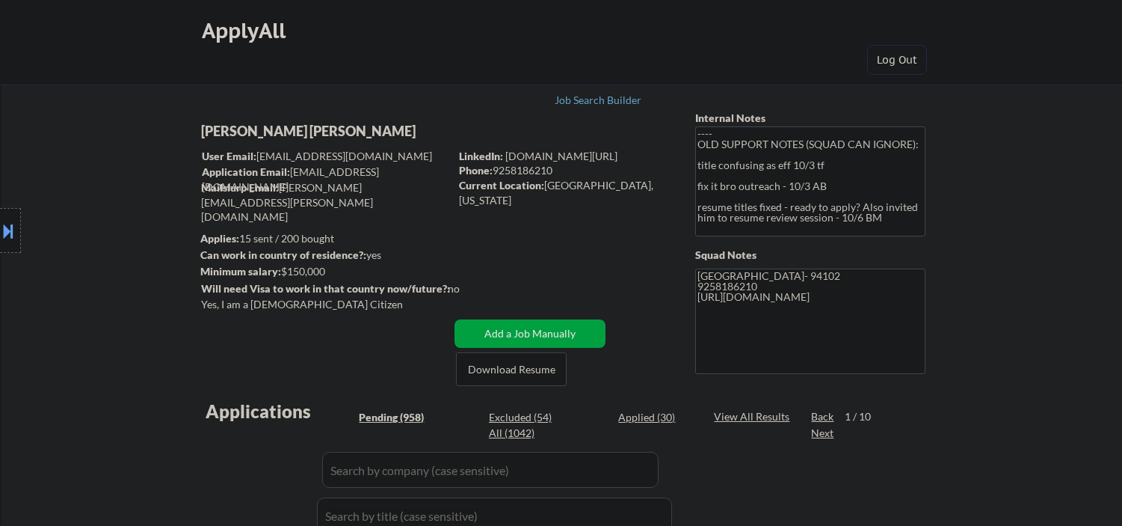
select select ""pending""
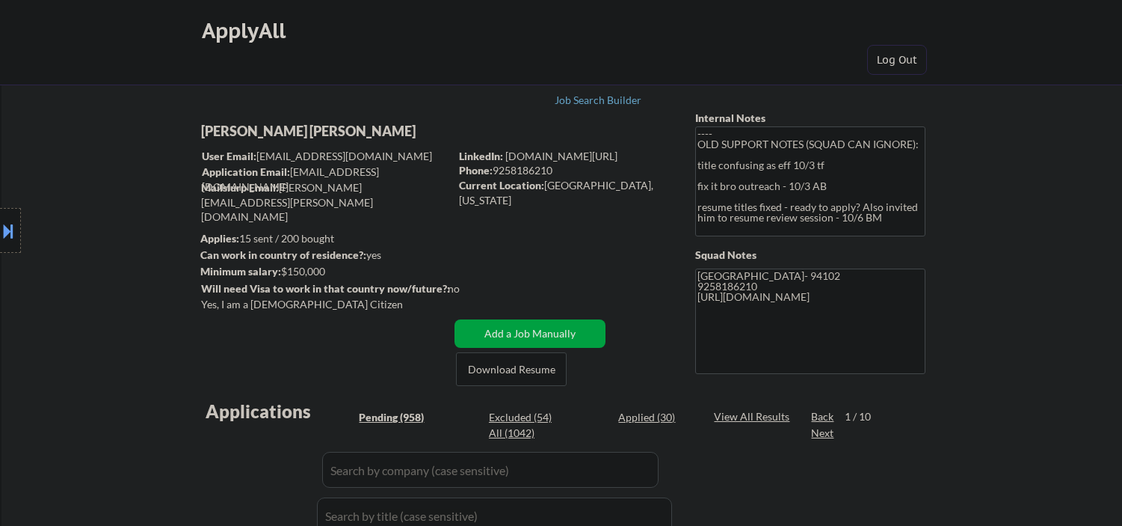
select select ""pending""
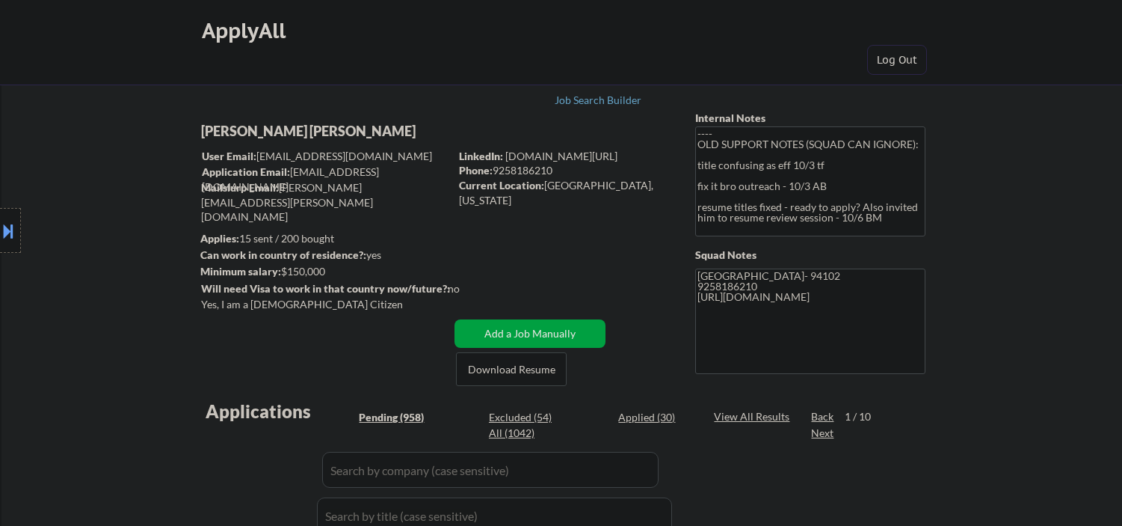
select select ""pending""
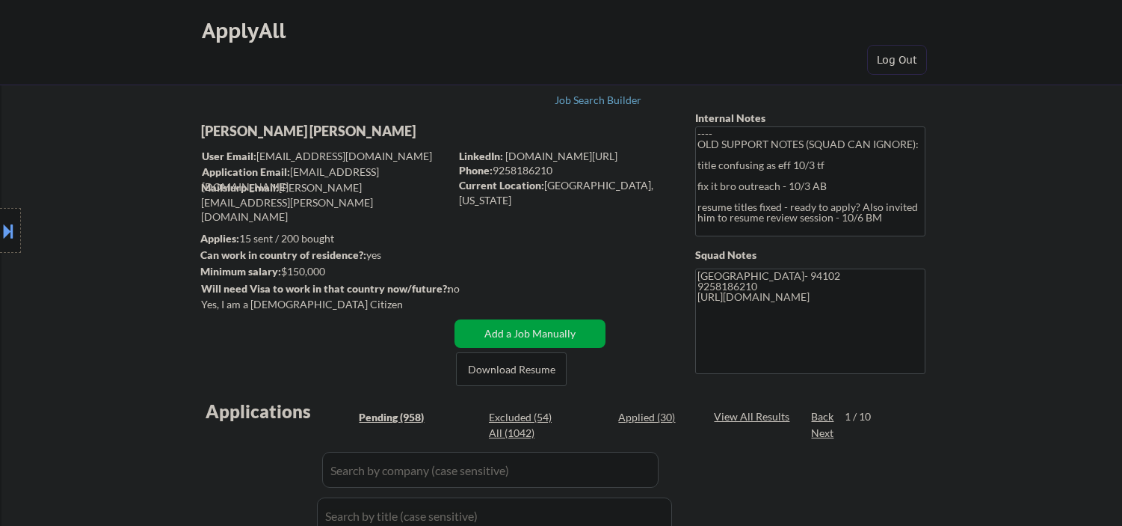
select select ""pending""
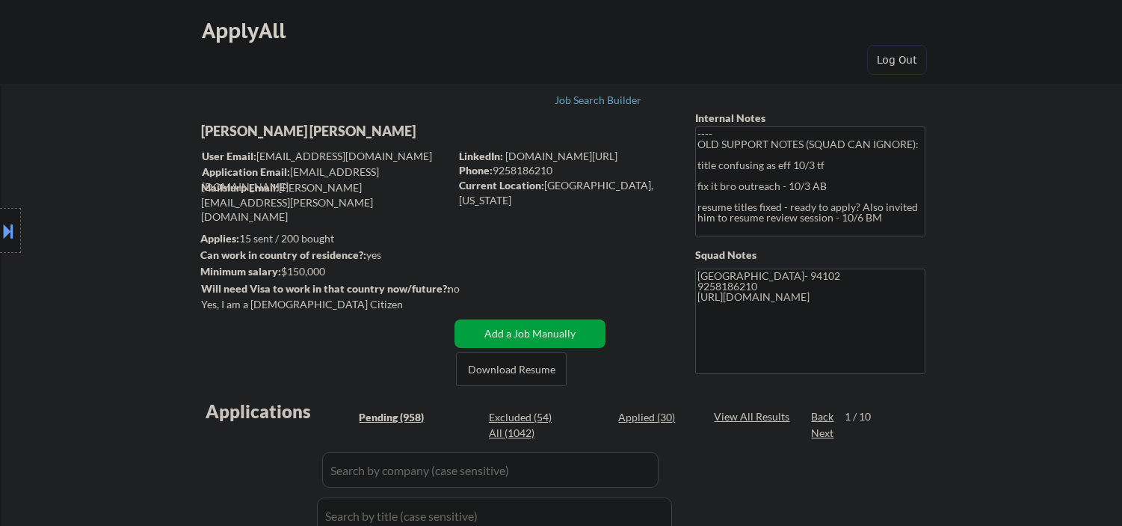
select select ""pending""
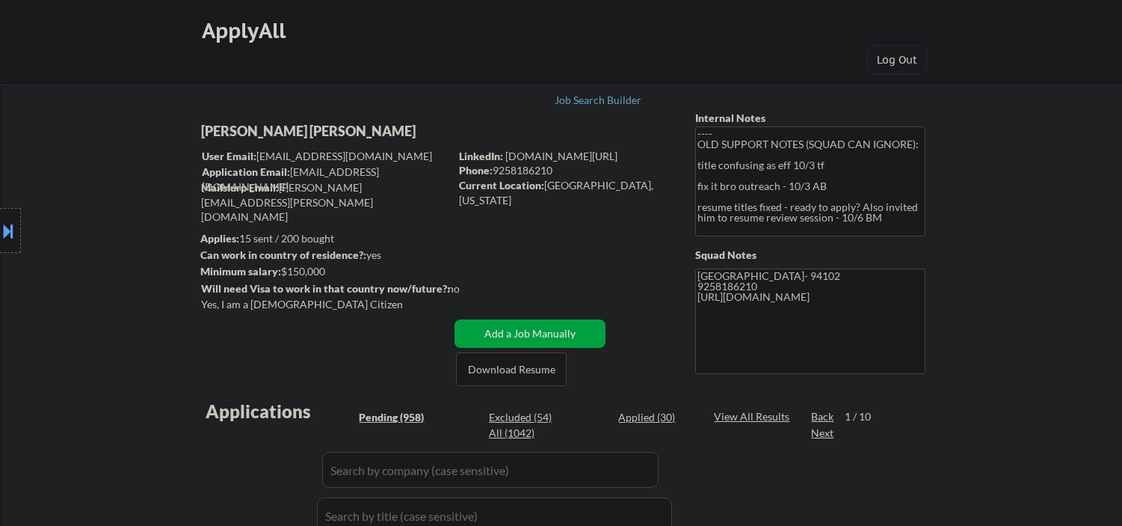
select select ""pending""
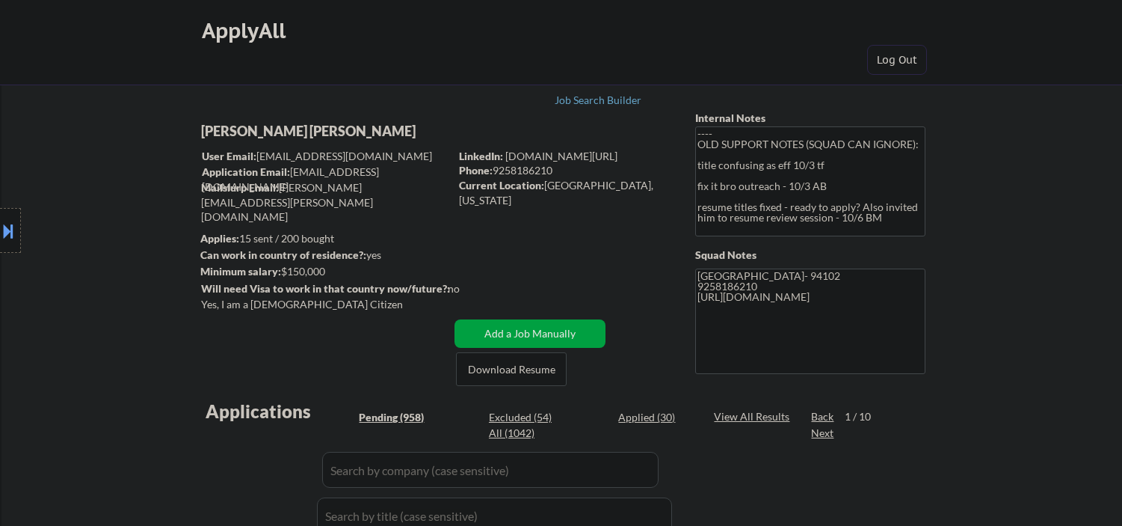
select select ""pending""
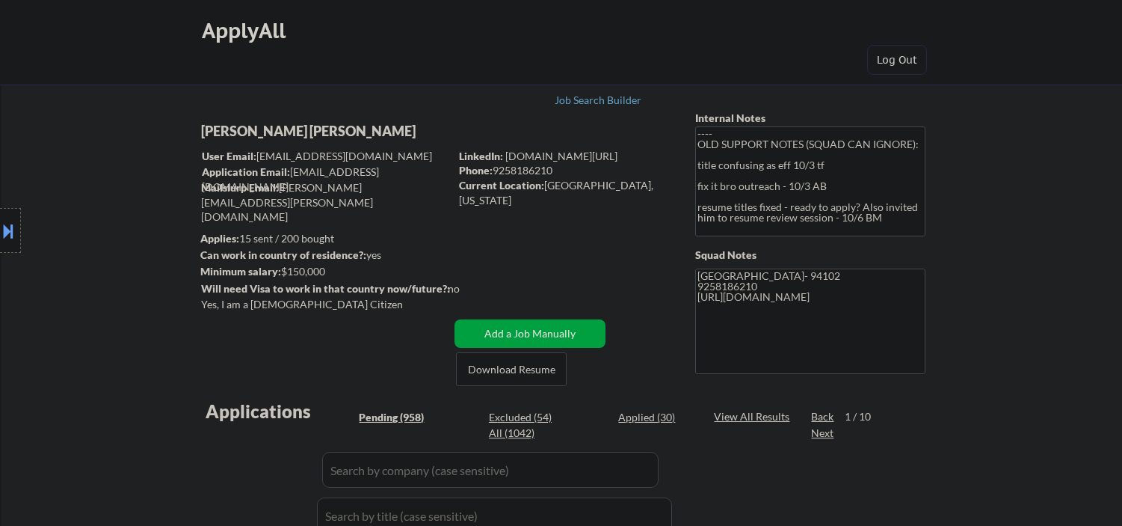
select select ""pending""
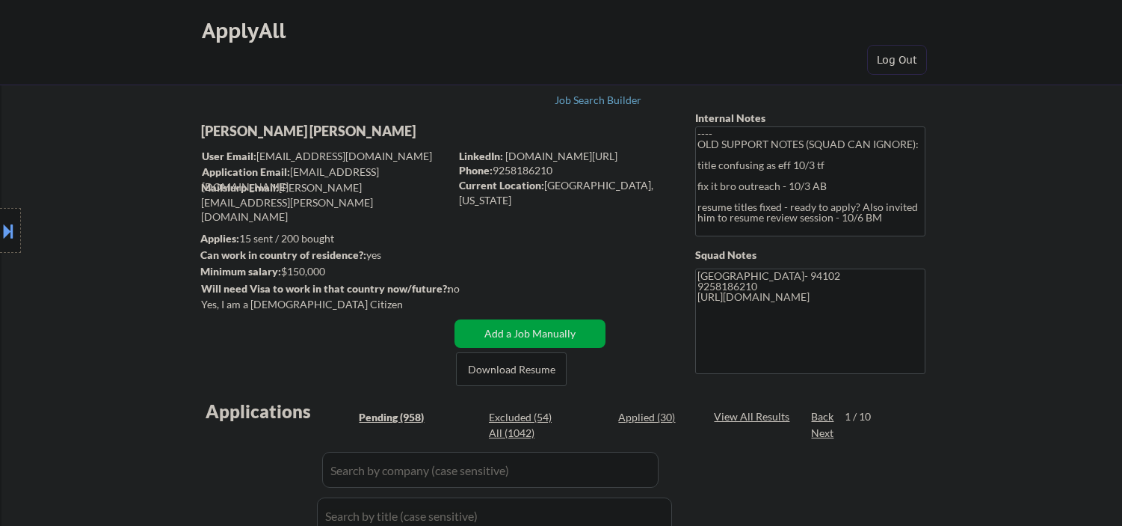
select select ""pending""
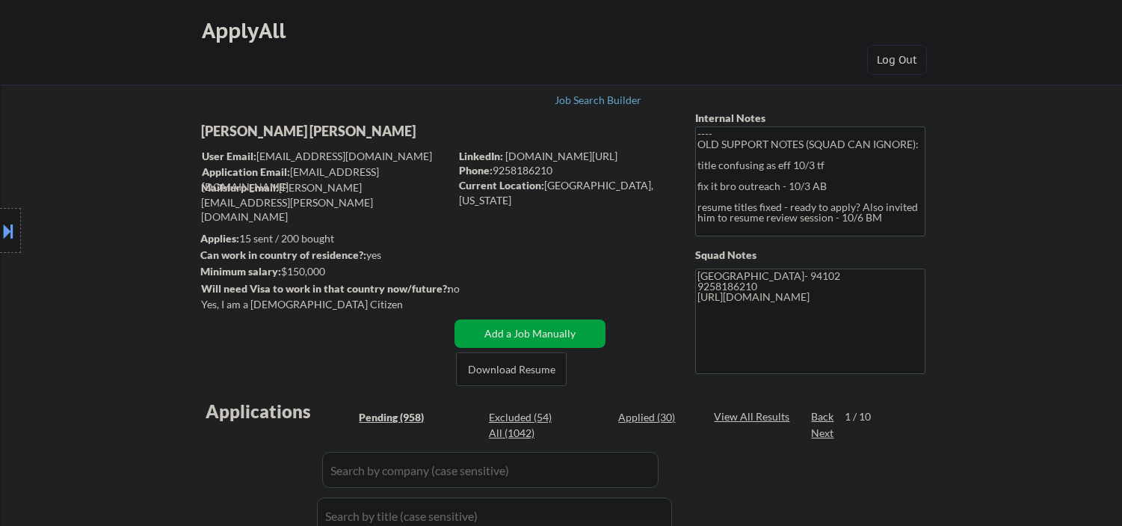
select select ""pending""
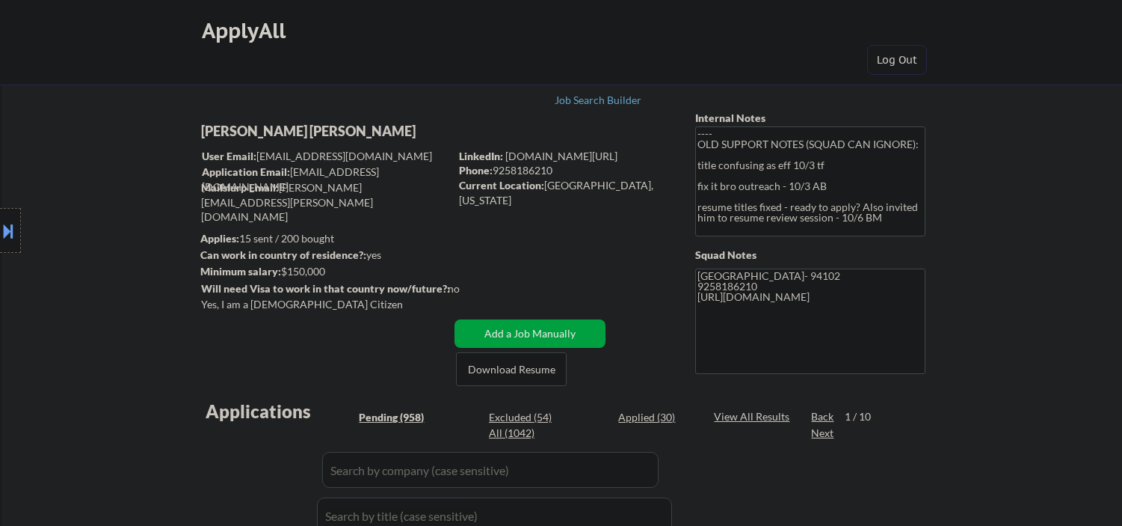
select select ""pending""
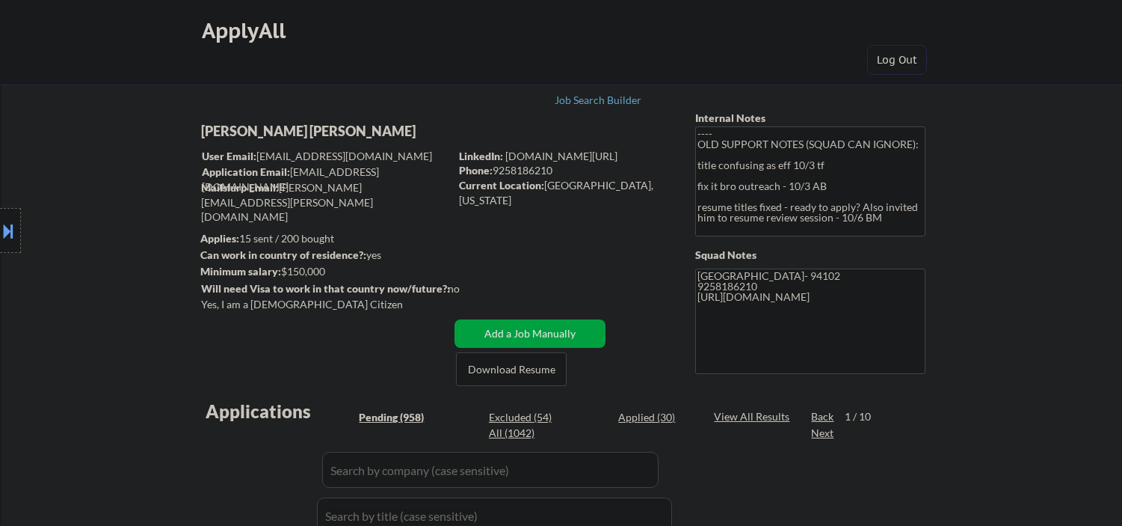
select select ""pending""
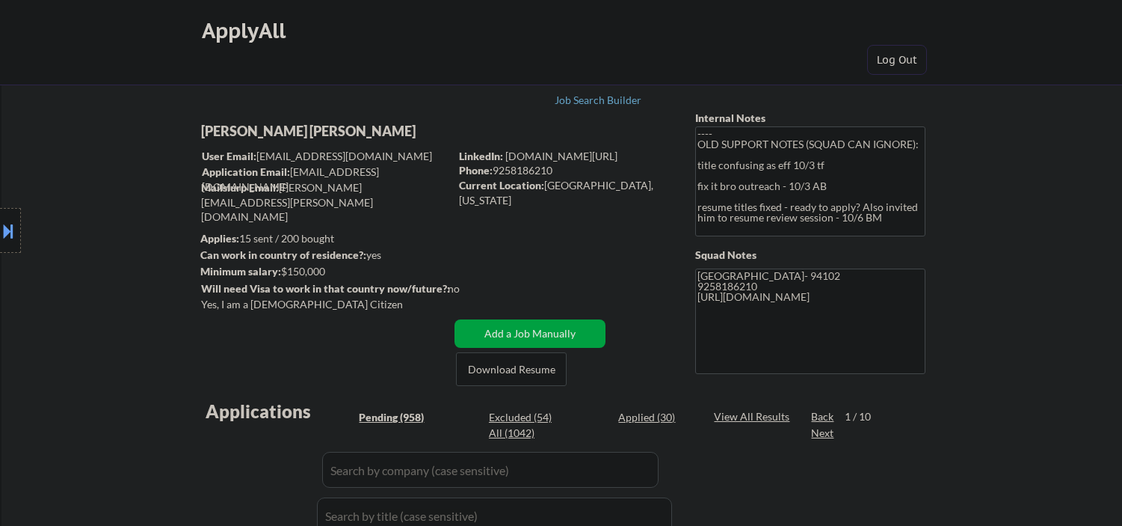
select select ""pending""
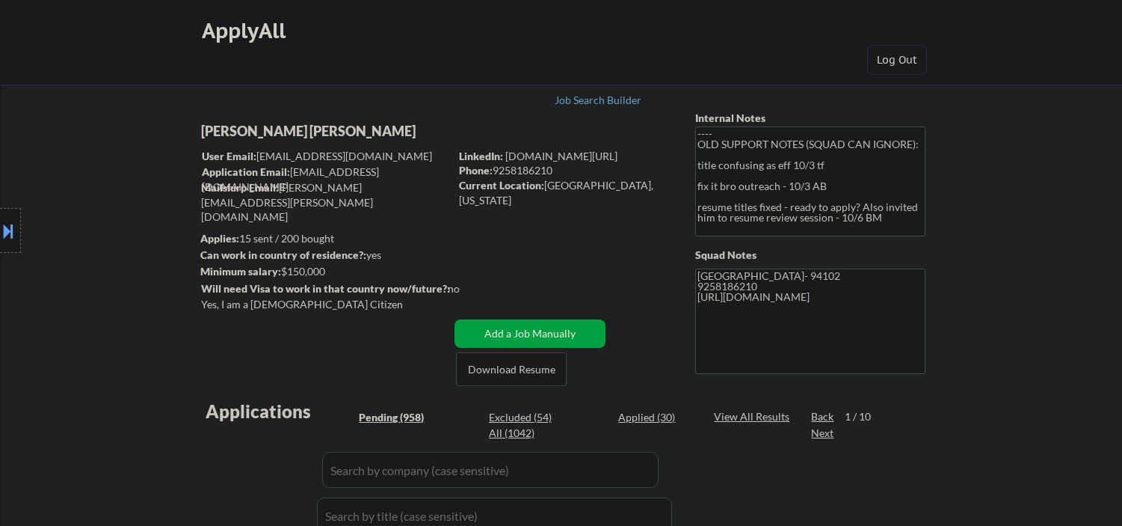
select select ""pending""
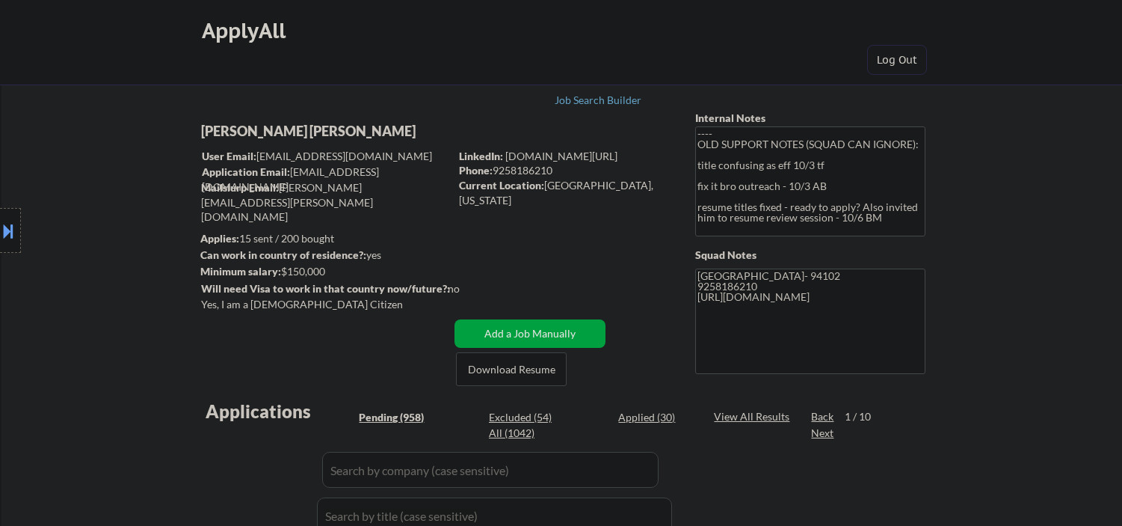
select select ""pending""
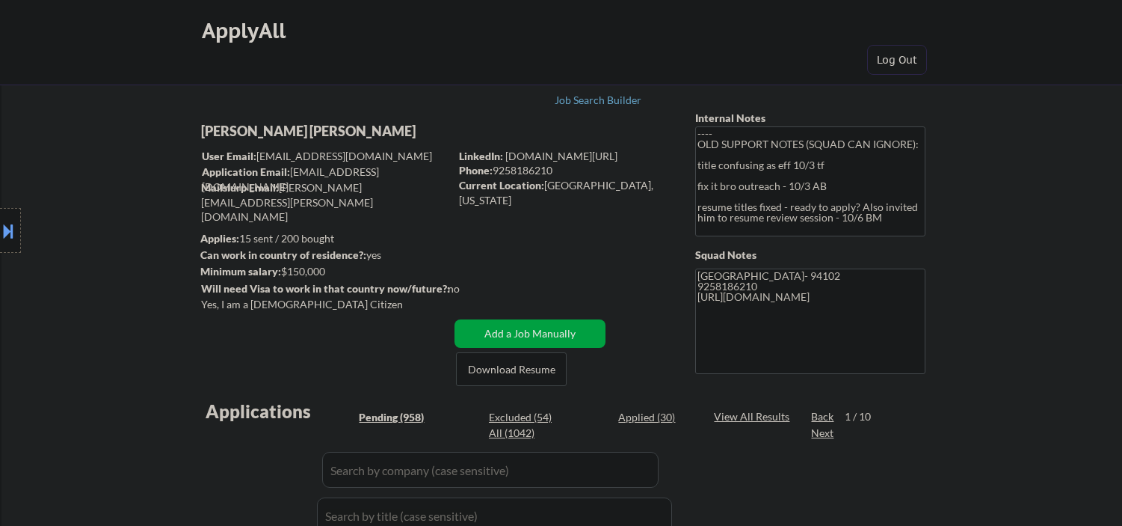
select select ""pending""
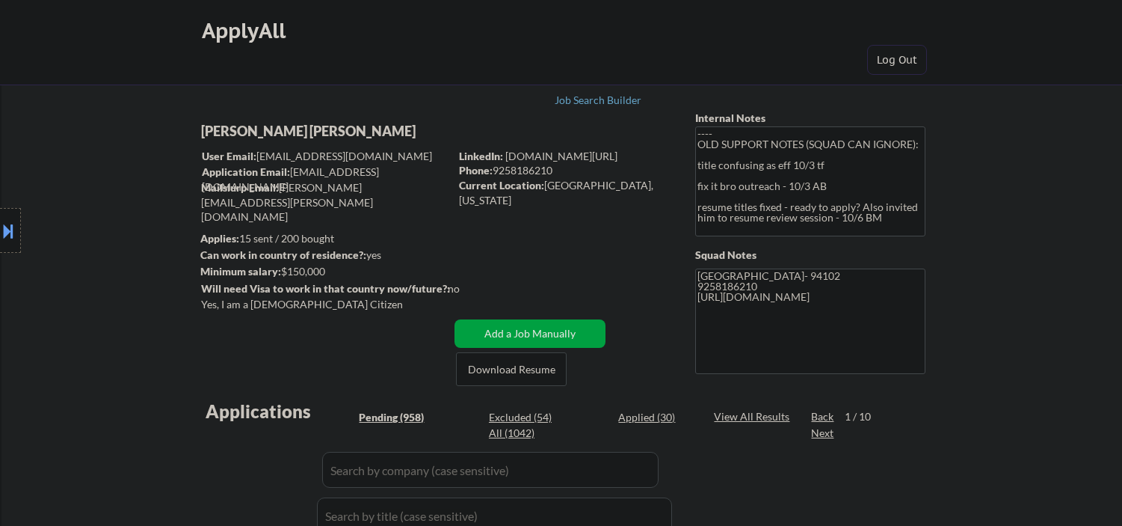
select select ""pending""
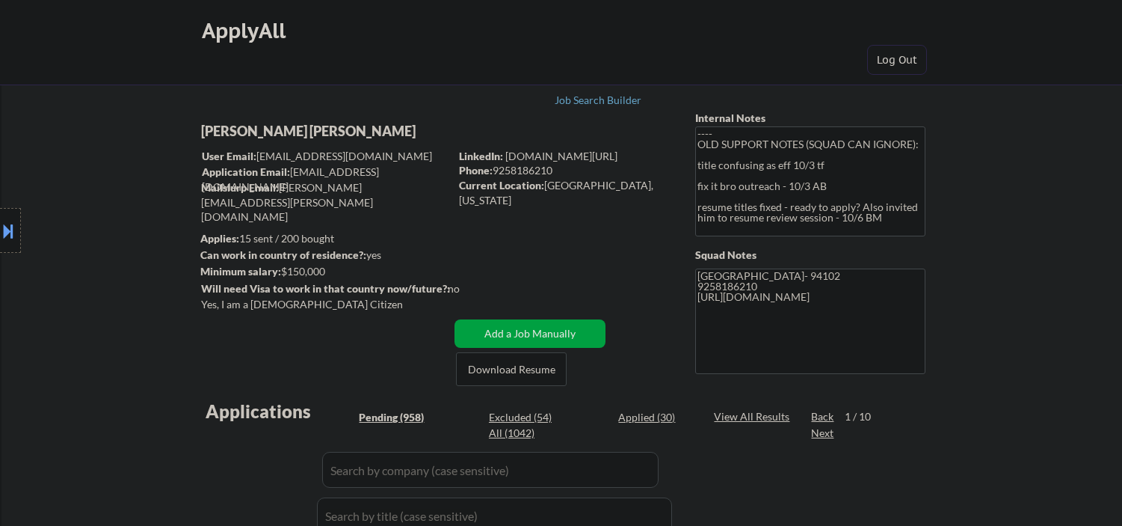
select select ""pending""
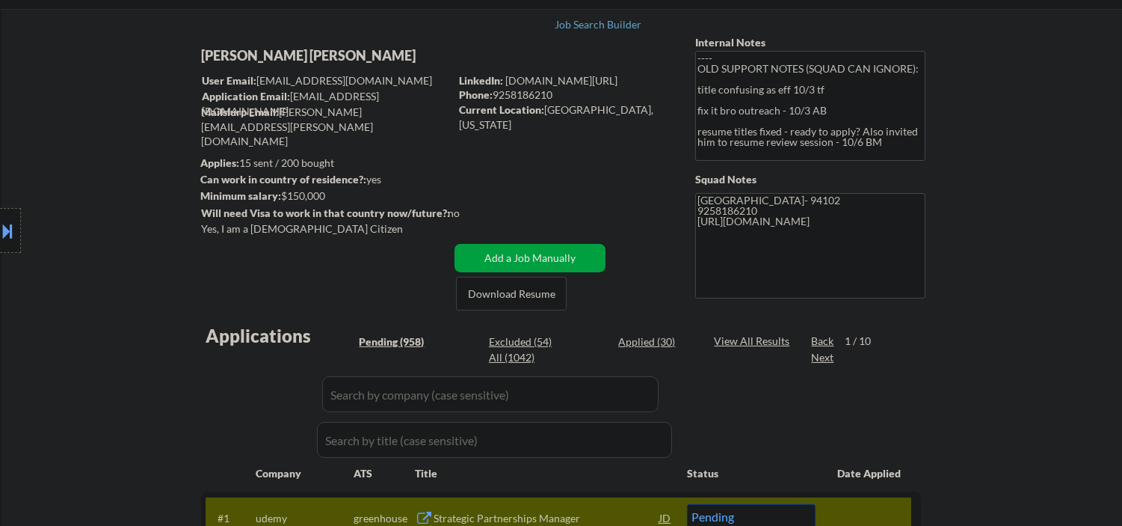
scroll to position [110, 0]
